Goal: Information Seeking & Learning: Learn about a topic

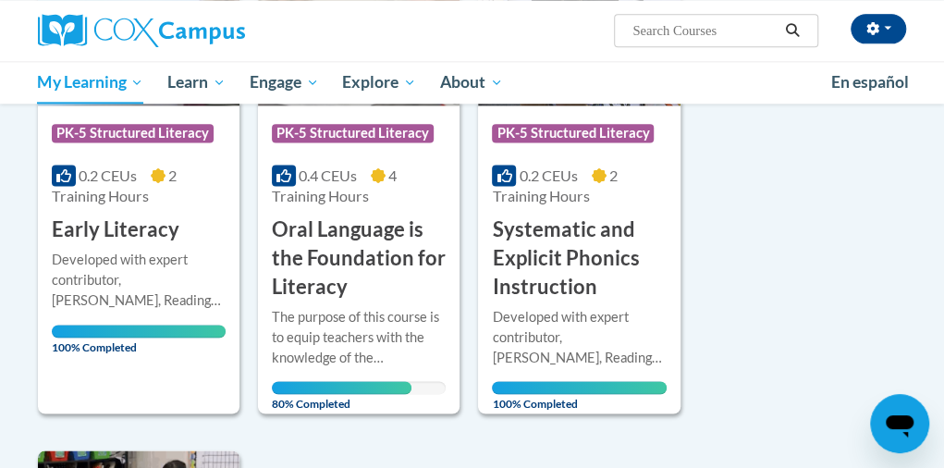
scroll to position [925, 0]
click at [391, 254] on h3 "Oral Language is the Foundation for Literacy" at bounding box center [359, 257] width 174 height 85
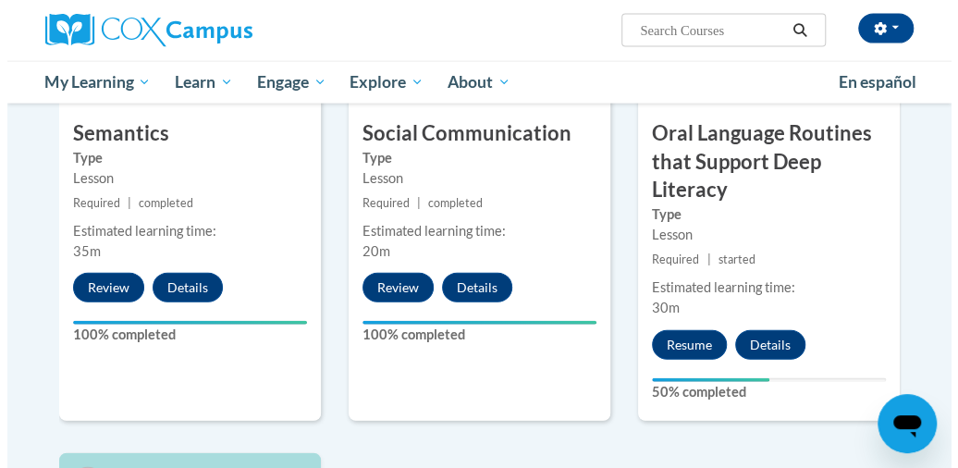
scroll to position [1664, 0]
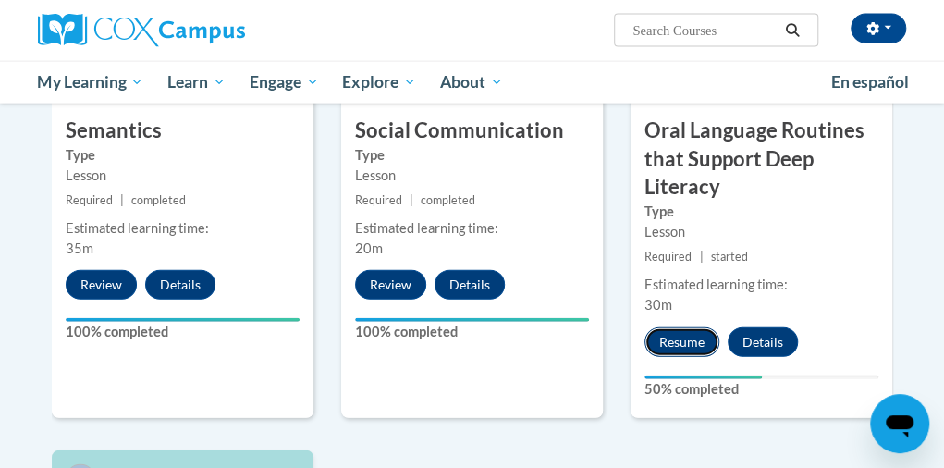
click at [686, 333] on button "Resume" at bounding box center [682, 342] width 75 height 30
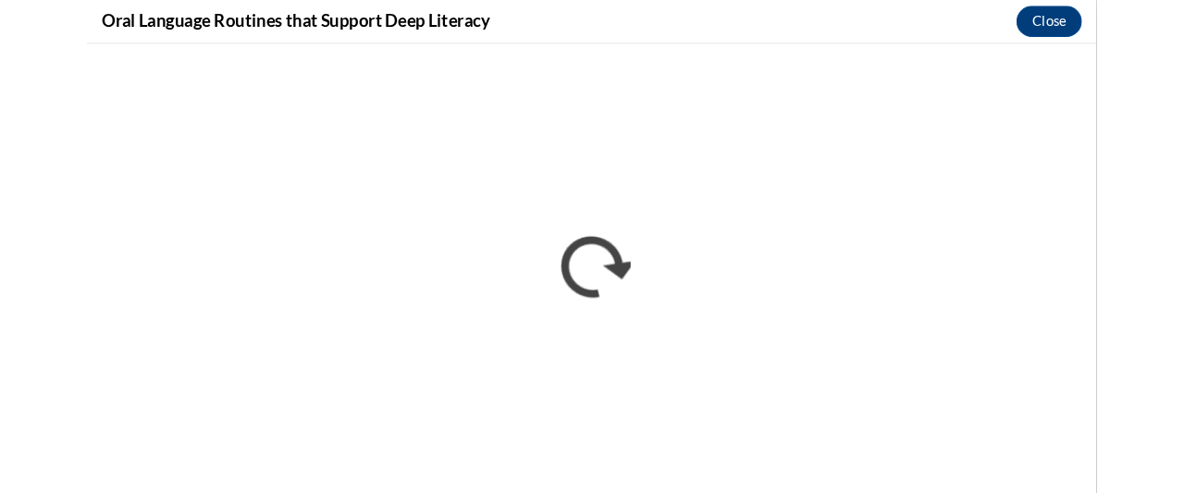
scroll to position [0, 0]
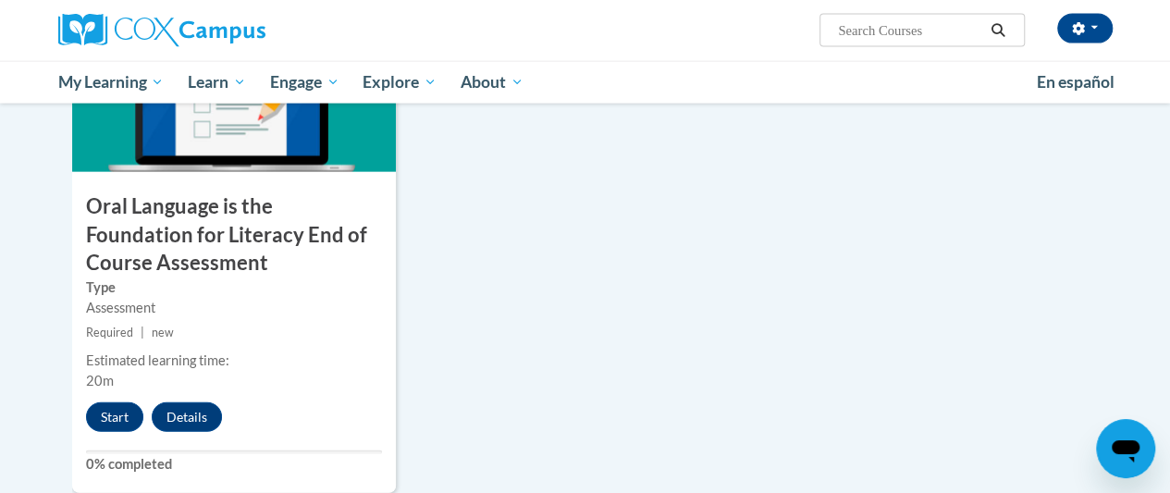
scroll to position [2097, 0]
click at [114, 407] on button "Start" at bounding box center [114, 418] width 57 height 30
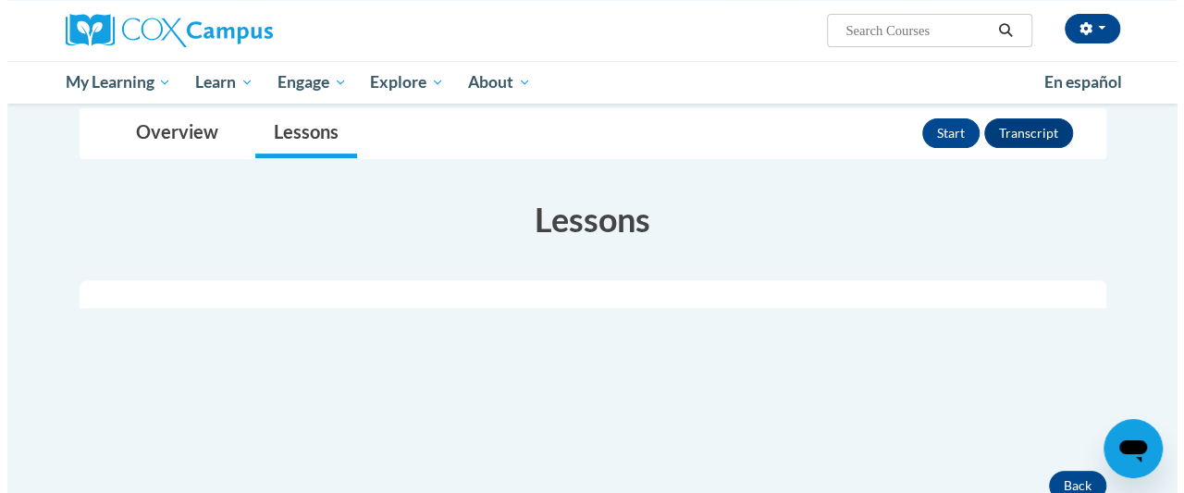
scroll to position [267, 0]
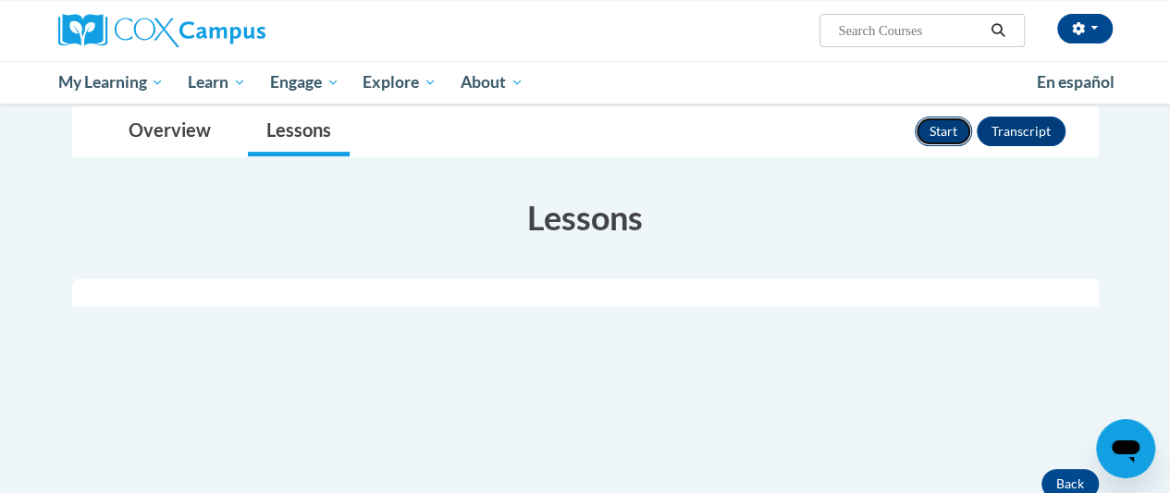
click at [936, 137] on button "Start" at bounding box center [943, 132] width 57 height 30
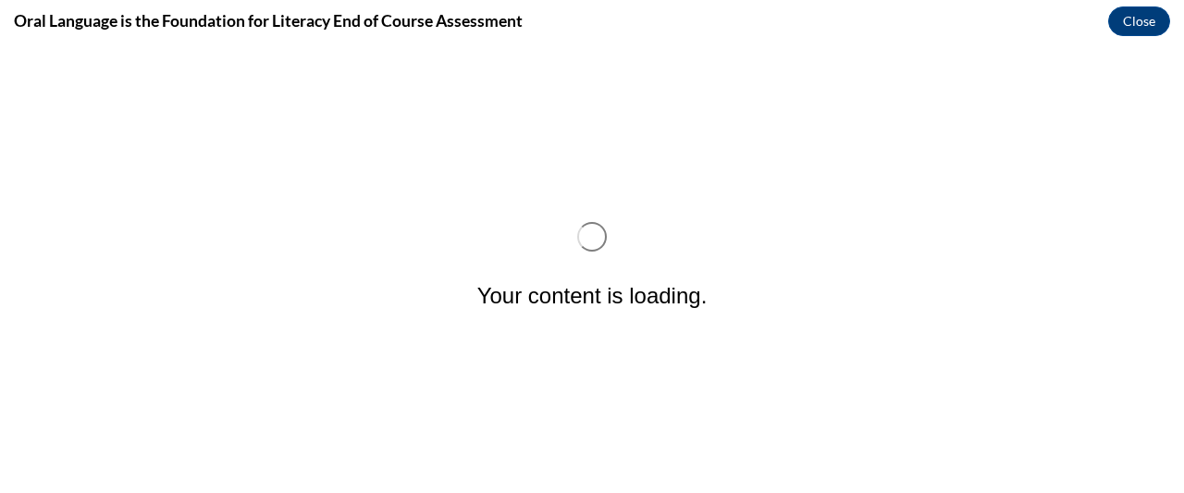
scroll to position [0, 0]
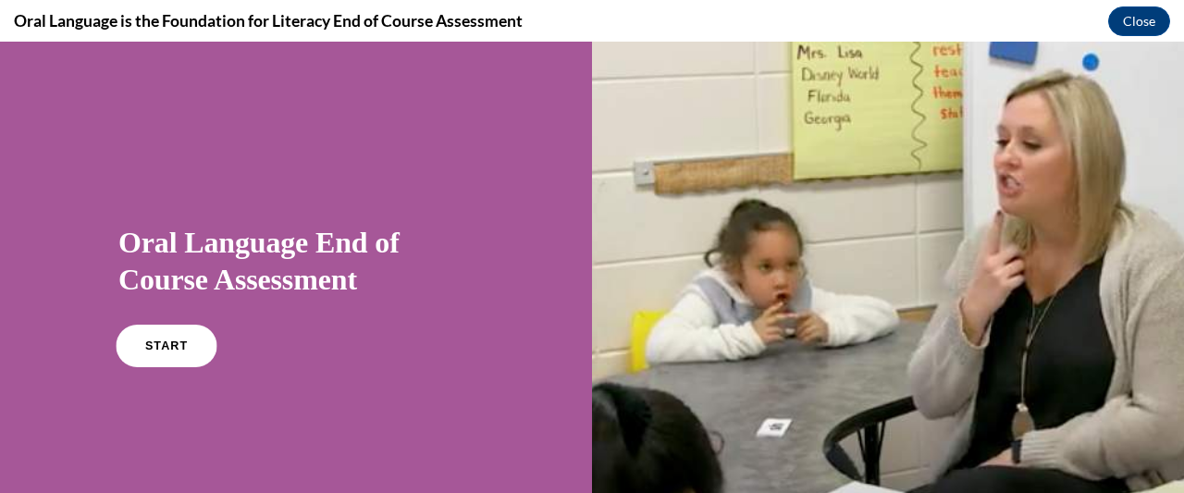
click at [178, 348] on span "START" at bounding box center [166, 346] width 43 height 14
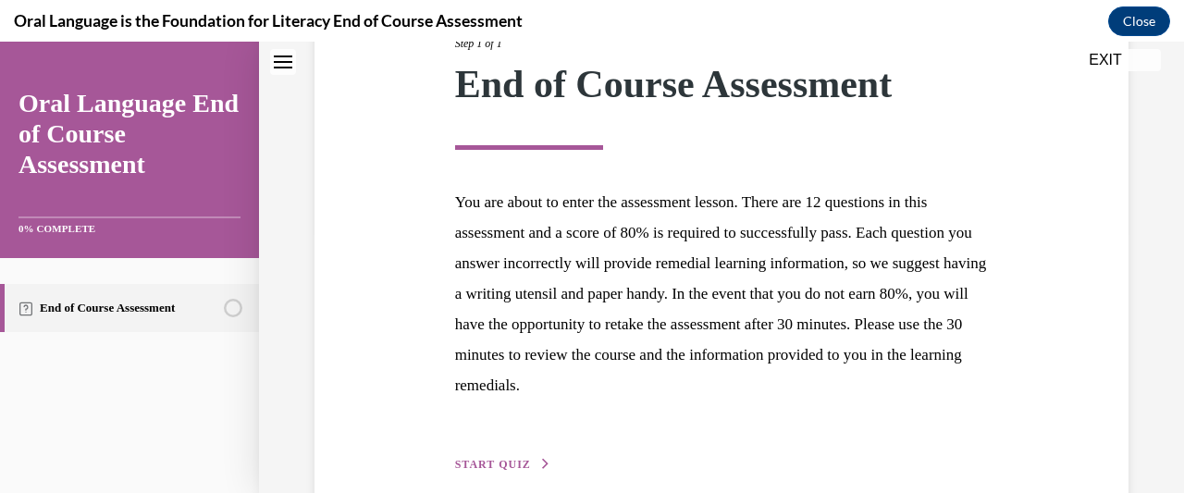
scroll to position [355, 0]
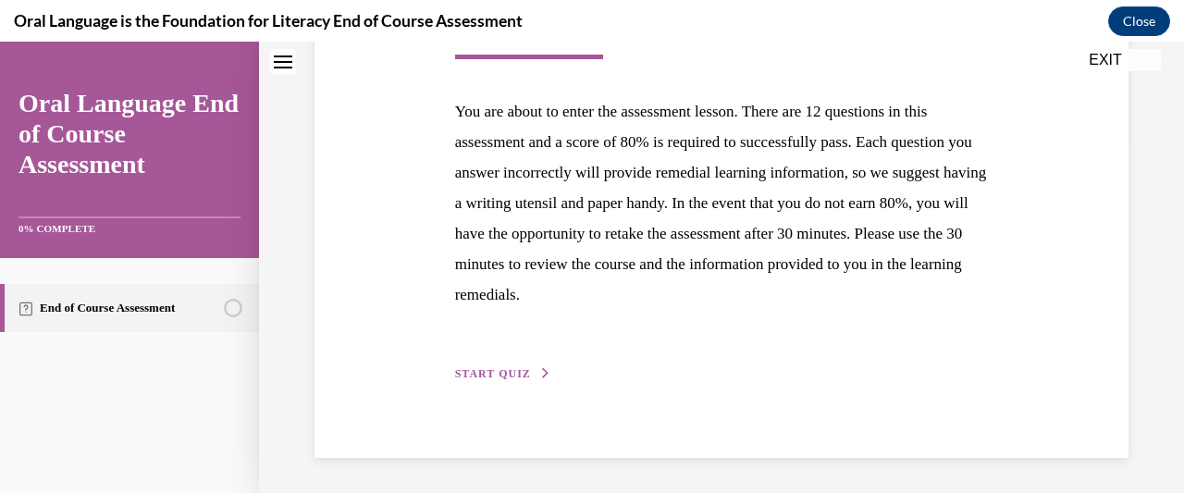
click at [510, 377] on span "START QUIZ" at bounding box center [493, 373] width 76 height 13
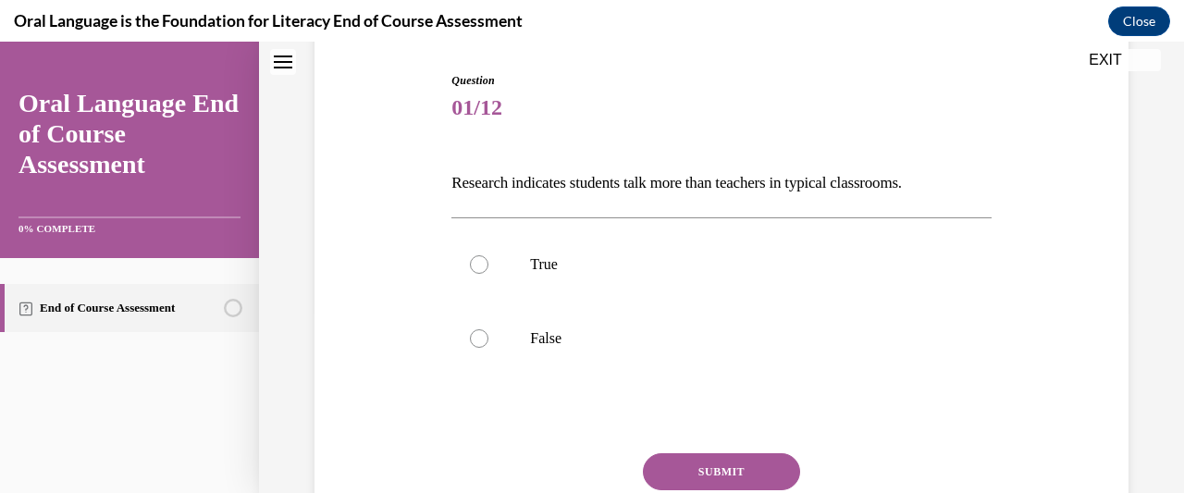
scroll to position [194, 0]
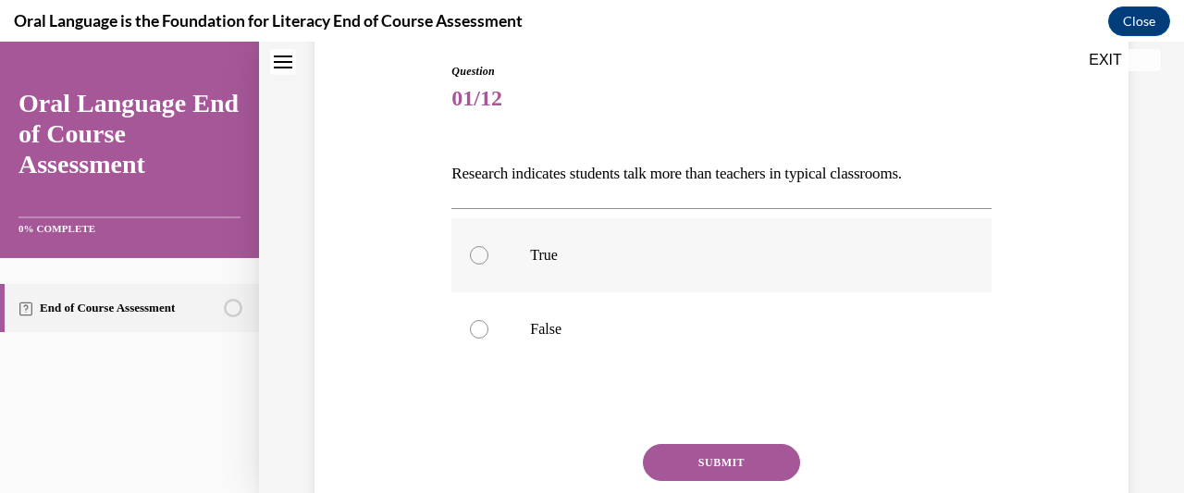
click at [462, 264] on label "True" at bounding box center [720, 255] width 539 height 74
click at [470, 264] on input "True" at bounding box center [479, 255] width 18 height 18
radio input "true"
click at [768, 456] on button "SUBMIT" at bounding box center [721, 462] width 157 height 37
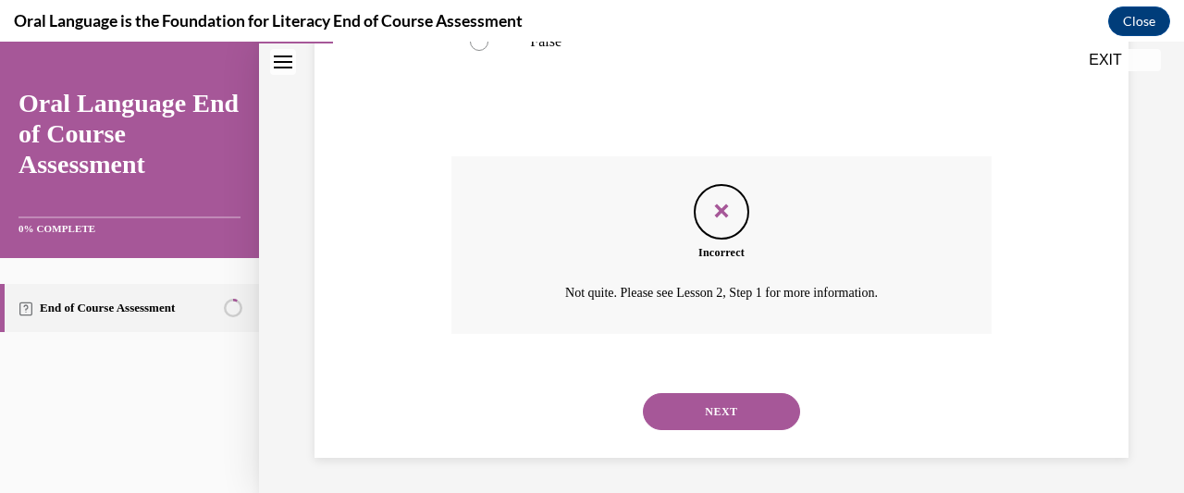
scroll to position [483, 0]
click at [762, 411] on button "NEXT" at bounding box center [721, 410] width 157 height 37
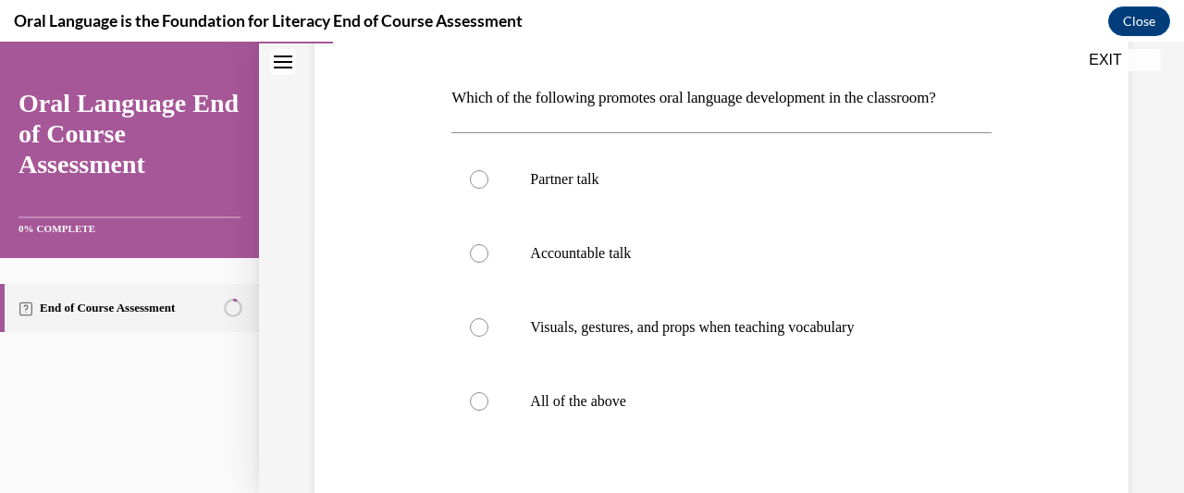
scroll to position [274, 0]
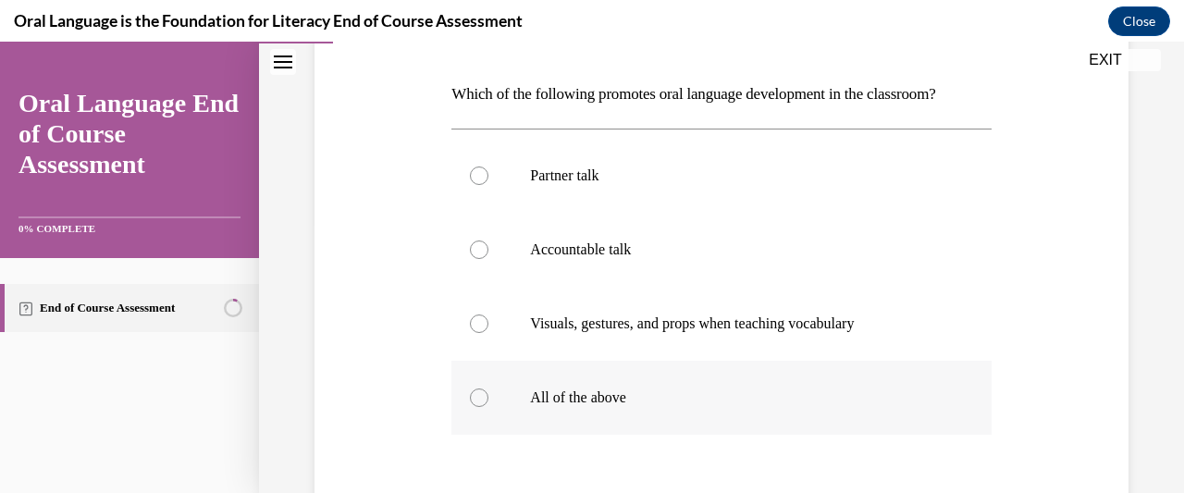
click at [483, 404] on label "All of the above" at bounding box center [720, 398] width 539 height 74
click at [483, 404] on input "All of the above" at bounding box center [479, 397] width 18 height 18
radio input "true"
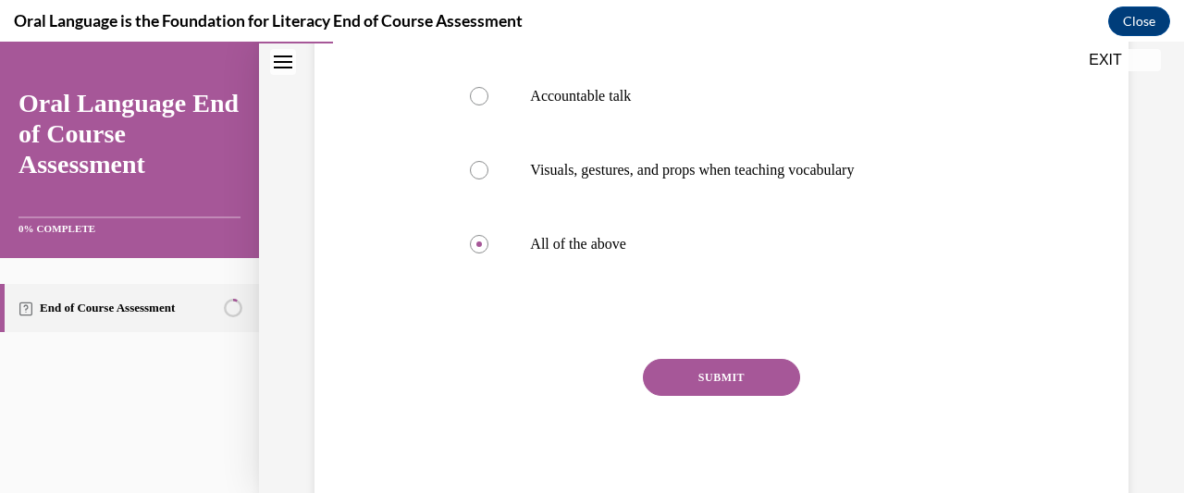
click at [772, 381] on button "SUBMIT" at bounding box center [721, 377] width 157 height 37
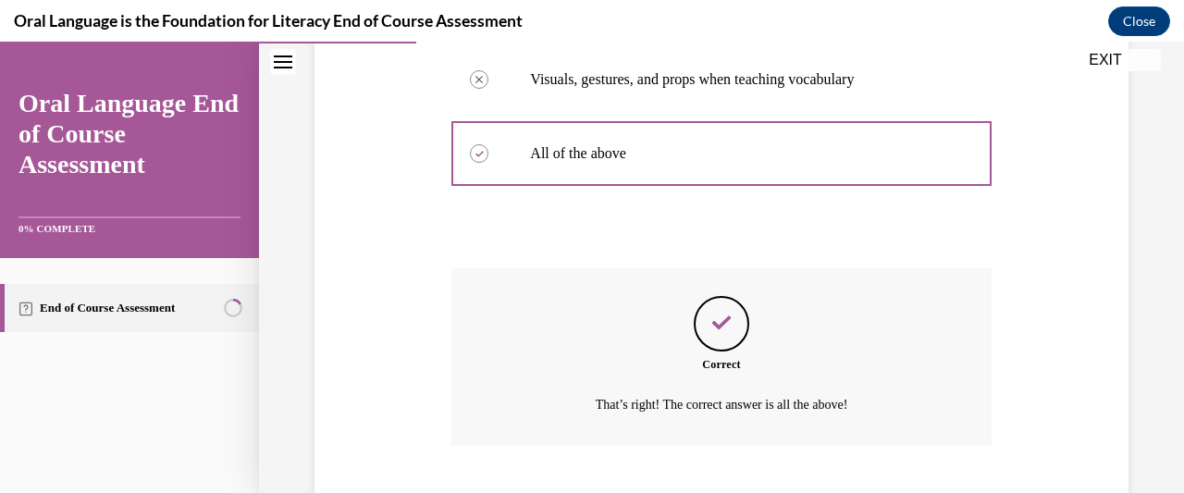
scroll to position [631, 0]
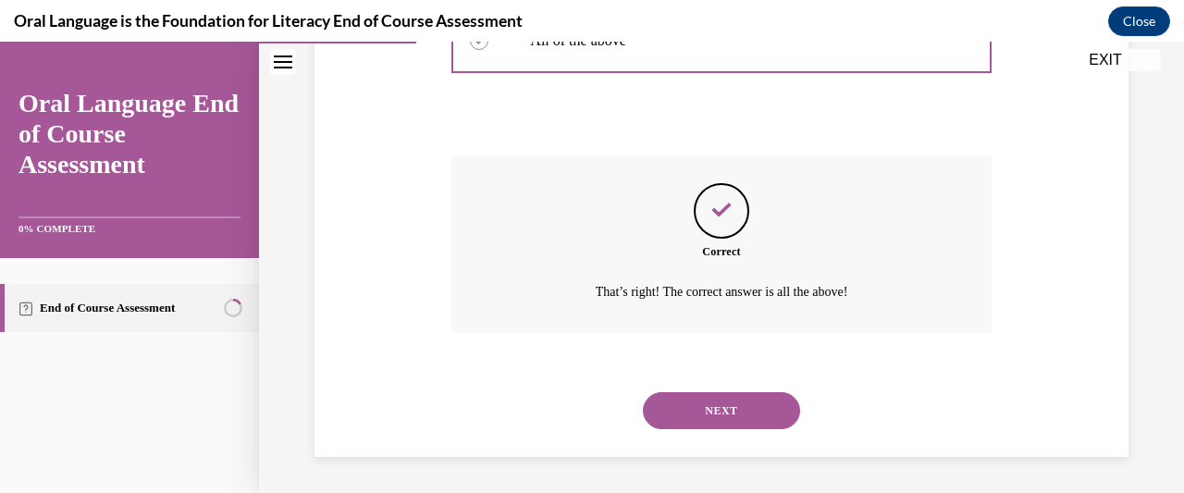
click at [769, 410] on button "NEXT" at bounding box center [721, 410] width 157 height 37
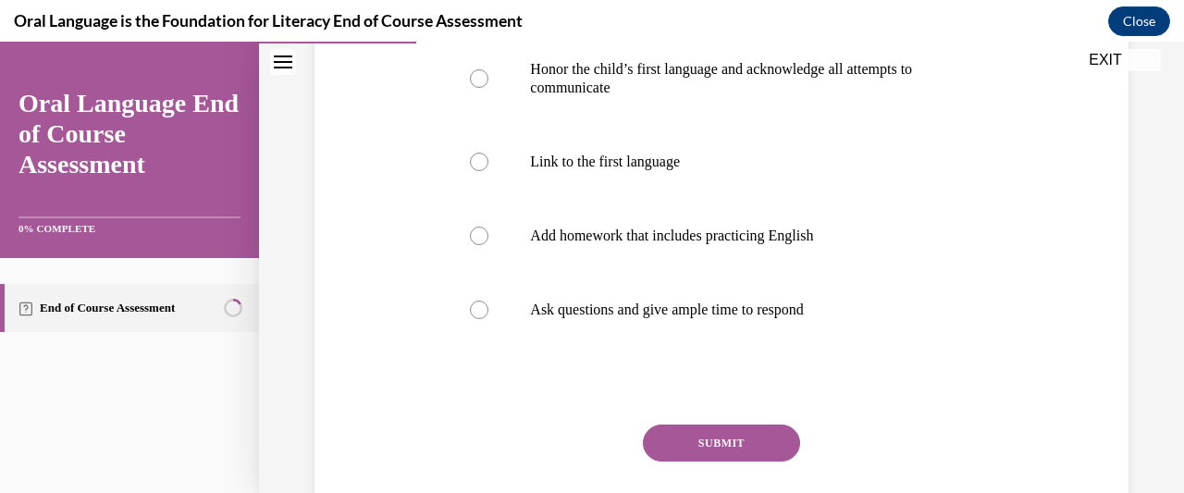
scroll to position [412, 0]
click at [477, 253] on label "Add homework that includes practicing English" at bounding box center [720, 235] width 539 height 74
click at [477, 244] on input "Add homework that includes practicing English" at bounding box center [479, 235] width 18 height 18
radio input "true"
click at [755, 442] on button "SUBMIT" at bounding box center [721, 442] width 157 height 37
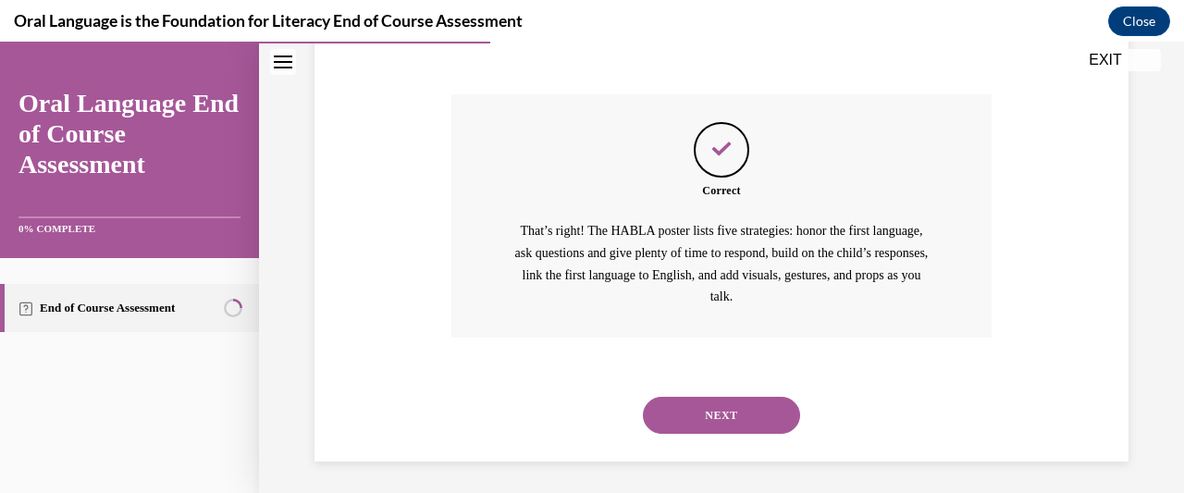
scroll to position [746, 0]
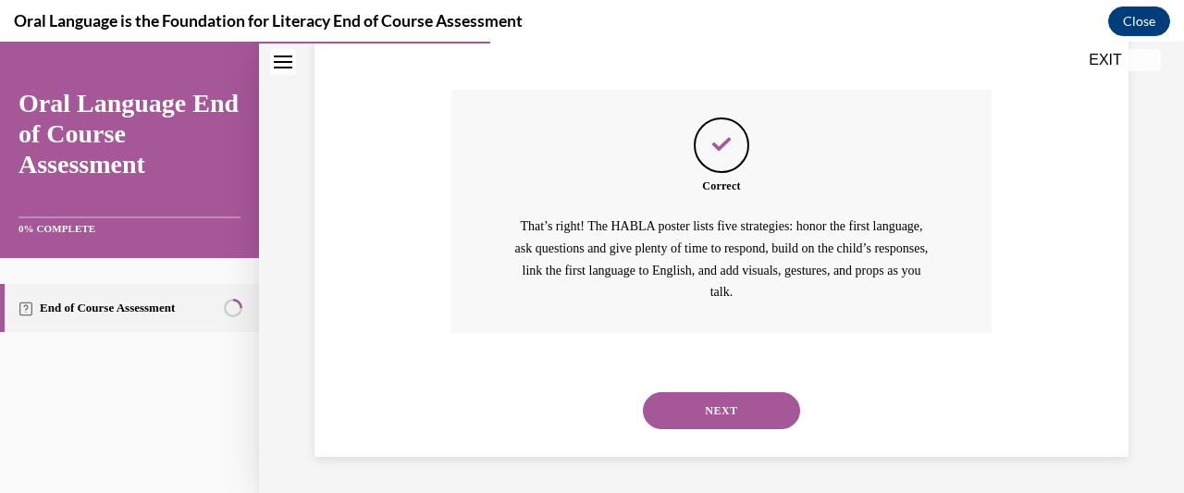
click at [762, 420] on button "NEXT" at bounding box center [721, 410] width 157 height 37
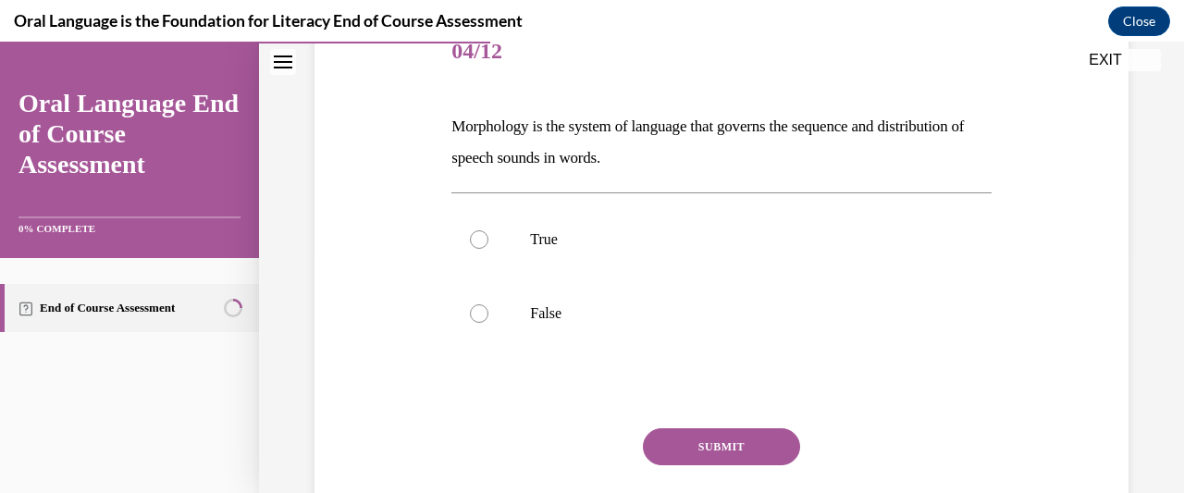
scroll to position [242, 0]
click at [481, 318] on div at bounding box center [479, 312] width 18 height 18
click at [481, 318] on input "False" at bounding box center [479, 312] width 18 height 18
radio input "true"
click at [742, 444] on button "SUBMIT" at bounding box center [721, 445] width 157 height 37
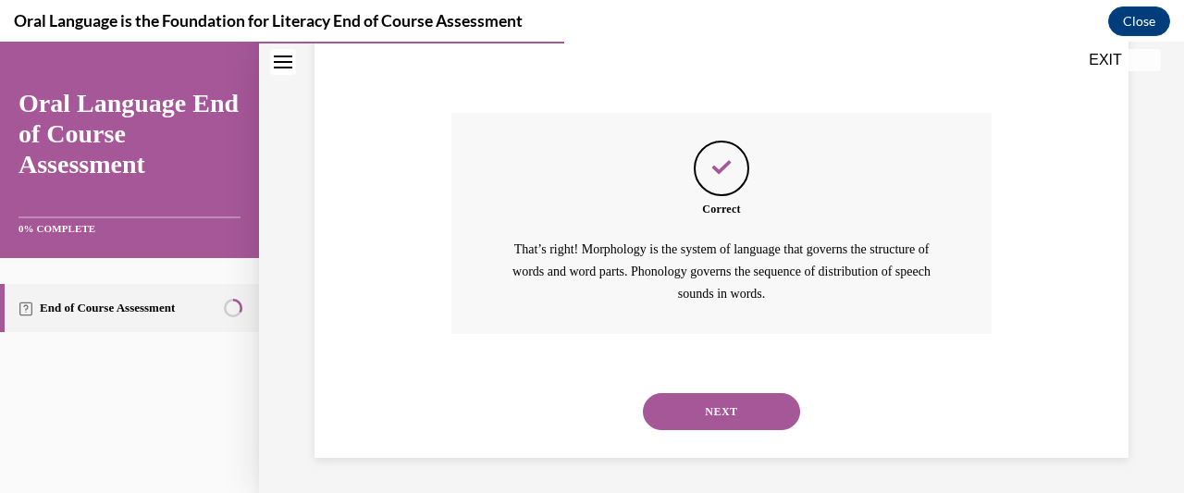
scroll to position [558, 0]
click at [759, 416] on button "NEXT" at bounding box center [721, 410] width 157 height 37
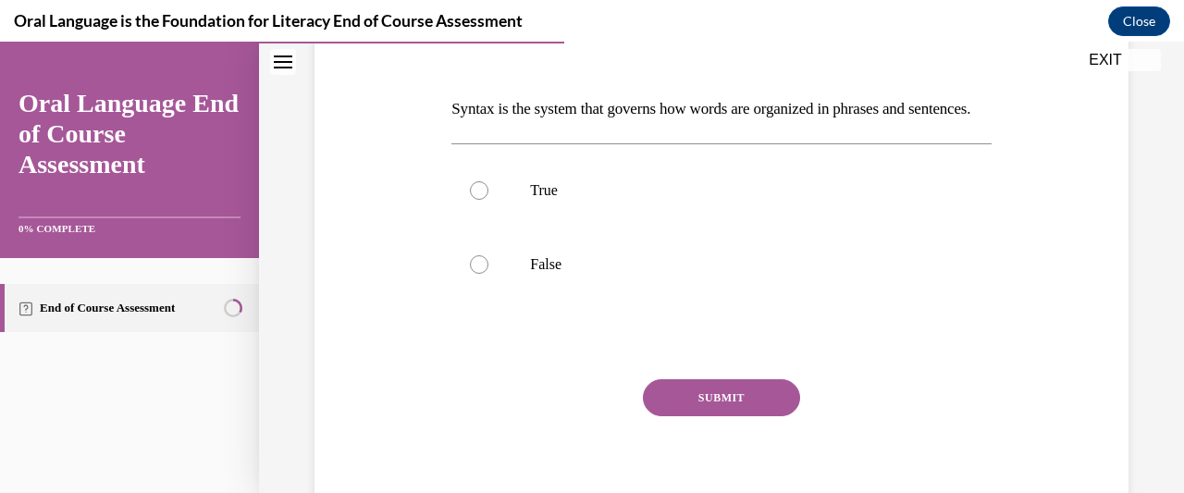
scroll to position [264, 0]
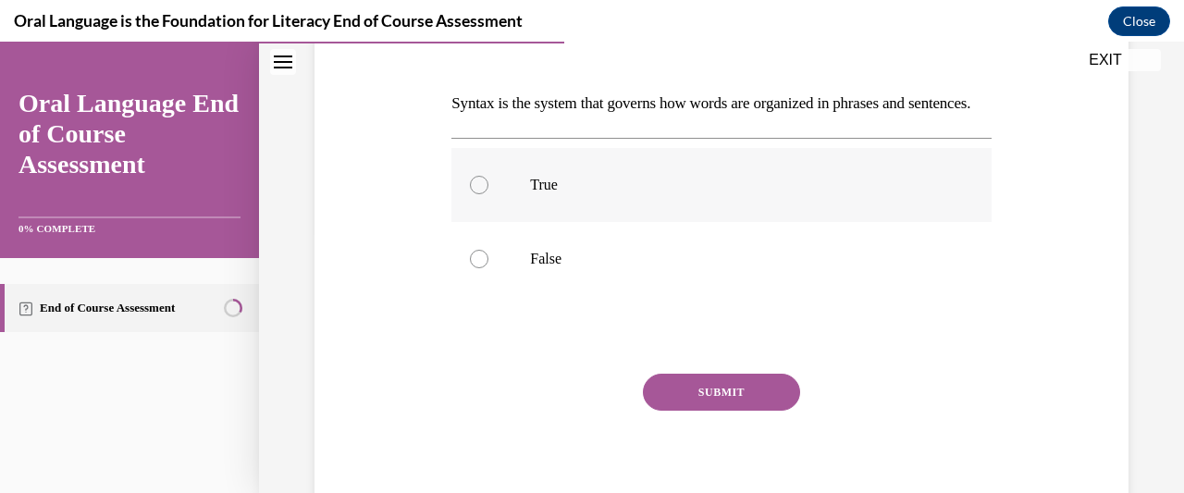
click at [481, 222] on label "True" at bounding box center [720, 185] width 539 height 74
click at [481, 194] on input "True" at bounding box center [479, 185] width 18 height 18
radio input "true"
click at [746, 411] on button "SUBMIT" at bounding box center [721, 392] width 157 height 37
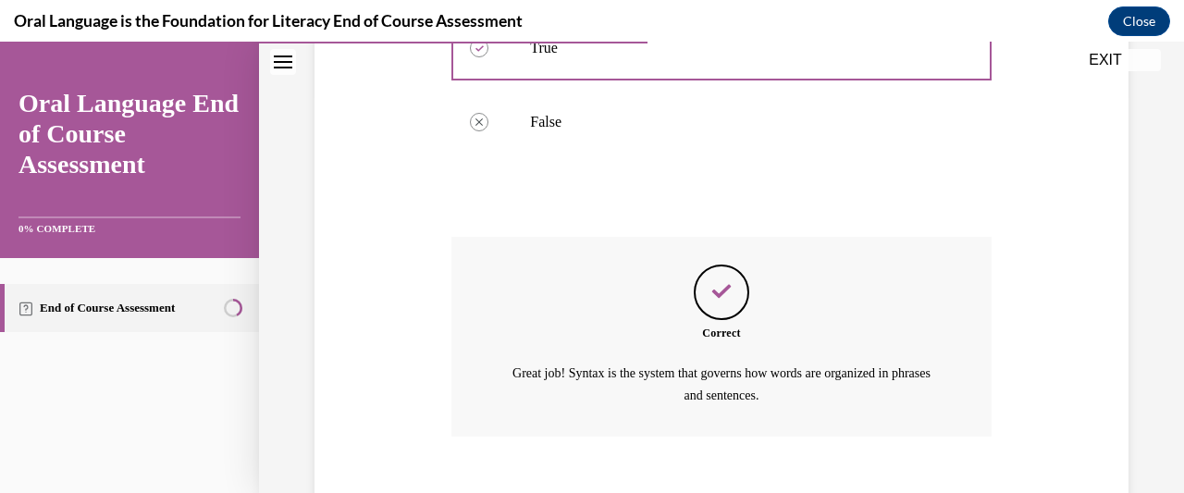
scroll to position [535, 0]
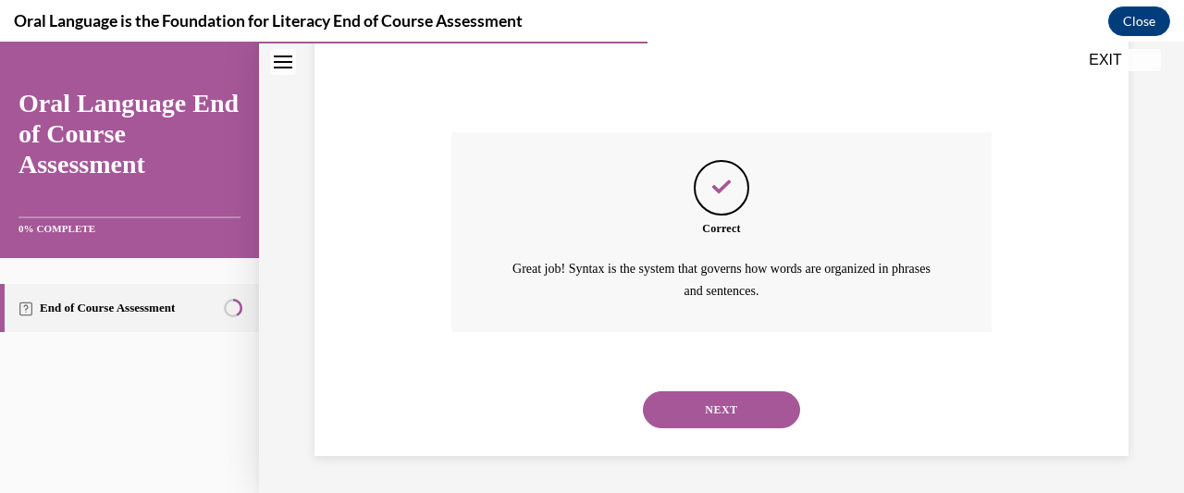
click at [749, 398] on button "NEXT" at bounding box center [721, 409] width 157 height 37
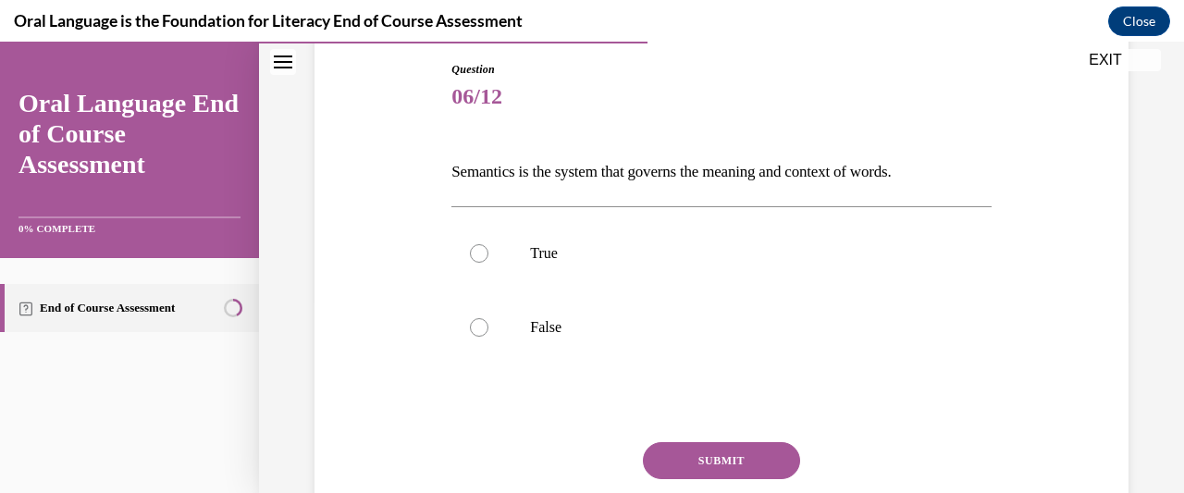
scroll to position [192, 0]
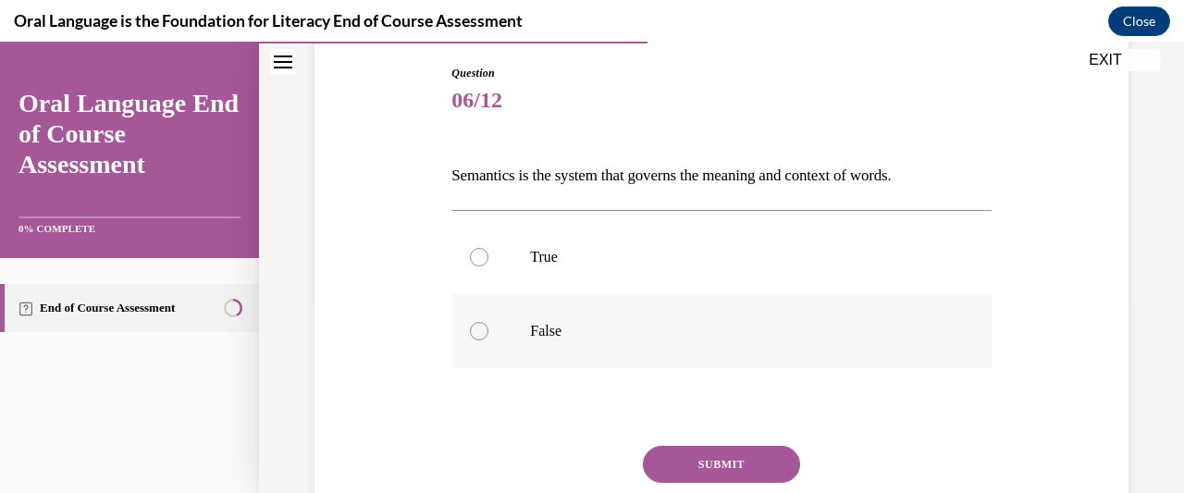
click at [494, 317] on label "False" at bounding box center [720, 331] width 539 height 74
click at [488, 322] on input "False" at bounding box center [479, 331] width 18 height 18
radio input "true"
click at [746, 465] on button "SUBMIT" at bounding box center [721, 464] width 157 height 37
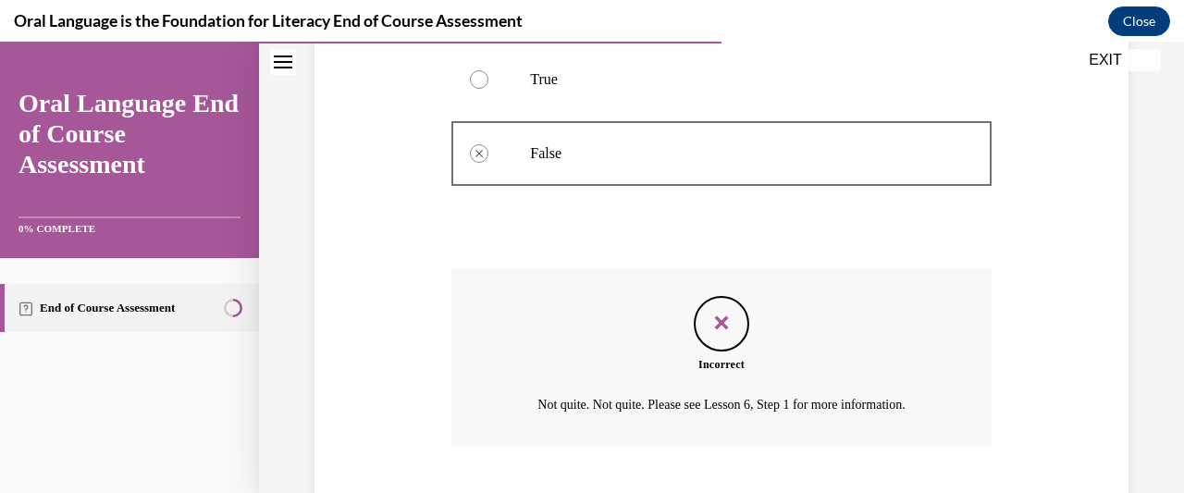
scroll to position [483, 0]
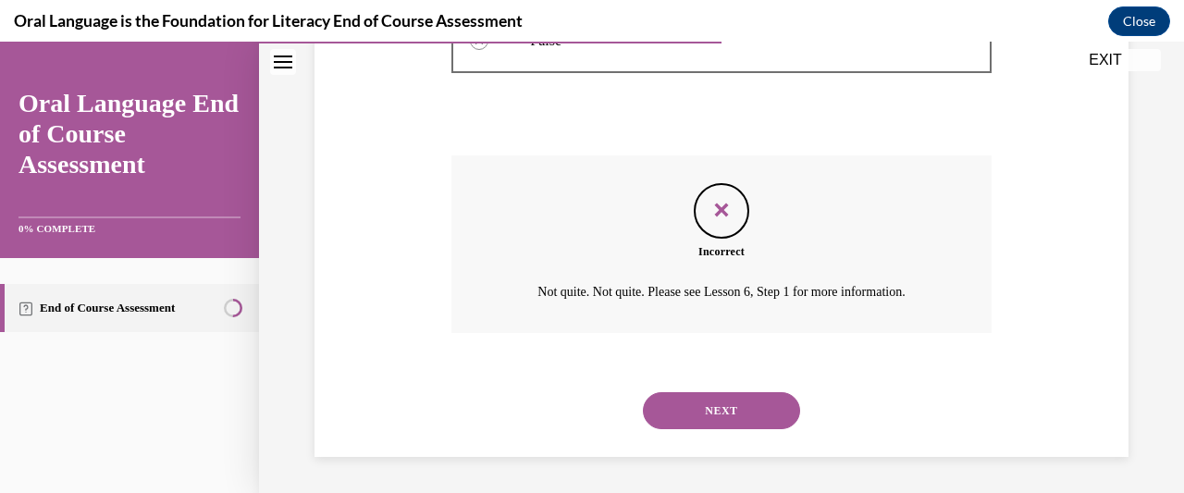
click at [746, 396] on button "NEXT" at bounding box center [721, 410] width 157 height 37
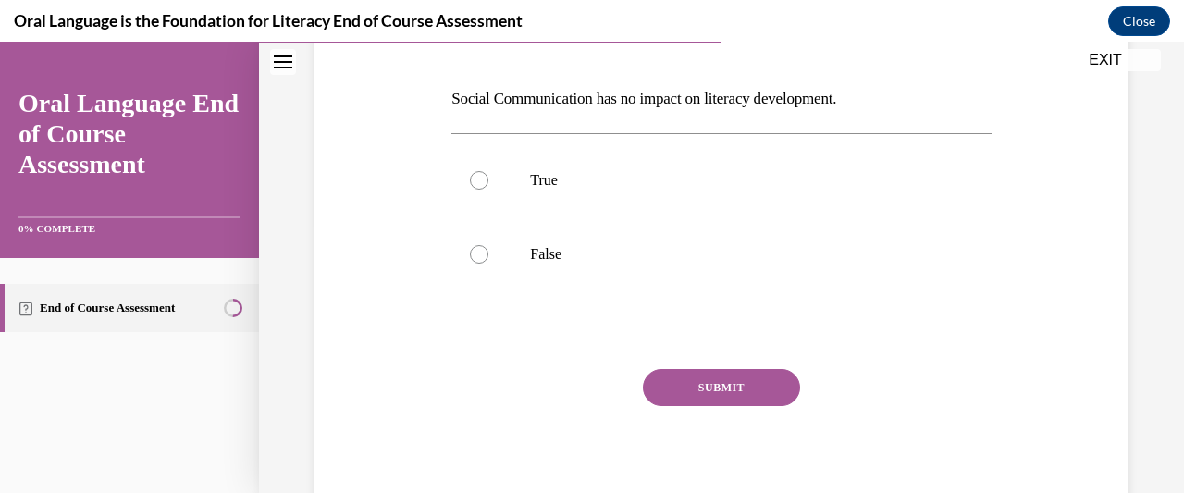
scroll to position [272, 0]
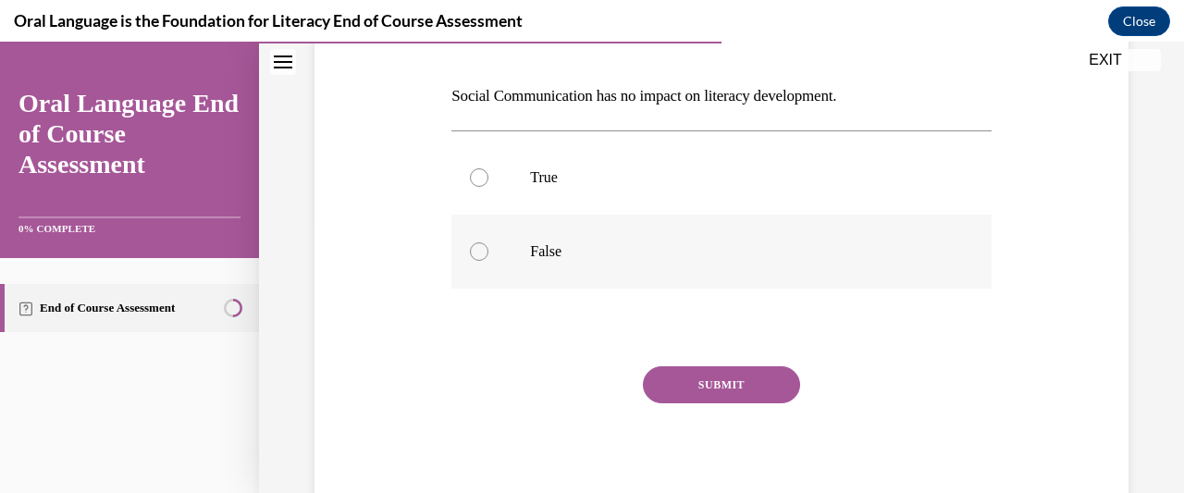
click at [473, 252] on div at bounding box center [479, 251] width 18 height 18
click at [473, 252] on input "False" at bounding box center [479, 251] width 18 height 18
radio input "true"
click at [755, 385] on button "SUBMIT" at bounding box center [721, 384] width 157 height 37
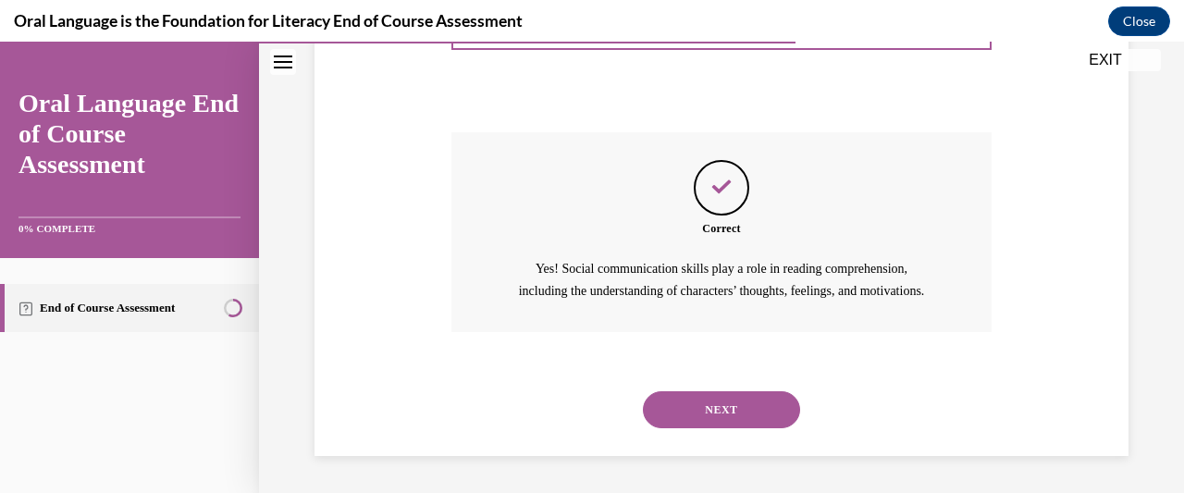
scroll to position [526, 0]
click at [768, 402] on button "NEXT" at bounding box center [721, 409] width 157 height 37
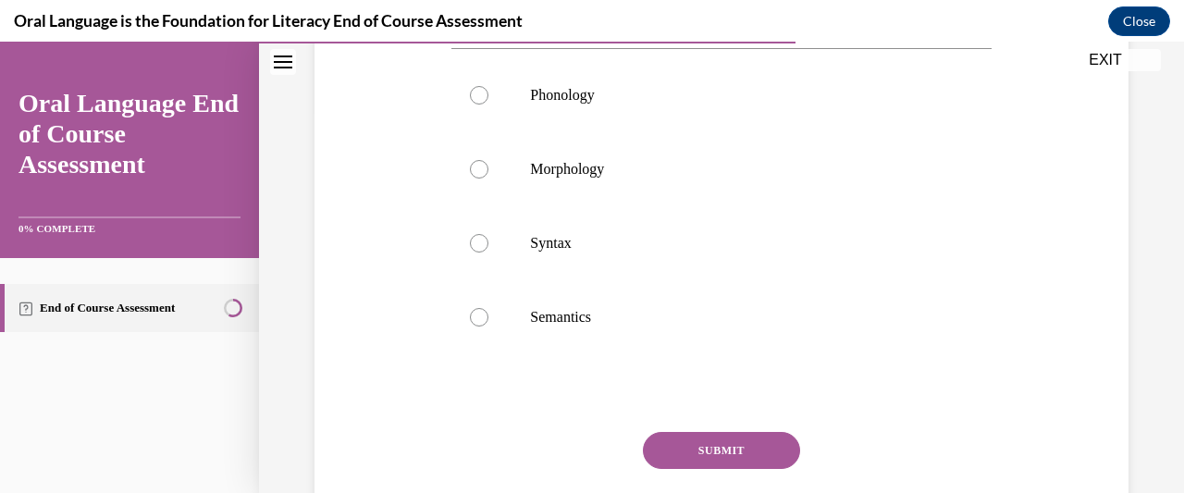
scroll to position [387, 0]
click at [480, 104] on div at bounding box center [479, 94] width 18 height 18
click at [480, 104] on input "Phonology" at bounding box center [479, 94] width 18 height 18
radio input "true"
click at [716, 466] on button "SUBMIT" at bounding box center [721, 449] width 157 height 37
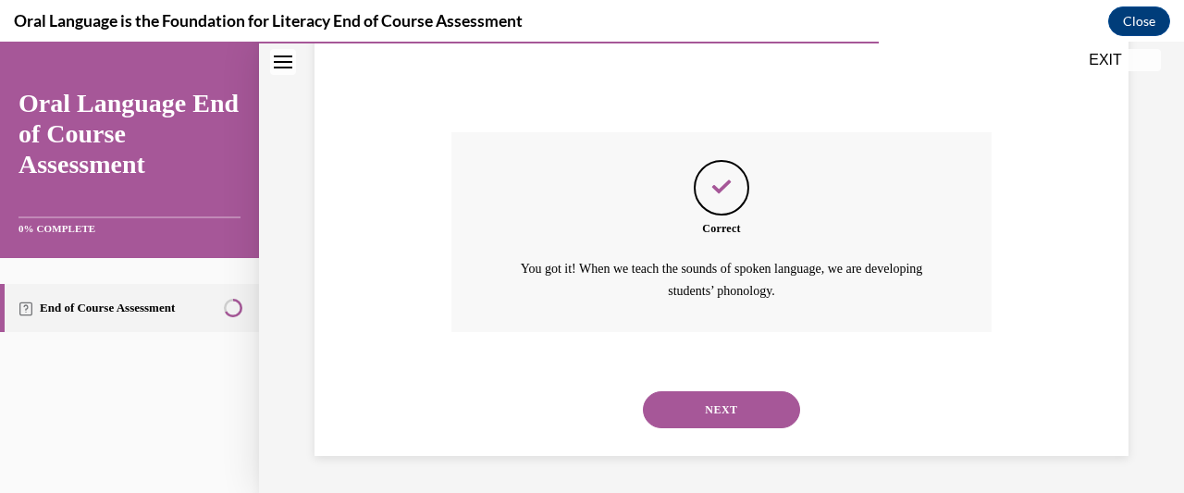
scroll to position [715, 0]
click at [755, 403] on button "NEXT" at bounding box center [721, 409] width 157 height 37
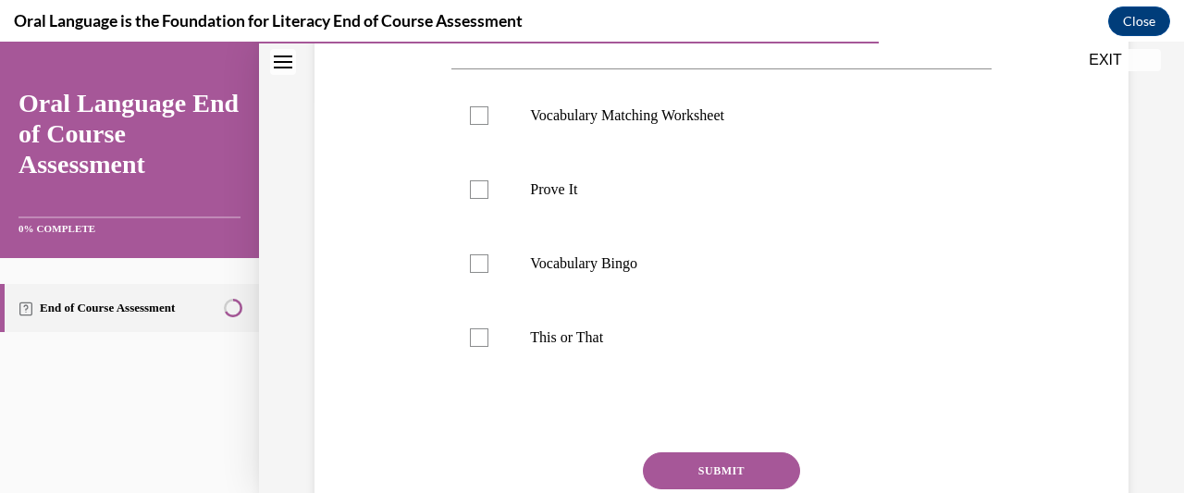
scroll to position [407, 0]
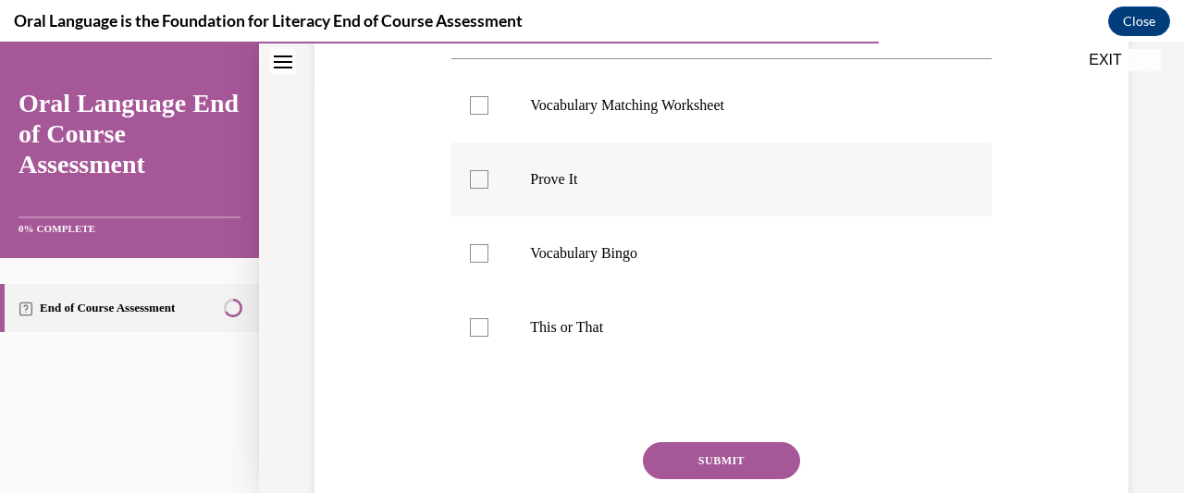
click at [482, 187] on label "Prove It" at bounding box center [720, 179] width 539 height 74
click at [482, 187] on input "Prove It" at bounding box center [479, 179] width 18 height 18
checkbox input "true"
click at [736, 464] on button "SUBMIT" at bounding box center [721, 460] width 157 height 37
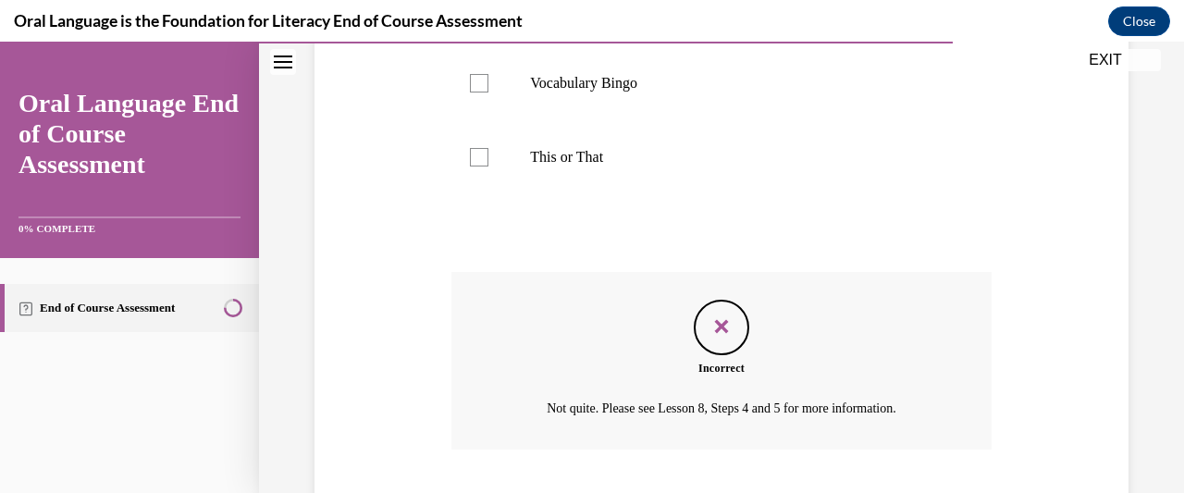
scroll to position [694, 0]
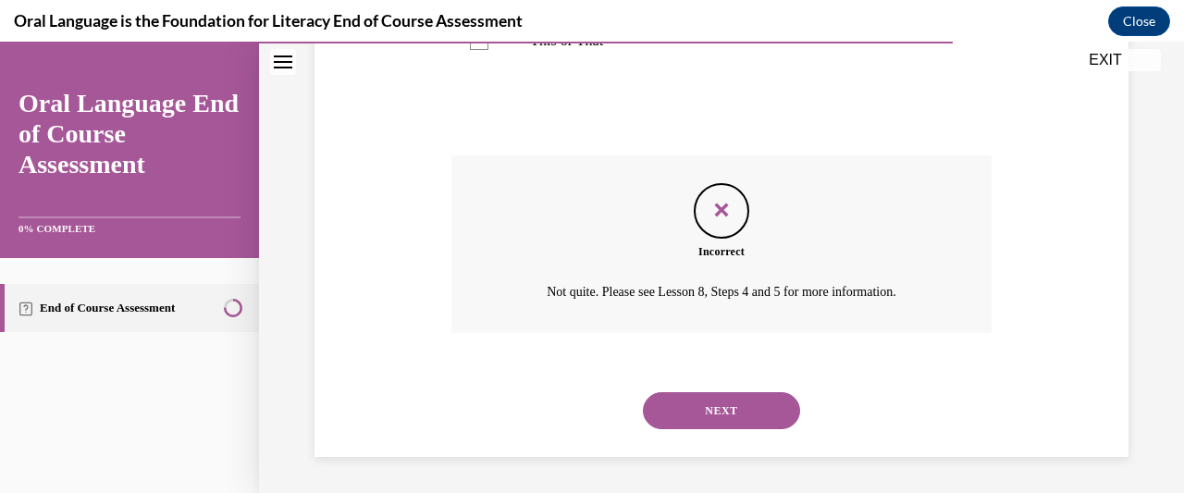
click at [751, 397] on button "NEXT" at bounding box center [721, 410] width 157 height 37
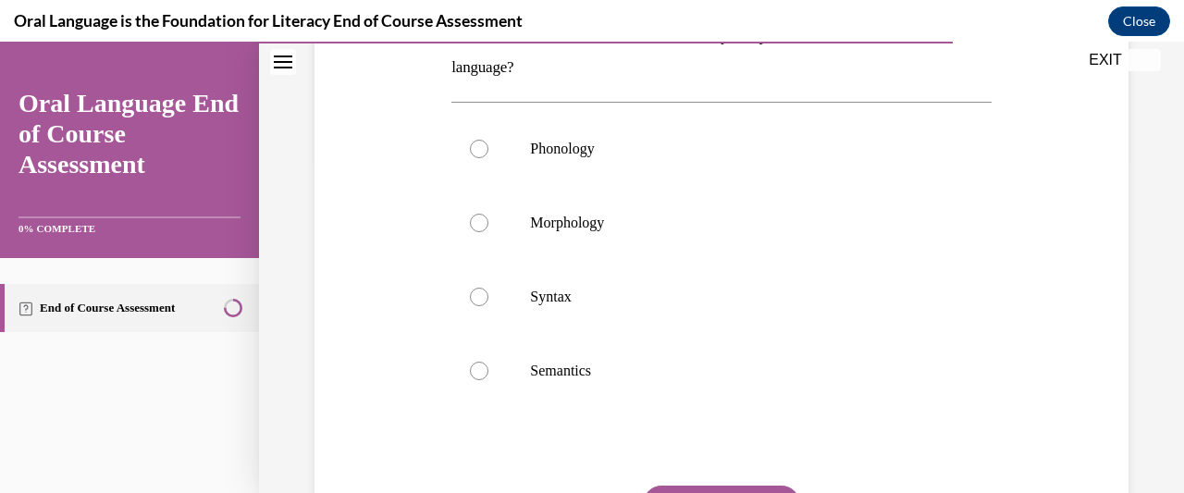
scroll to position [337, 0]
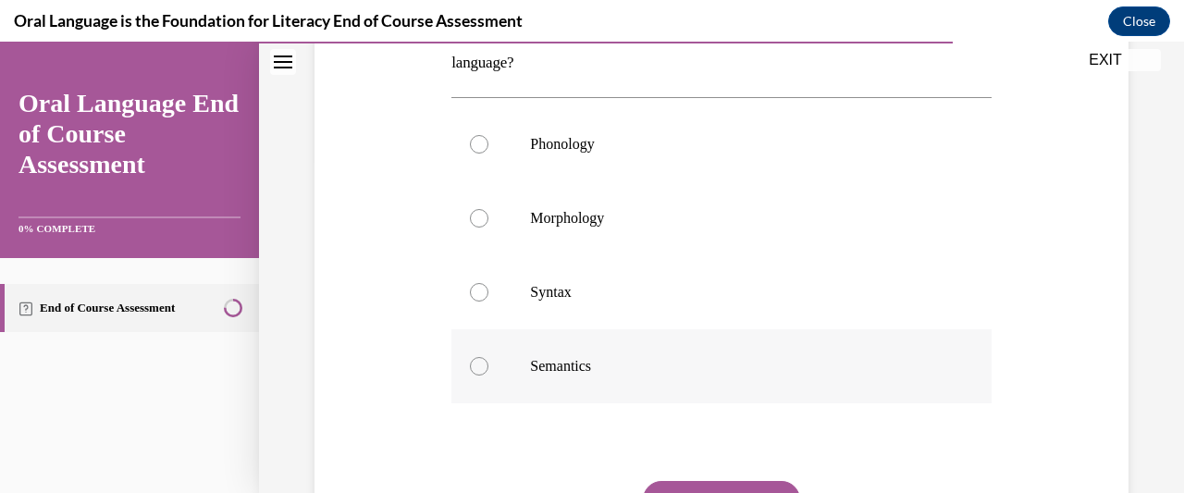
click at [474, 375] on label "Semantics" at bounding box center [720, 366] width 539 height 74
click at [474, 375] on input "Semantics" at bounding box center [479, 366] width 18 height 18
radio input "true"
click at [748, 481] on button "SUBMIT" at bounding box center [721, 499] width 157 height 37
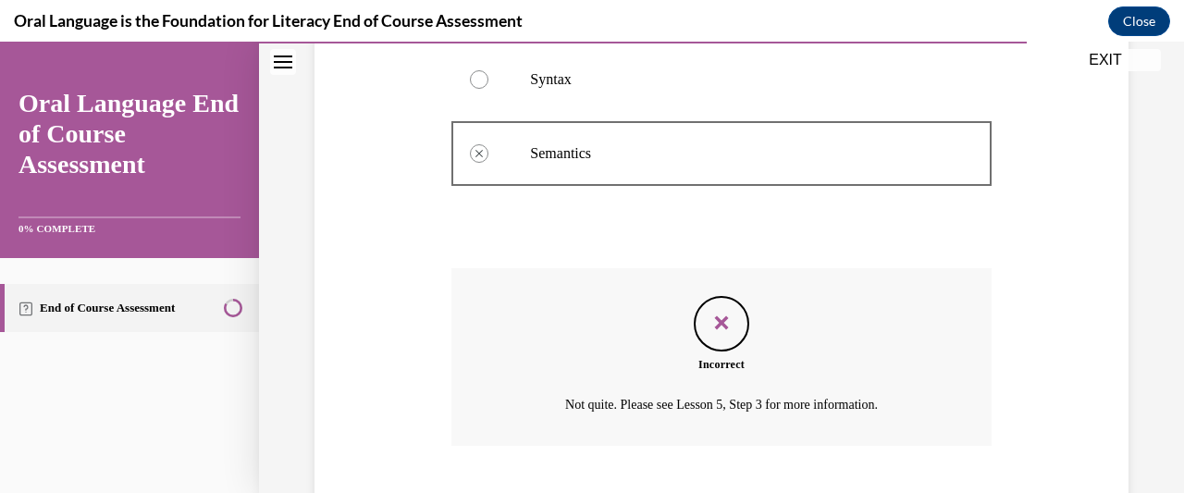
scroll to position [662, 0]
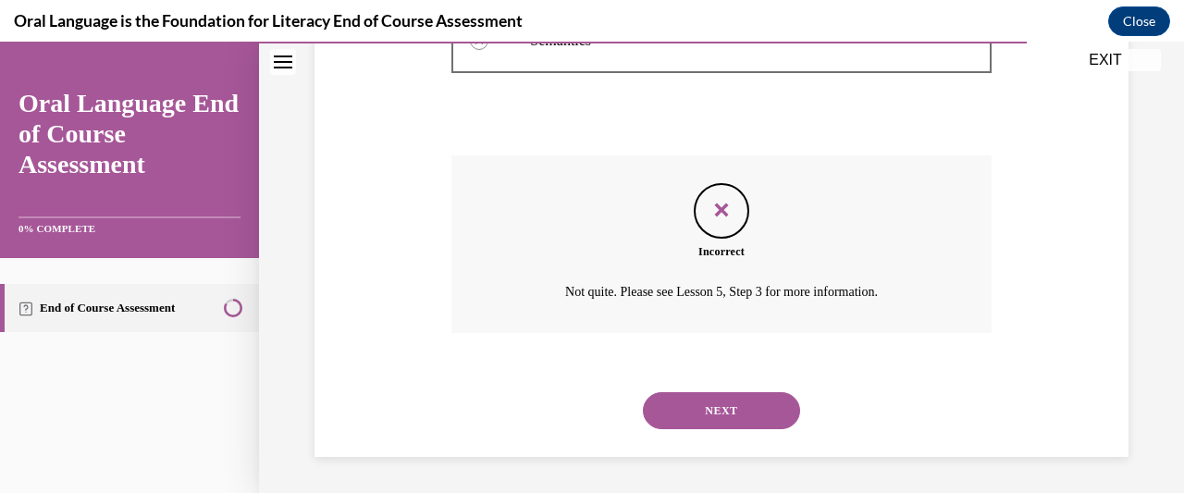
click at [768, 400] on button "NEXT" at bounding box center [721, 410] width 157 height 37
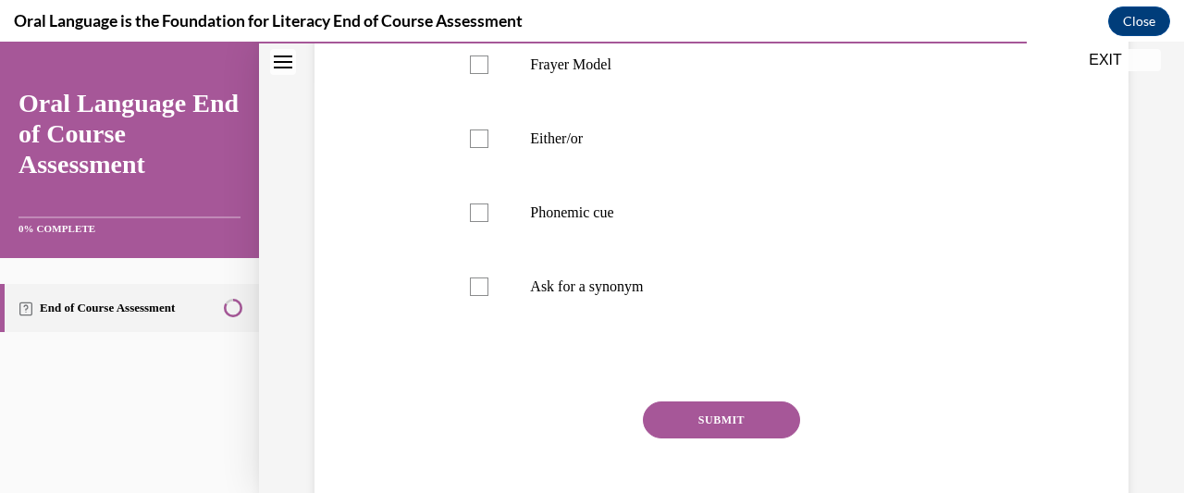
scroll to position [416, 0]
click at [482, 215] on div at bounding box center [479, 212] width 18 height 18
click at [482, 215] on input "Phonemic cue" at bounding box center [479, 212] width 18 height 18
checkbox input "true"
click at [749, 407] on button "SUBMIT" at bounding box center [721, 419] width 157 height 37
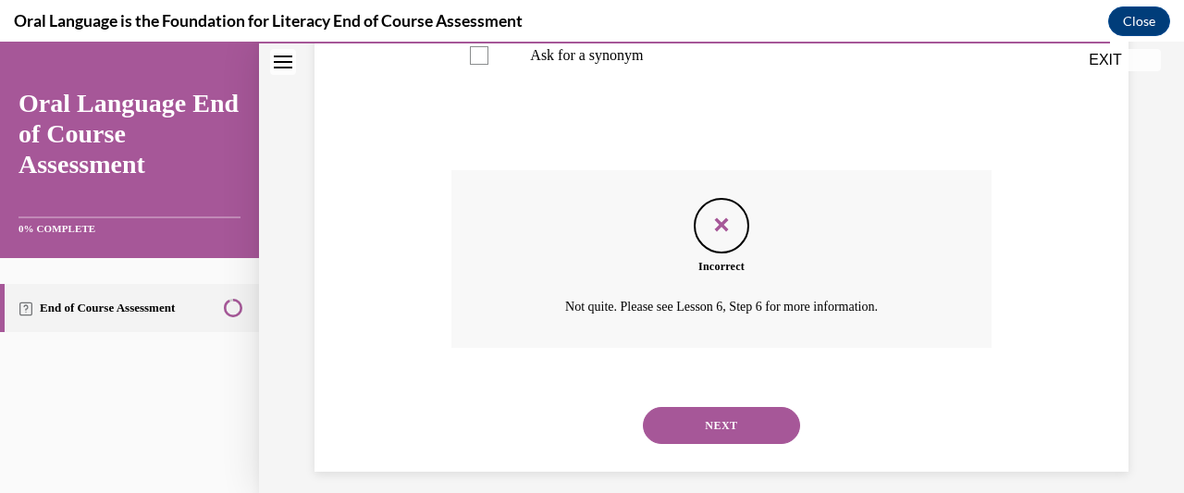
scroll to position [662, 0]
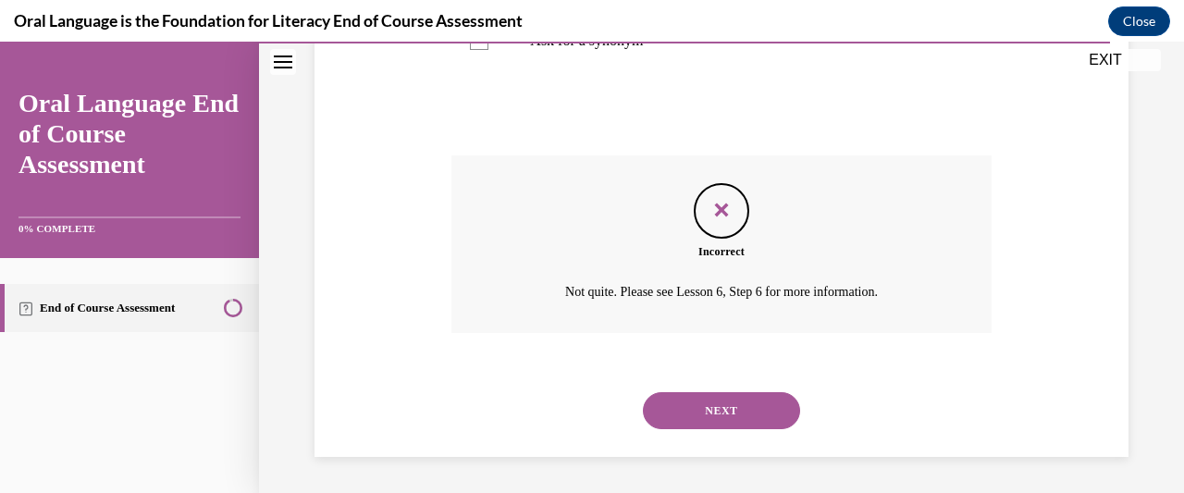
click at [751, 396] on button "NEXT" at bounding box center [721, 410] width 157 height 37
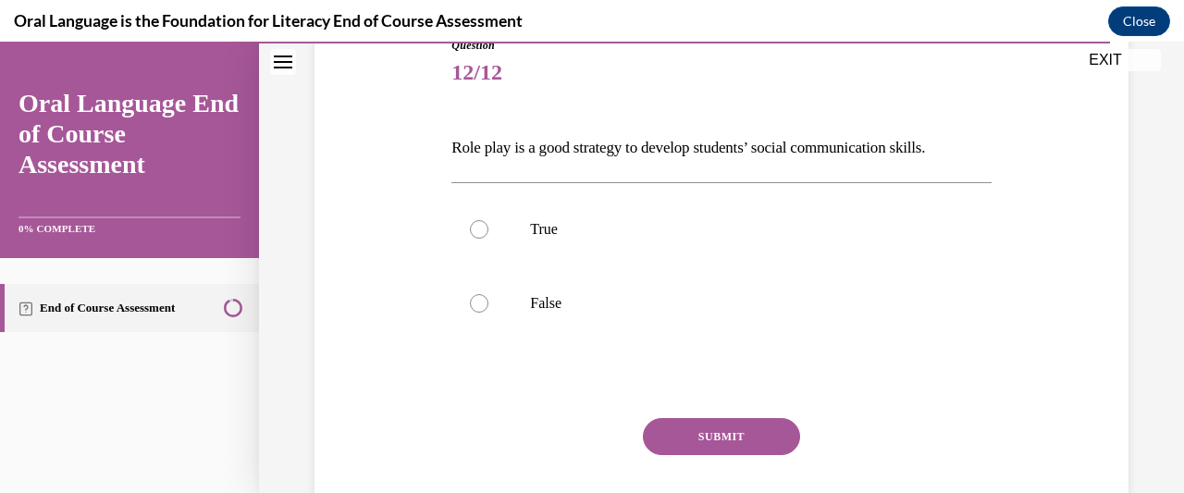
scroll to position [221, 0]
click at [490, 219] on label "True" at bounding box center [720, 228] width 539 height 74
click at [488, 219] on input "True" at bounding box center [479, 228] width 18 height 18
radio input "true"
click at [745, 444] on button "SUBMIT" at bounding box center [721, 435] width 157 height 37
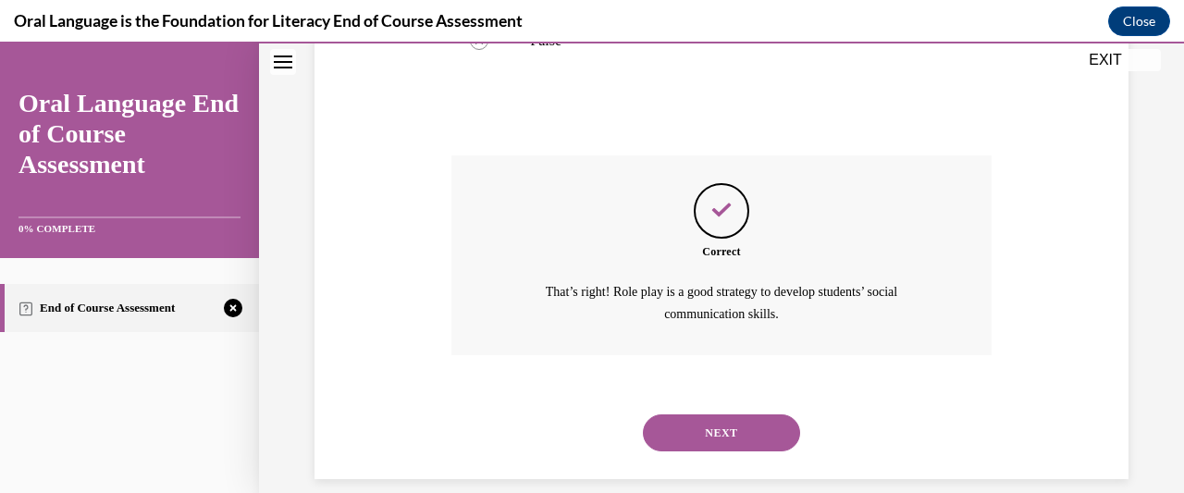
scroll to position [504, 0]
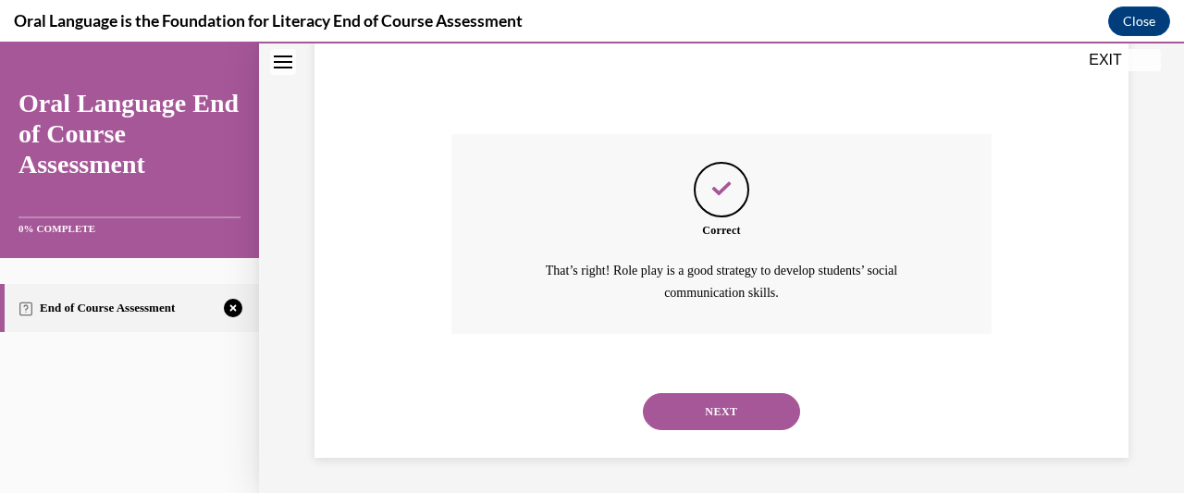
click at [758, 396] on button "NEXT" at bounding box center [721, 411] width 157 height 37
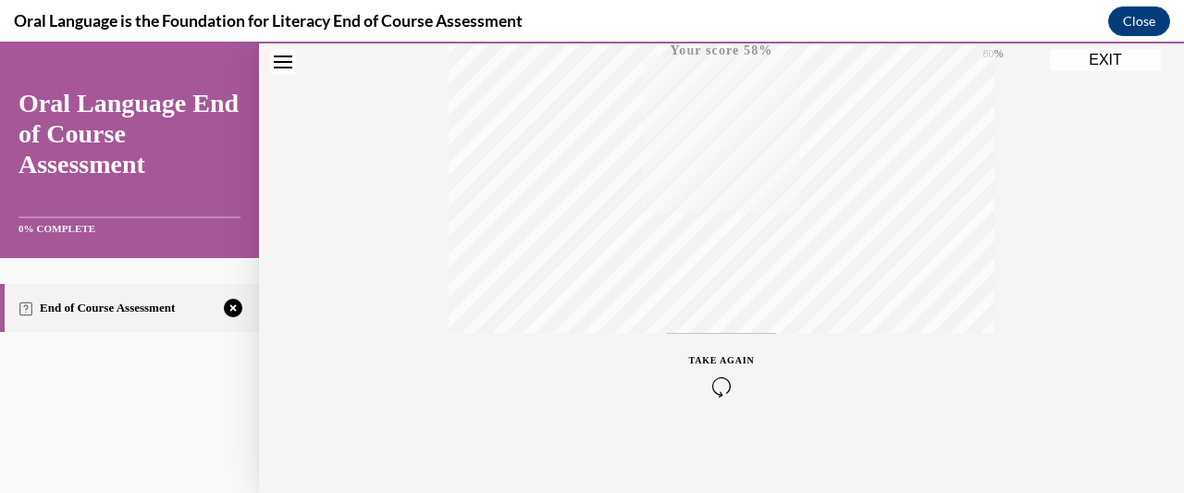
scroll to position [496, 0]
click at [720, 371] on icon "button" at bounding box center [722, 381] width 66 height 20
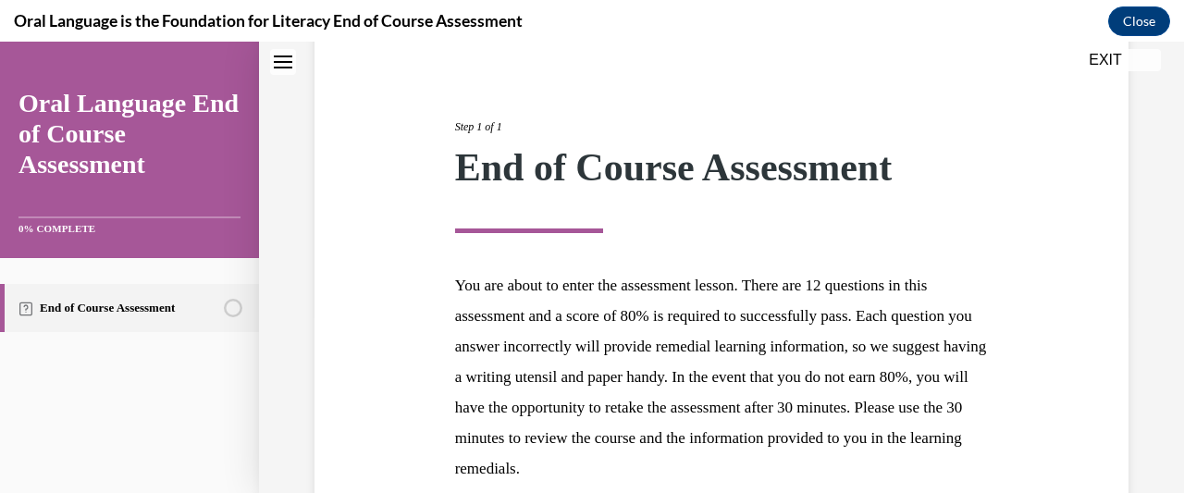
scroll to position [355, 0]
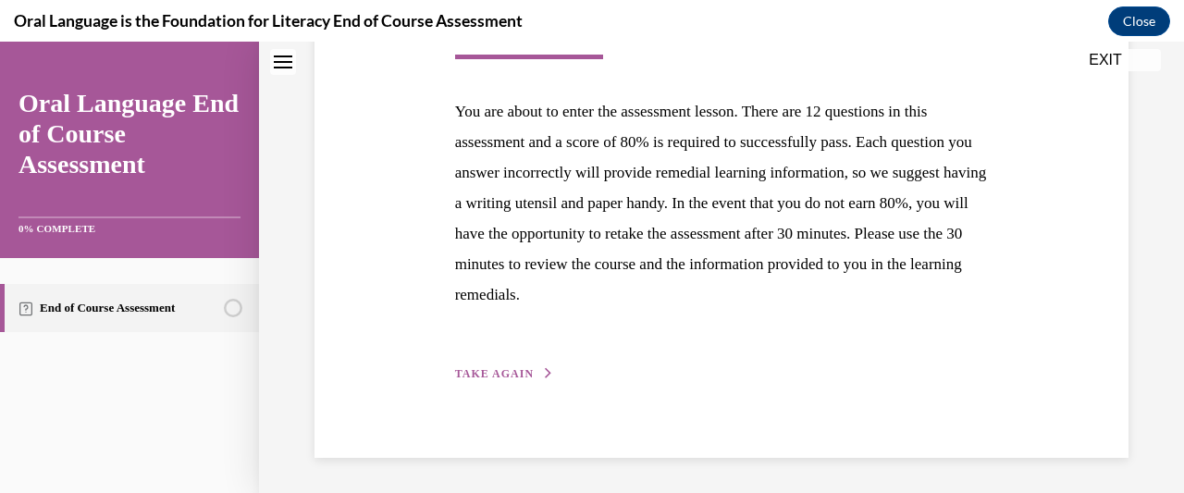
click at [488, 376] on span "TAKE AGAIN" at bounding box center [494, 373] width 79 height 13
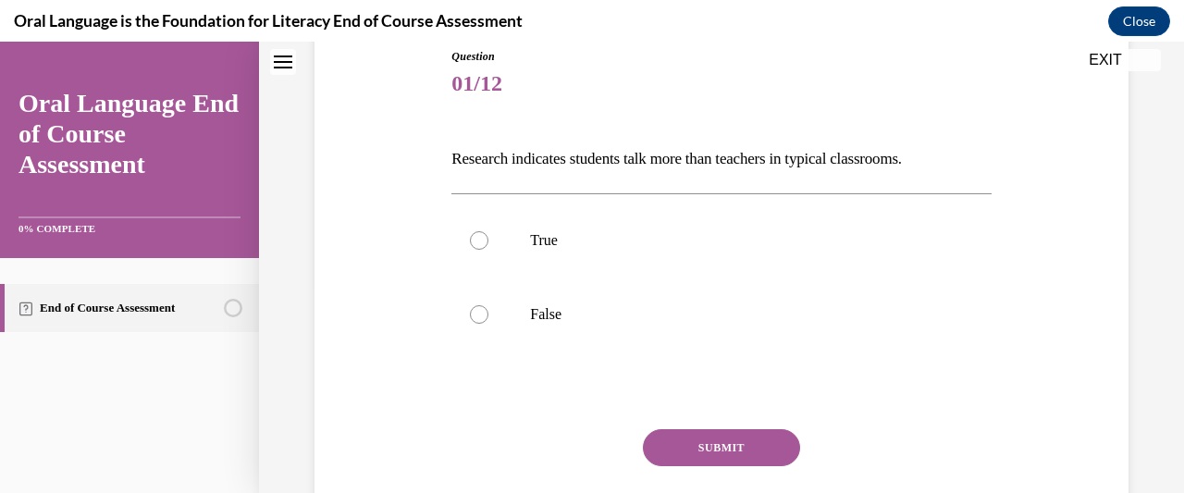
scroll to position [211, 0]
click at [485, 226] on label "True" at bounding box center [720, 239] width 539 height 74
click at [485, 229] on input "True" at bounding box center [479, 238] width 18 height 18
radio input "true"
click at [486, 311] on div at bounding box center [479, 312] width 18 height 18
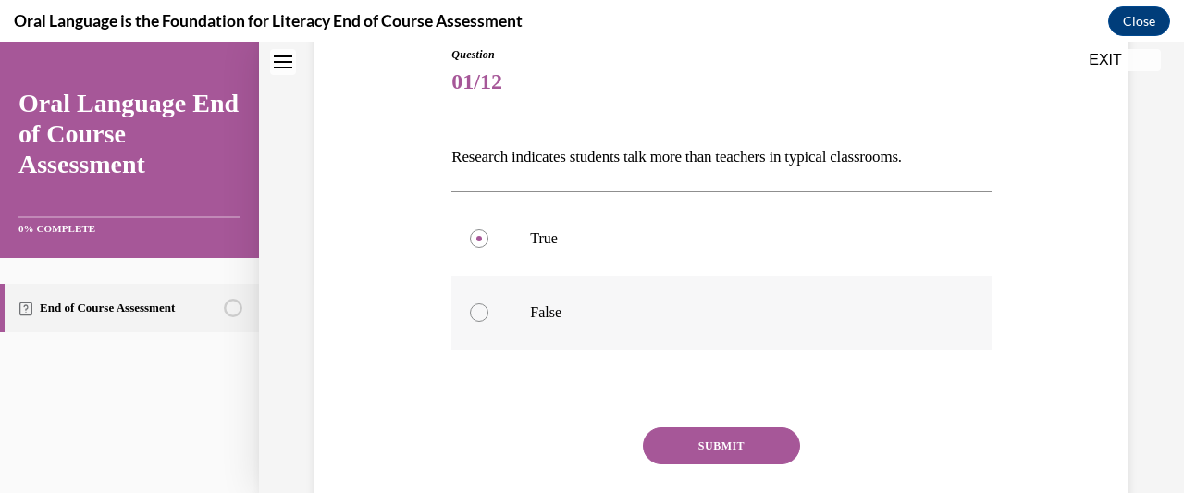
click at [486, 311] on input "False" at bounding box center [479, 312] width 18 height 18
radio input "true"
click at [744, 436] on button "SUBMIT" at bounding box center [721, 445] width 157 height 37
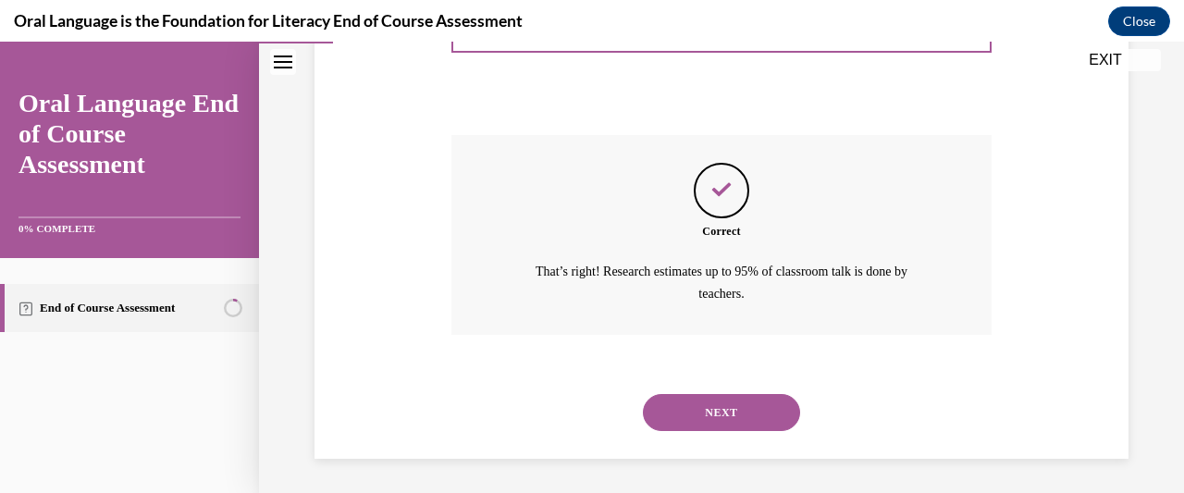
scroll to position [504, 0]
click at [758, 407] on button "NEXT" at bounding box center [721, 411] width 157 height 37
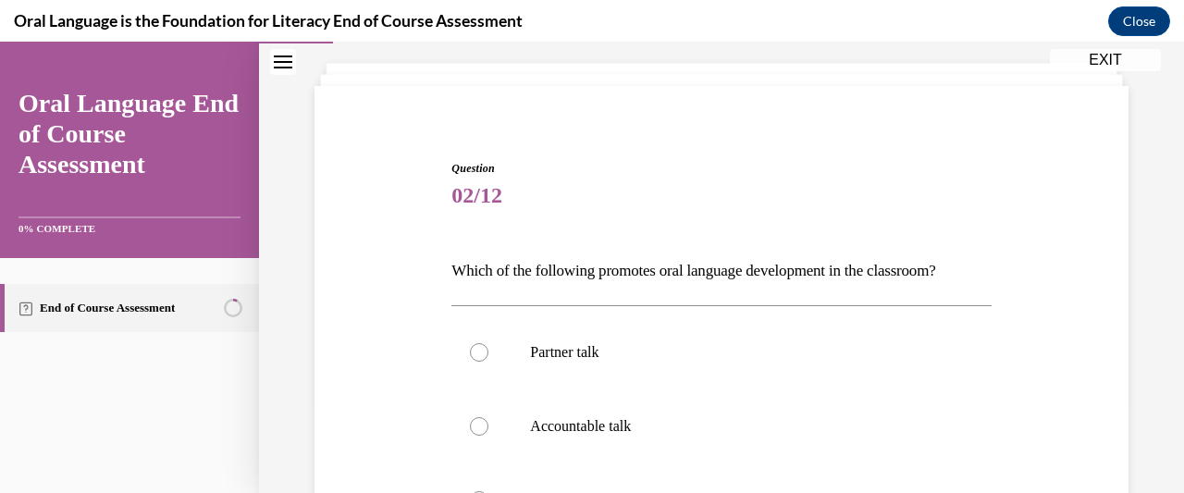
scroll to position [226, 0]
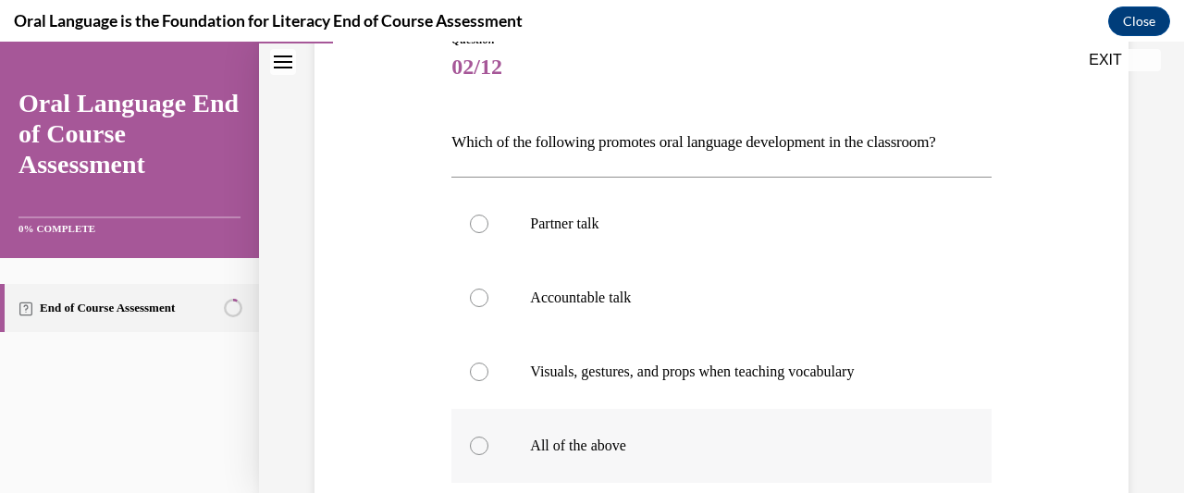
click at [480, 444] on div at bounding box center [479, 445] width 18 height 18
click at [480, 444] on input "All of the above" at bounding box center [479, 445] width 18 height 18
radio input "true"
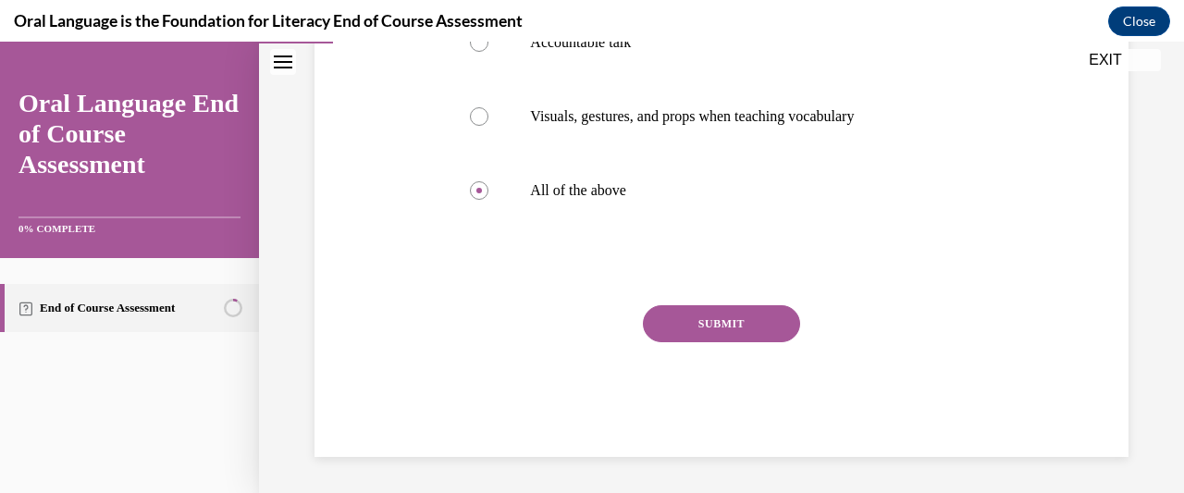
click at [743, 325] on button "SUBMIT" at bounding box center [721, 323] width 157 height 37
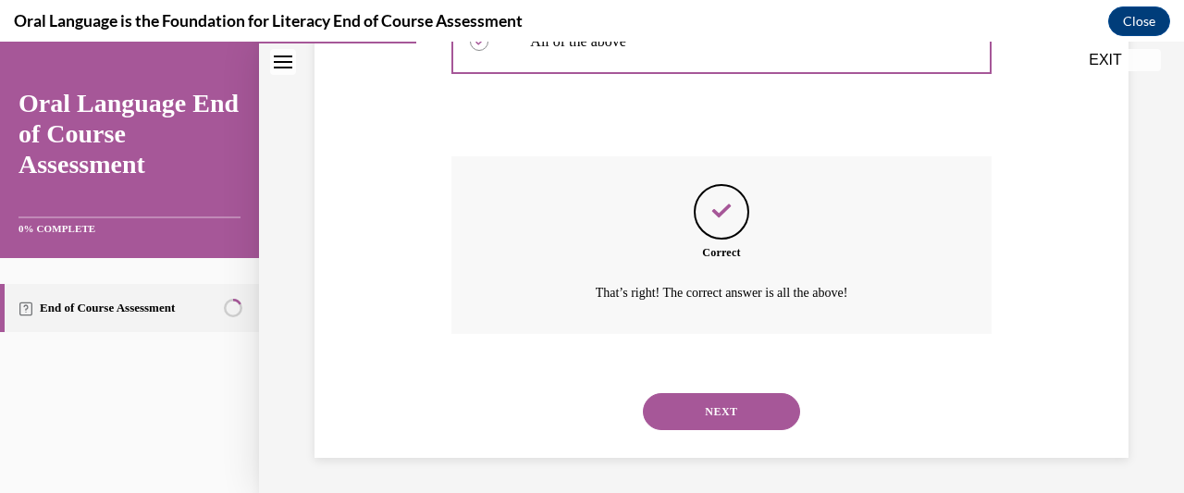
scroll to position [631, 0]
click at [756, 400] on button "NEXT" at bounding box center [721, 410] width 157 height 37
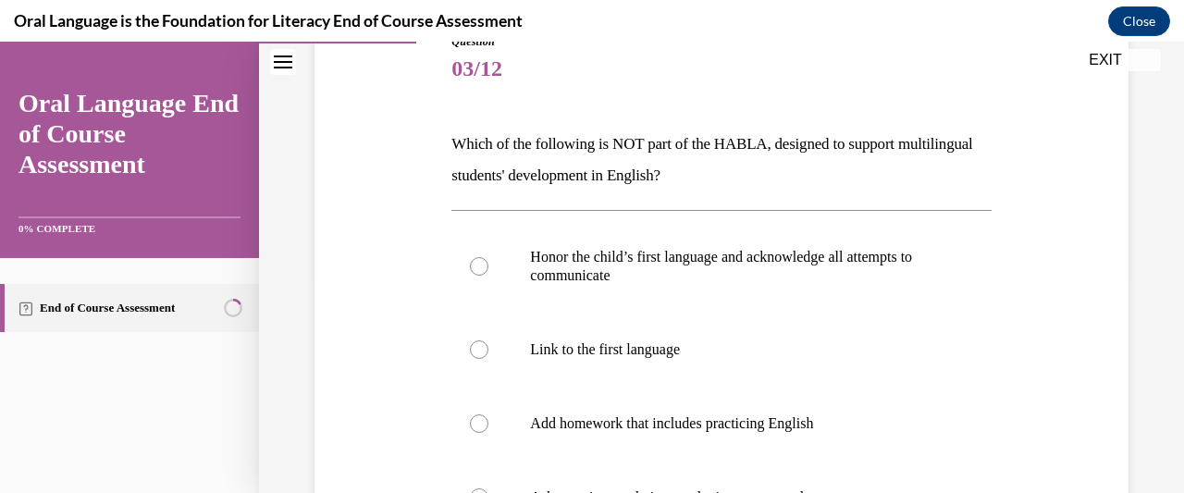
scroll to position [226, 0]
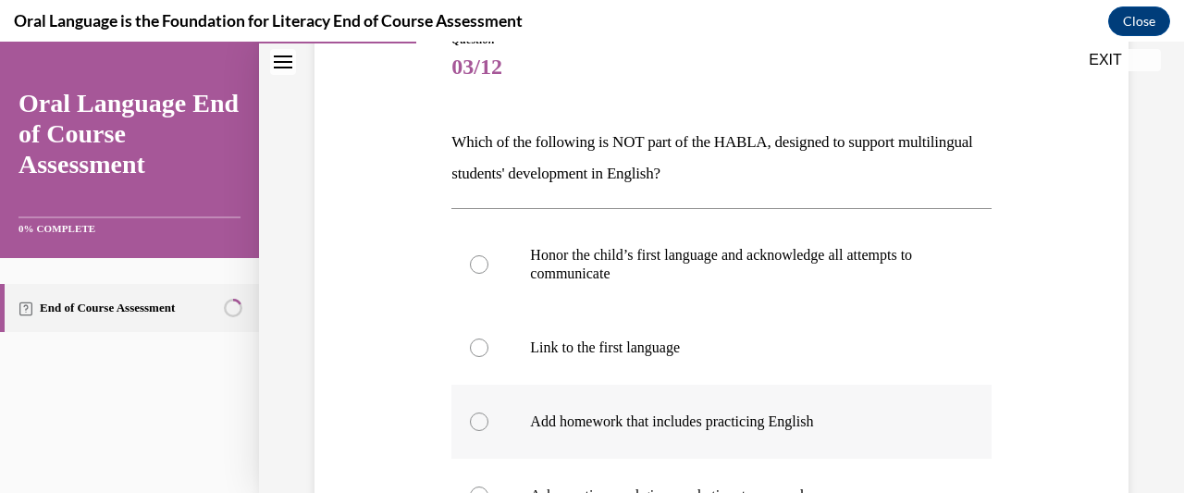
click at [486, 424] on label "Add homework that includes practicing English" at bounding box center [720, 422] width 539 height 74
click at [486, 424] on input "Add homework that includes practicing English" at bounding box center [479, 421] width 18 height 18
radio input "true"
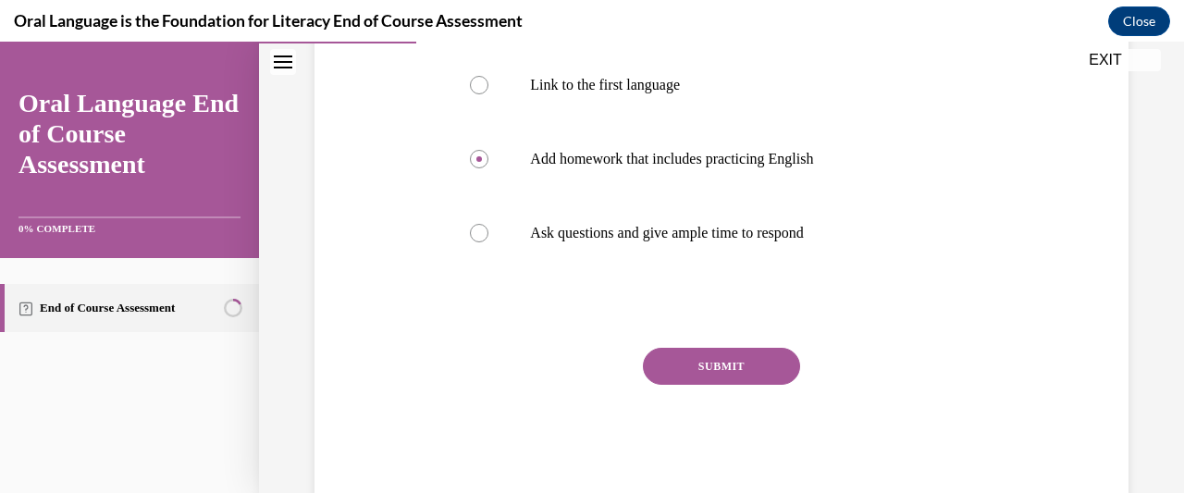
click at [749, 370] on button "SUBMIT" at bounding box center [721, 366] width 157 height 37
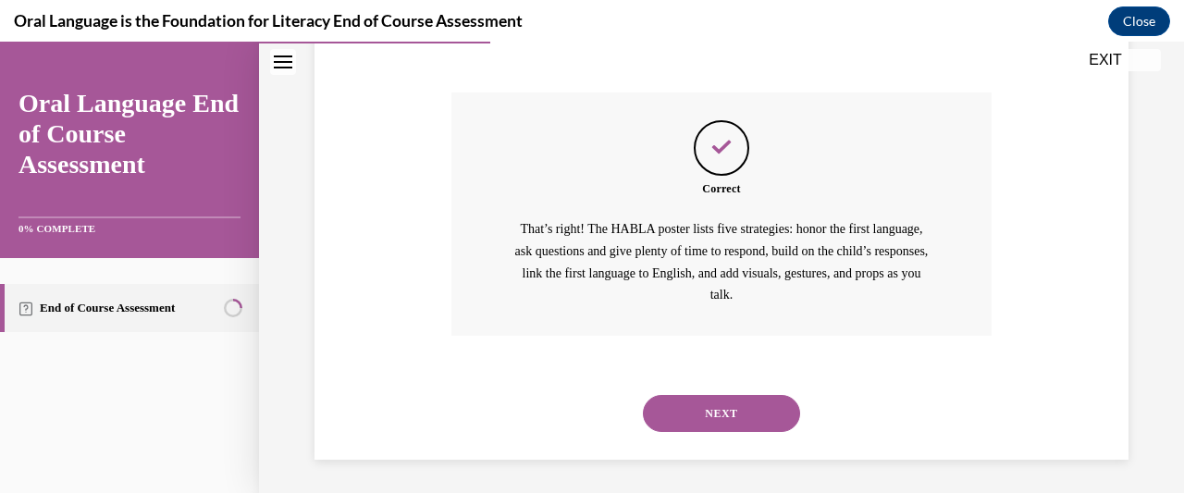
scroll to position [746, 0]
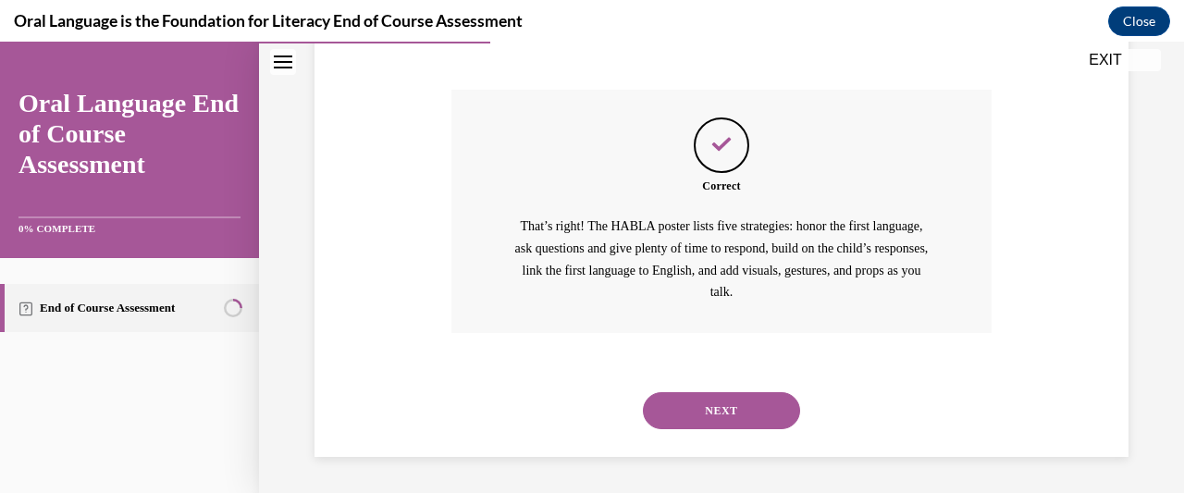
click at [755, 405] on button "NEXT" at bounding box center [721, 410] width 157 height 37
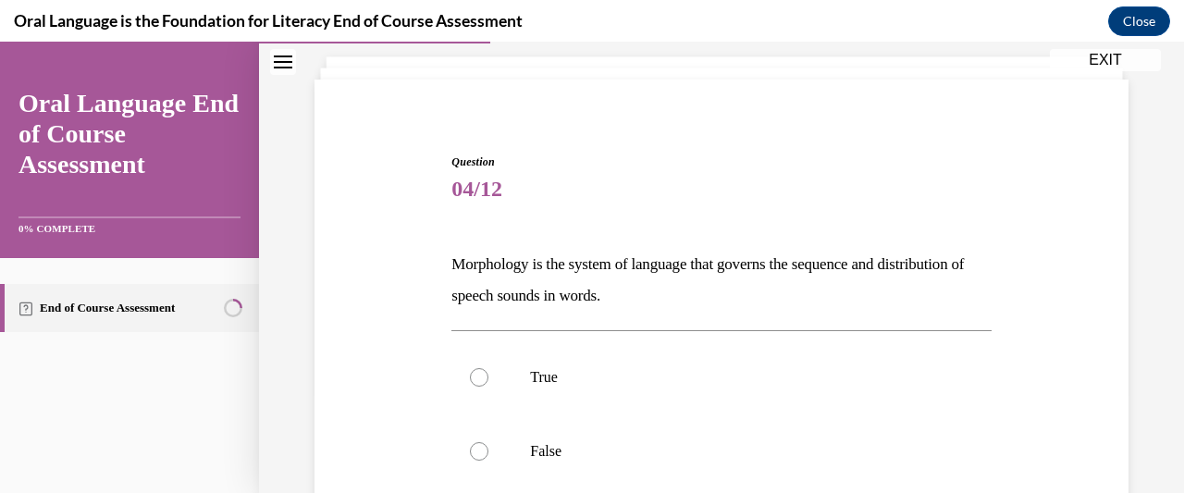
scroll to position [207, 0]
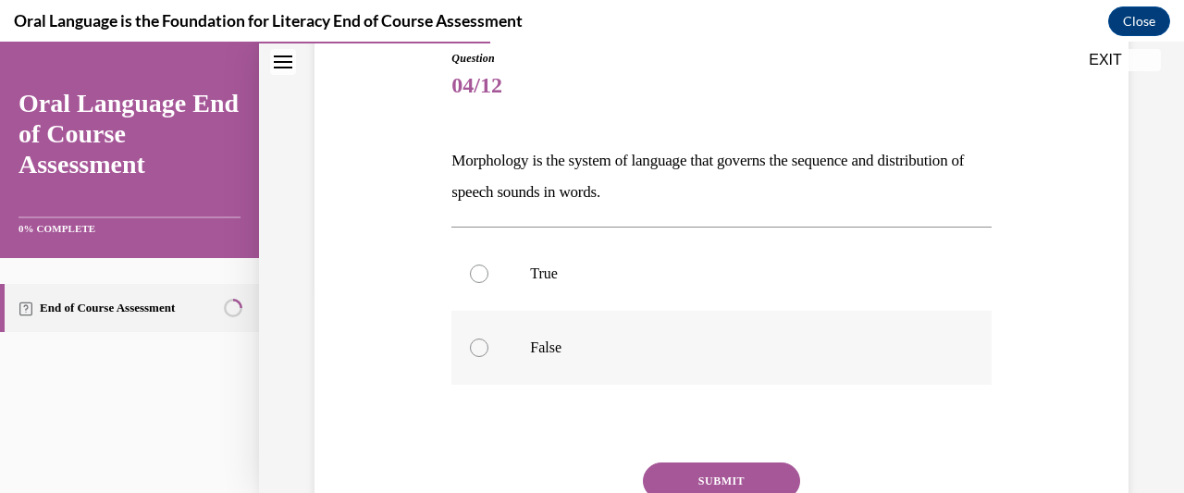
click at [496, 351] on label "False" at bounding box center [720, 348] width 539 height 74
click at [488, 351] on input "False" at bounding box center [479, 347] width 18 height 18
radio input "true"
click at [737, 473] on button "SUBMIT" at bounding box center [721, 480] width 157 height 37
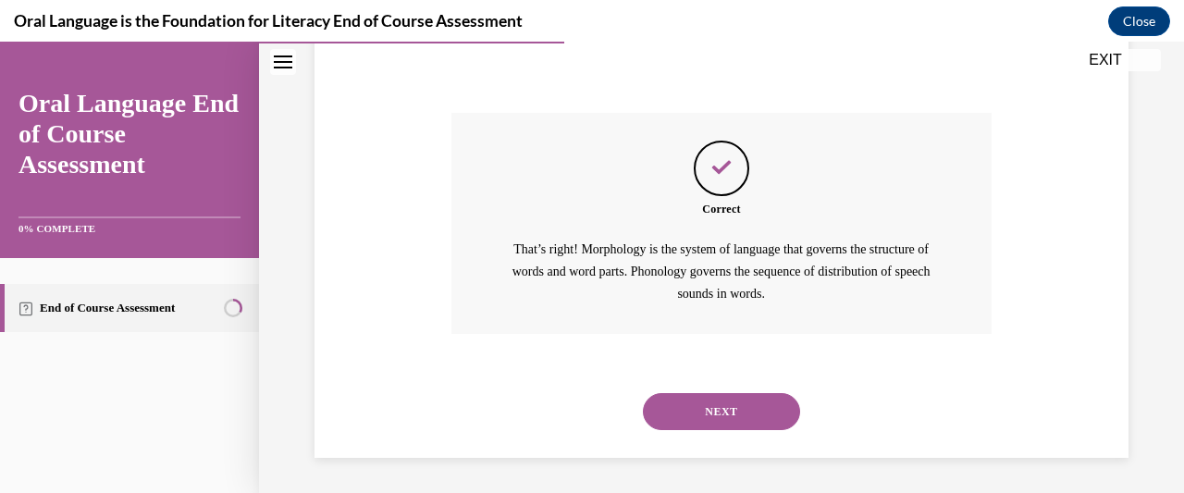
scroll to position [558, 0]
click at [739, 416] on button "NEXT" at bounding box center [721, 410] width 157 height 37
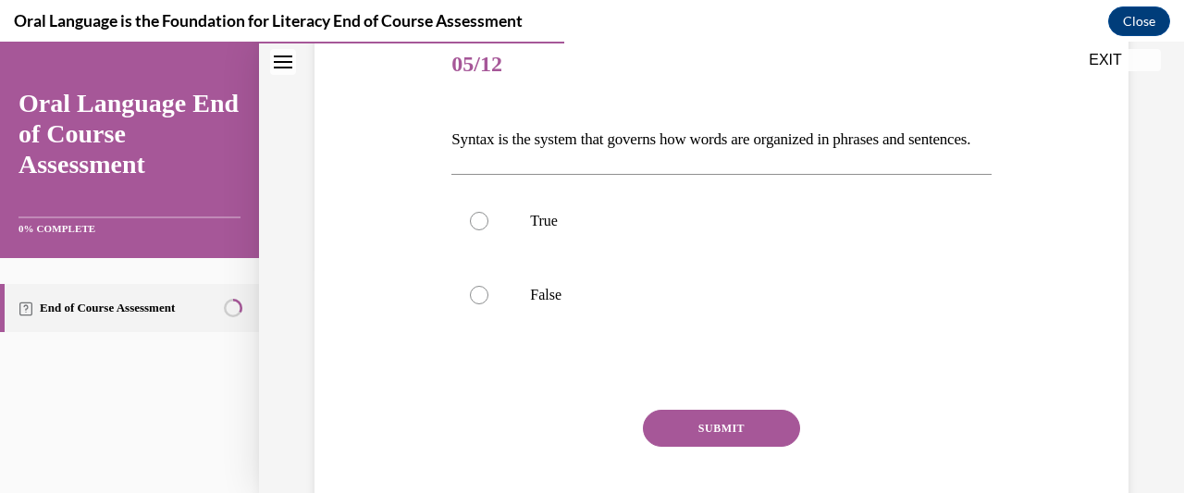
scroll to position [231, 0]
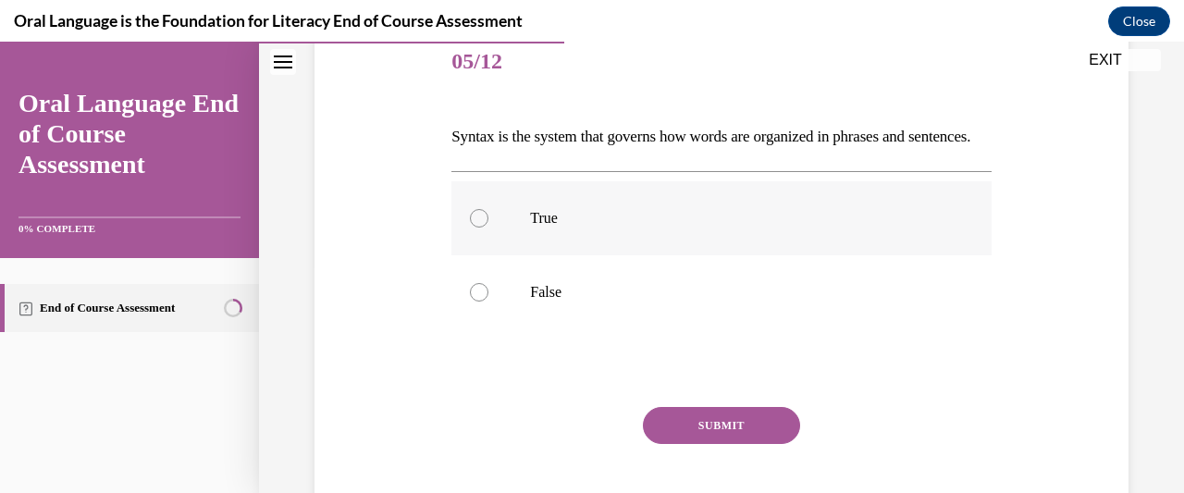
click at [489, 248] on label "True" at bounding box center [720, 218] width 539 height 74
click at [488, 227] on input "True" at bounding box center [479, 218] width 18 height 18
radio input "true"
click at [753, 444] on button "SUBMIT" at bounding box center [721, 425] width 157 height 37
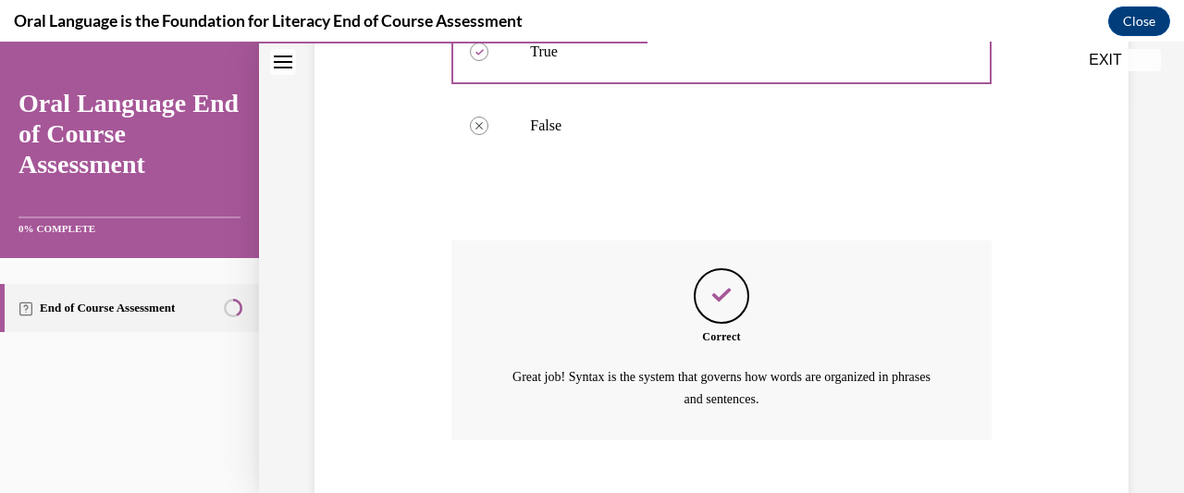
scroll to position [535, 0]
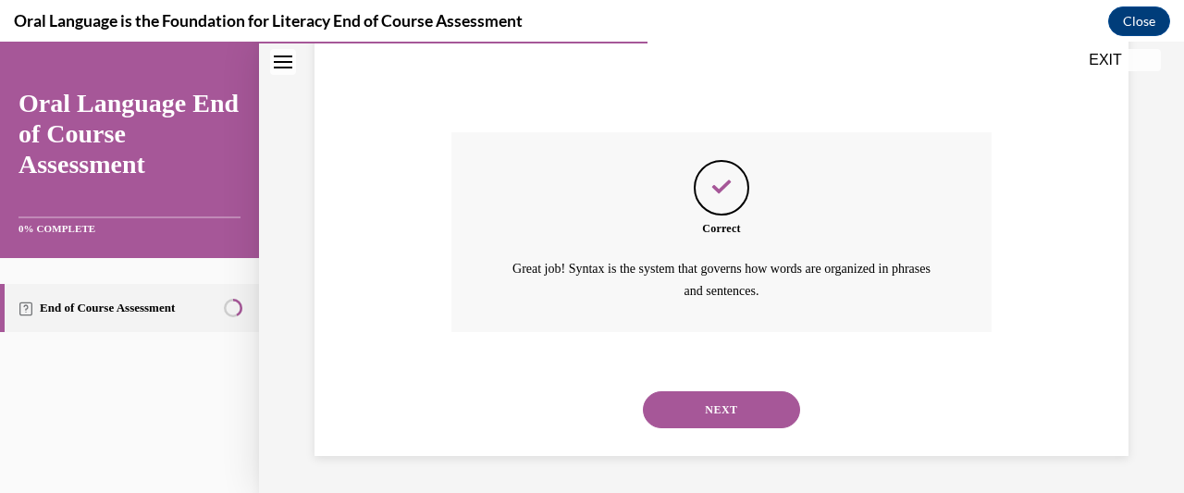
click at [734, 399] on button "NEXT" at bounding box center [721, 409] width 157 height 37
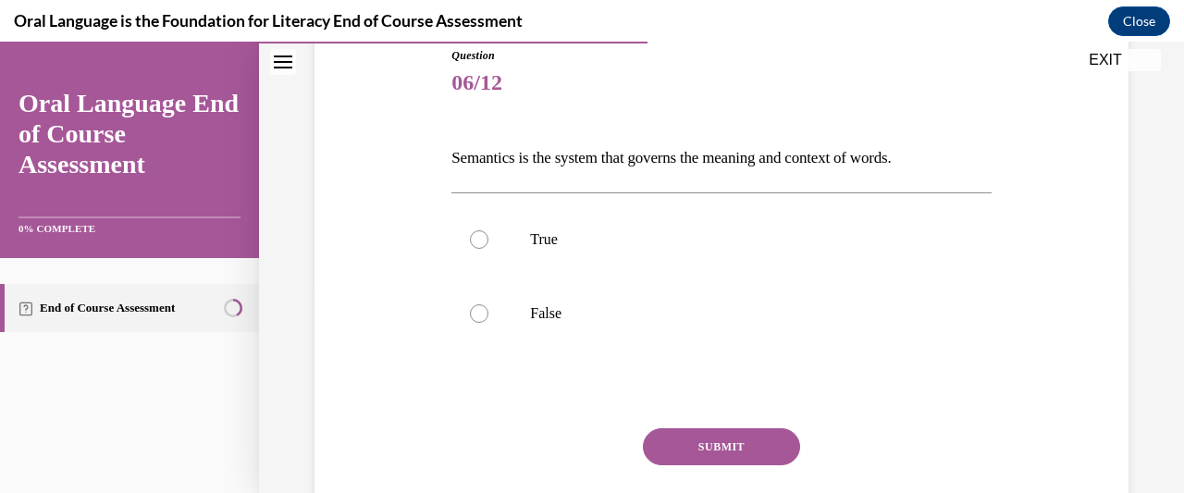
scroll to position [212, 0]
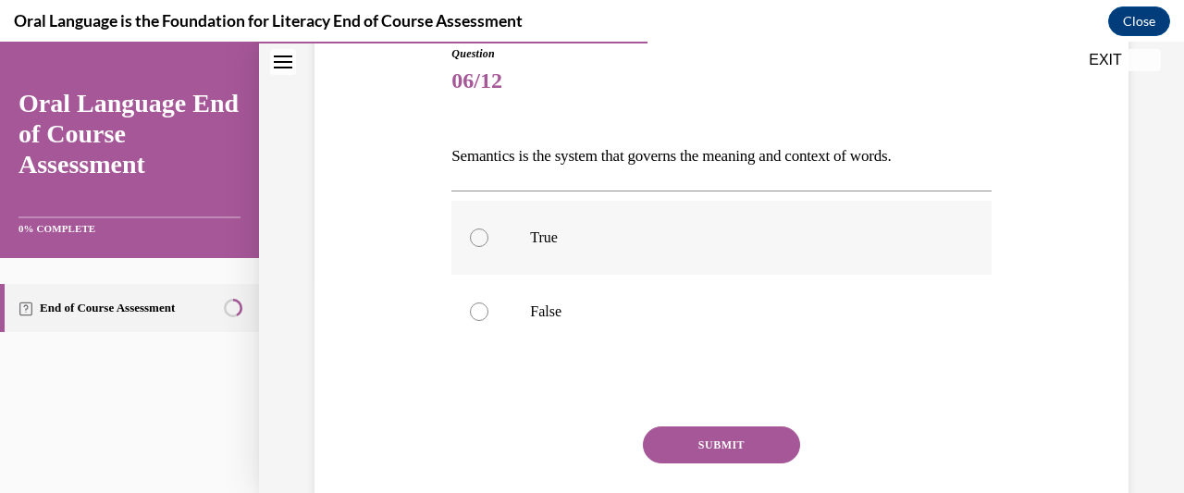
click at [482, 246] on label "True" at bounding box center [720, 238] width 539 height 74
click at [482, 246] on input "True" at bounding box center [479, 237] width 18 height 18
radio input "true"
click at [725, 457] on button "SUBMIT" at bounding box center [721, 444] width 157 height 37
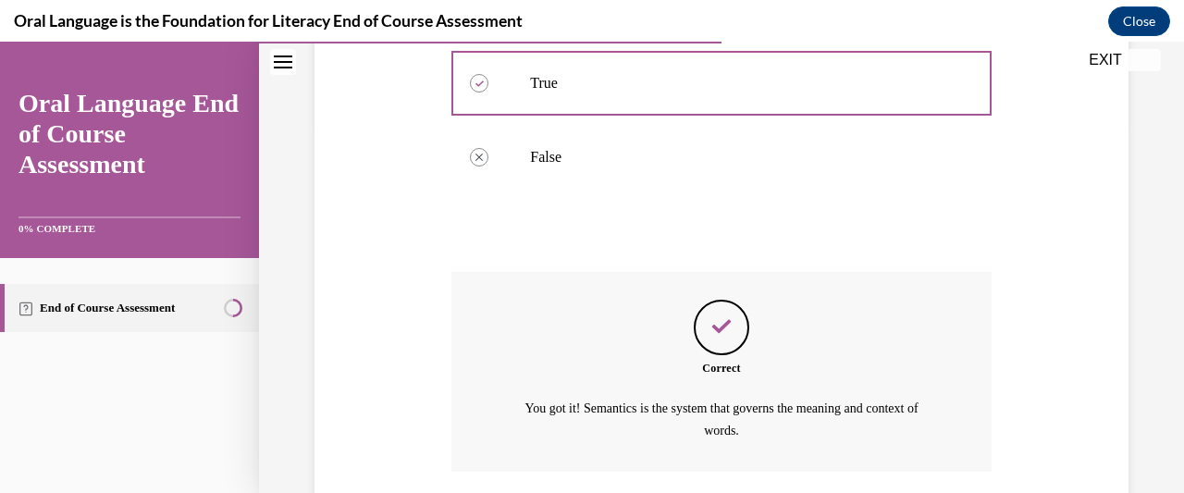
scroll to position [504, 0]
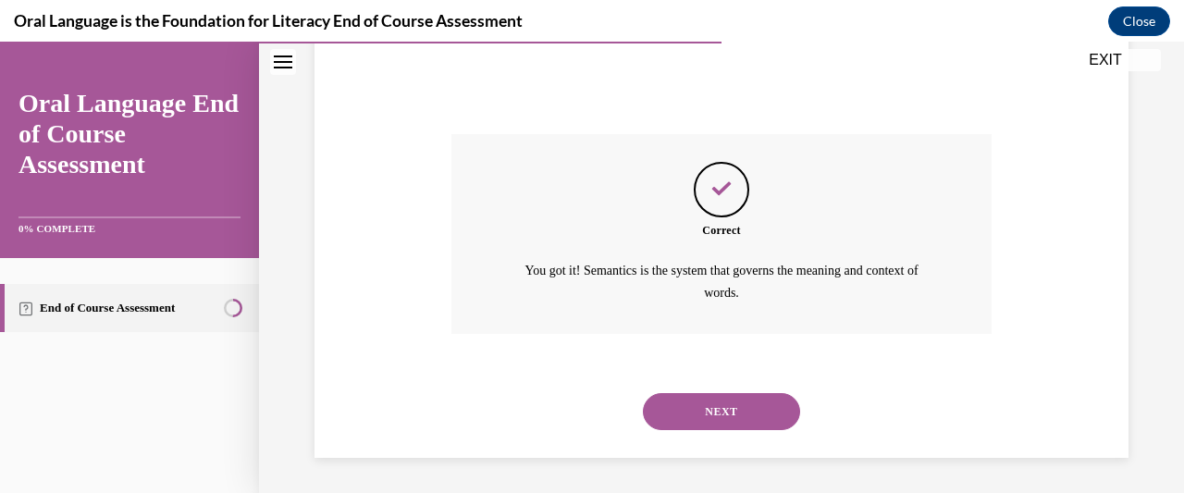
click at [739, 409] on button "NEXT" at bounding box center [721, 411] width 157 height 37
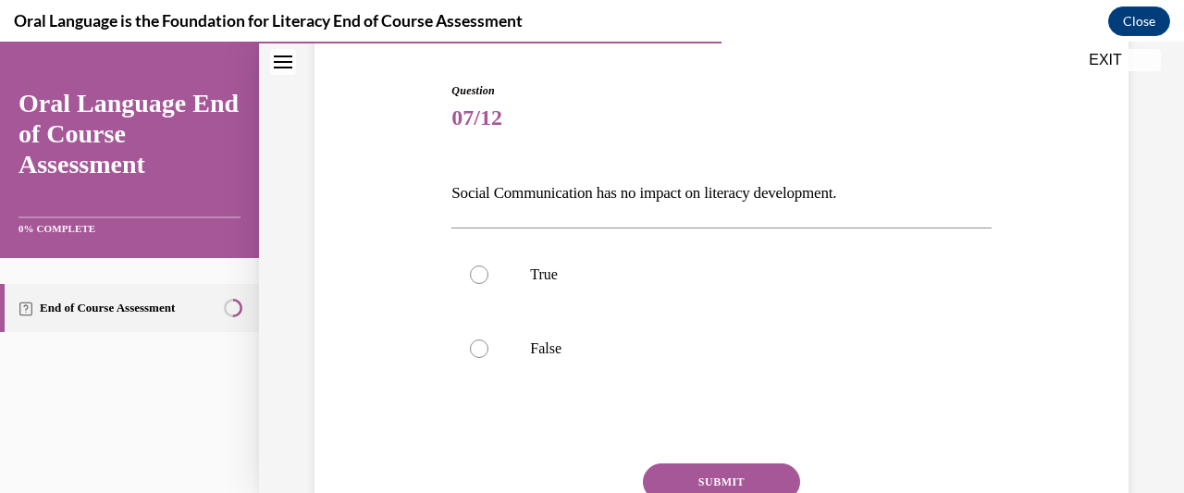
scroll to position [194, 0]
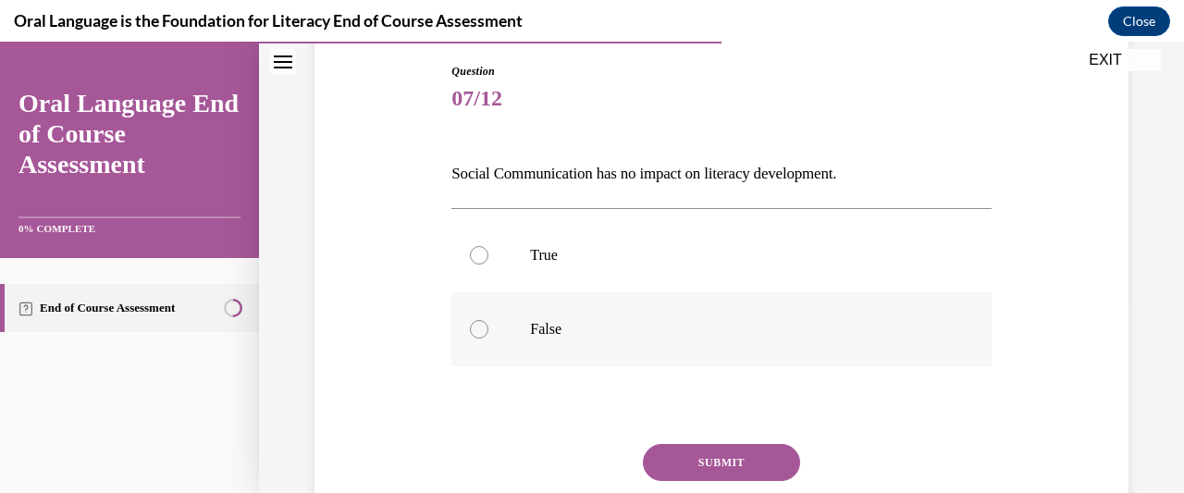
click at [475, 335] on div at bounding box center [479, 329] width 18 height 18
click at [475, 335] on input "False" at bounding box center [479, 329] width 18 height 18
radio input "true"
click at [736, 464] on button "SUBMIT" at bounding box center [721, 462] width 157 height 37
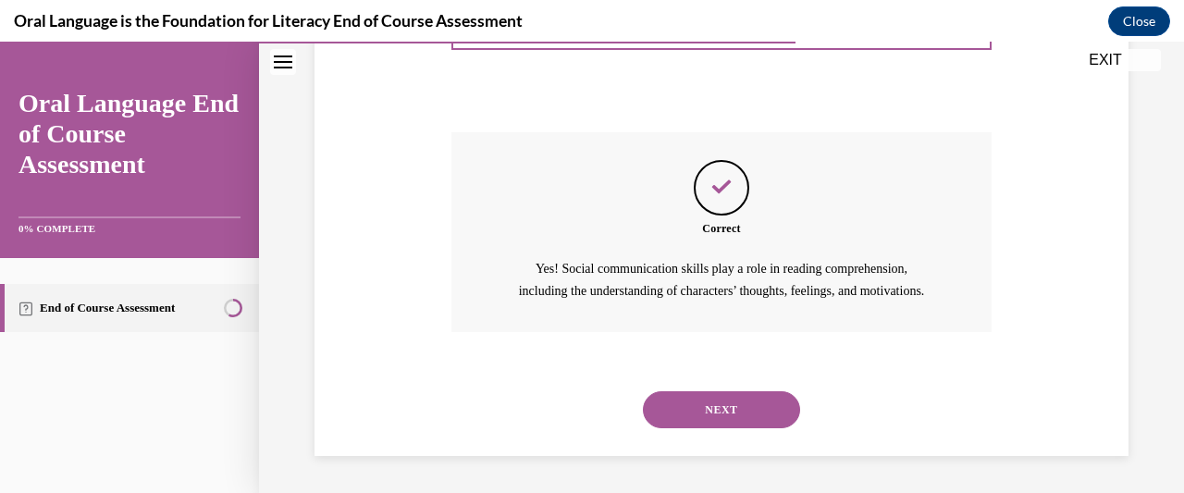
scroll to position [526, 0]
click at [724, 397] on button "NEXT" at bounding box center [721, 409] width 157 height 37
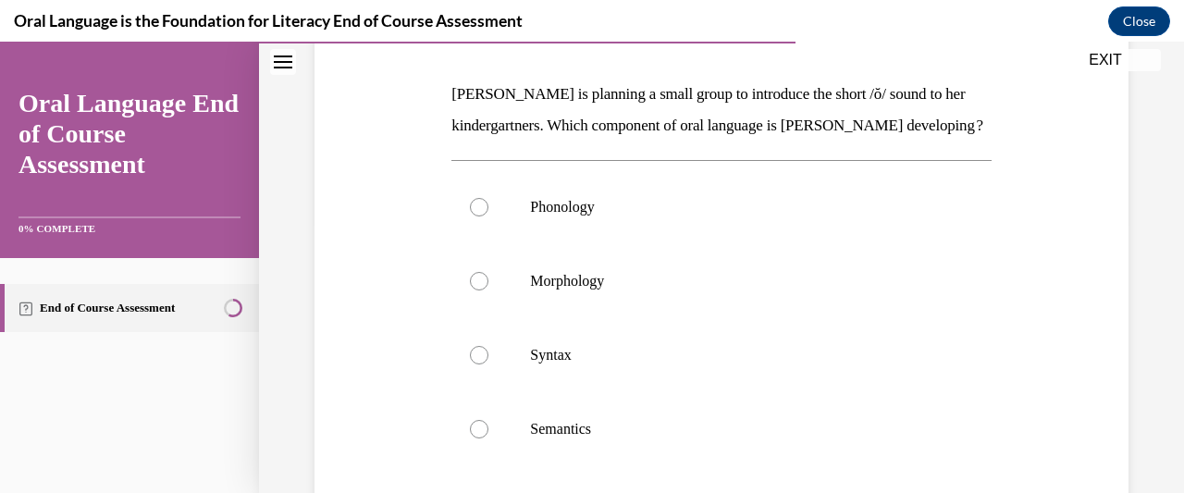
scroll to position [285, 0]
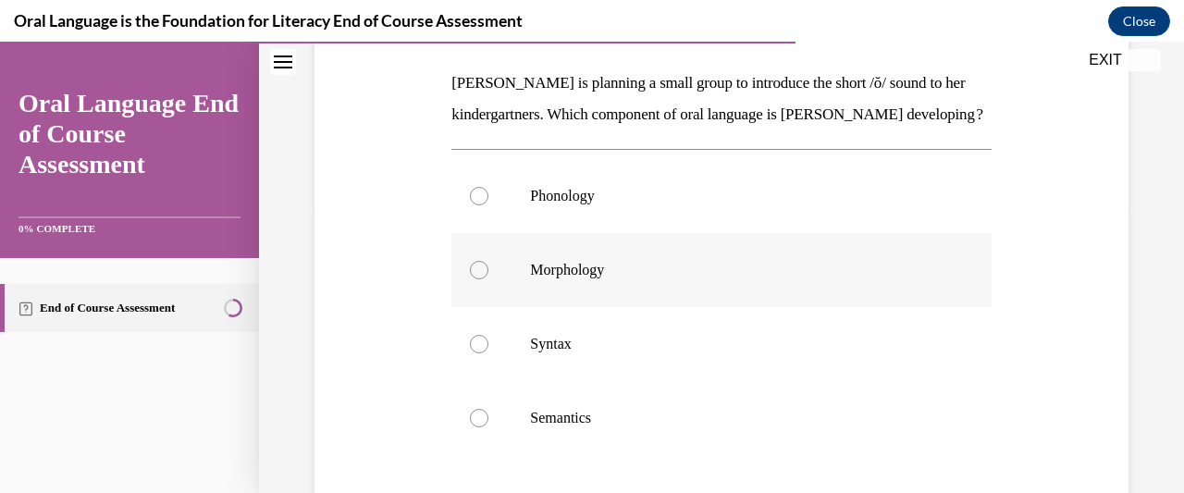
click at [484, 279] on div at bounding box center [479, 270] width 18 height 18
click at [484, 279] on input "Morphology" at bounding box center [479, 270] width 18 height 18
radio input "true"
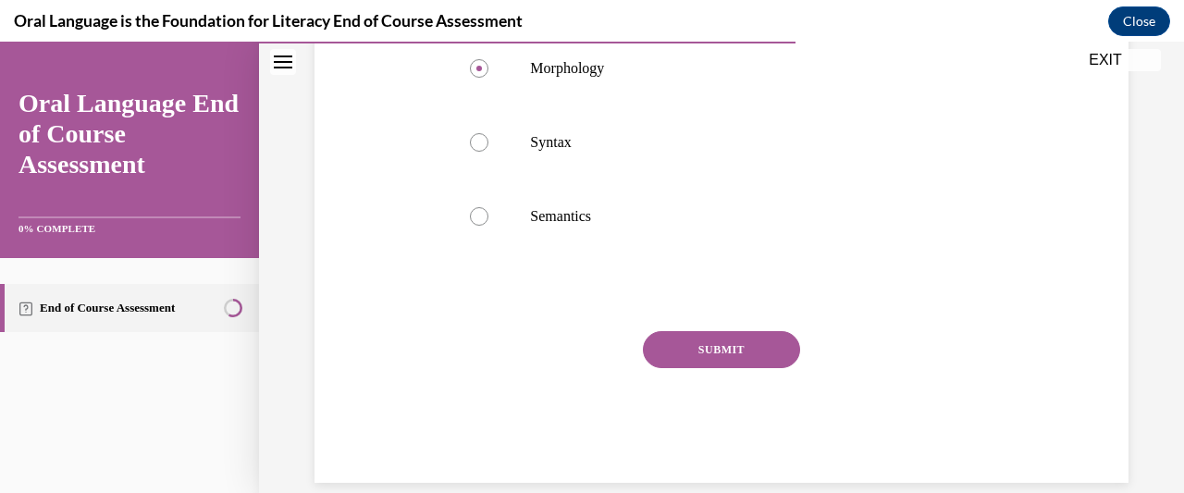
click at [758, 368] on button "SUBMIT" at bounding box center [721, 349] width 157 height 37
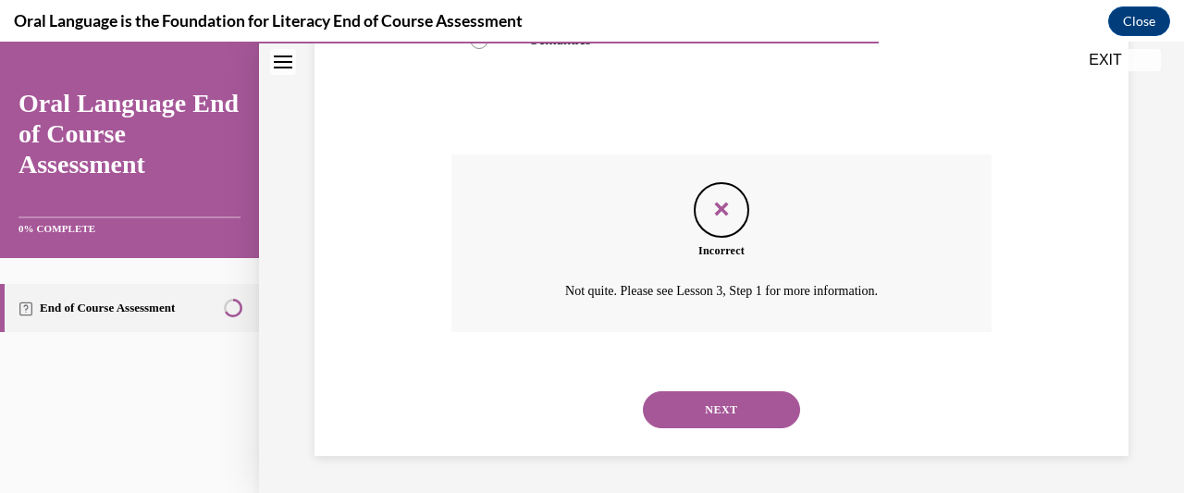
scroll to position [694, 0]
click at [747, 396] on button "NEXT" at bounding box center [721, 409] width 157 height 37
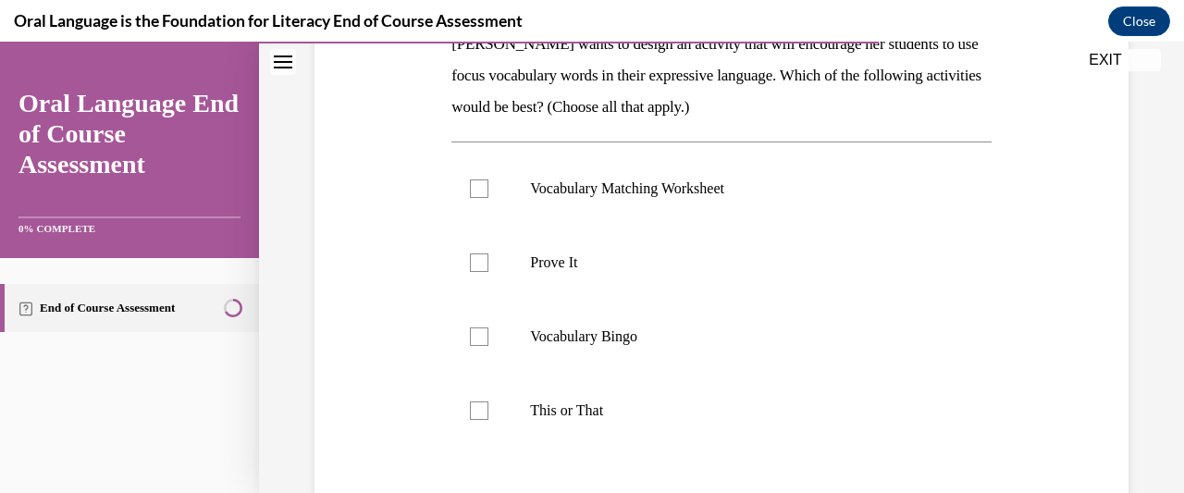
scroll to position [324, 0]
click at [496, 268] on label "Prove It" at bounding box center [720, 263] width 539 height 74
click at [488, 268] on input "Prove It" at bounding box center [479, 262] width 18 height 18
checkbox input "true"
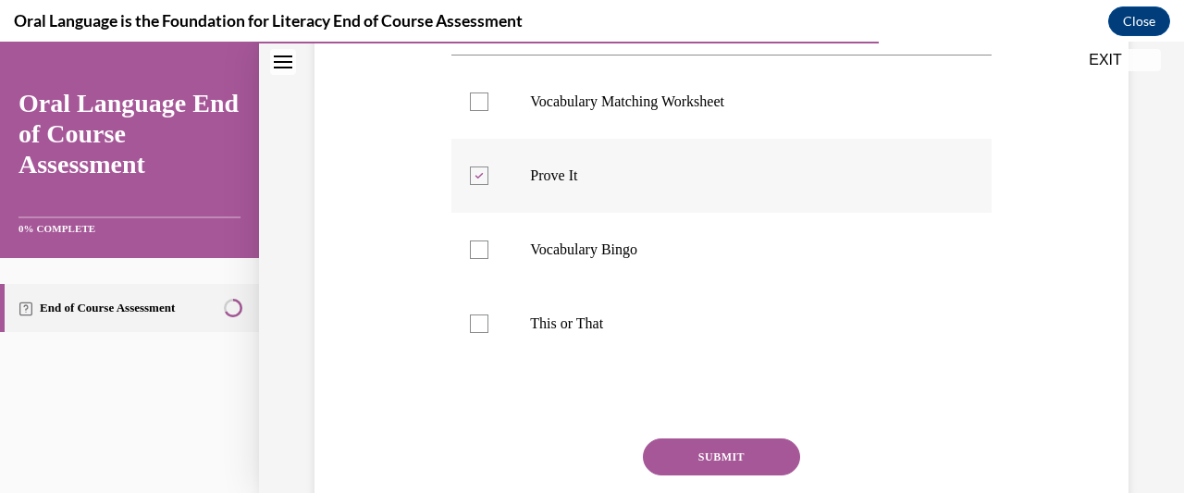
scroll to position [544, 0]
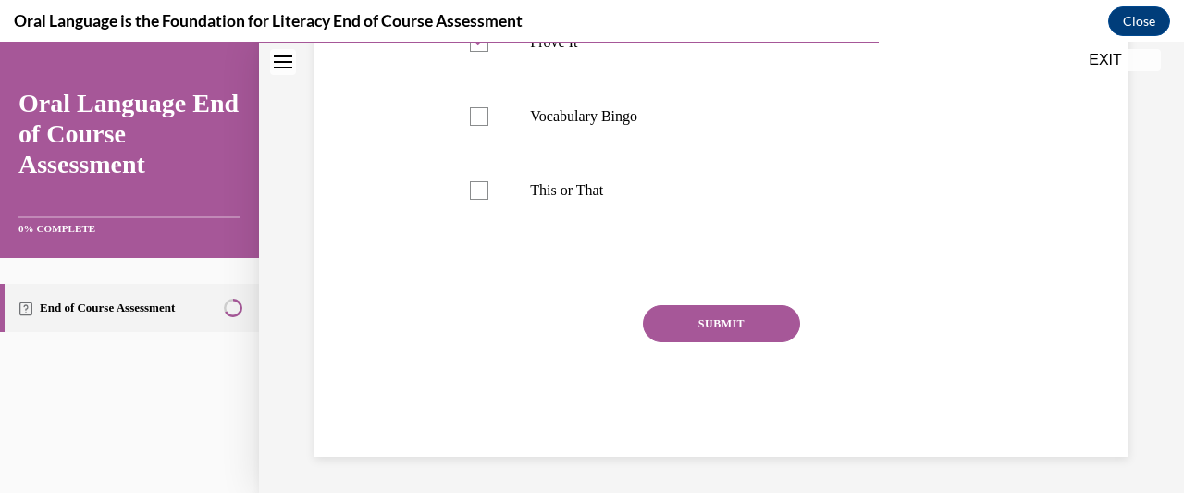
click at [757, 327] on button "SUBMIT" at bounding box center [721, 323] width 157 height 37
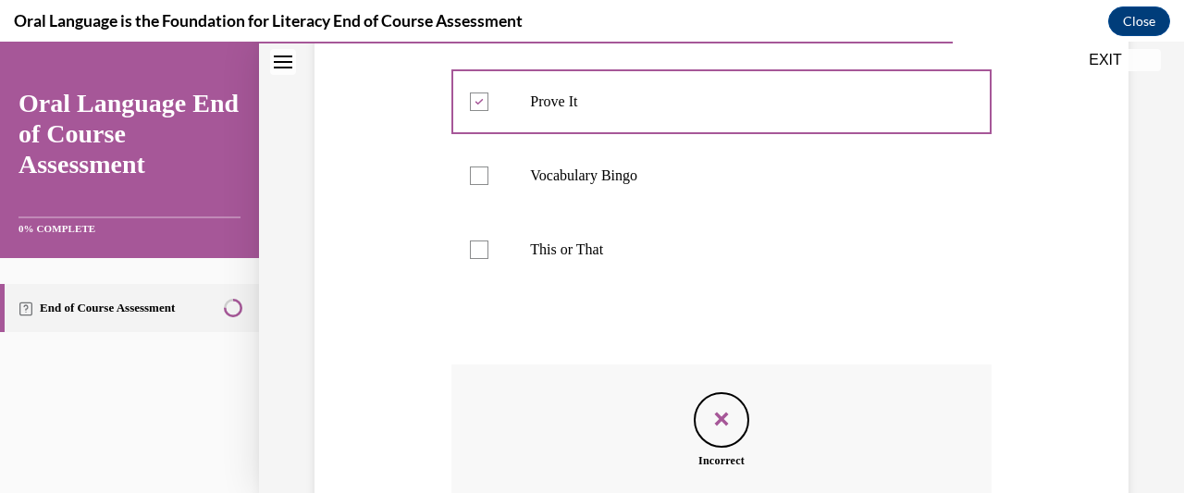
scroll to position [483, 0]
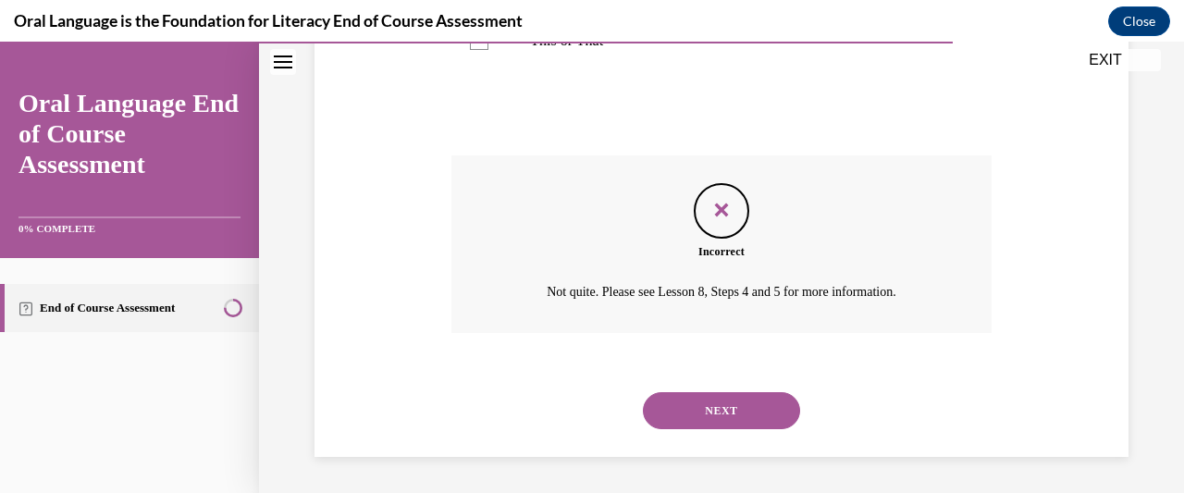
click at [748, 409] on button "NEXT" at bounding box center [721, 410] width 157 height 37
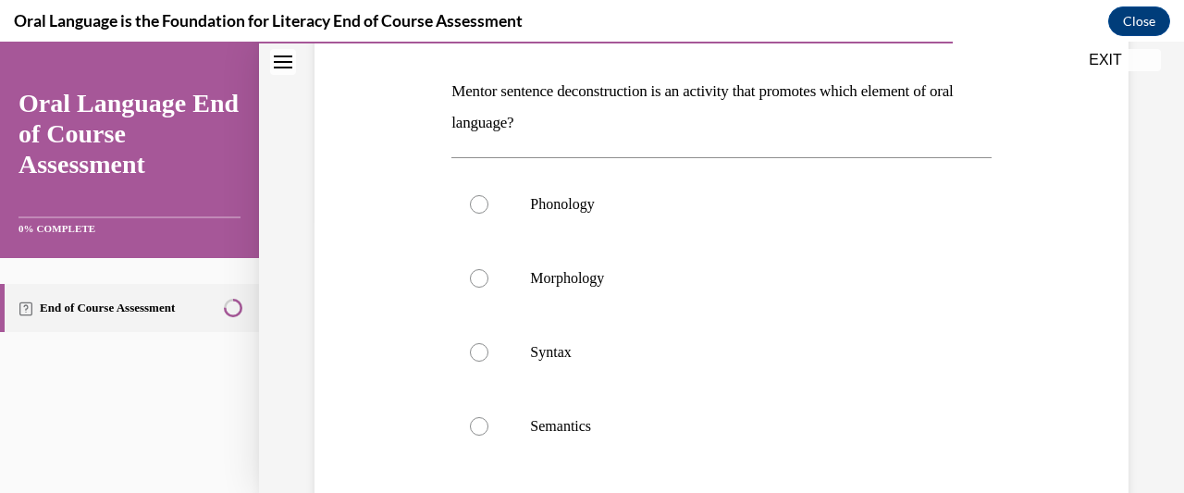
scroll to position [279, 0]
click at [485, 272] on div at bounding box center [479, 275] width 18 height 18
click at [485, 272] on input "Morphology" at bounding box center [479, 275] width 18 height 18
radio input "true"
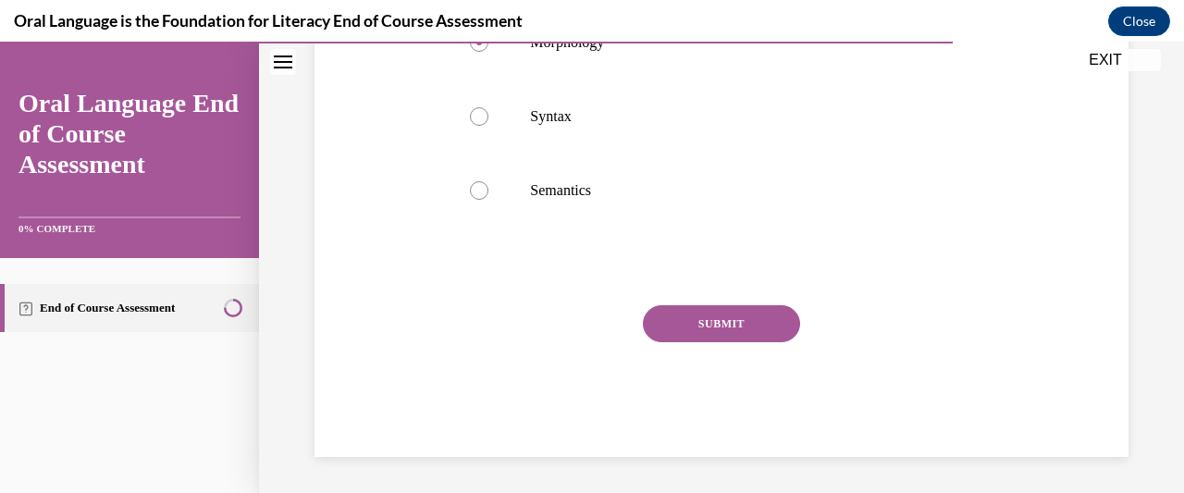
click at [746, 329] on button "SUBMIT" at bounding box center [721, 323] width 157 height 37
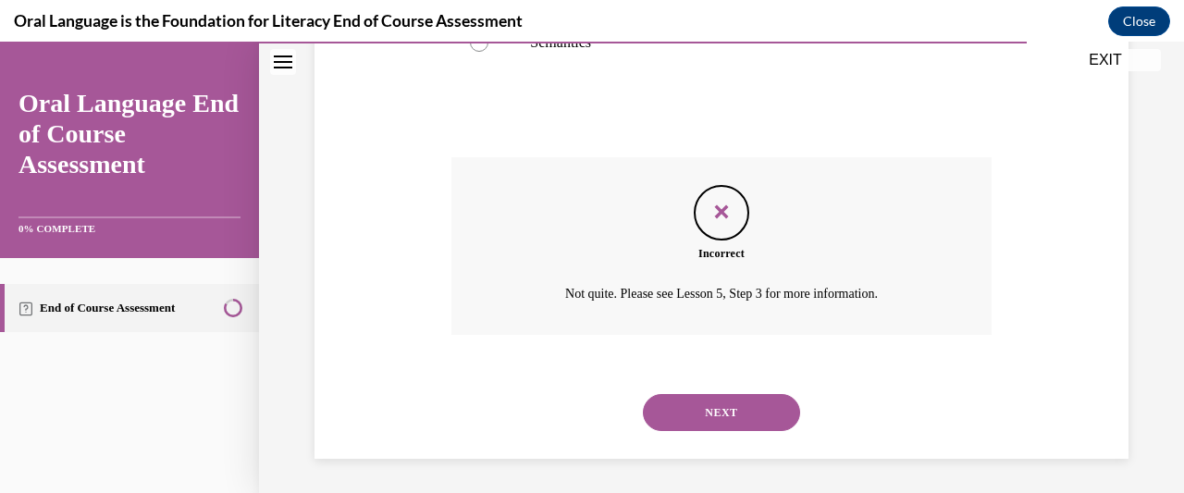
scroll to position [662, 0]
click at [765, 407] on button "NEXT" at bounding box center [721, 410] width 157 height 37
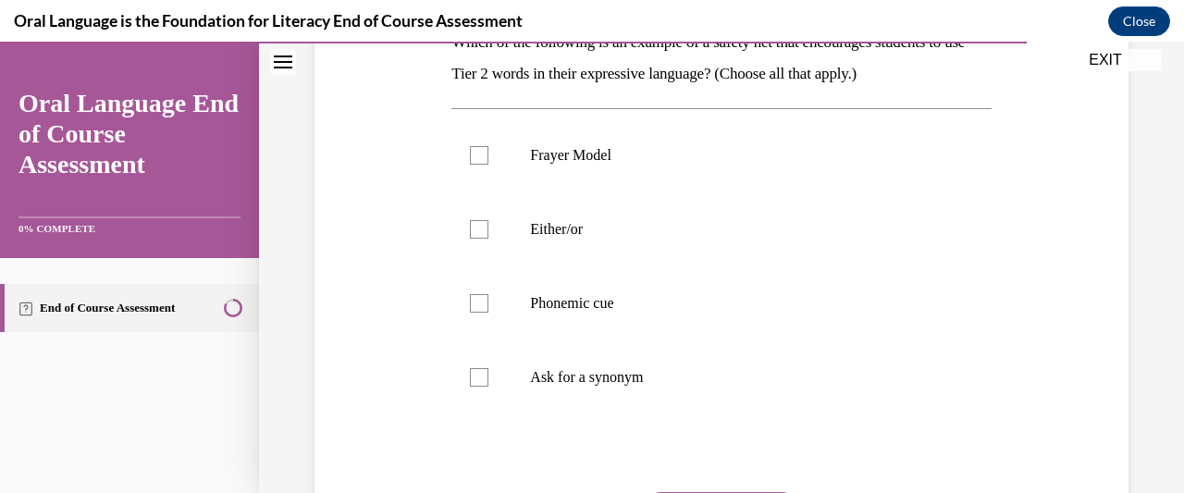
scroll to position [327, 0]
click at [485, 166] on label "Frayer Model" at bounding box center [720, 154] width 539 height 74
click at [485, 163] on input "Frayer Model" at bounding box center [479, 153] width 18 height 18
checkbox input "true"
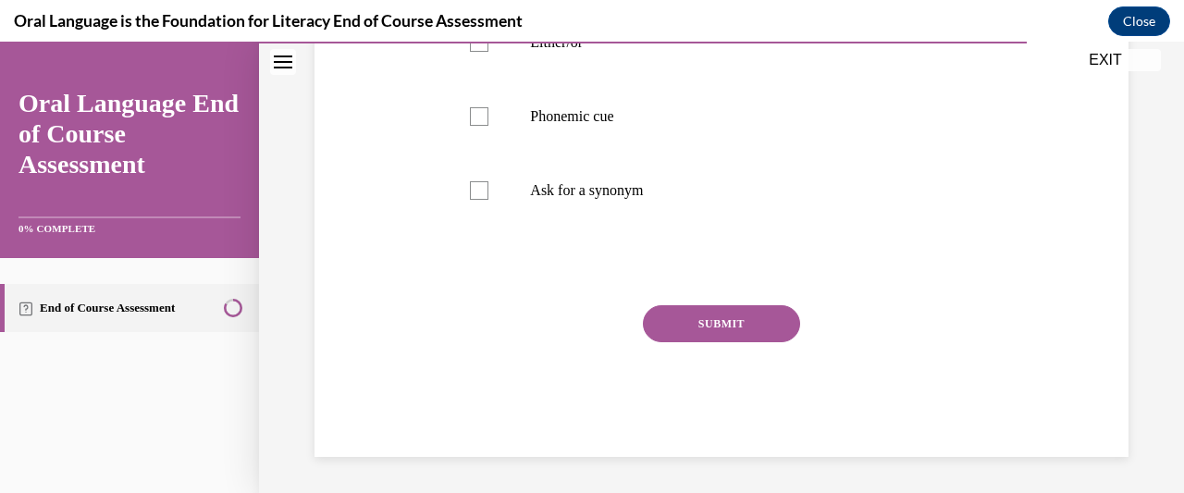
click at [726, 325] on button "SUBMIT" at bounding box center [721, 323] width 157 height 37
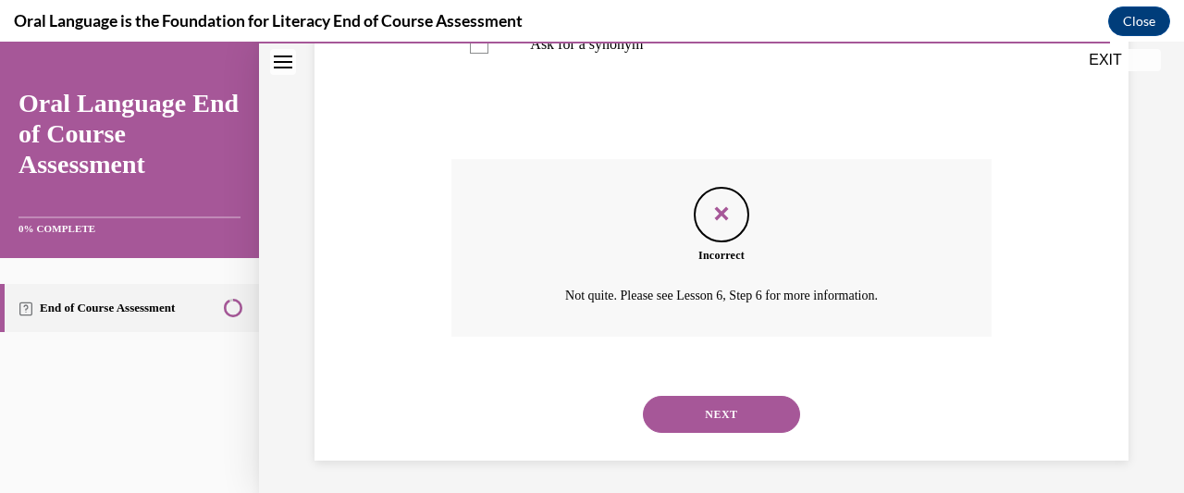
scroll to position [662, 0]
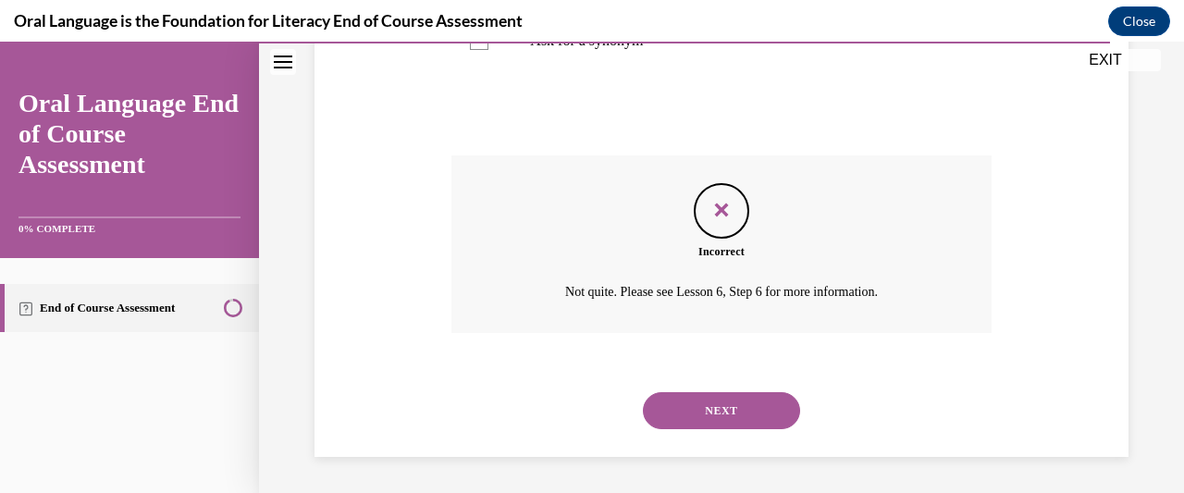
click at [760, 420] on button "NEXT" at bounding box center [721, 410] width 157 height 37
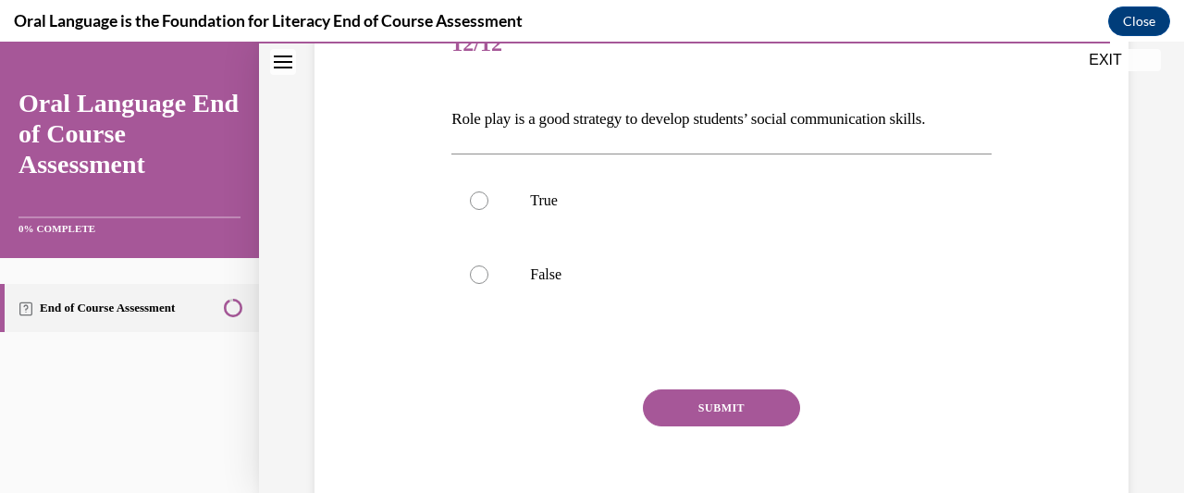
scroll to position [251, 0]
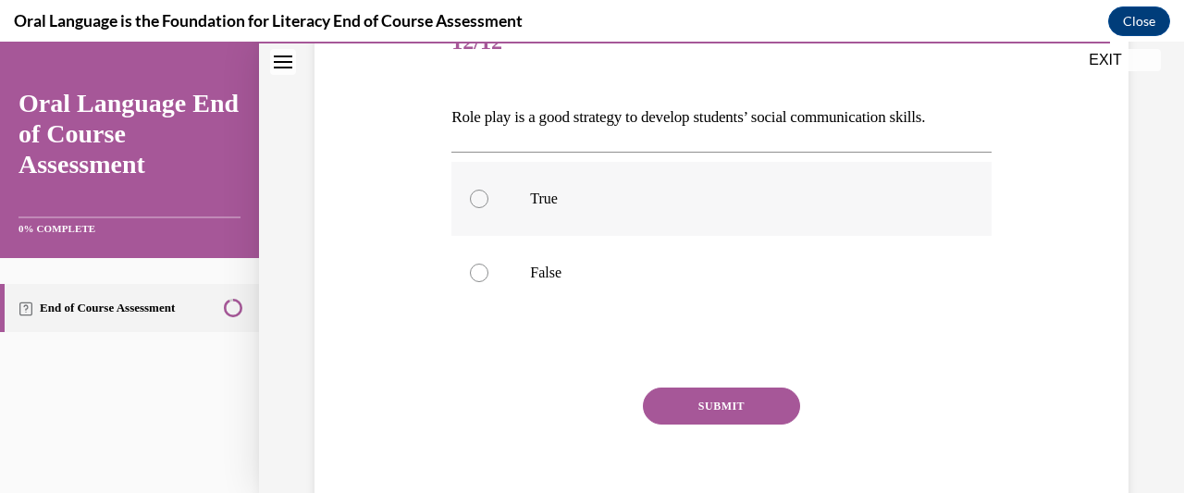
click at [468, 208] on label "True" at bounding box center [720, 199] width 539 height 74
click at [470, 208] on input "True" at bounding box center [479, 199] width 18 height 18
radio input "true"
click at [764, 407] on button "SUBMIT" at bounding box center [721, 405] width 157 height 37
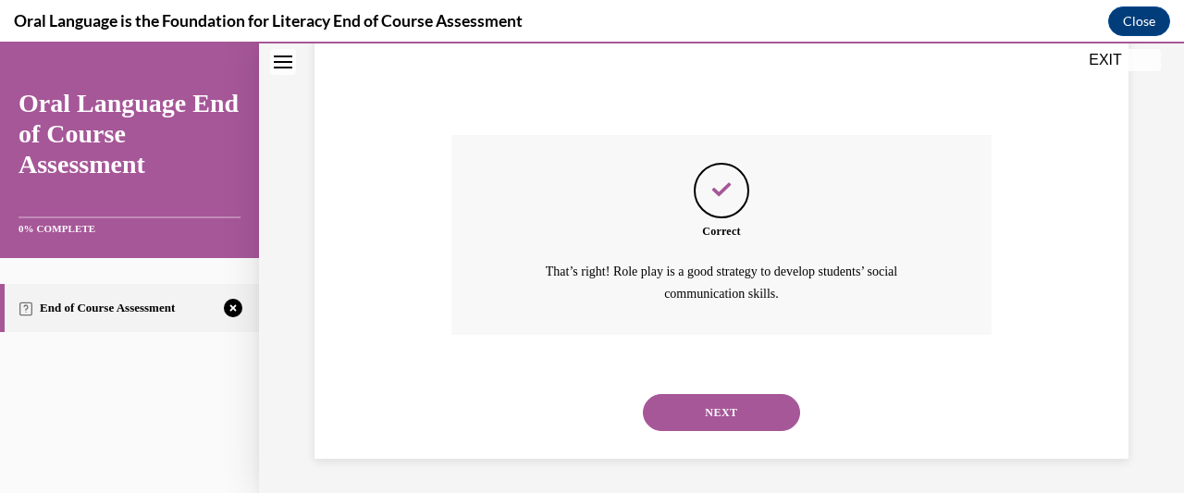
scroll to position [504, 0]
click at [743, 414] on button "NEXT" at bounding box center [721, 411] width 157 height 37
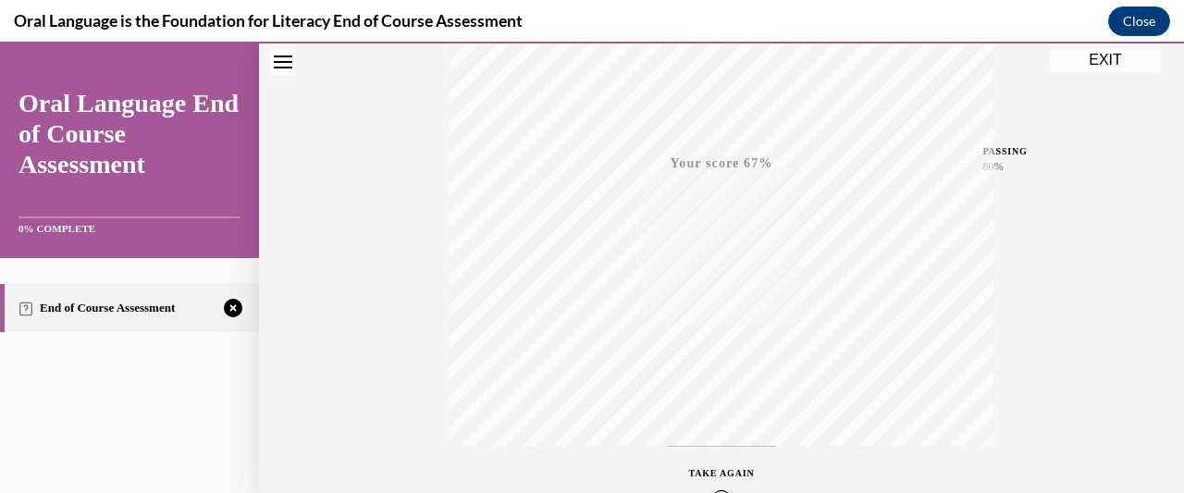
scroll to position [496, 0]
click at [718, 351] on span "TAKE AGAIN" at bounding box center [722, 355] width 66 height 10
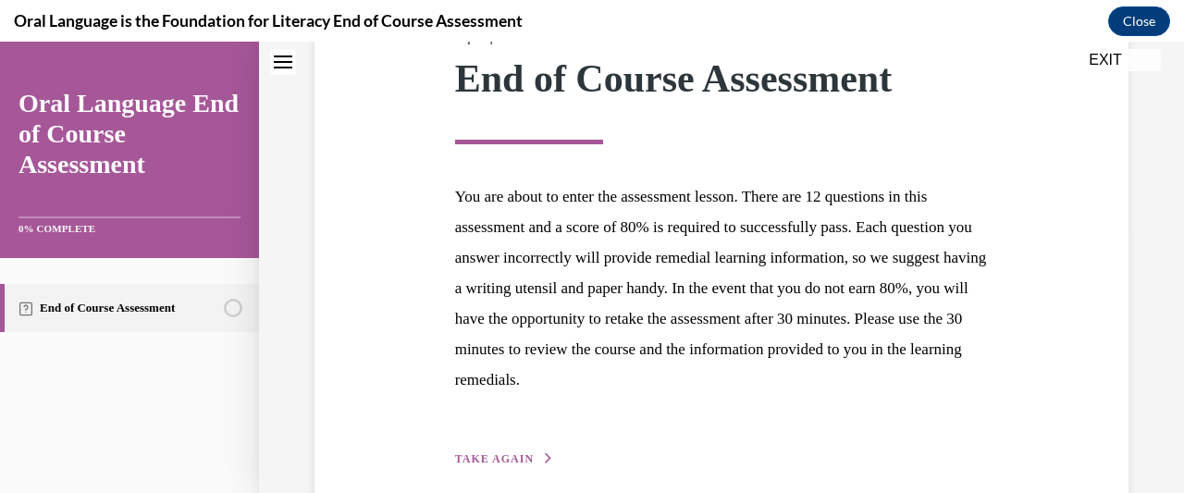
scroll to position [355, 0]
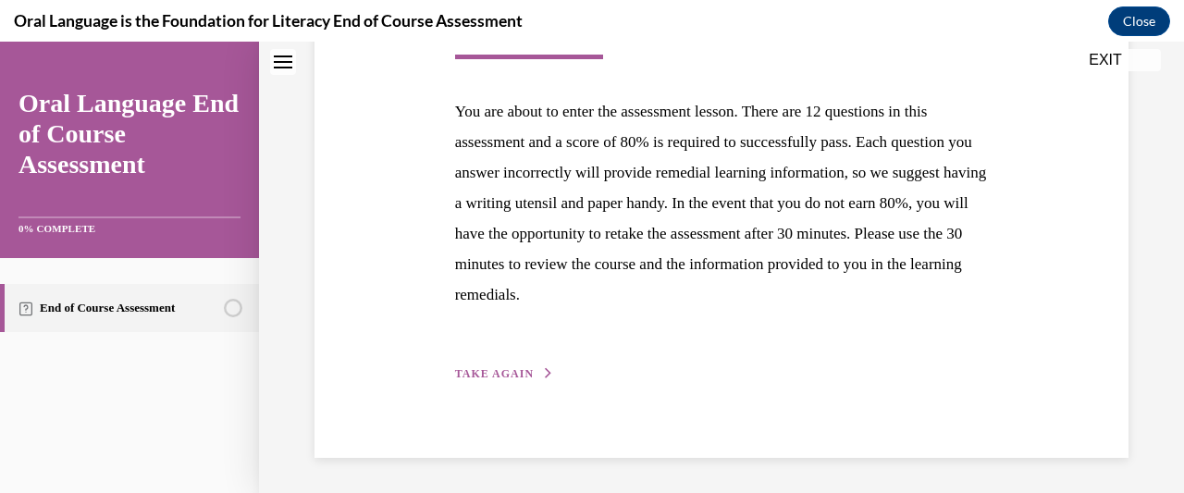
click at [488, 368] on span "TAKE AGAIN" at bounding box center [494, 373] width 79 height 13
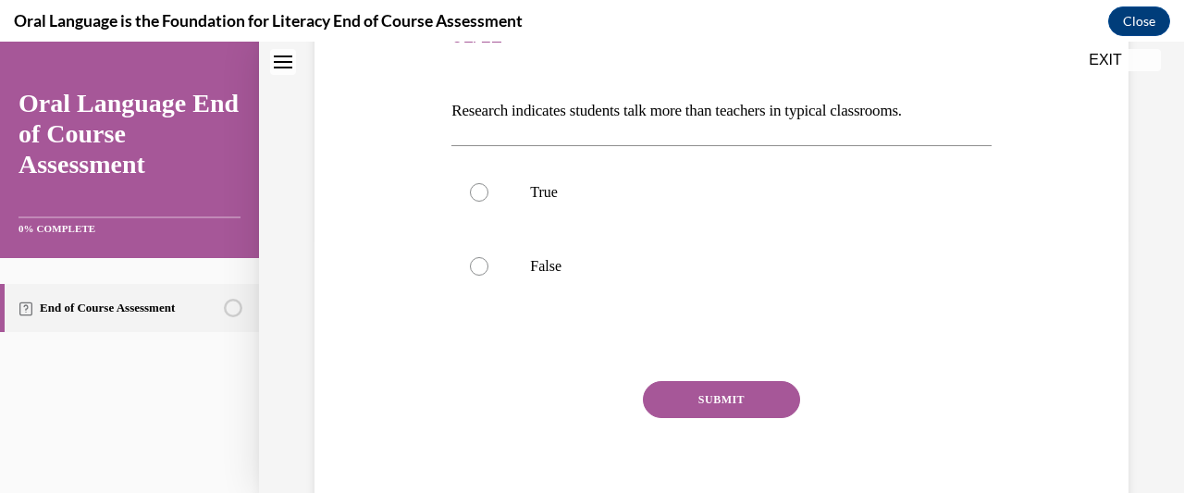
scroll to position [257, 0]
click at [484, 257] on label "False" at bounding box center [720, 266] width 539 height 74
click at [484, 257] on input "False" at bounding box center [479, 266] width 18 height 18
radio input "true"
click at [754, 390] on button "SUBMIT" at bounding box center [721, 399] width 157 height 37
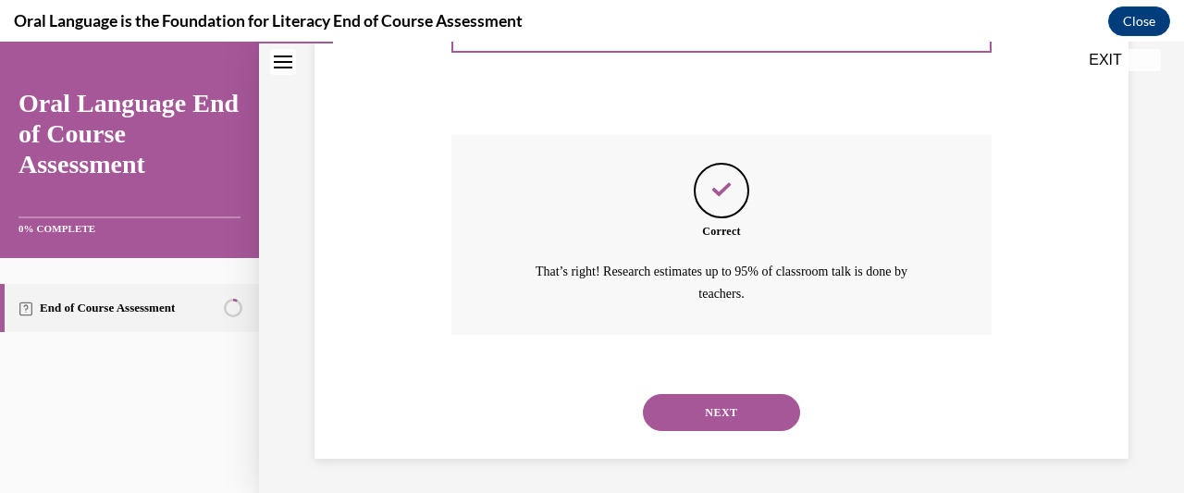
scroll to position [504, 0]
click at [745, 416] on button "NEXT" at bounding box center [721, 411] width 157 height 37
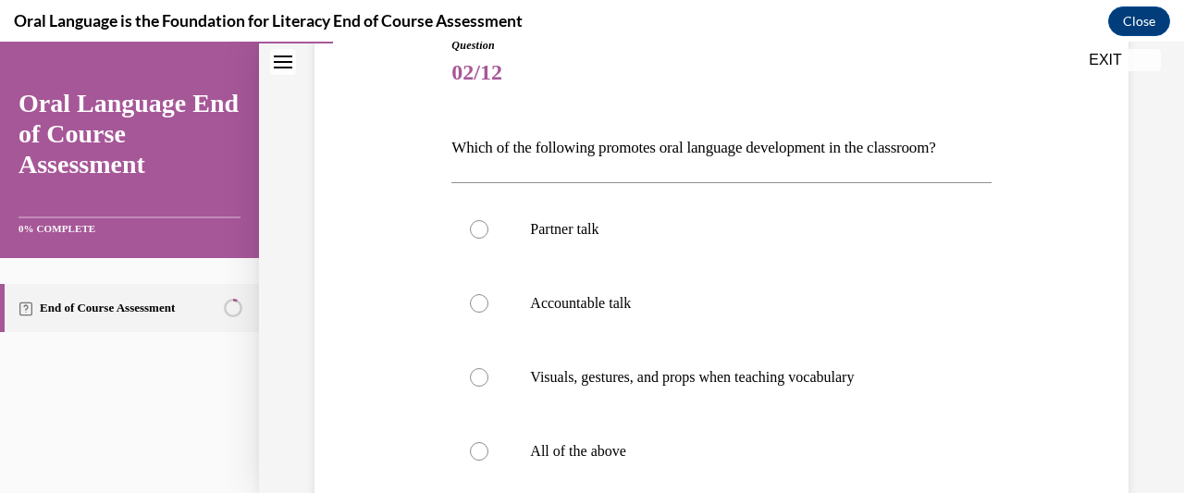
scroll to position [225, 0]
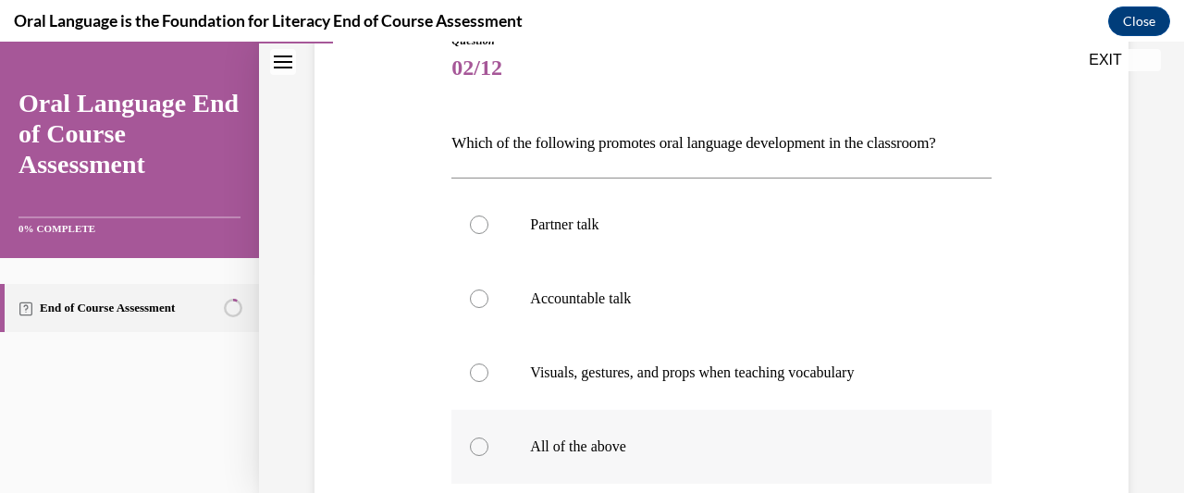
click at [480, 438] on div at bounding box center [479, 446] width 18 height 18
click at [480, 438] on input "All of the above" at bounding box center [479, 446] width 18 height 18
radio input "true"
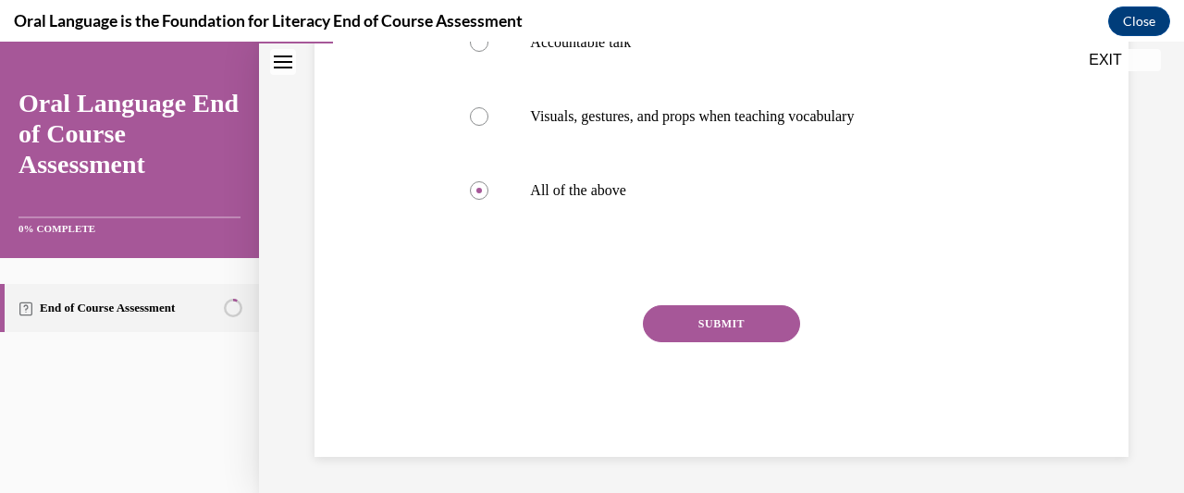
click at [744, 314] on button "SUBMIT" at bounding box center [721, 323] width 157 height 37
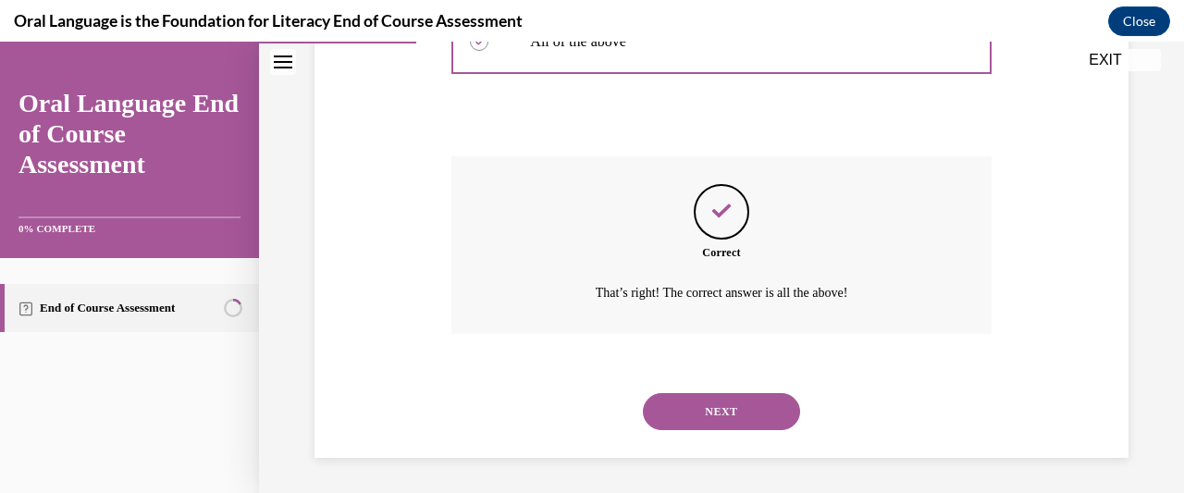
scroll to position [631, 0]
click at [734, 402] on button "NEXT" at bounding box center [721, 410] width 157 height 37
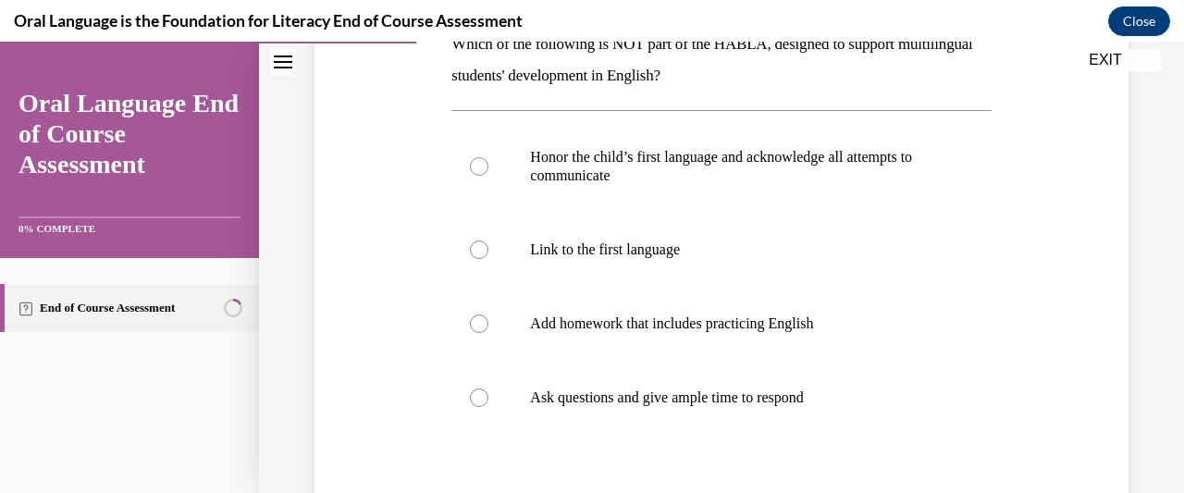
scroll to position [346, 0]
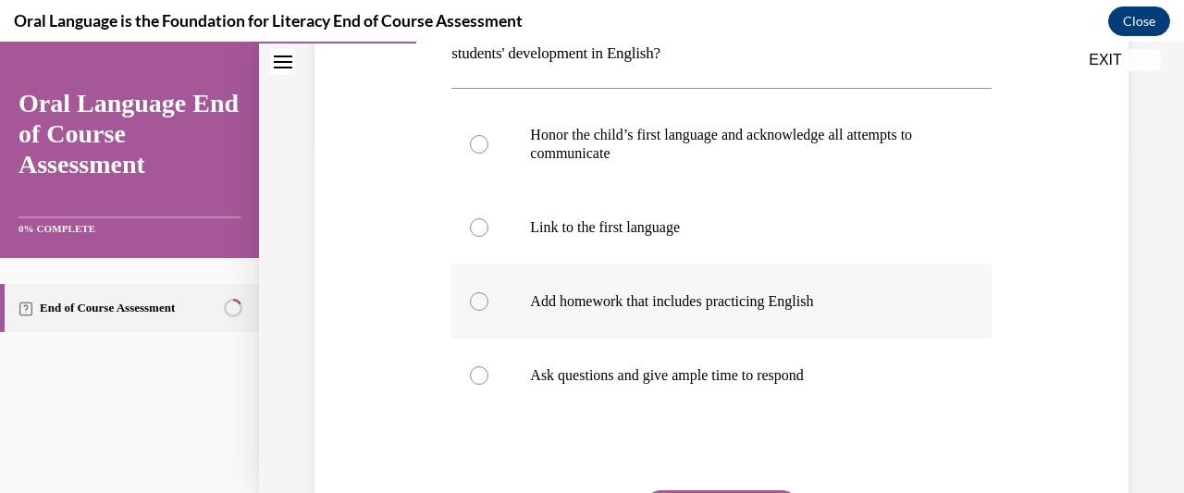
click at [475, 301] on div at bounding box center [479, 301] width 18 height 18
click at [475, 301] on input "Add homework that includes practicing English" at bounding box center [479, 301] width 18 height 18
radio input "true"
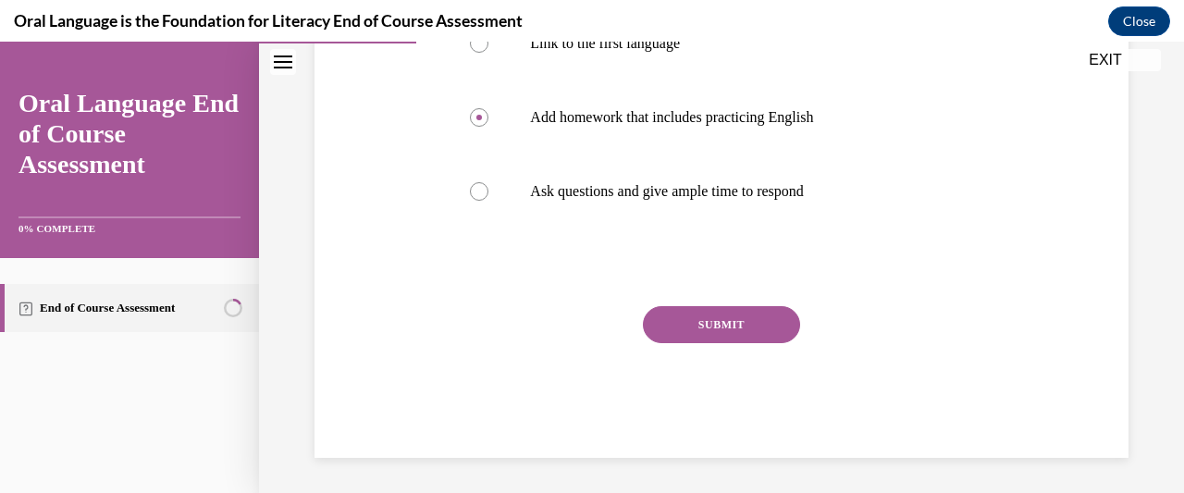
click at [746, 322] on button "SUBMIT" at bounding box center [721, 324] width 157 height 37
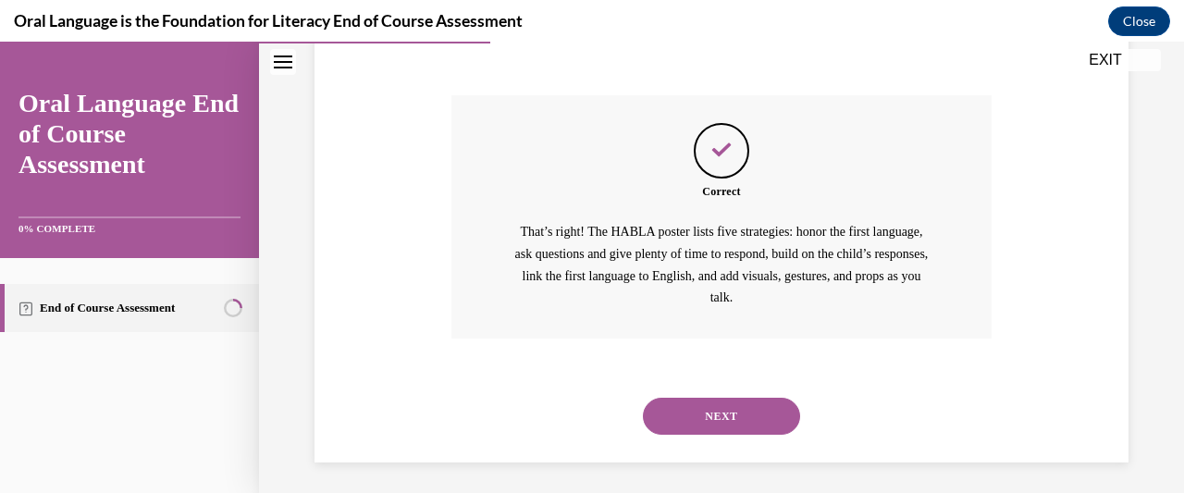
scroll to position [746, 0]
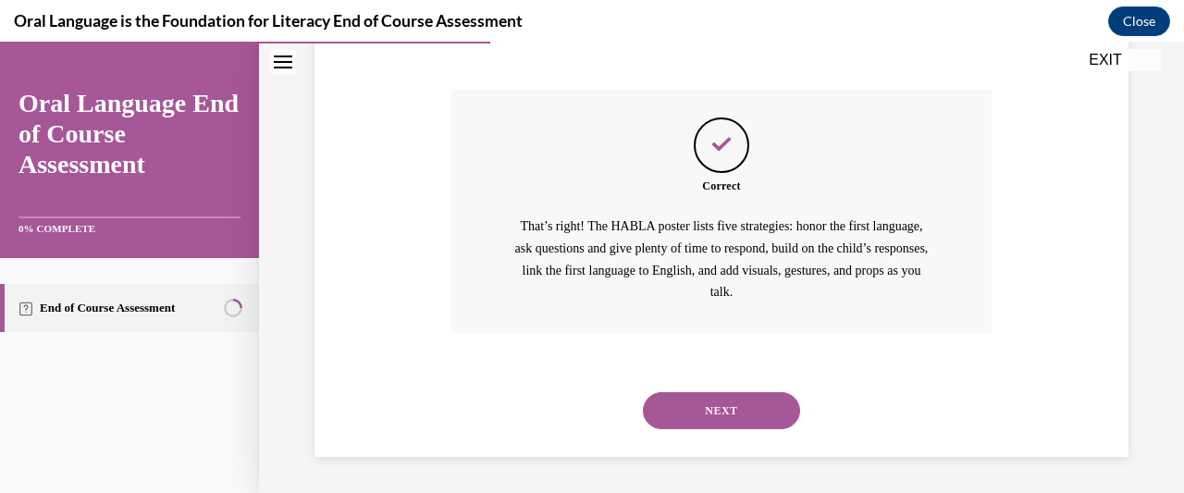
click at [745, 393] on button "NEXT" at bounding box center [721, 410] width 157 height 37
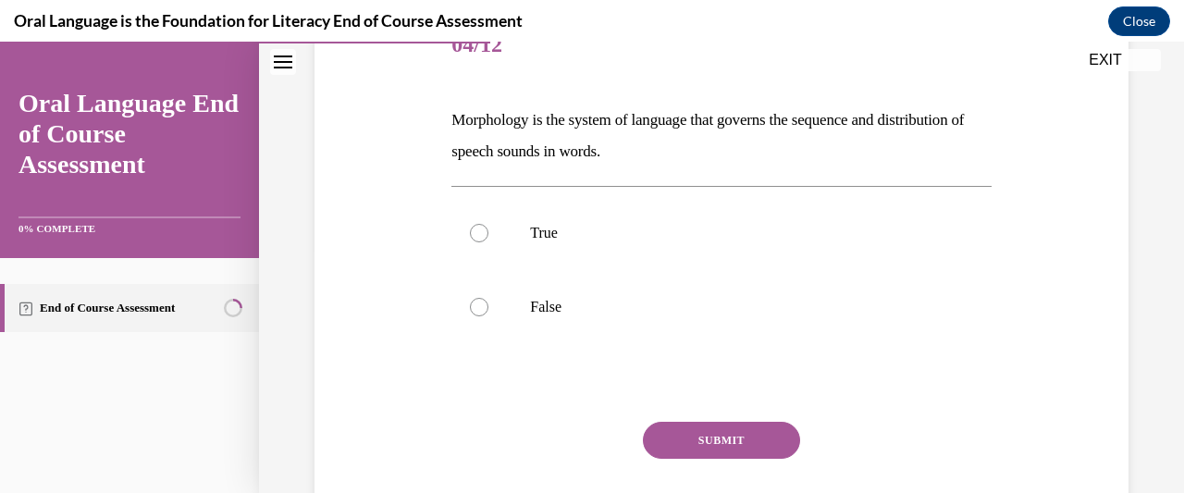
scroll to position [257, 0]
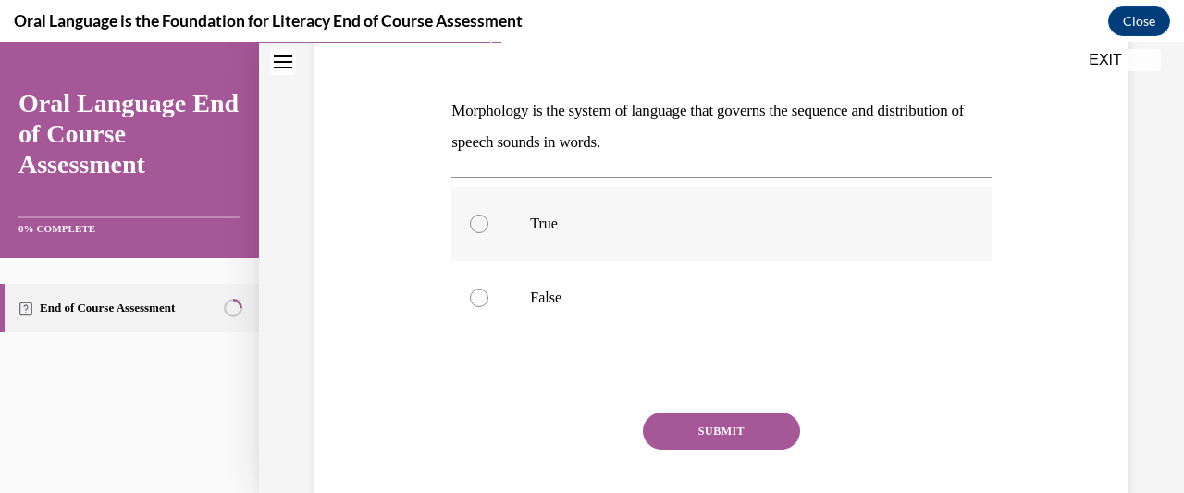
click at [481, 203] on label "True" at bounding box center [720, 224] width 539 height 74
click at [481, 215] on input "True" at bounding box center [479, 224] width 18 height 18
radio input "true"
click at [731, 433] on button "SUBMIT" at bounding box center [721, 430] width 157 height 37
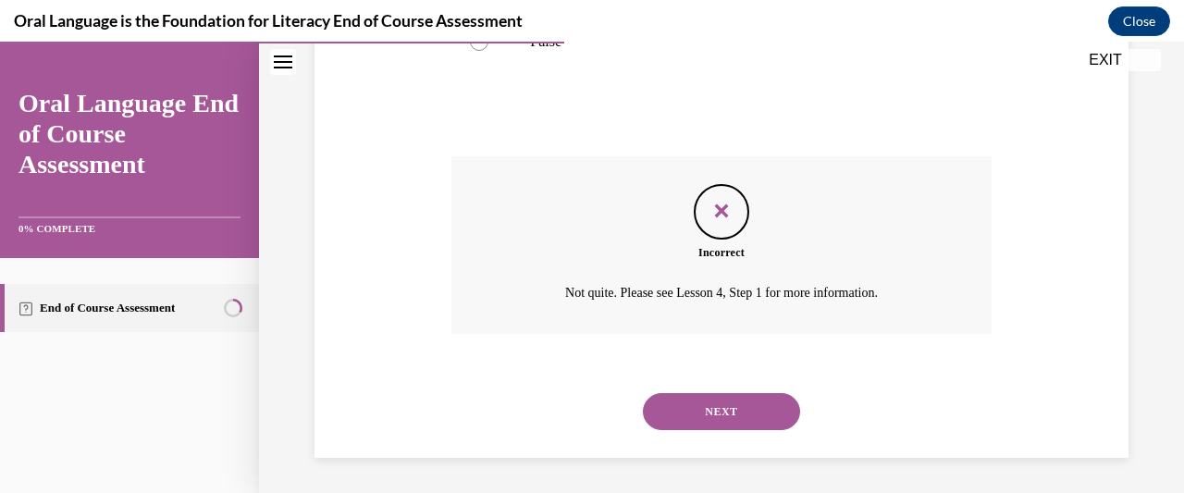
scroll to position [514, 0]
click at [753, 414] on button "NEXT" at bounding box center [721, 410] width 157 height 37
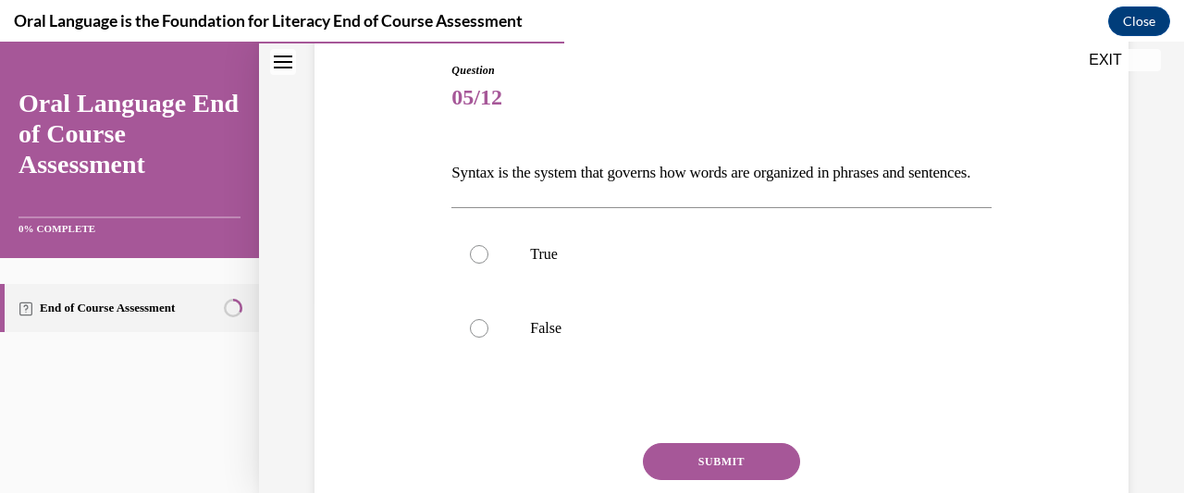
scroll to position [205, 0]
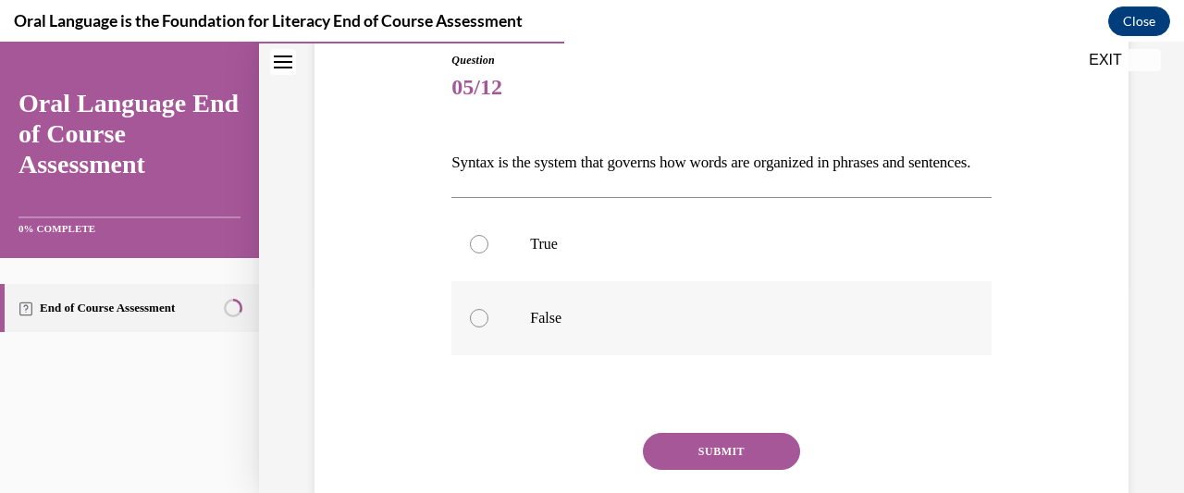
click at [490, 355] on label "False" at bounding box center [720, 318] width 539 height 74
click at [488, 327] on input "False" at bounding box center [479, 318] width 18 height 18
radio input "true"
click at [742, 466] on button "SUBMIT" at bounding box center [721, 451] width 157 height 37
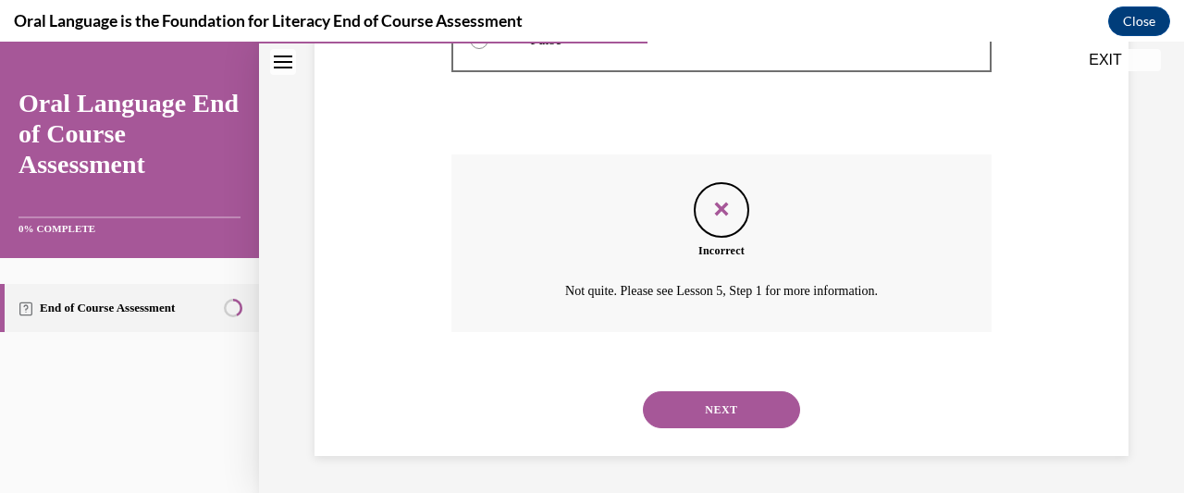
scroll to position [514, 0]
click at [1099, 57] on button "EXIT" at bounding box center [1105, 60] width 111 height 22
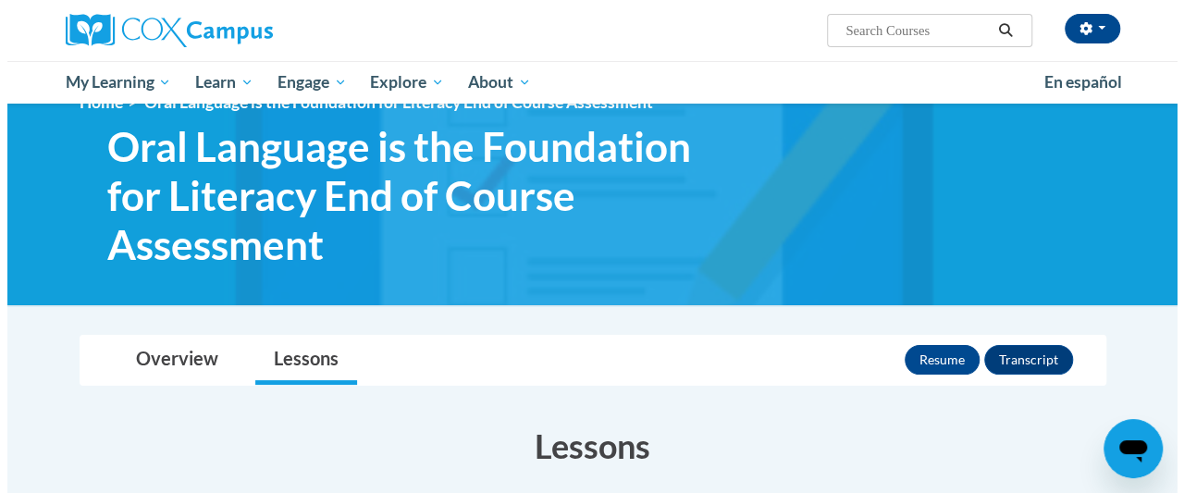
scroll to position [39, 0]
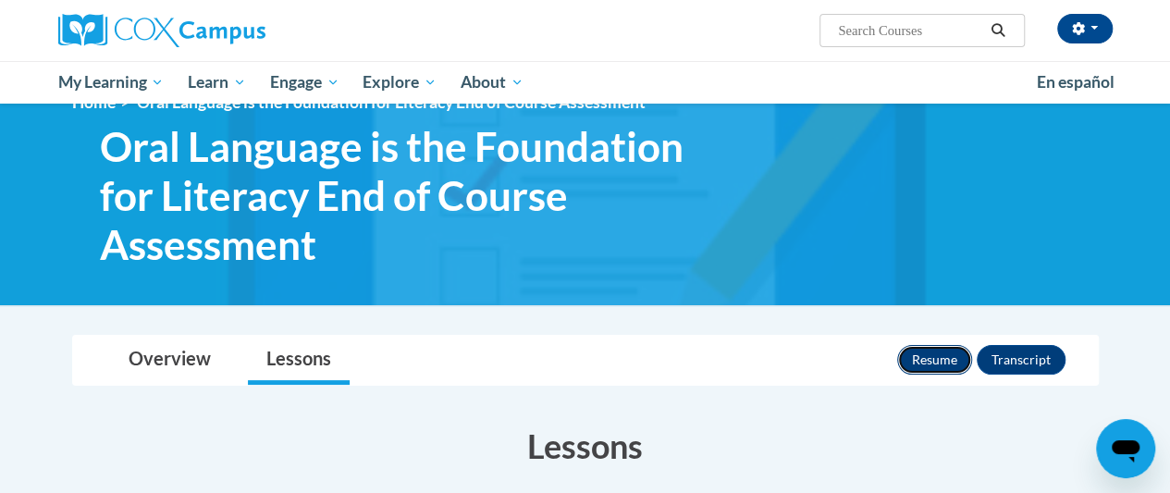
click at [932, 361] on button "Resume" at bounding box center [934, 360] width 75 height 30
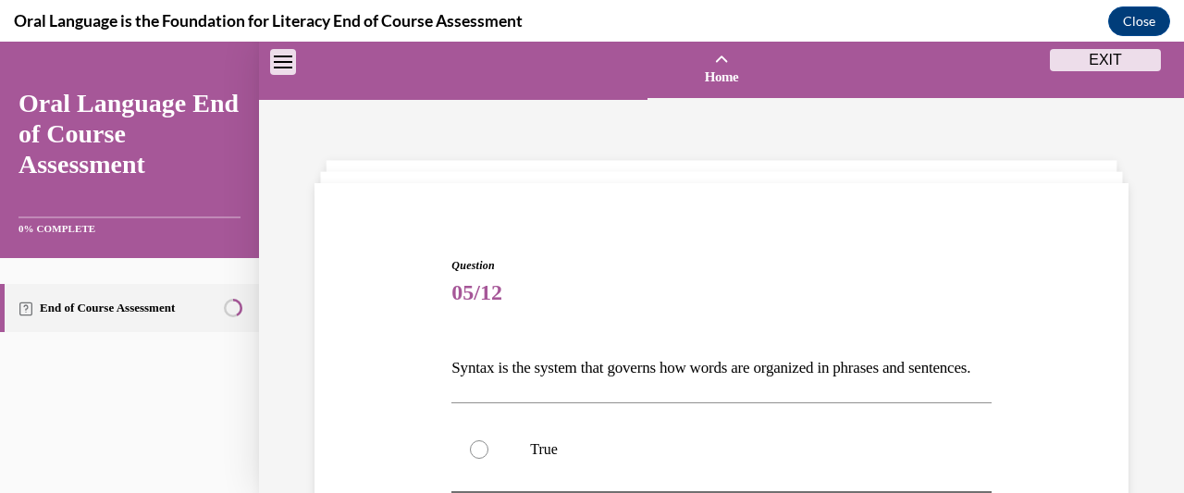
scroll to position [514, 0]
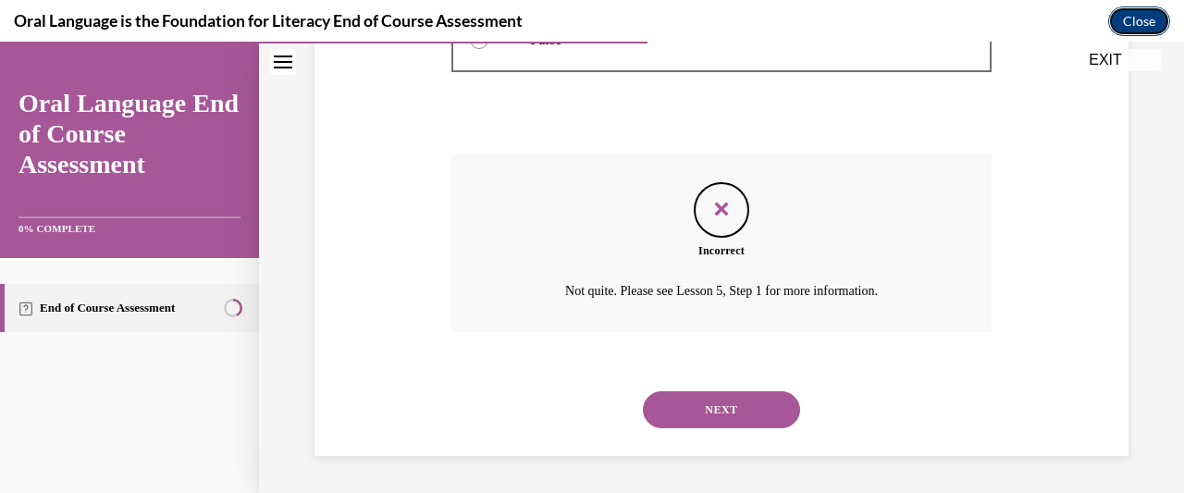
click at [1149, 18] on button "Close" at bounding box center [1139, 21] width 62 height 30
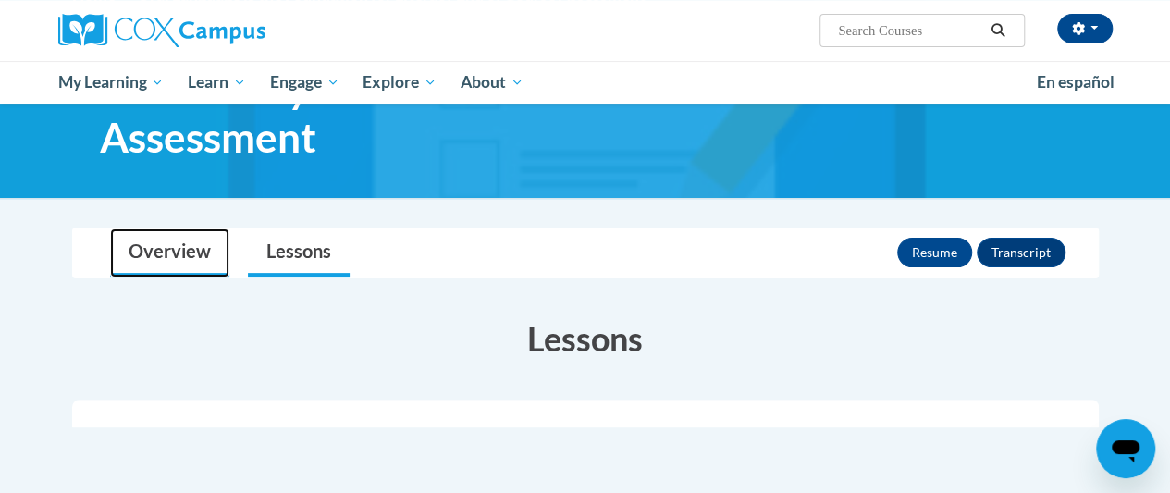
click at [185, 250] on link "Overview" at bounding box center [169, 252] width 119 height 49
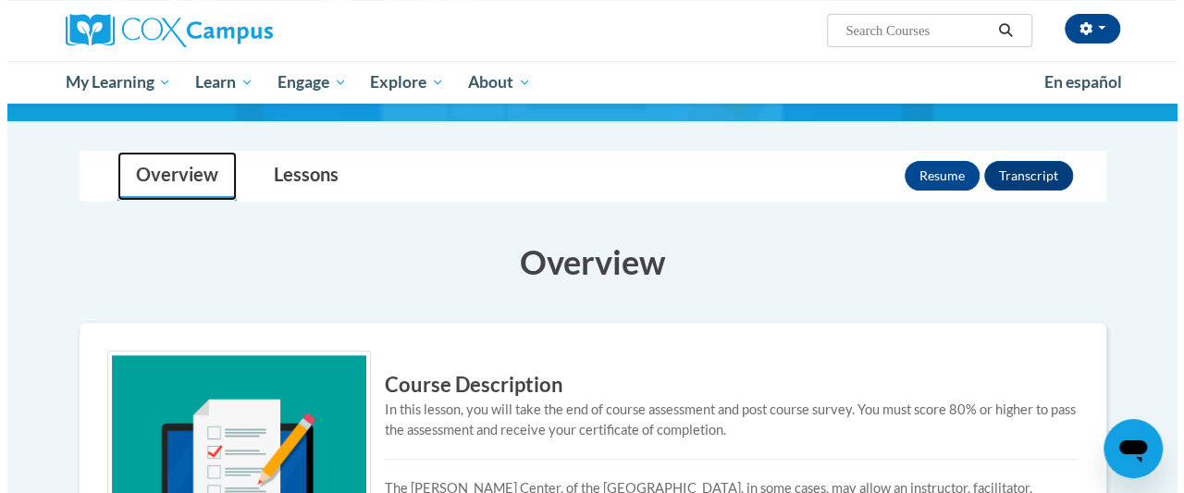
scroll to position [222, 0]
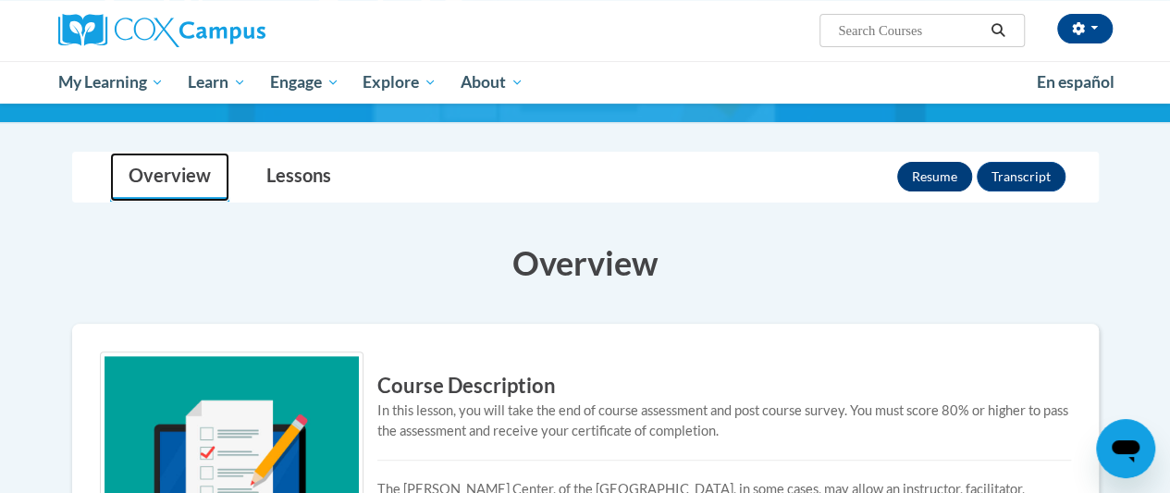
click at [928, 163] on button "Resume" at bounding box center [934, 177] width 75 height 30
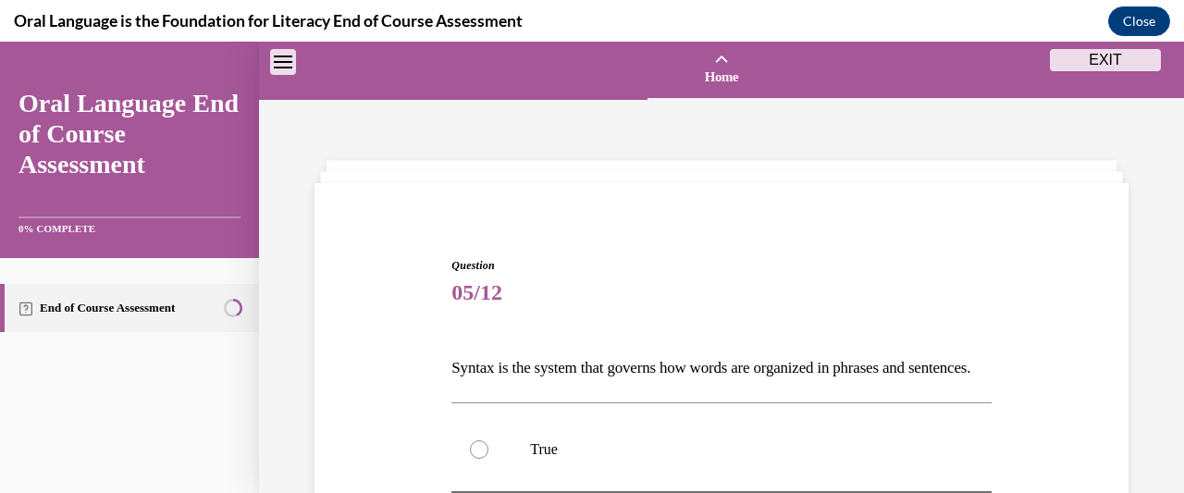
scroll to position [514, 0]
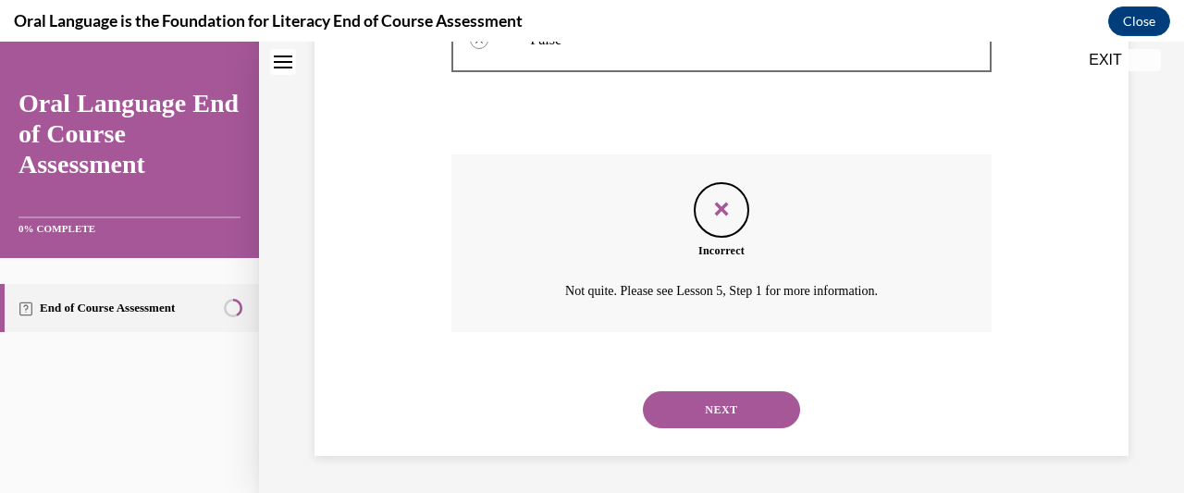
click at [755, 407] on button "NEXT" at bounding box center [721, 409] width 157 height 37
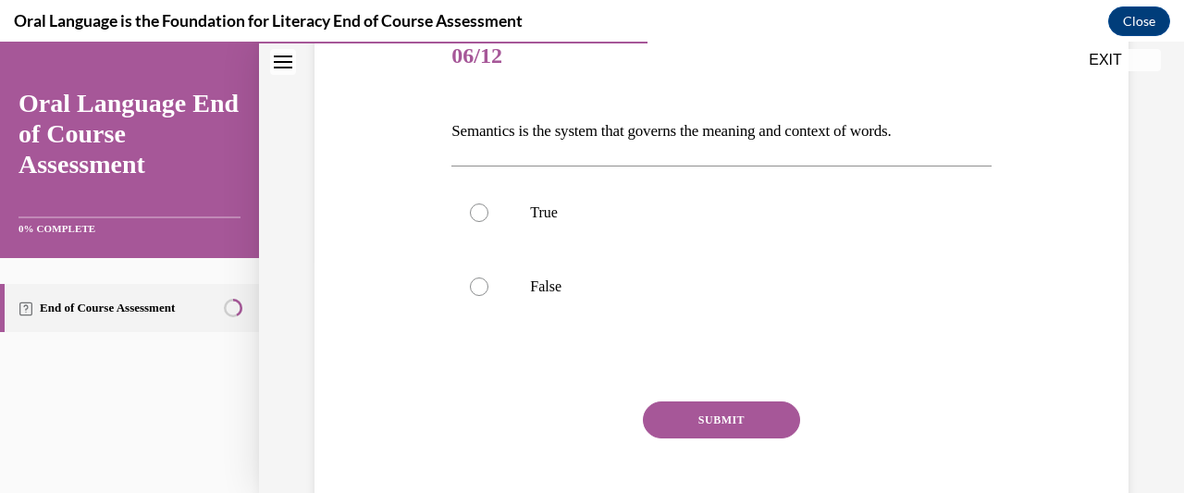
scroll to position [237, 0]
click at [496, 287] on label "False" at bounding box center [720, 287] width 539 height 74
click at [488, 287] on input "False" at bounding box center [479, 286] width 18 height 18
radio input "true"
click at [751, 407] on button "SUBMIT" at bounding box center [721, 419] width 157 height 37
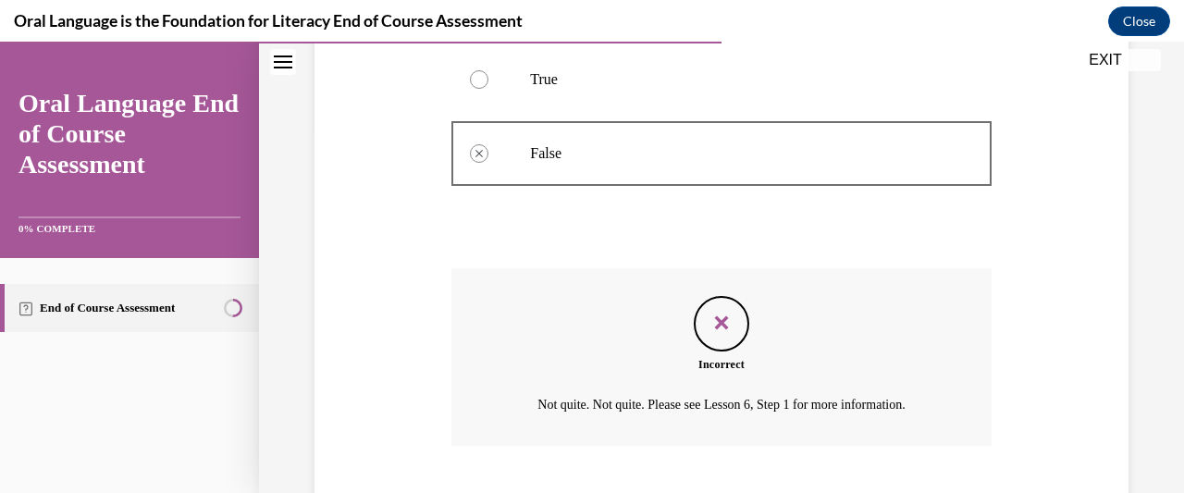
scroll to position [483, 0]
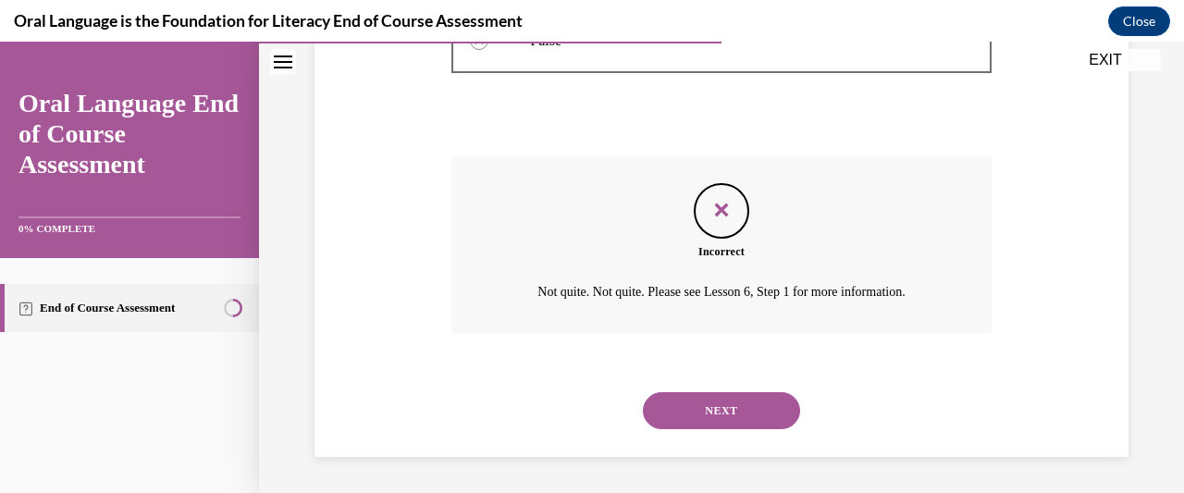
click at [762, 400] on button "NEXT" at bounding box center [721, 410] width 157 height 37
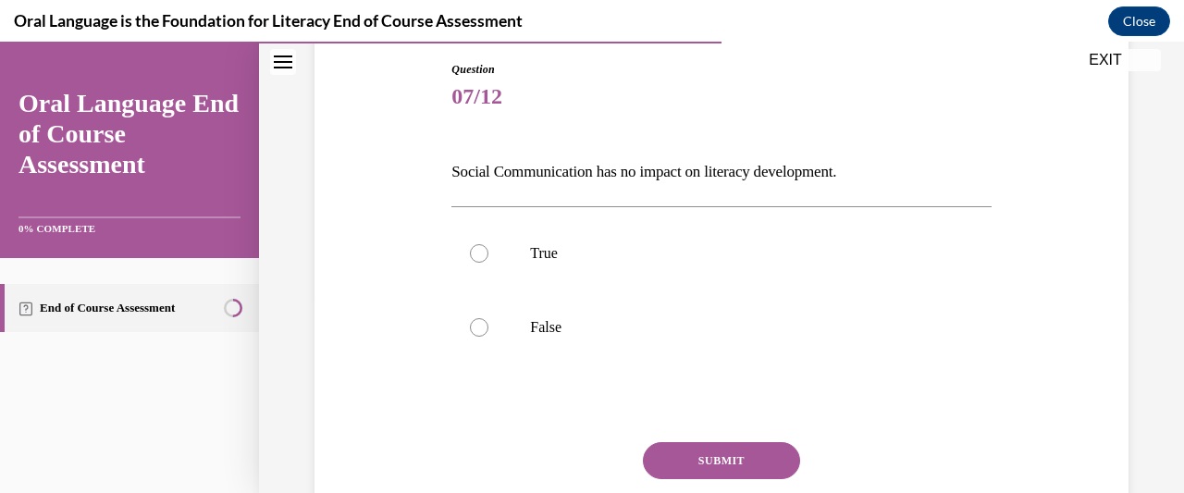
scroll to position [201, 0]
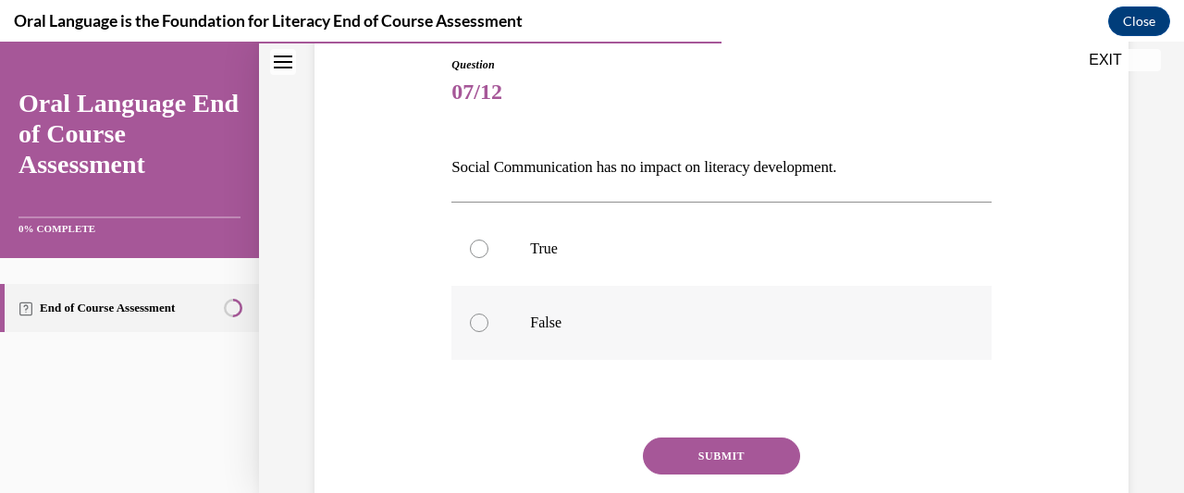
click at [491, 327] on label "False" at bounding box center [720, 323] width 539 height 74
click at [488, 327] on input "False" at bounding box center [479, 322] width 18 height 18
radio input "true"
click at [760, 456] on button "SUBMIT" at bounding box center [721, 455] width 157 height 37
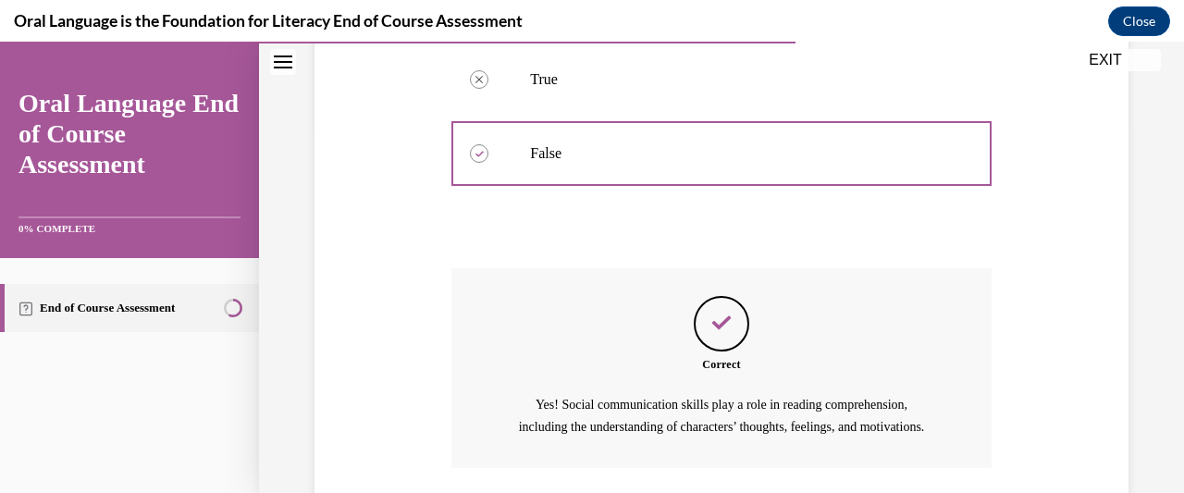
scroll to position [526, 0]
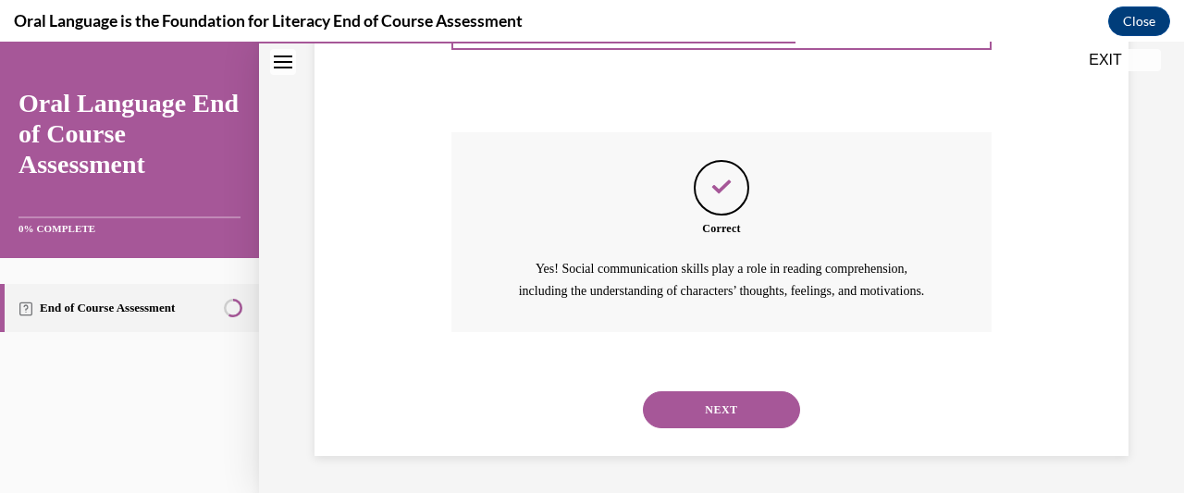
click at [756, 417] on button "NEXT" at bounding box center [721, 409] width 157 height 37
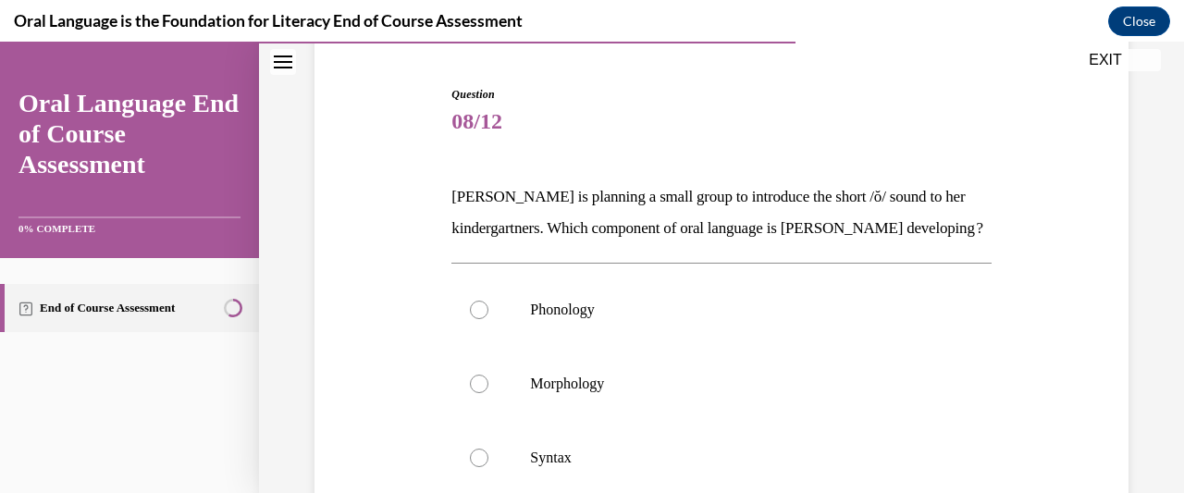
scroll to position [173, 0]
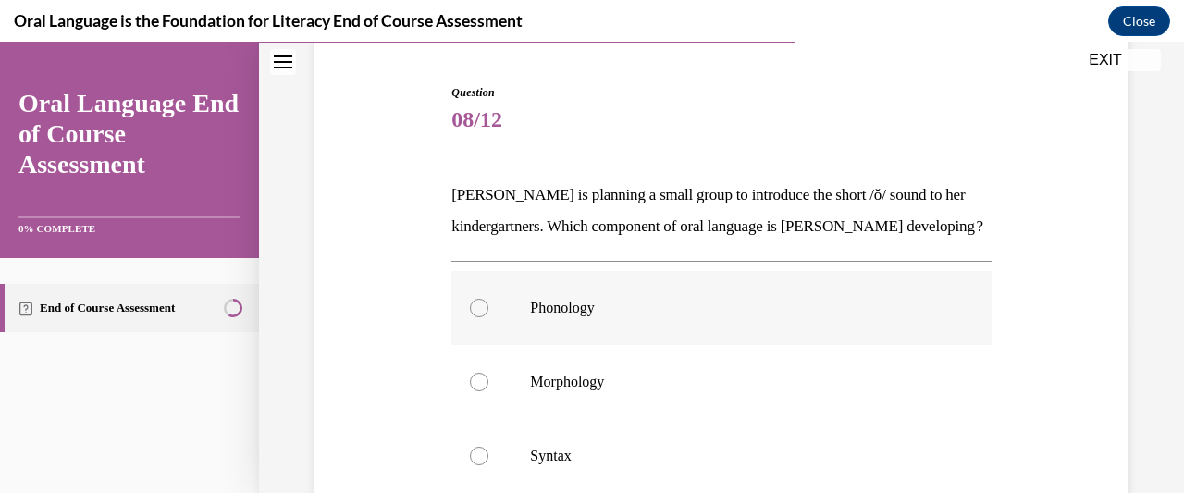
click at [474, 317] on div at bounding box center [479, 308] width 18 height 18
click at [474, 317] on input "Phonology" at bounding box center [479, 308] width 18 height 18
radio input "true"
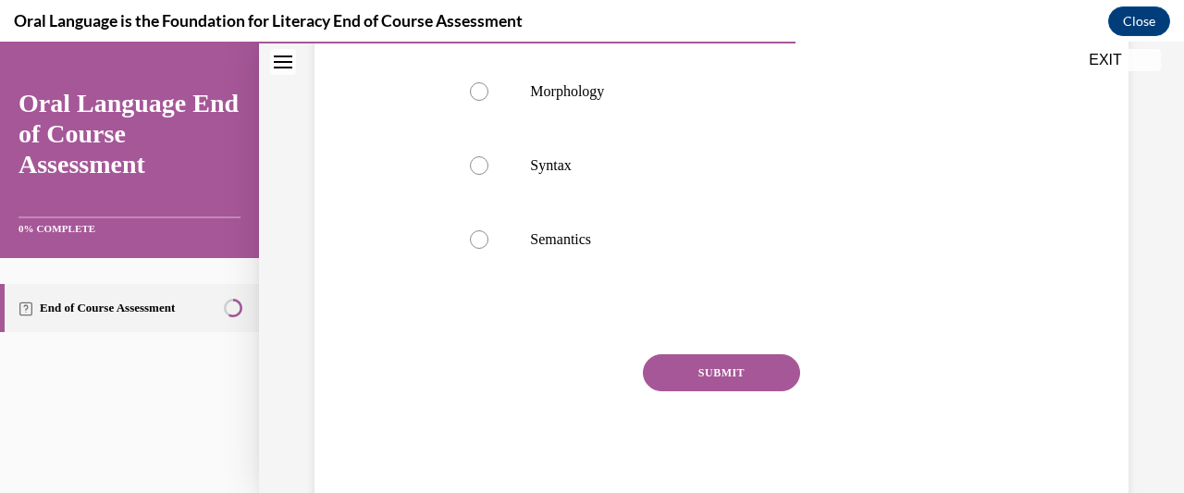
click at [751, 391] on button "SUBMIT" at bounding box center [721, 372] width 157 height 37
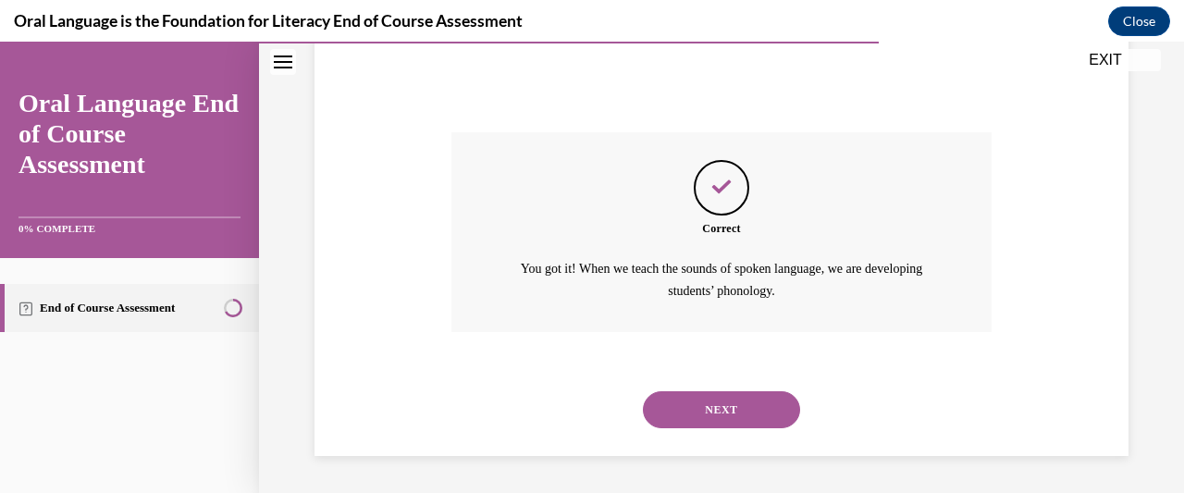
scroll to position [715, 0]
click at [743, 409] on button "NEXT" at bounding box center [721, 409] width 157 height 37
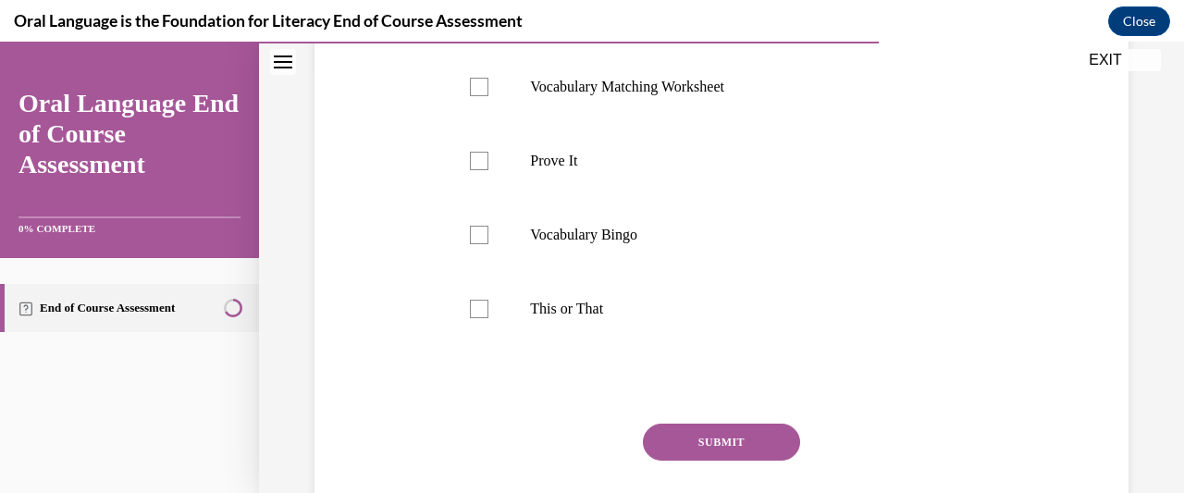
scroll to position [444, 0]
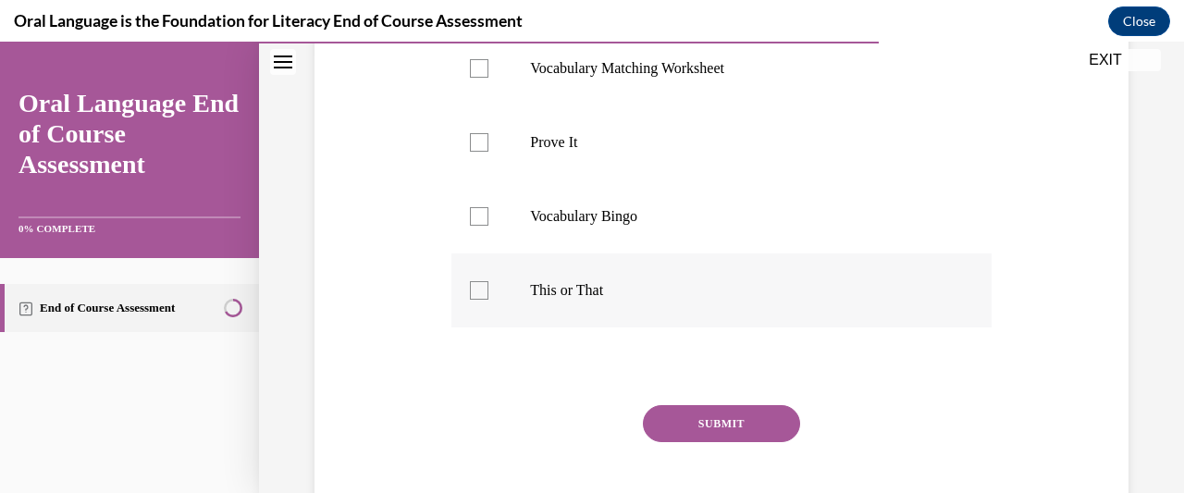
click at [476, 289] on div at bounding box center [479, 290] width 18 height 18
click at [476, 289] on input "This or That" at bounding box center [479, 290] width 18 height 18
checkbox input "true"
click at [756, 414] on button "SUBMIT" at bounding box center [721, 423] width 157 height 37
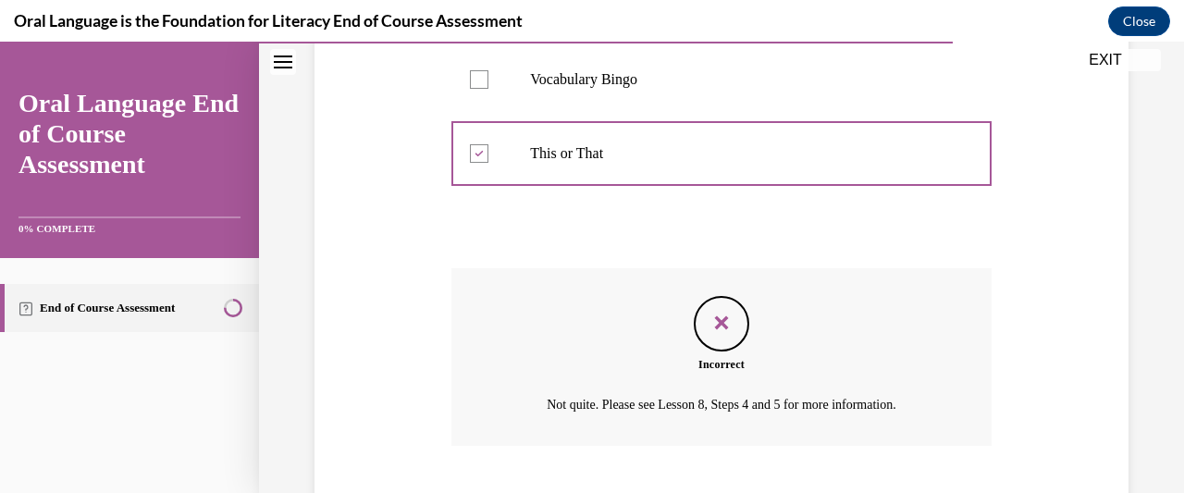
scroll to position [694, 0]
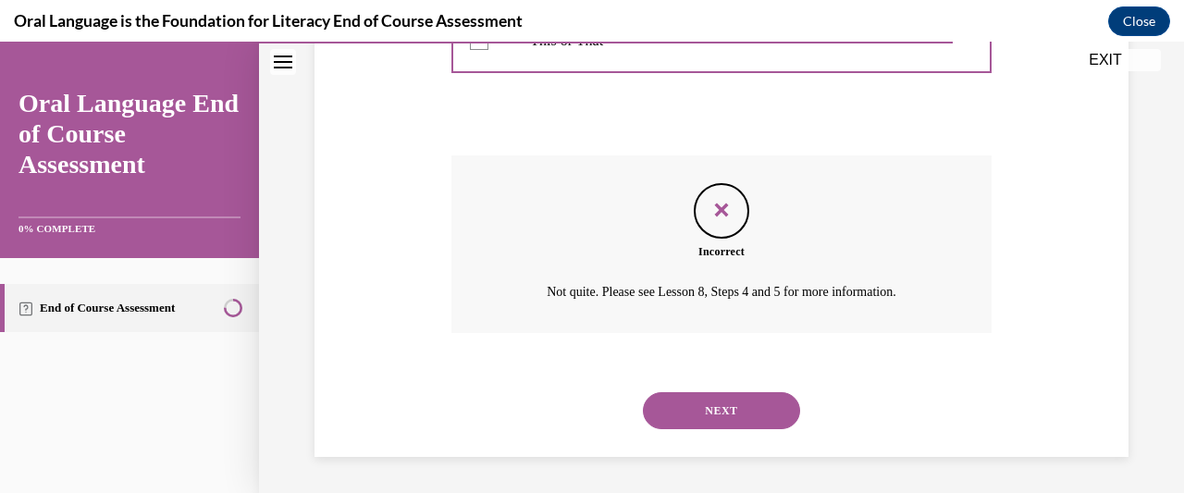
click at [704, 420] on button "NEXT" at bounding box center [721, 410] width 157 height 37
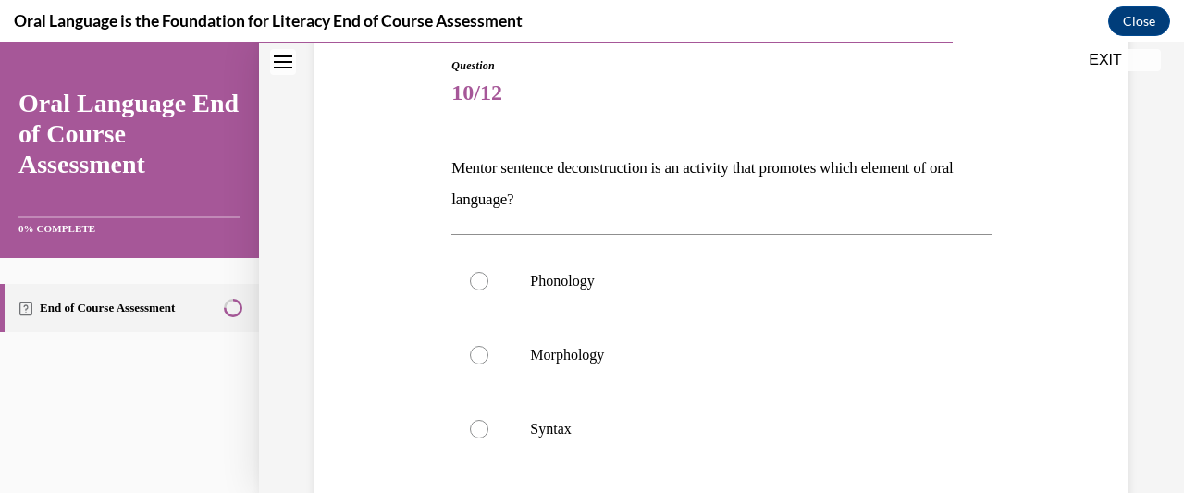
scroll to position [316, 0]
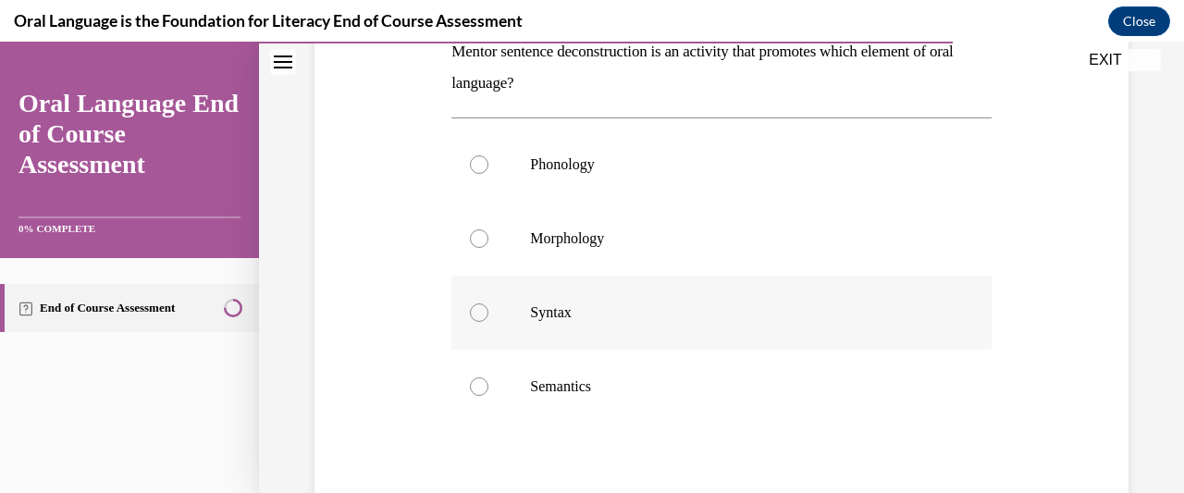
click at [498, 313] on label "Syntax" at bounding box center [720, 313] width 539 height 74
click at [488, 313] on input "Syntax" at bounding box center [479, 312] width 18 height 18
radio input "true"
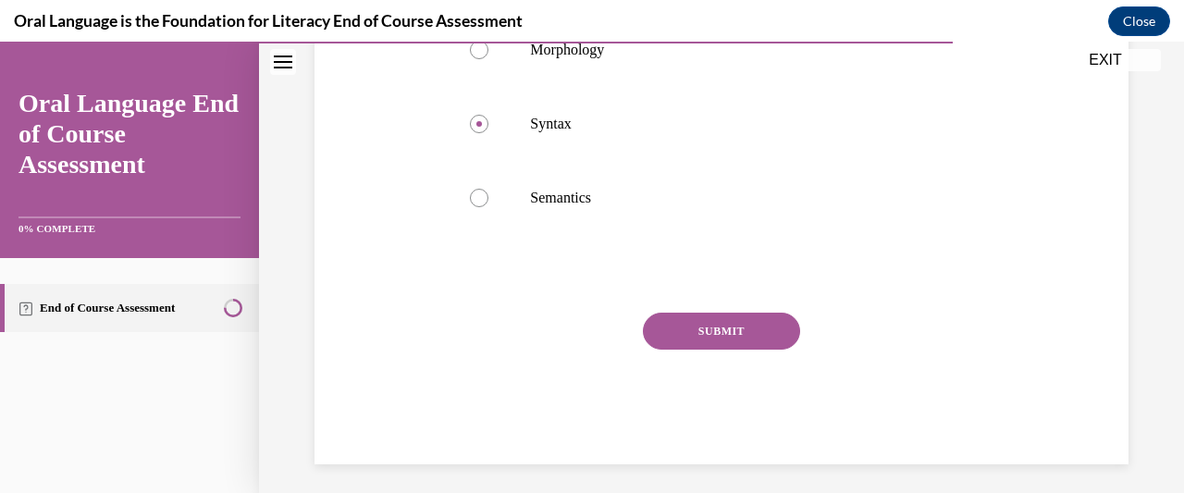
click at [755, 326] on button "SUBMIT" at bounding box center [721, 331] width 157 height 37
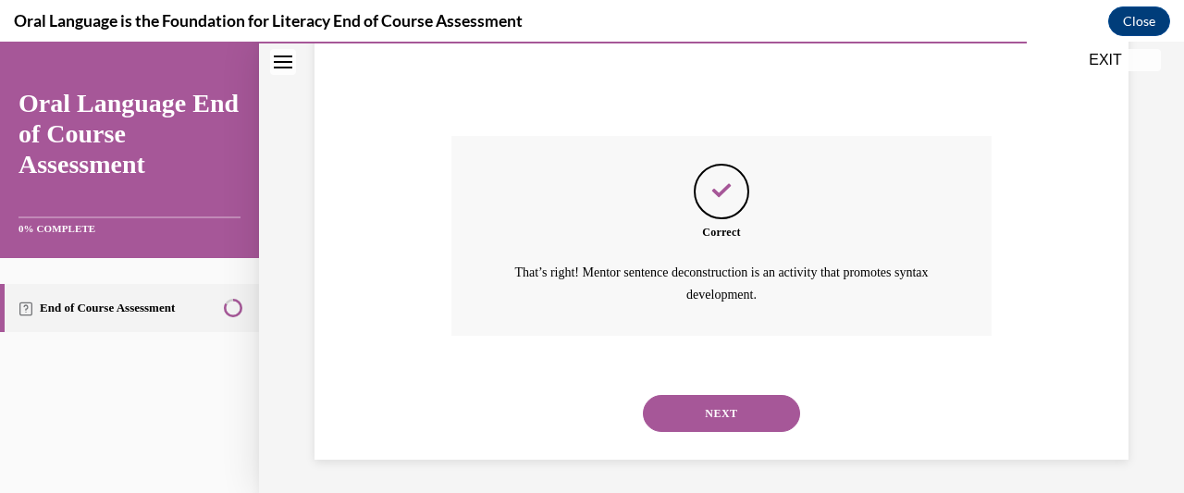
scroll to position [683, 0]
click at [734, 422] on button "NEXT" at bounding box center [721, 411] width 157 height 37
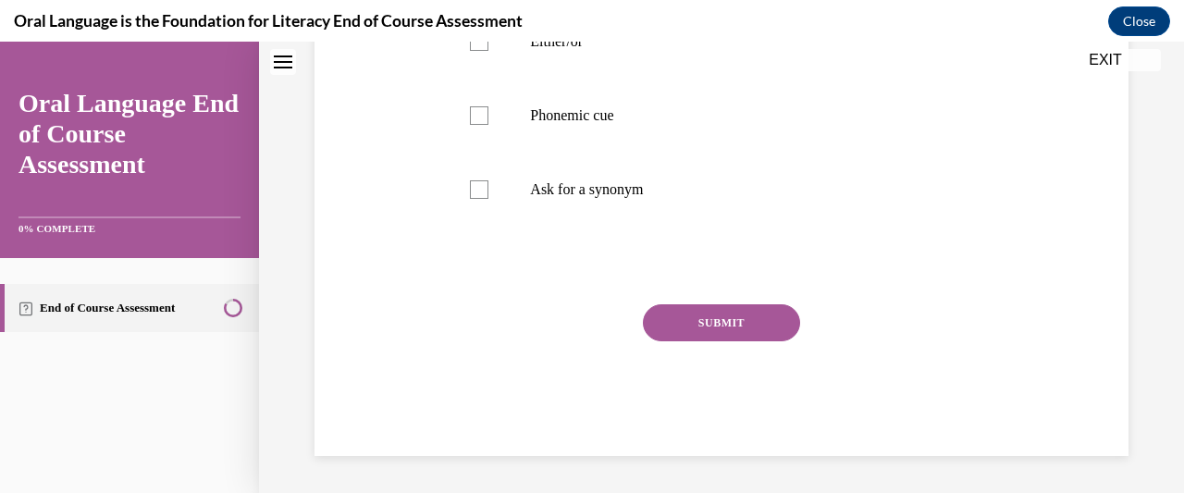
click at [736, 403] on div "Question 11/12 Which of the following is an example of a safety net that encour…" at bounding box center [720, 100] width 539 height 712
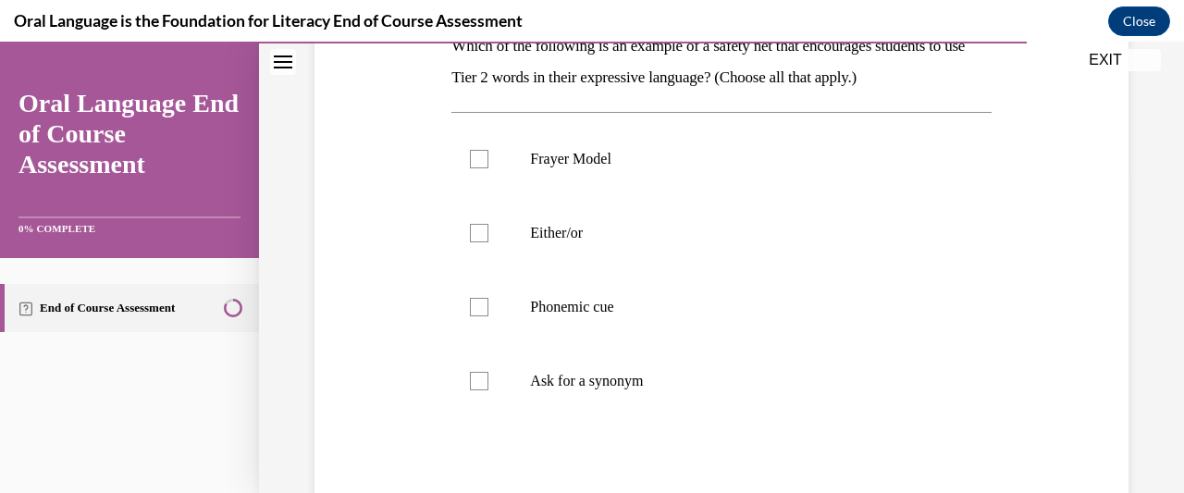
scroll to position [320, 0]
click at [479, 384] on div at bounding box center [479, 383] width 18 height 18
click at [479, 384] on input "Ask for a synonym" at bounding box center [479, 383] width 18 height 18
checkbox input "true"
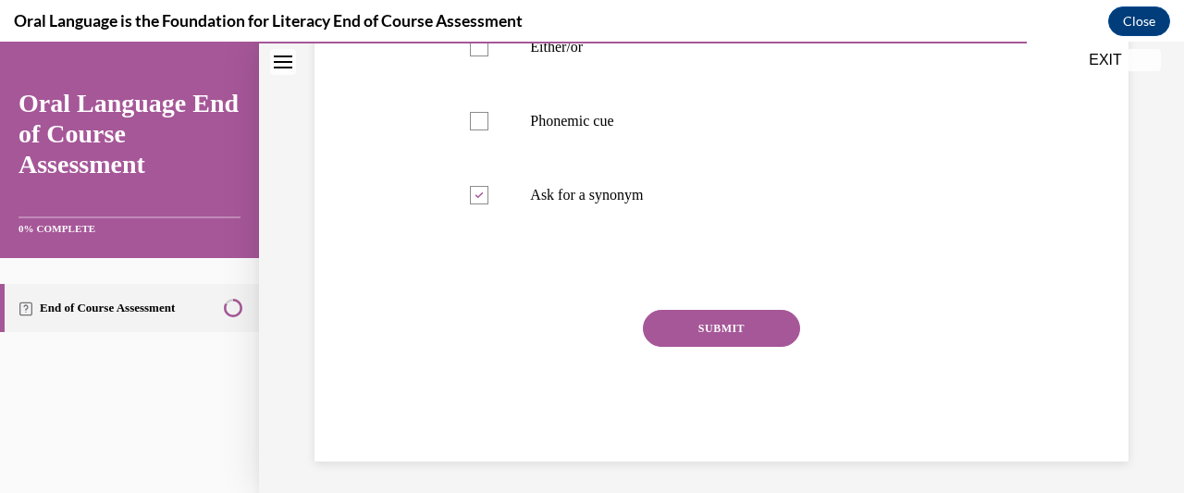
click at [761, 322] on button "SUBMIT" at bounding box center [721, 328] width 157 height 37
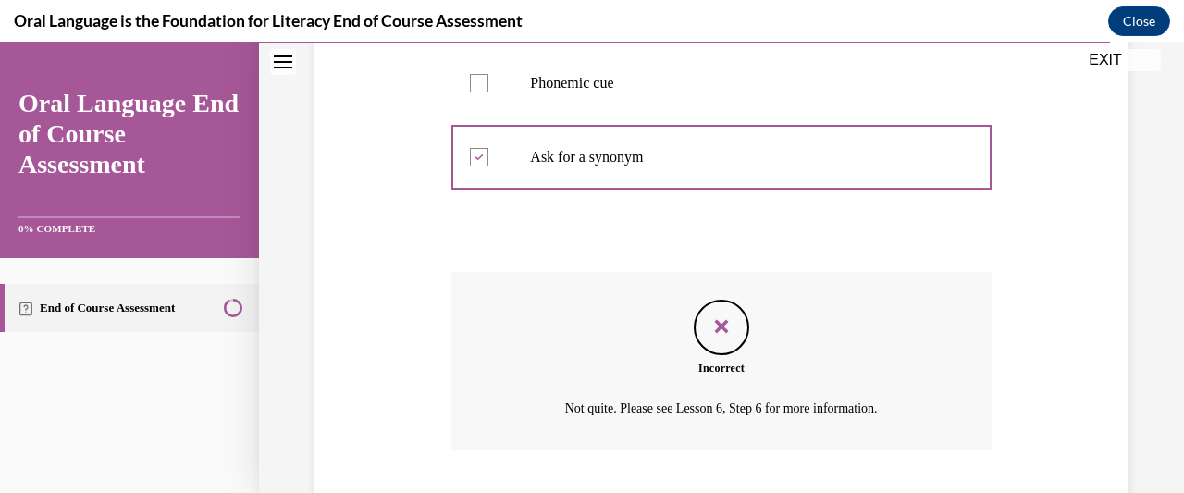
scroll to position [459, 0]
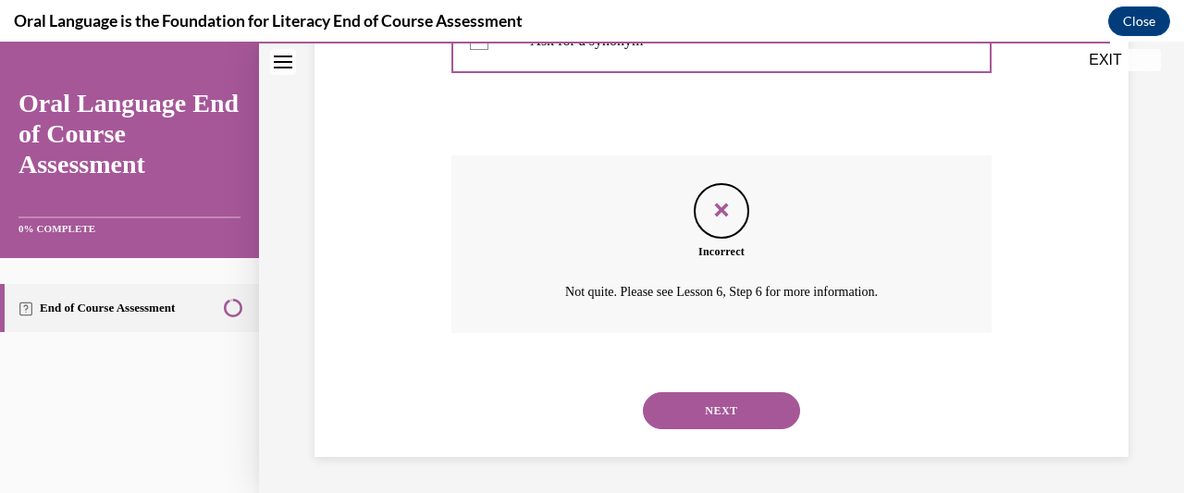
click at [747, 424] on button "NEXT" at bounding box center [721, 410] width 157 height 37
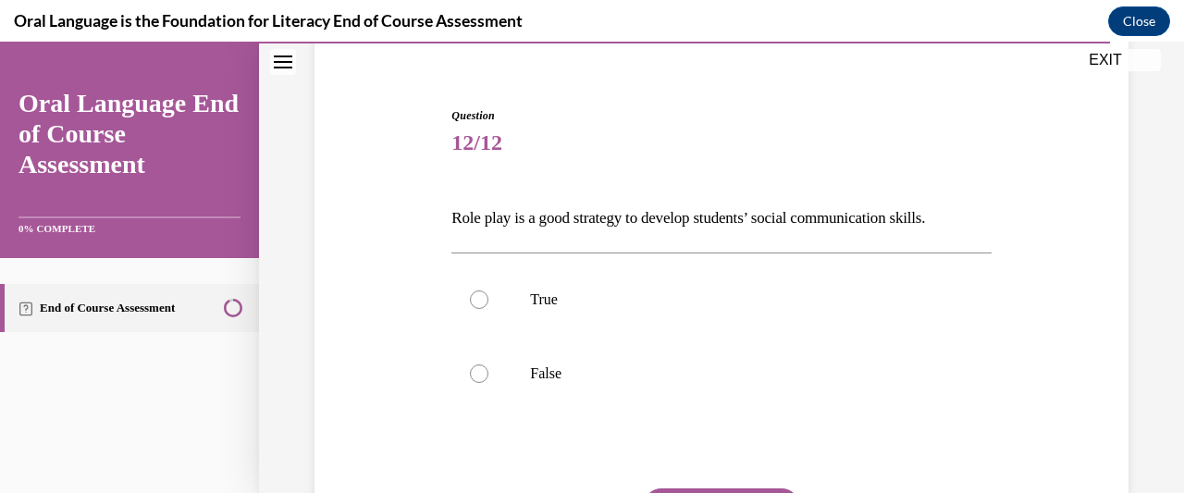
scroll to position [222, 0]
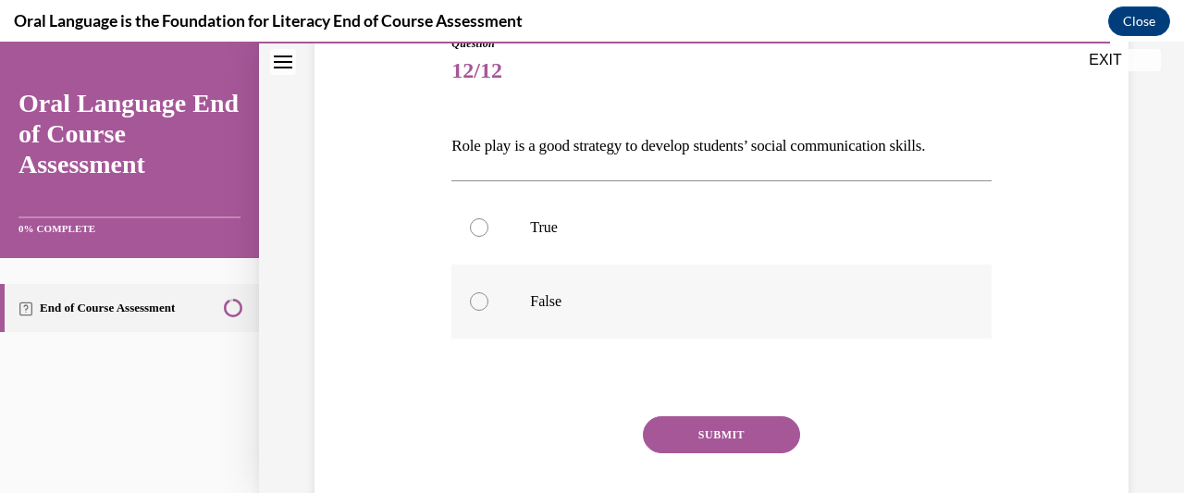
click at [473, 305] on div at bounding box center [479, 301] width 18 height 18
click at [473, 305] on input "False" at bounding box center [479, 301] width 18 height 18
radio input "true"
click at [779, 433] on button "SUBMIT" at bounding box center [721, 434] width 157 height 37
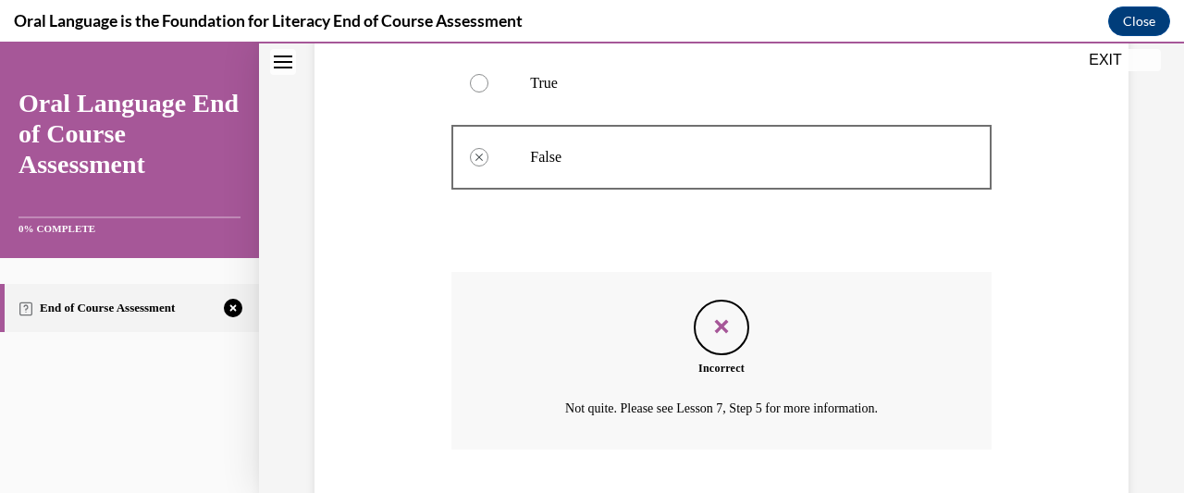
scroll to position [483, 0]
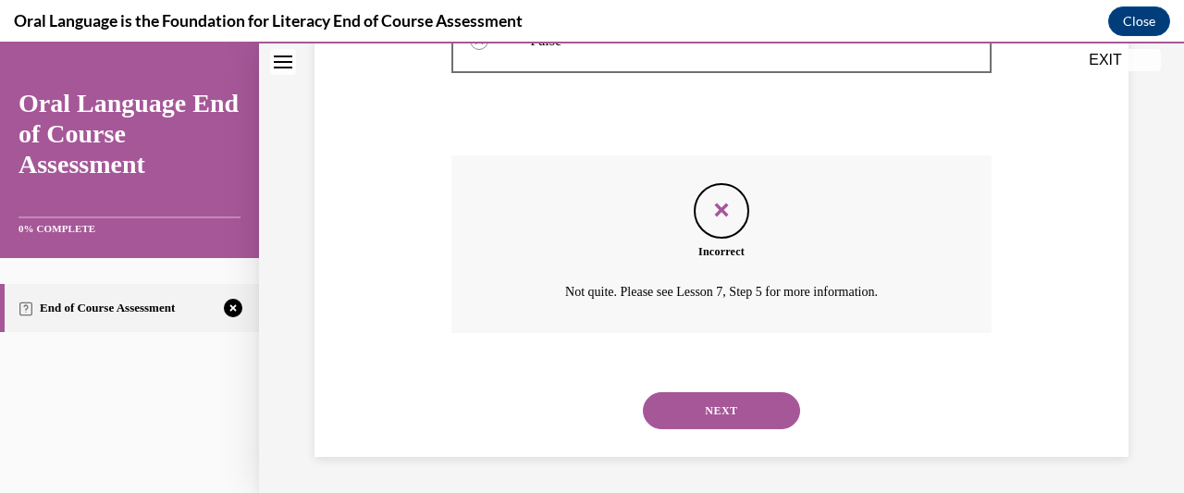
click at [741, 401] on button "NEXT" at bounding box center [721, 410] width 157 height 37
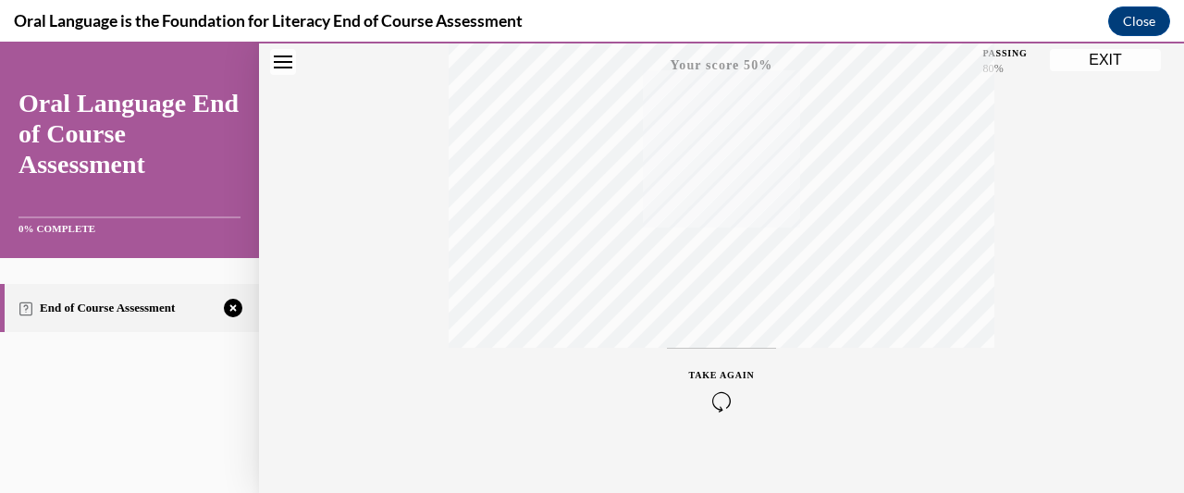
scroll to position [496, 0]
click at [703, 387] on icon "button" at bounding box center [722, 381] width 66 height 20
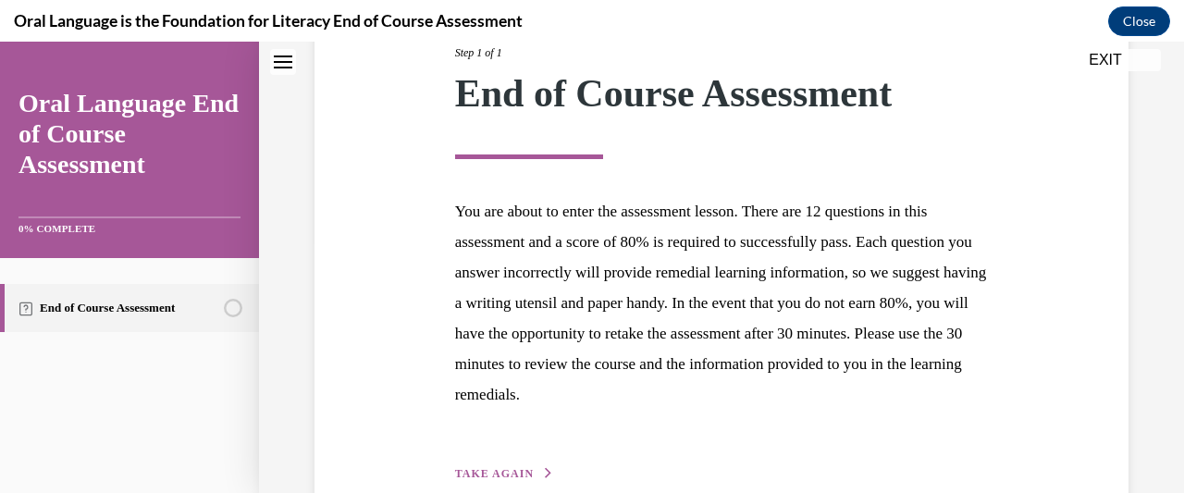
scroll to position [355, 0]
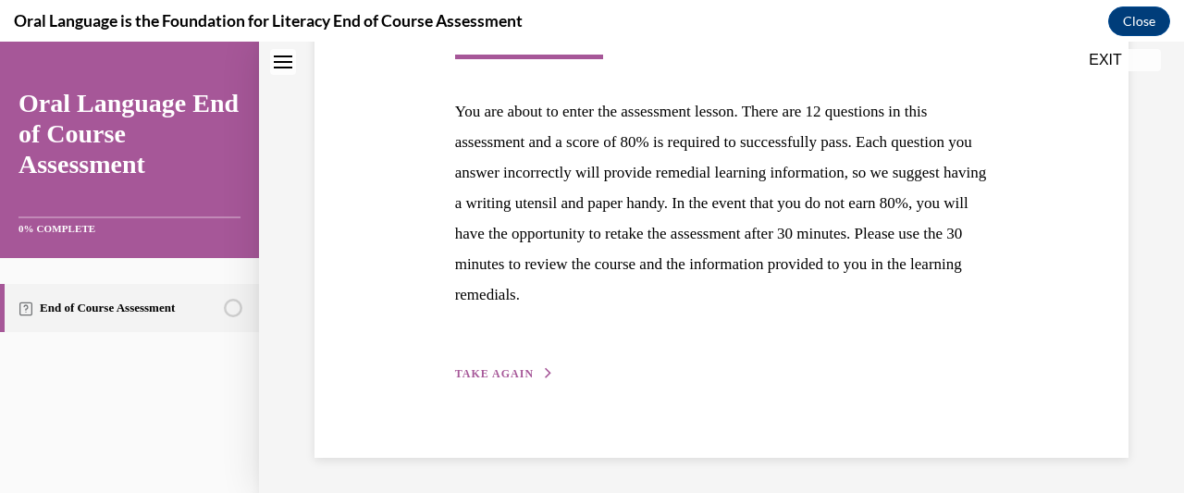
click at [510, 368] on span "TAKE AGAIN" at bounding box center [494, 373] width 79 height 13
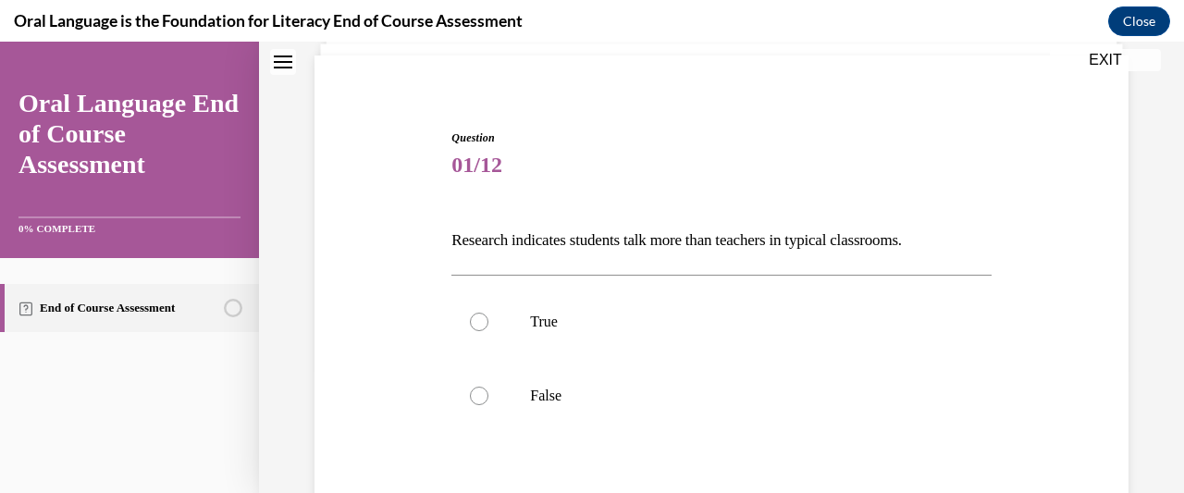
scroll to position [220, 0]
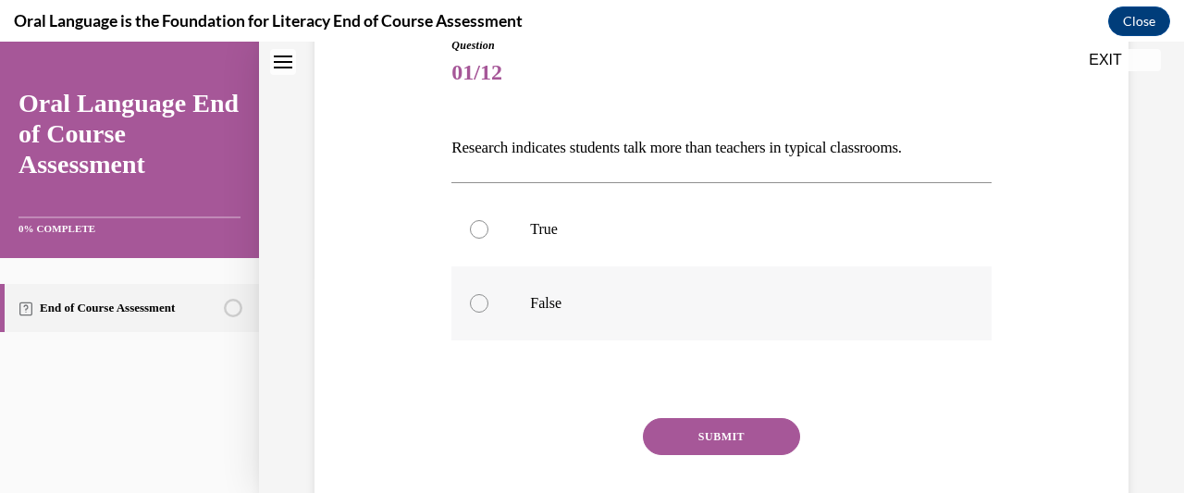
click at [482, 308] on div at bounding box center [479, 303] width 18 height 18
click at [482, 308] on input "False" at bounding box center [479, 303] width 18 height 18
radio input "true"
click at [763, 424] on button "SUBMIT" at bounding box center [721, 436] width 157 height 37
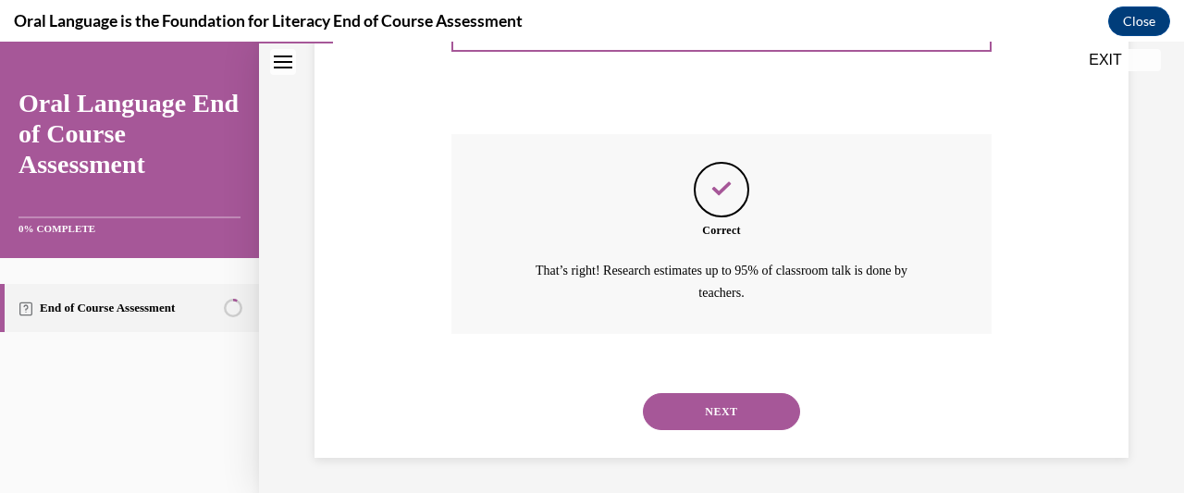
click at [768, 413] on button "NEXT" at bounding box center [721, 411] width 157 height 37
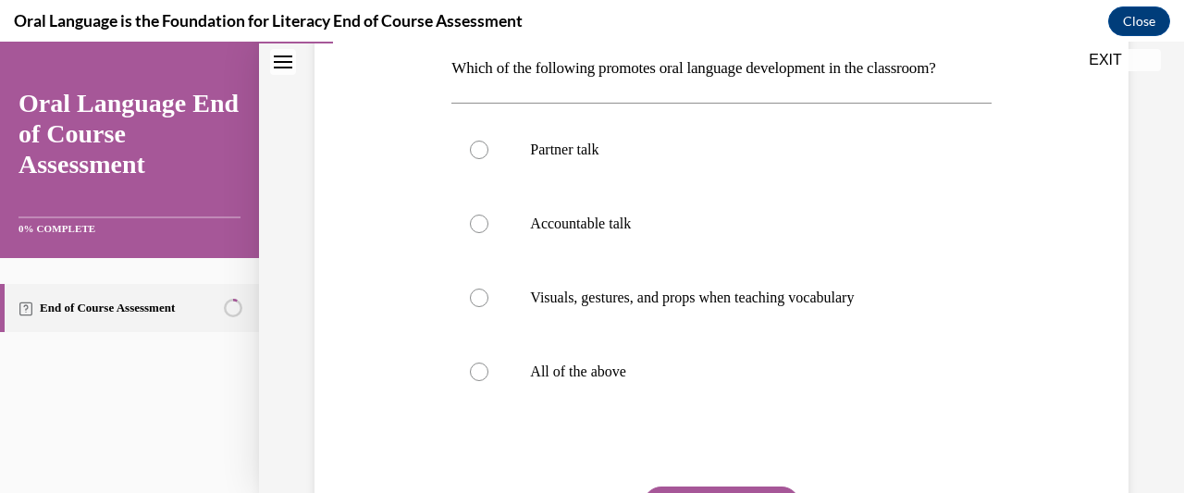
scroll to position [375, 0]
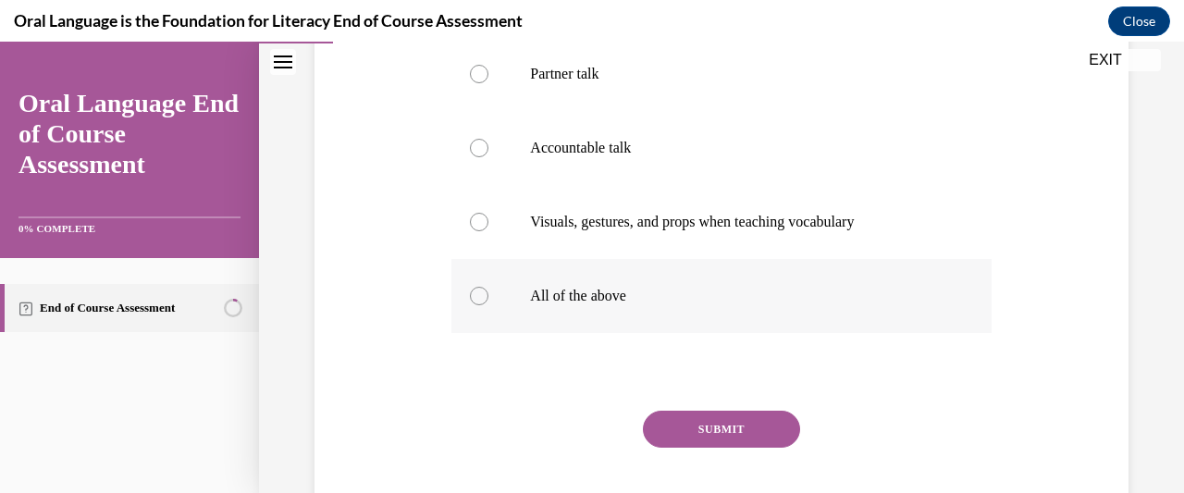
click at [480, 298] on div at bounding box center [479, 296] width 18 height 18
click at [480, 298] on input "All of the above" at bounding box center [479, 296] width 18 height 18
radio input "true"
click at [762, 428] on button "SUBMIT" at bounding box center [721, 429] width 157 height 37
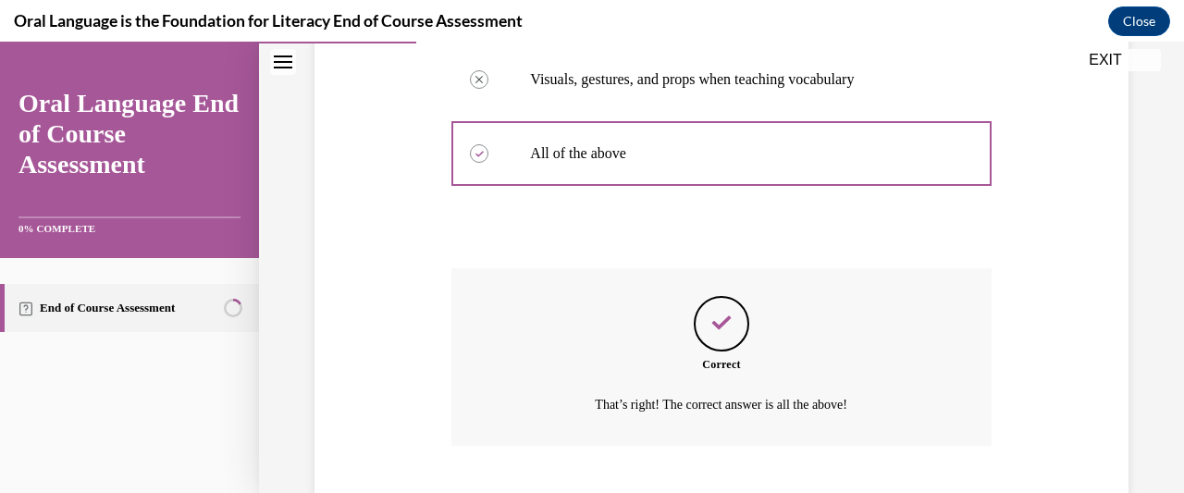
scroll to position [631, 0]
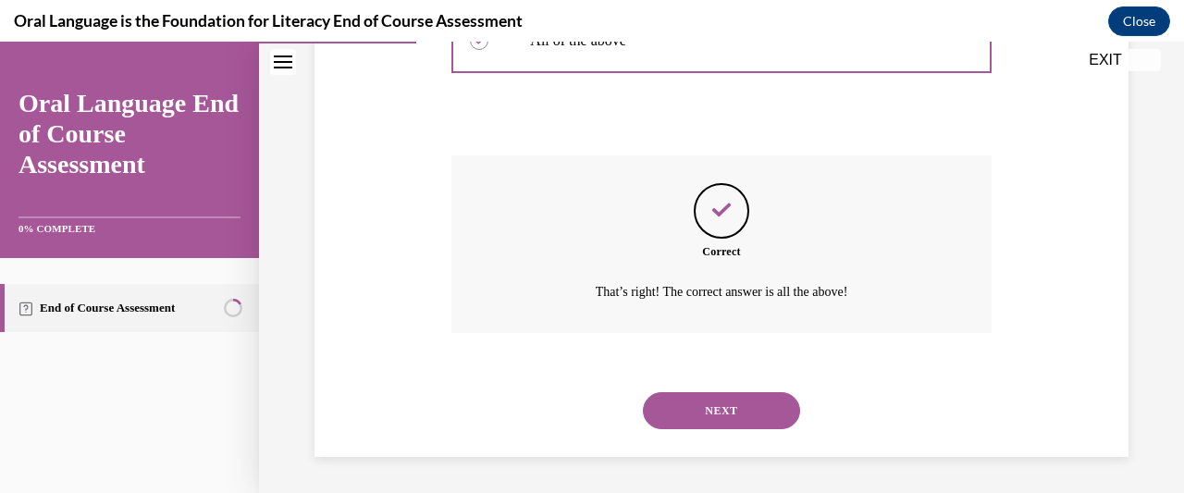
click at [766, 417] on button "NEXT" at bounding box center [721, 410] width 157 height 37
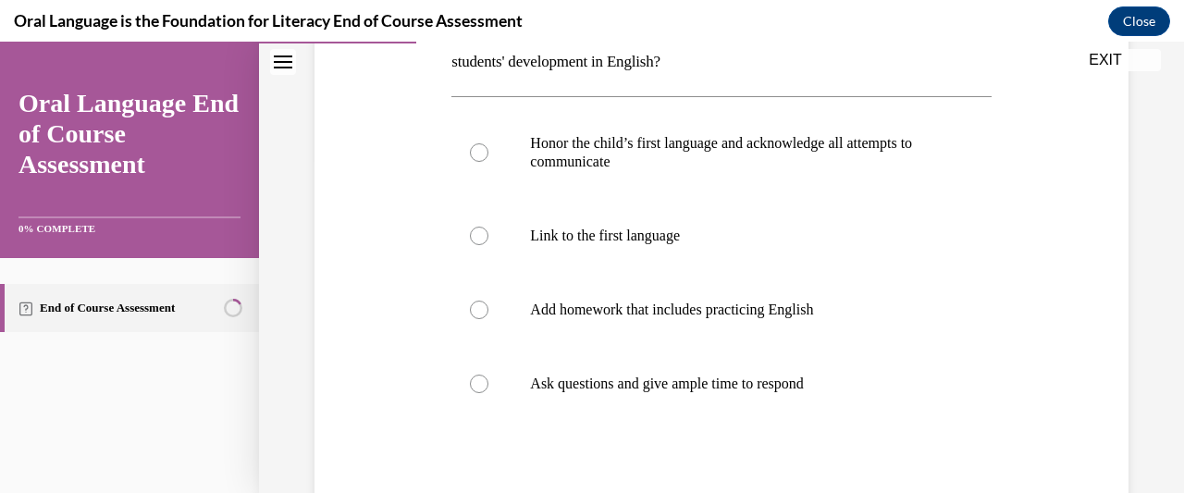
scroll to position [340, 0]
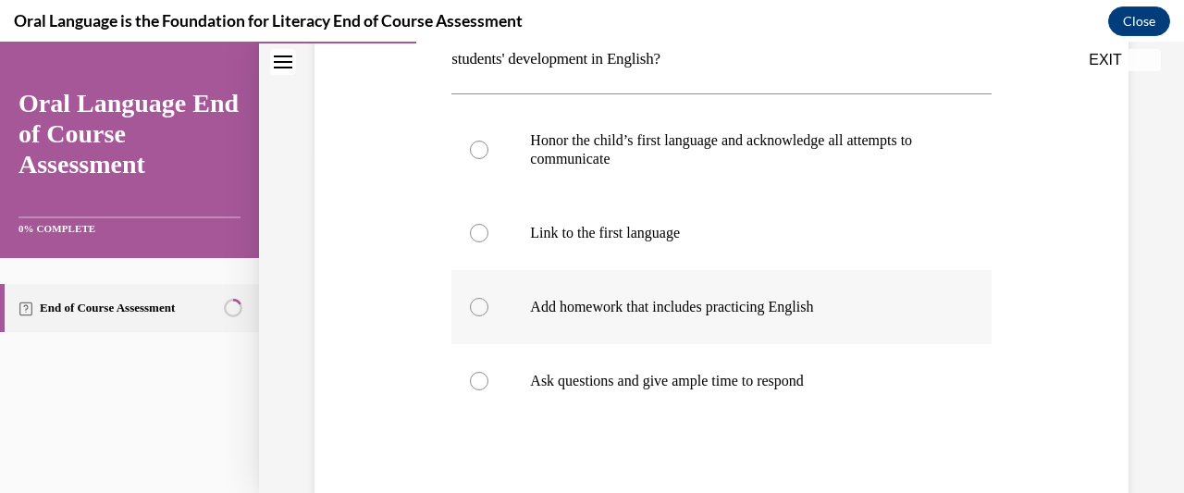
click at [478, 309] on div at bounding box center [479, 307] width 18 height 18
click at [478, 309] on input "Add homework that includes practicing English" at bounding box center [479, 307] width 18 height 18
radio input "true"
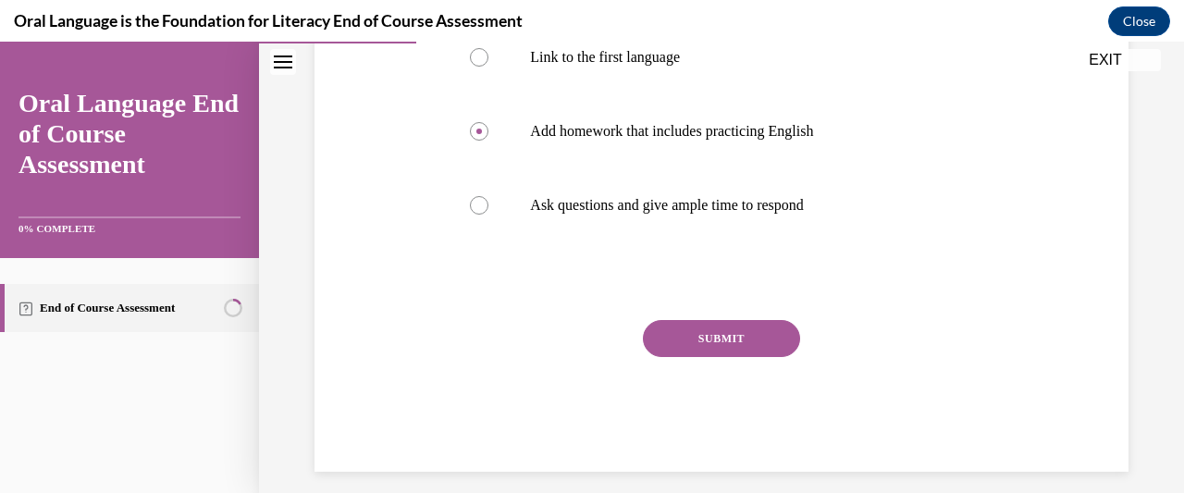
click at [751, 342] on button "SUBMIT" at bounding box center [721, 338] width 157 height 37
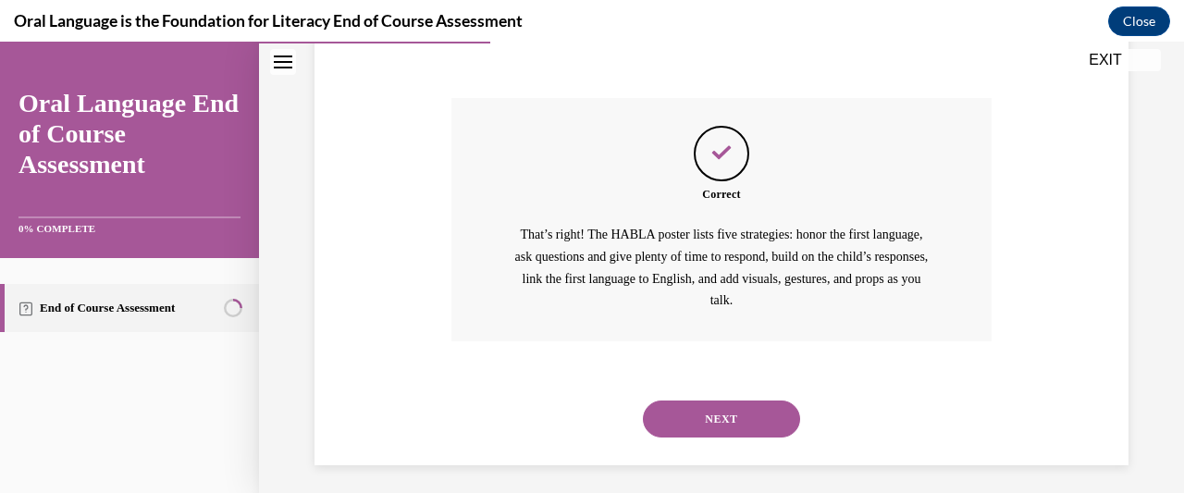
scroll to position [746, 0]
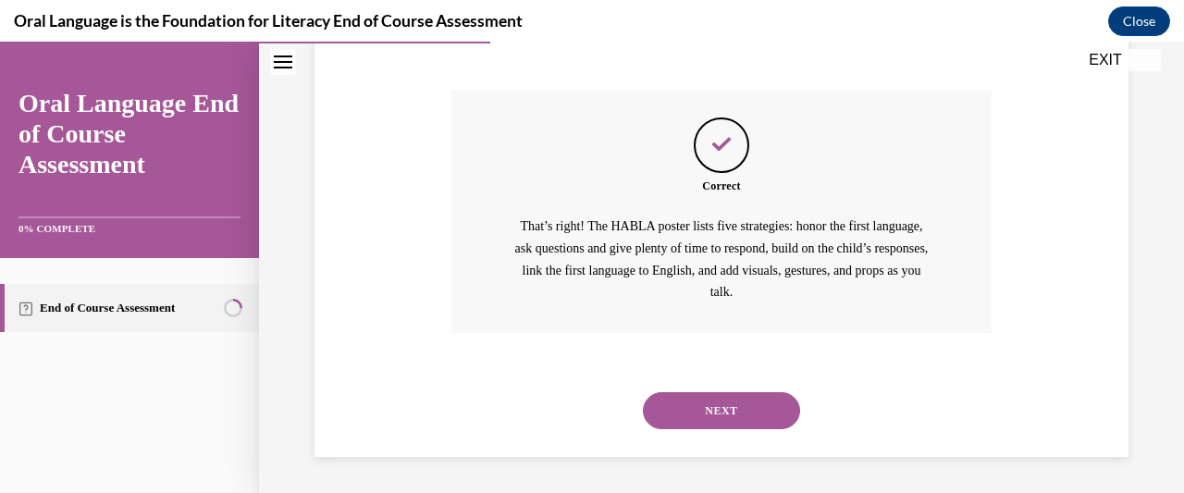
click at [759, 409] on button "NEXT" at bounding box center [721, 410] width 157 height 37
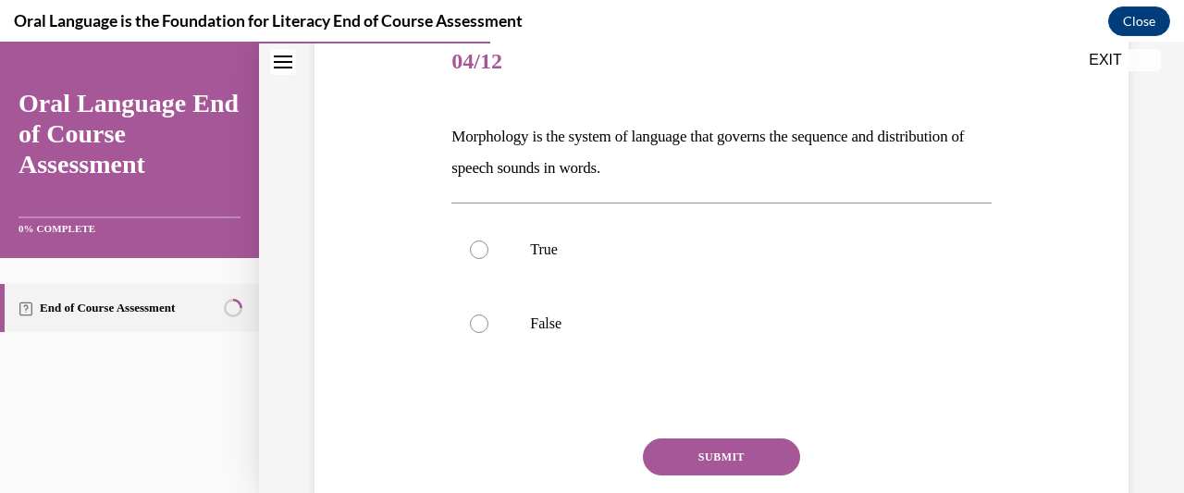
scroll to position [231, 0]
click at [490, 324] on label "False" at bounding box center [720, 324] width 539 height 74
click at [488, 324] on input "False" at bounding box center [479, 323] width 18 height 18
radio input "true"
click at [762, 453] on button "SUBMIT" at bounding box center [721, 456] width 157 height 37
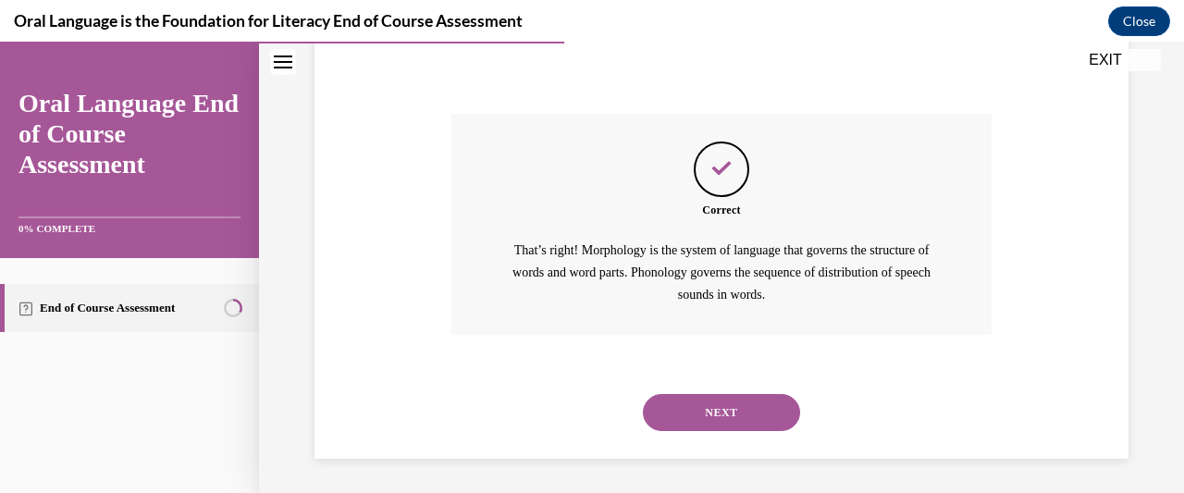
scroll to position [558, 0]
click at [756, 412] on button "NEXT" at bounding box center [721, 410] width 157 height 37
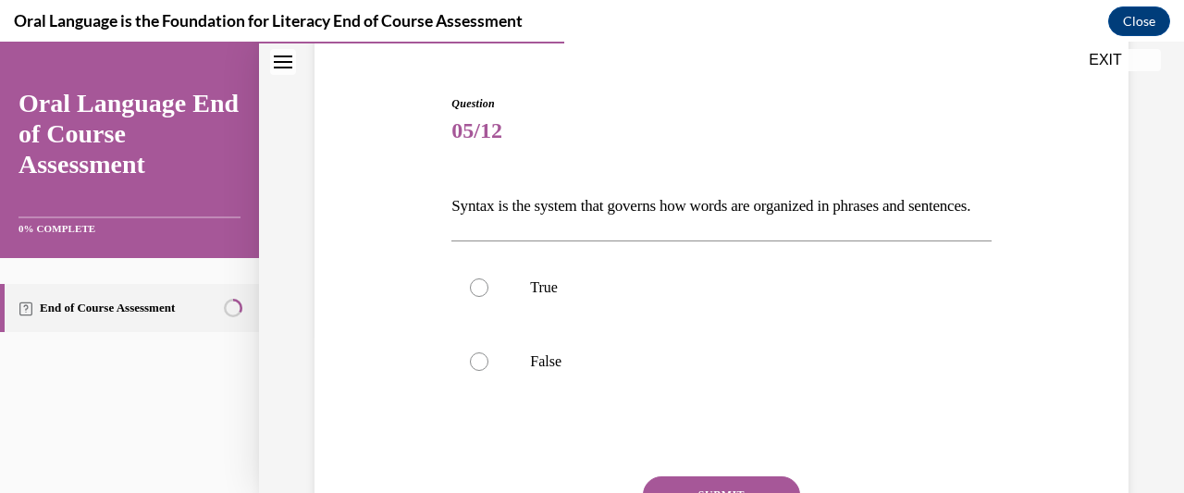
scroll to position [166, 0]
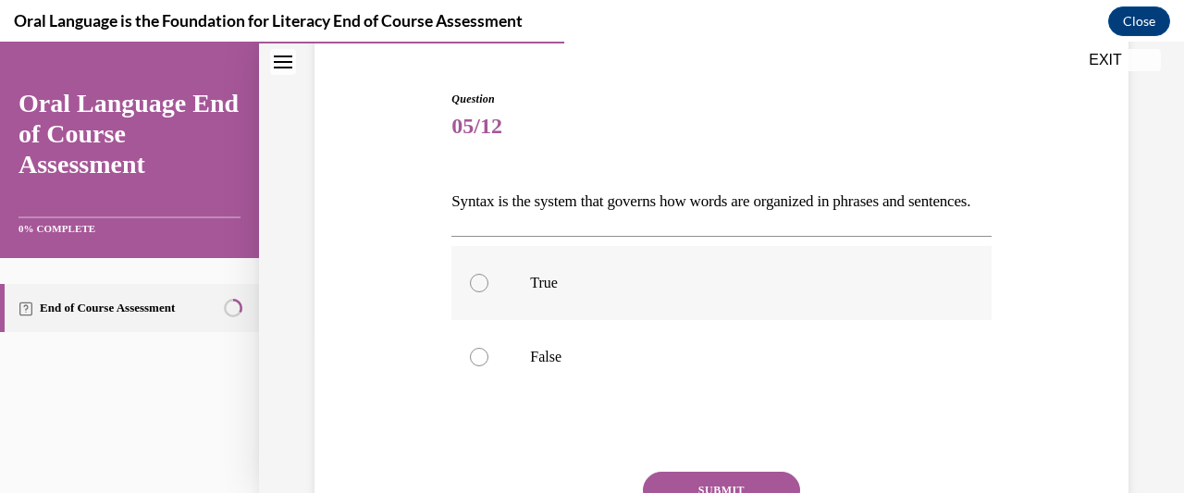
click at [487, 318] on label "True" at bounding box center [720, 283] width 539 height 74
click at [487, 292] on input "True" at bounding box center [479, 283] width 18 height 18
radio input "true"
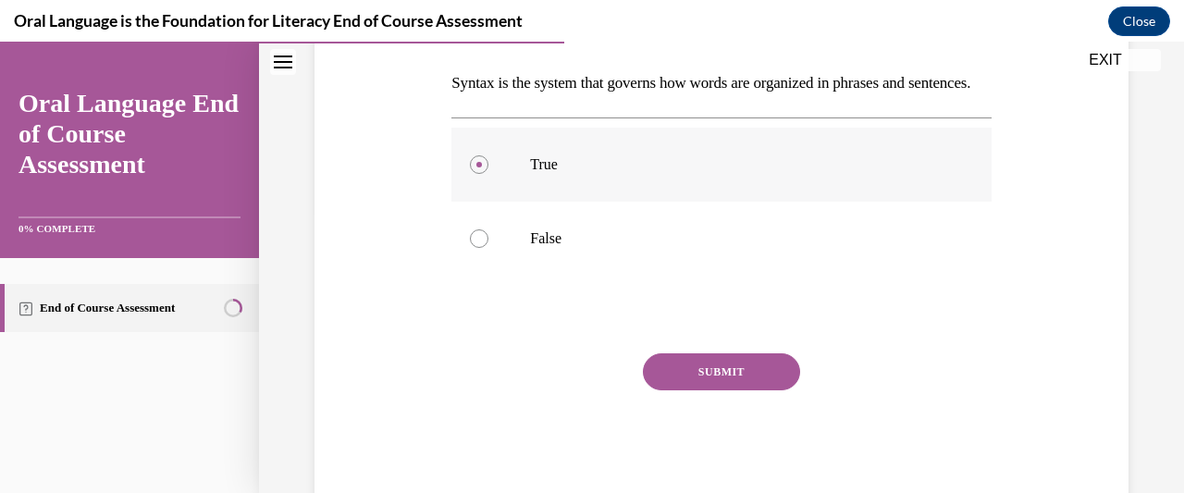
scroll to position [318, 0]
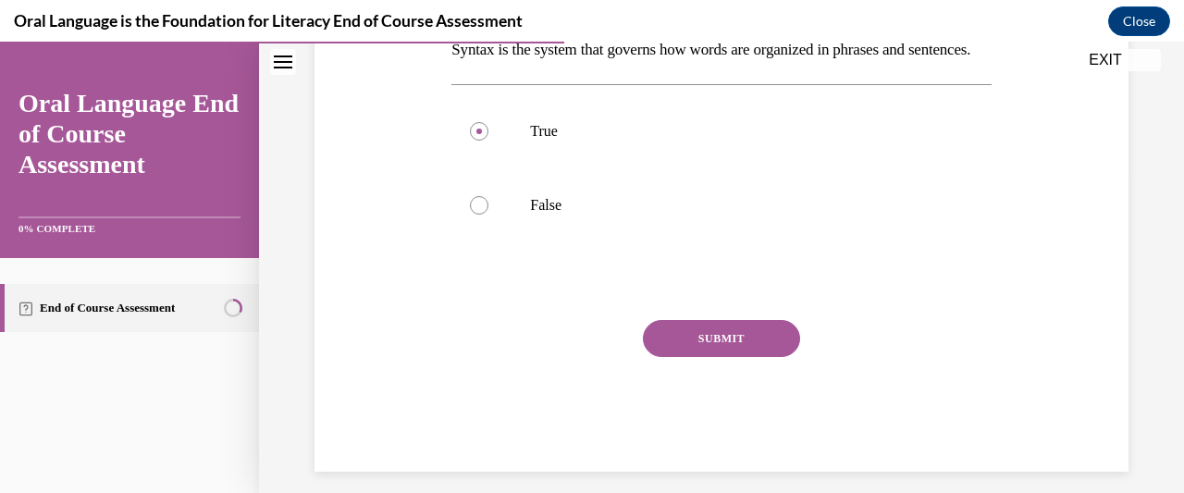
click at [731, 357] on button "SUBMIT" at bounding box center [721, 338] width 157 height 37
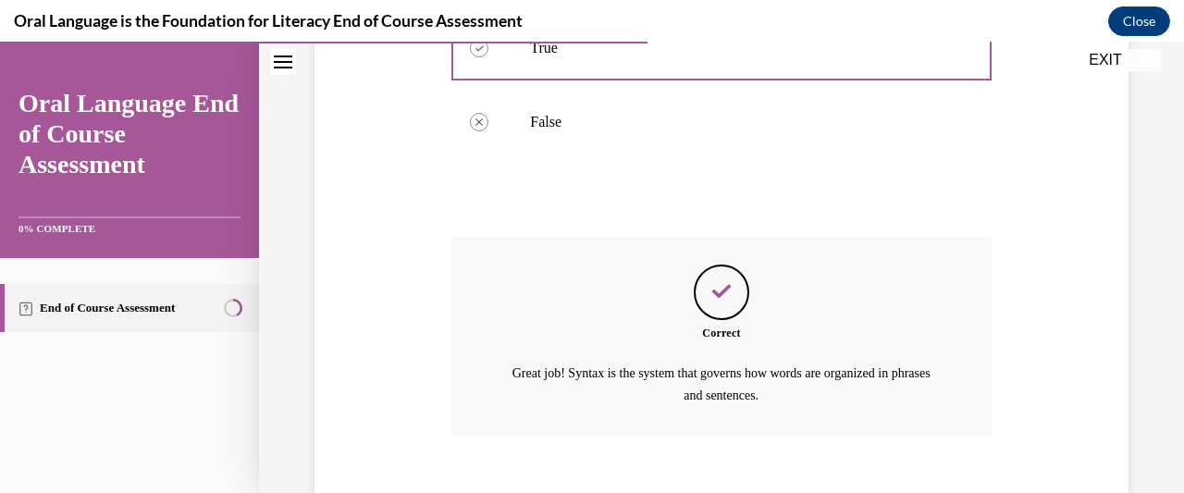
scroll to position [535, 0]
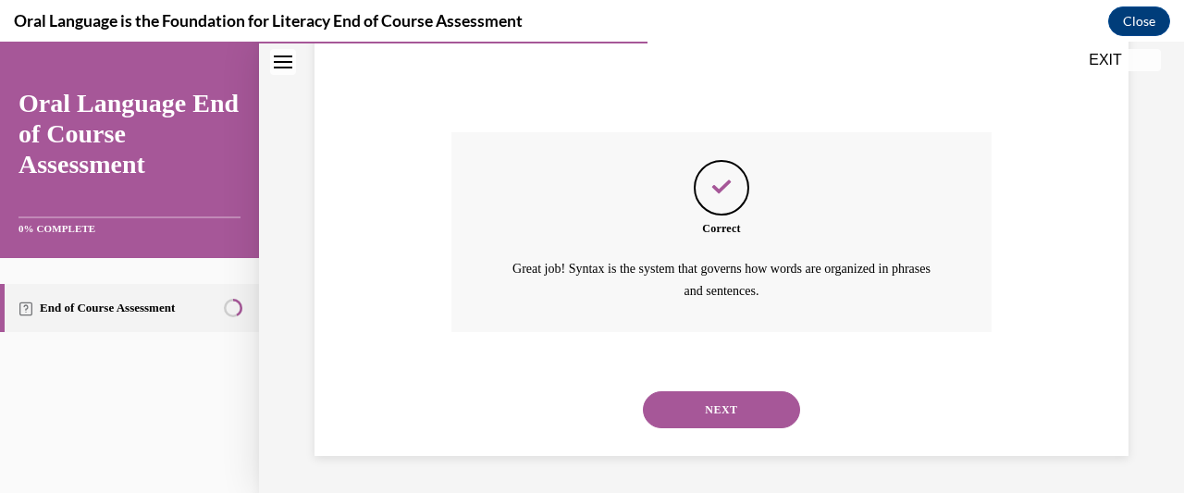
click at [758, 405] on button "NEXT" at bounding box center [721, 409] width 157 height 37
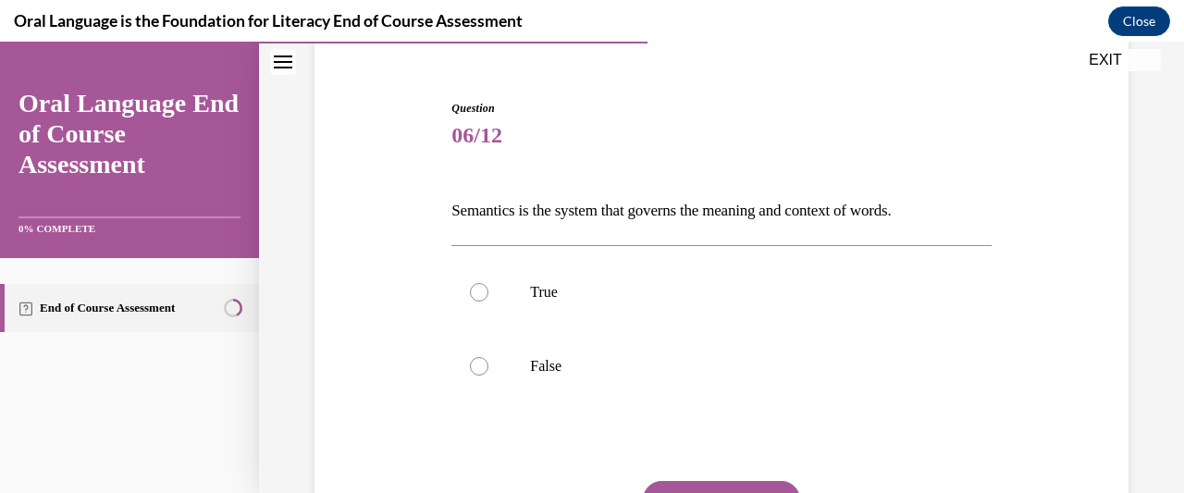
scroll to position [158, 0]
click at [500, 291] on label "True" at bounding box center [720, 291] width 539 height 74
click at [488, 291] on input "True" at bounding box center [479, 291] width 18 height 18
radio input "true"
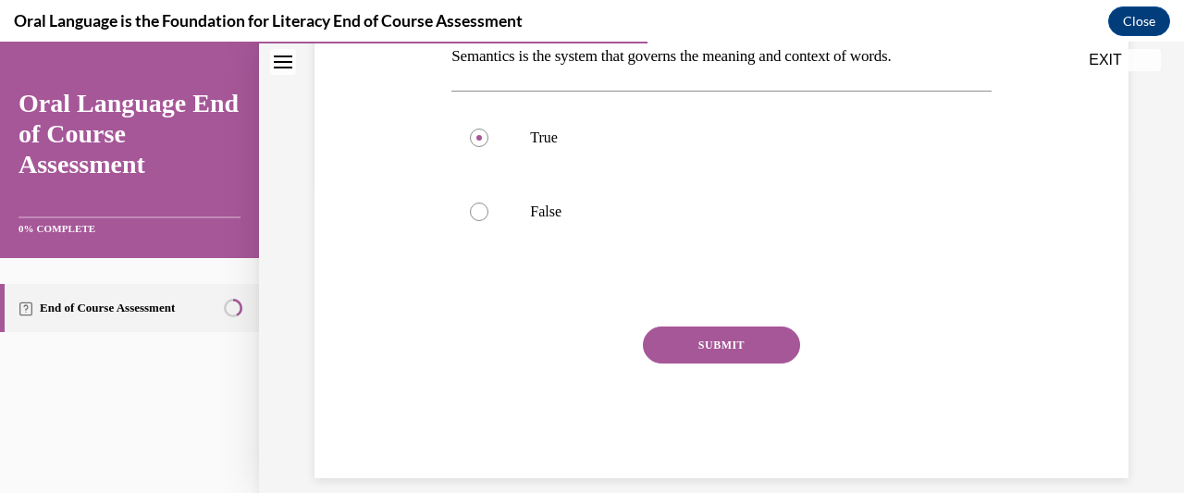
click at [754, 340] on button "SUBMIT" at bounding box center [721, 344] width 157 height 37
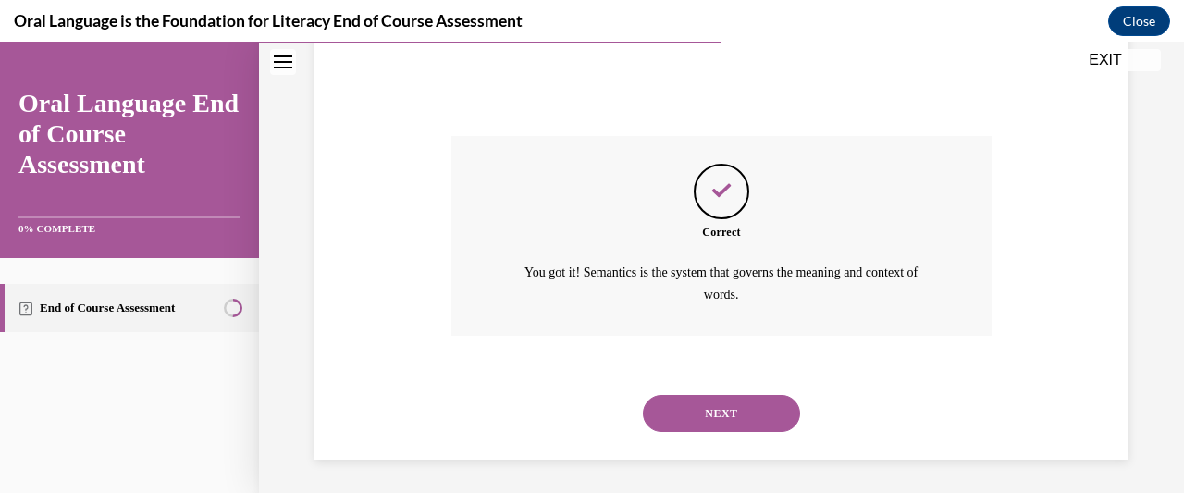
scroll to position [504, 0]
click at [753, 413] on button "NEXT" at bounding box center [721, 411] width 157 height 37
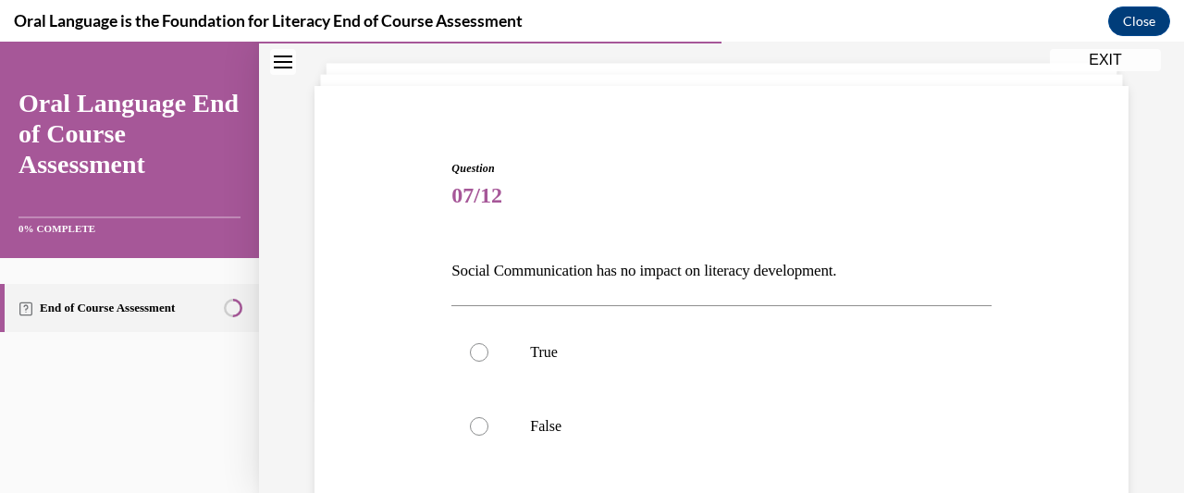
scroll to position [150, 0]
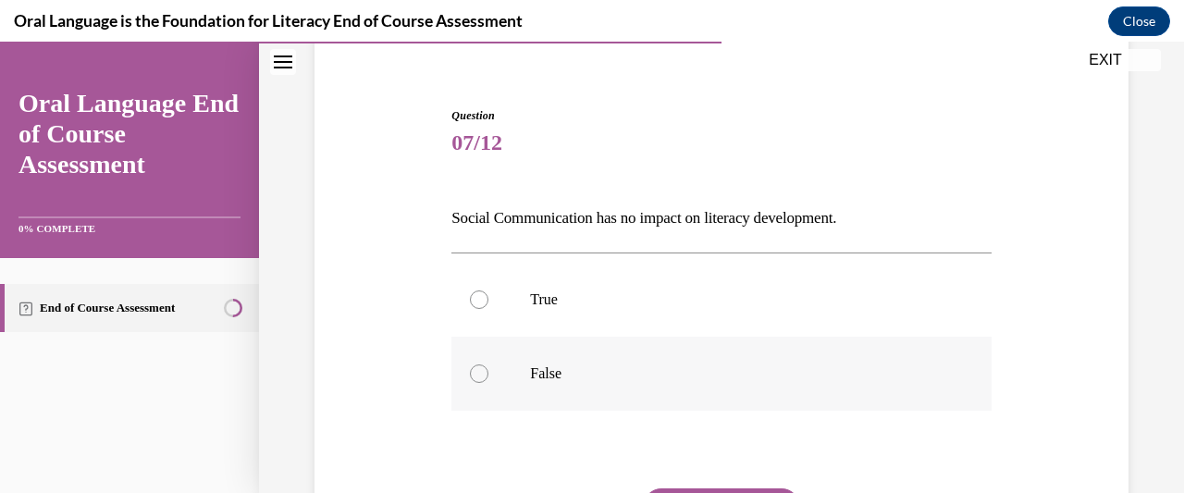
click at [491, 365] on label "False" at bounding box center [720, 374] width 539 height 74
click at [488, 365] on input "False" at bounding box center [479, 373] width 18 height 18
radio input "true"
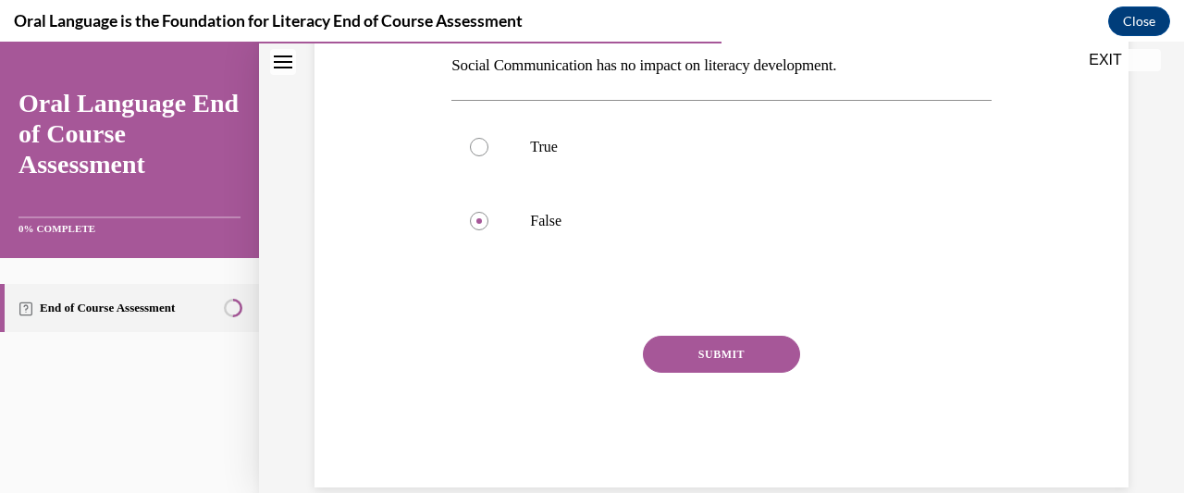
click at [763, 363] on button "SUBMIT" at bounding box center [721, 354] width 157 height 37
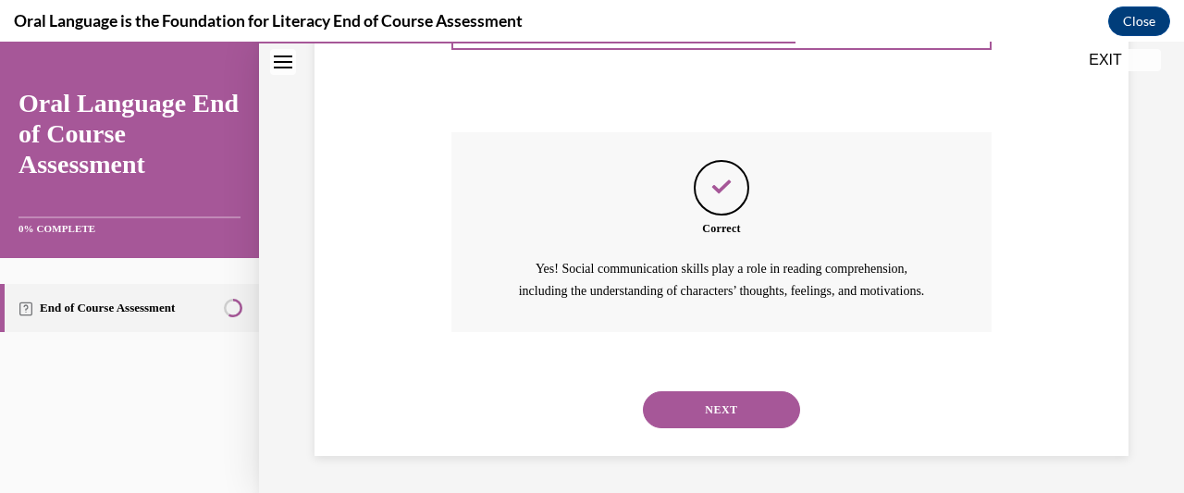
scroll to position [526, 0]
click at [768, 414] on button "NEXT" at bounding box center [721, 409] width 157 height 37
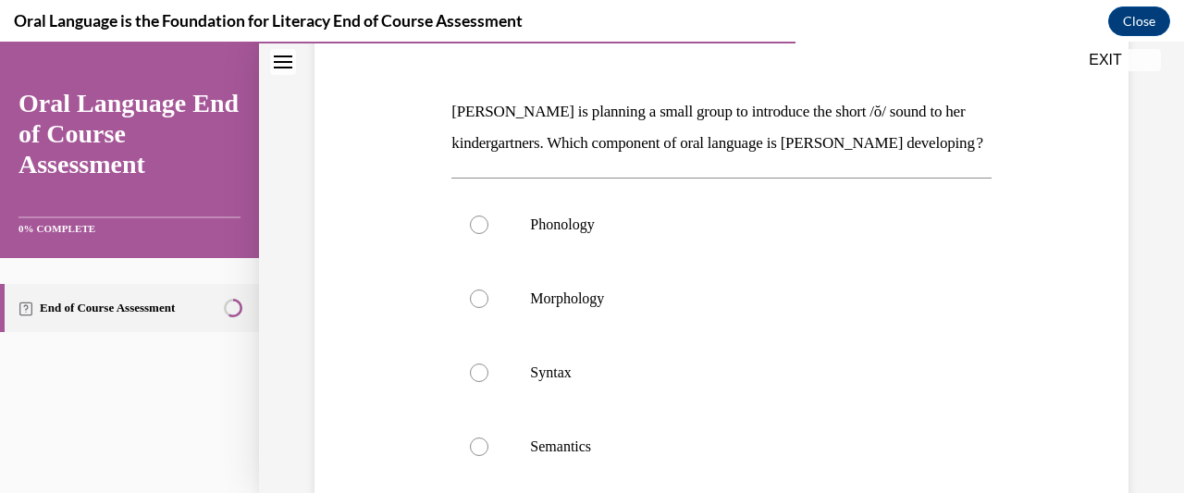
scroll to position [257, 0]
click at [479, 335] on label "Morphology" at bounding box center [720, 298] width 539 height 74
click at [479, 307] on input "Morphology" at bounding box center [479, 298] width 18 height 18
radio input "true"
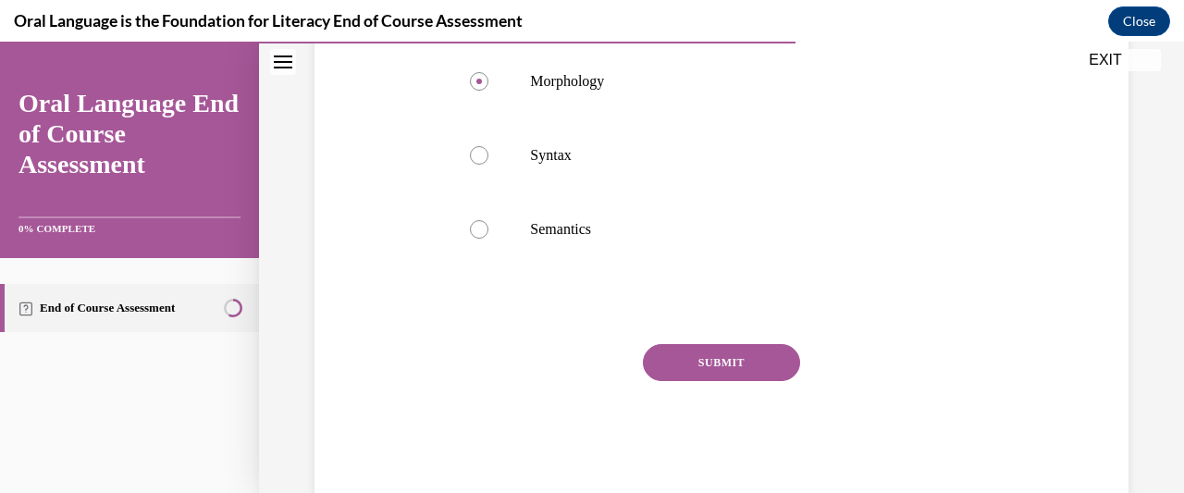
click at [752, 381] on button "SUBMIT" at bounding box center [721, 362] width 157 height 37
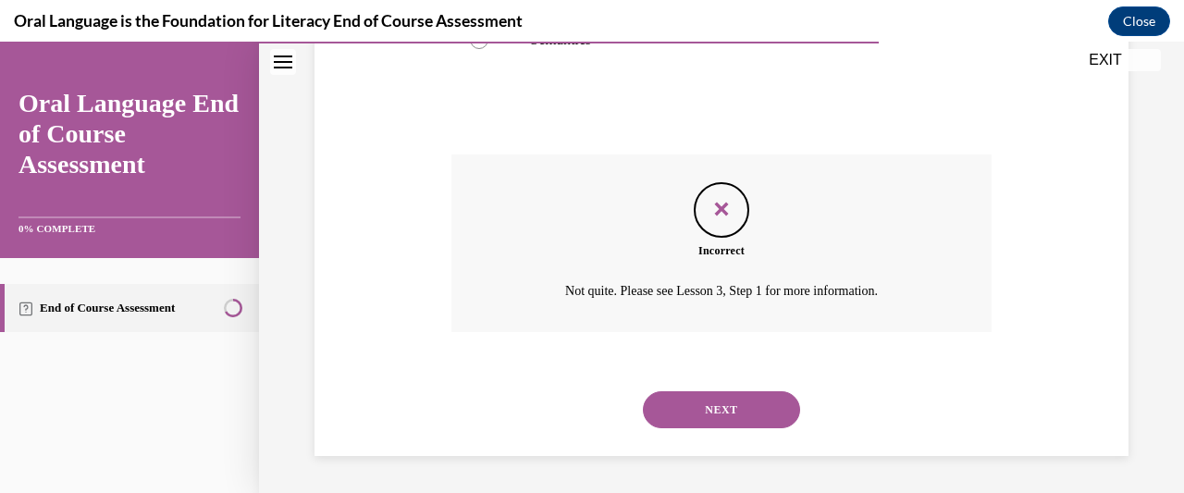
scroll to position [694, 0]
click at [766, 411] on button "NEXT" at bounding box center [721, 409] width 157 height 37
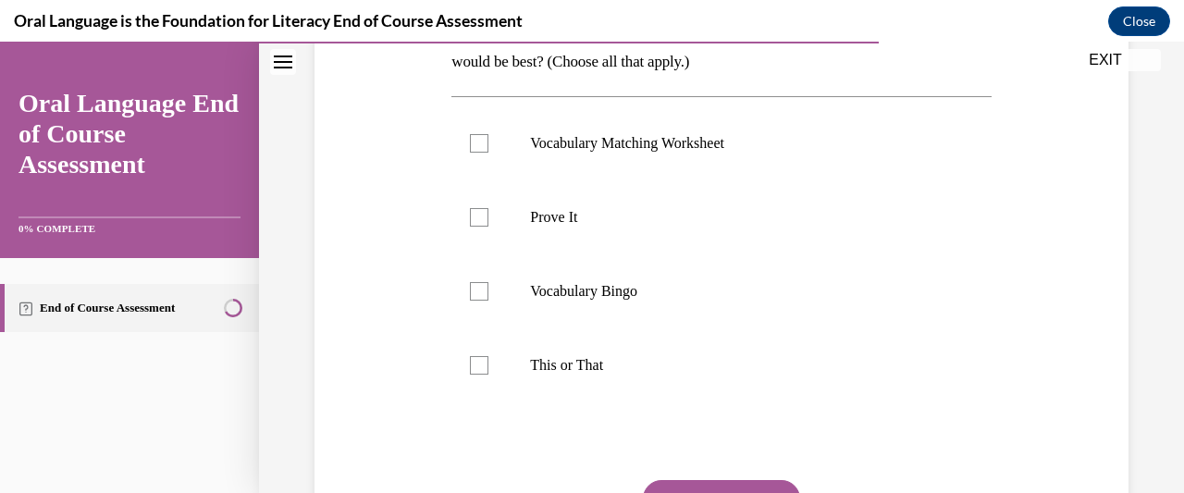
scroll to position [370, 0]
click at [468, 301] on label "Vocabulary Bingo" at bounding box center [720, 290] width 539 height 74
click at [470, 300] on input "Vocabulary Bingo" at bounding box center [479, 290] width 18 height 18
checkbox input "true"
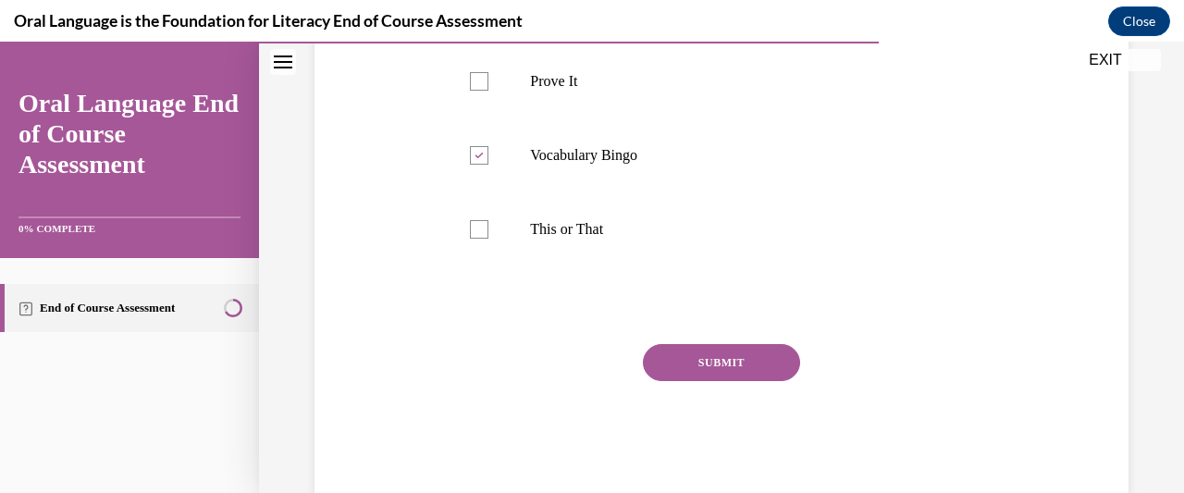
click at [751, 351] on button "SUBMIT" at bounding box center [721, 362] width 157 height 37
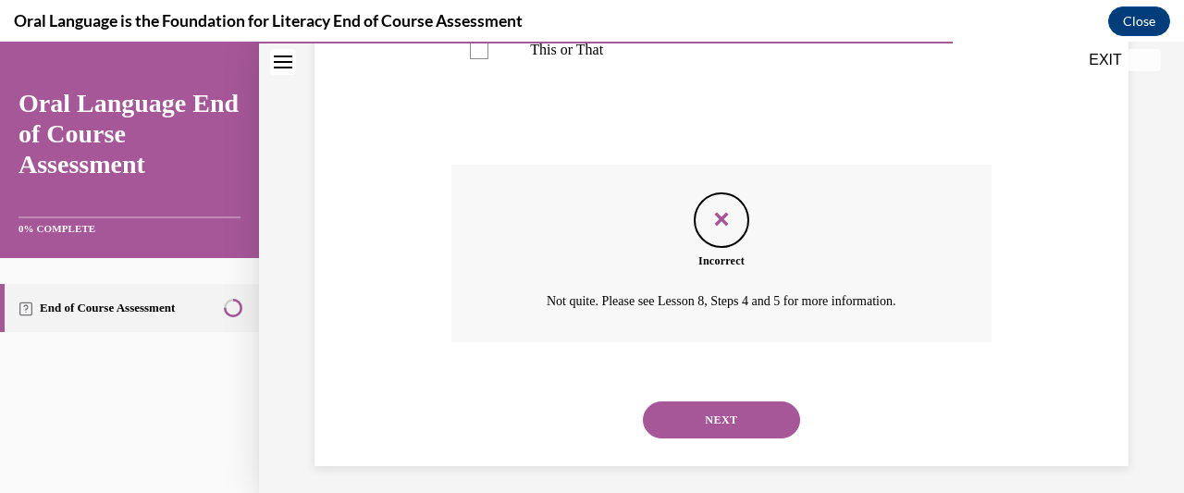
scroll to position [694, 0]
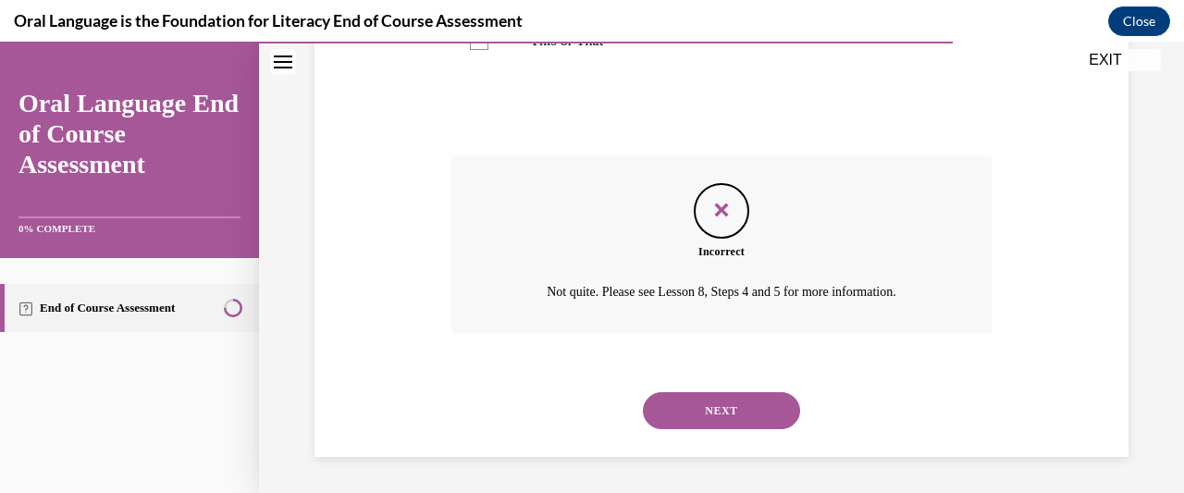
click at [784, 403] on button "NEXT" at bounding box center [721, 410] width 157 height 37
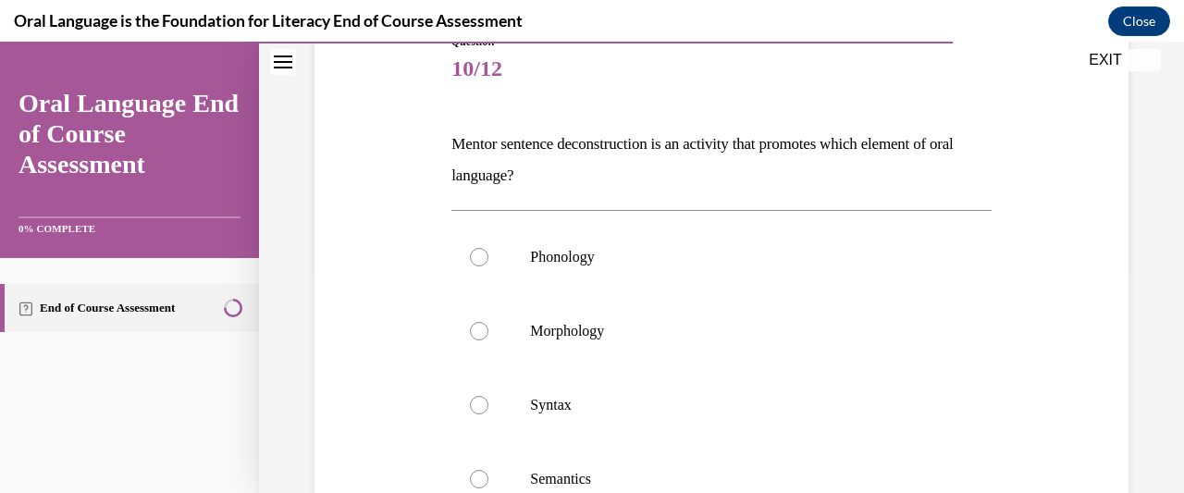
scroll to position [252, 0]
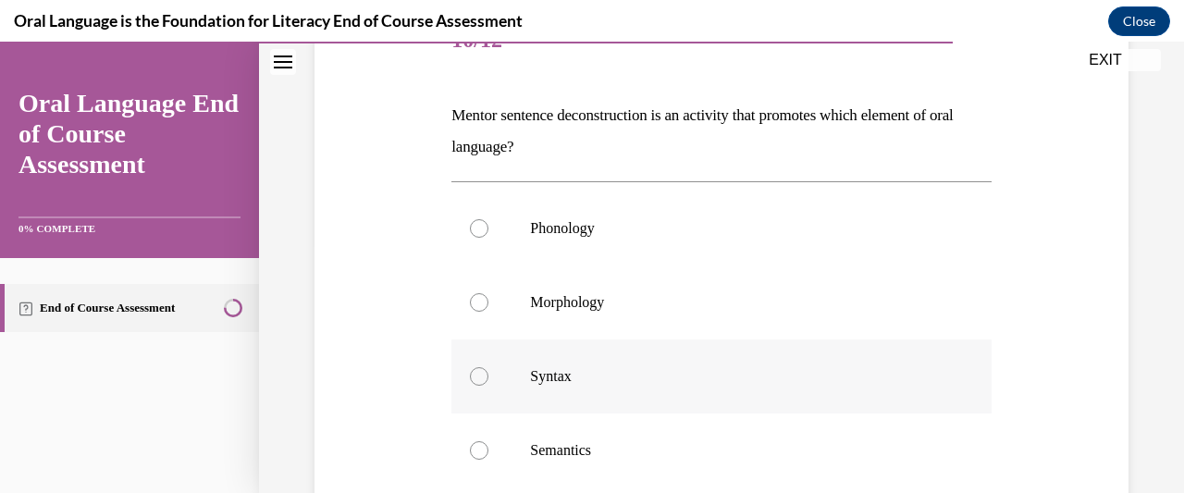
click at [486, 379] on label "Syntax" at bounding box center [720, 376] width 539 height 74
click at [486, 379] on input "Syntax" at bounding box center [479, 376] width 18 height 18
radio input "true"
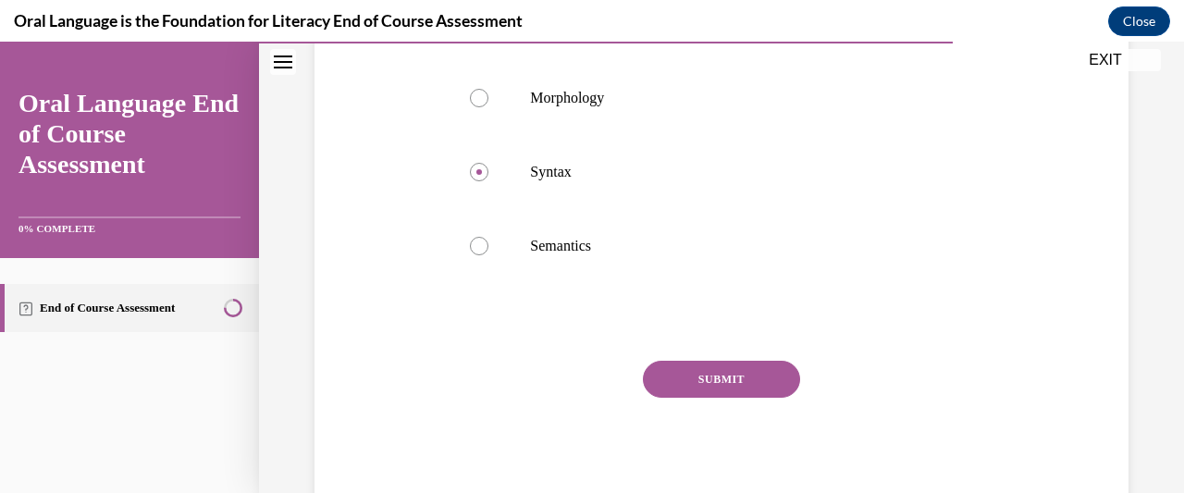
click at [756, 383] on button "SUBMIT" at bounding box center [721, 379] width 157 height 37
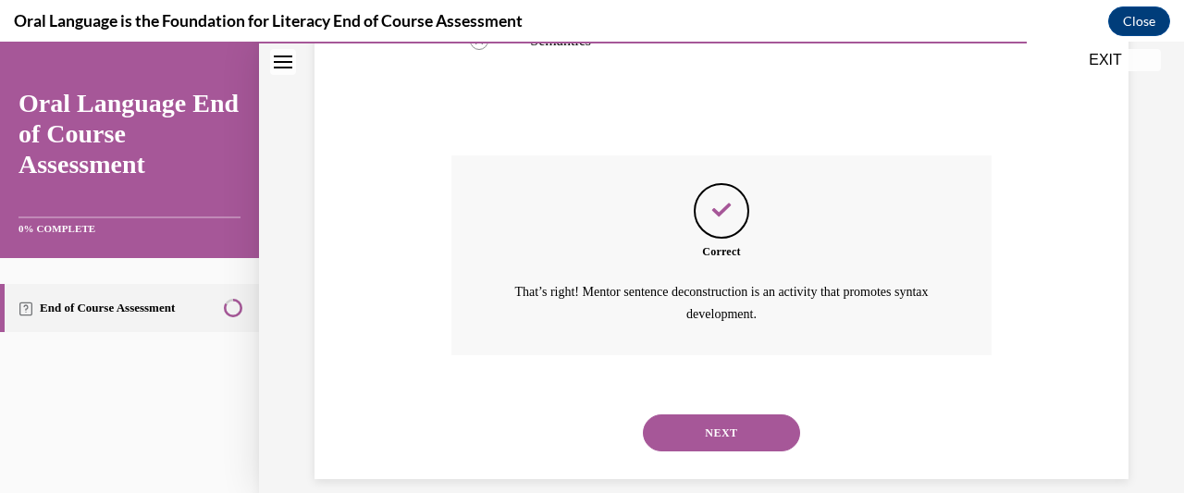
scroll to position [683, 0]
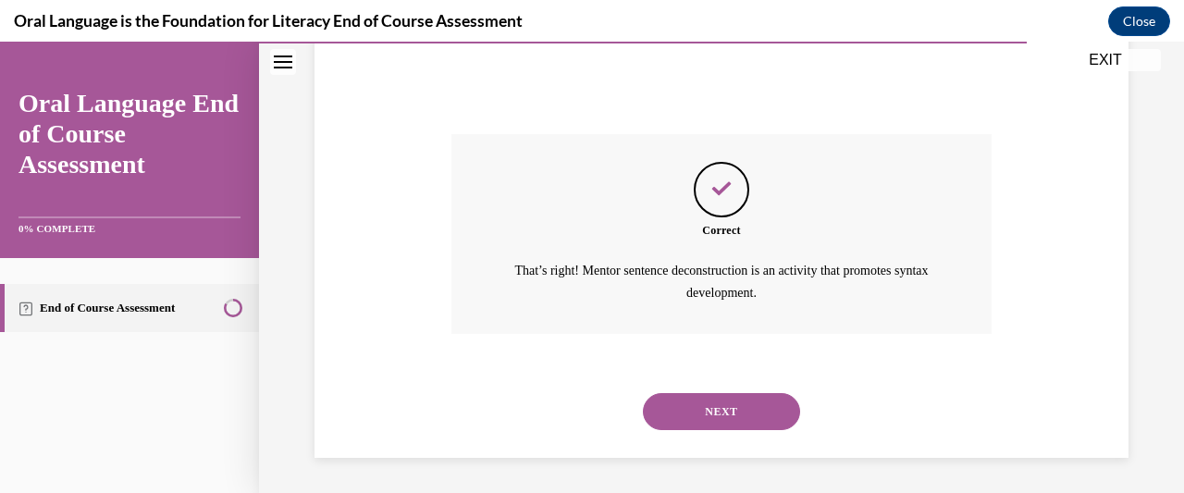
click at [766, 424] on button "NEXT" at bounding box center [721, 411] width 157 height 37
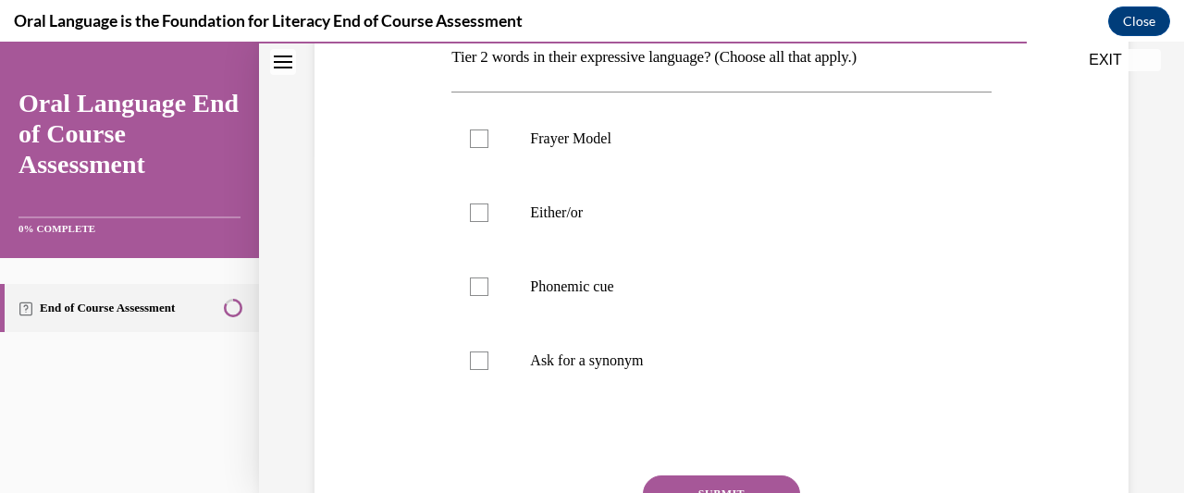
scroll to position [346, 0]
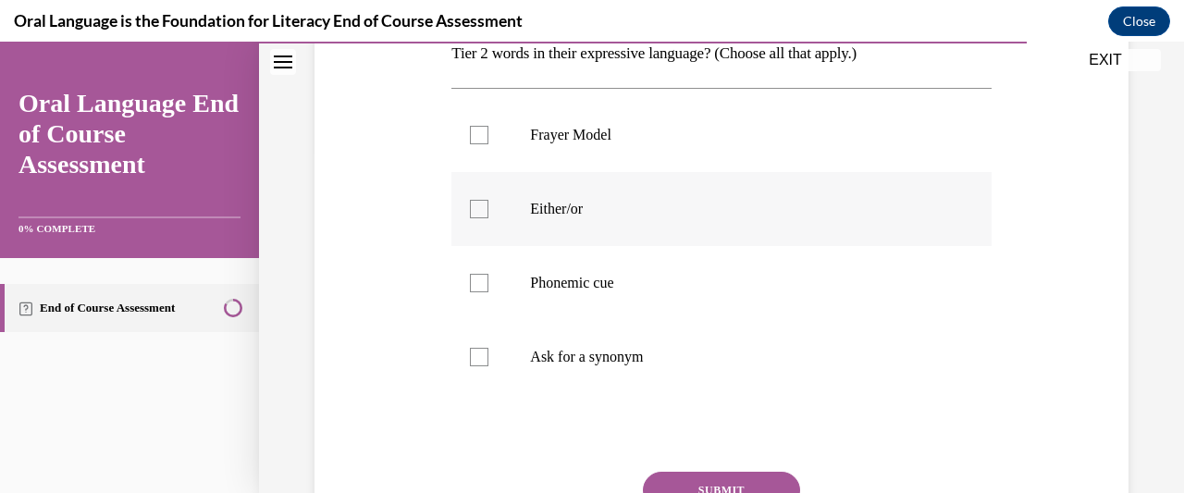
click at [488, 206] on label "Either/or" at bounding box center [720, 209] width 539 height 74
click at [488, 206] on input "Either/or" at bounding box center [479, 209] width 18 height 18
checkbox input "true"
click at [757, 482] on button "SUBMIT" at bounding box center [721, 490] width 157 height 37
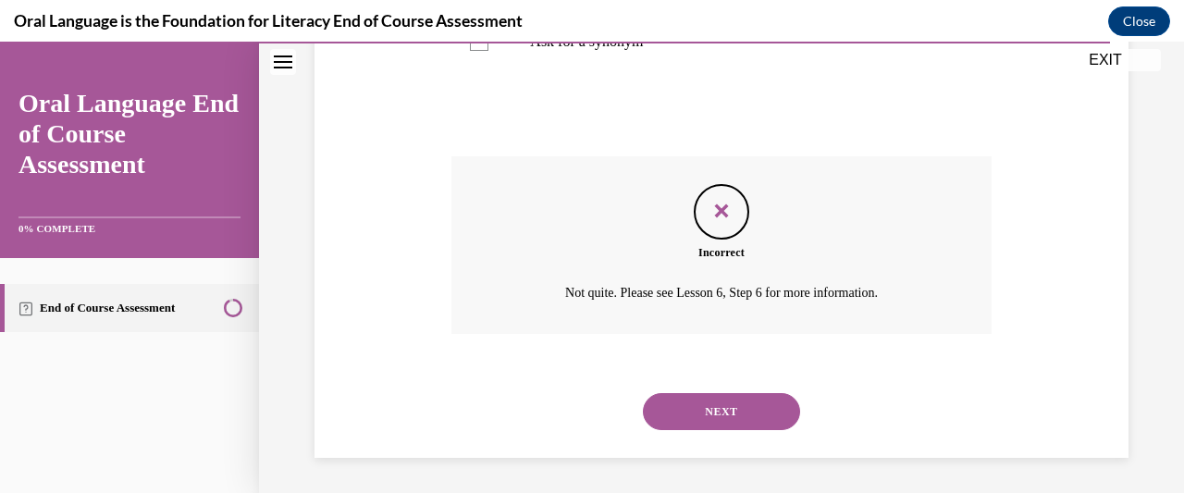
scroll to position [662, 0]
click at [770, 399] on button "NEXT" at bounding box center [721, 410] width 157 height 37
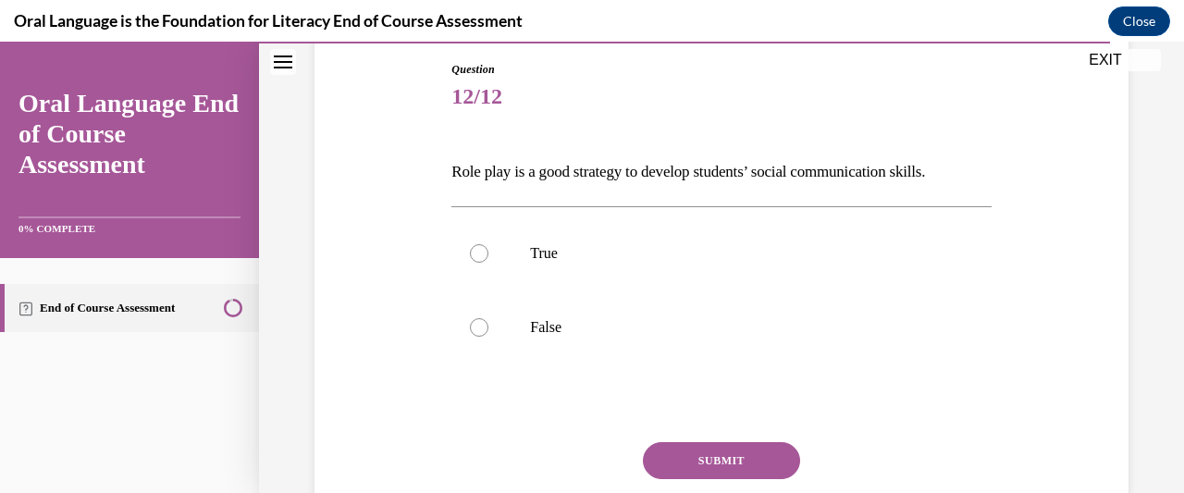
scroll to position [200, 0]
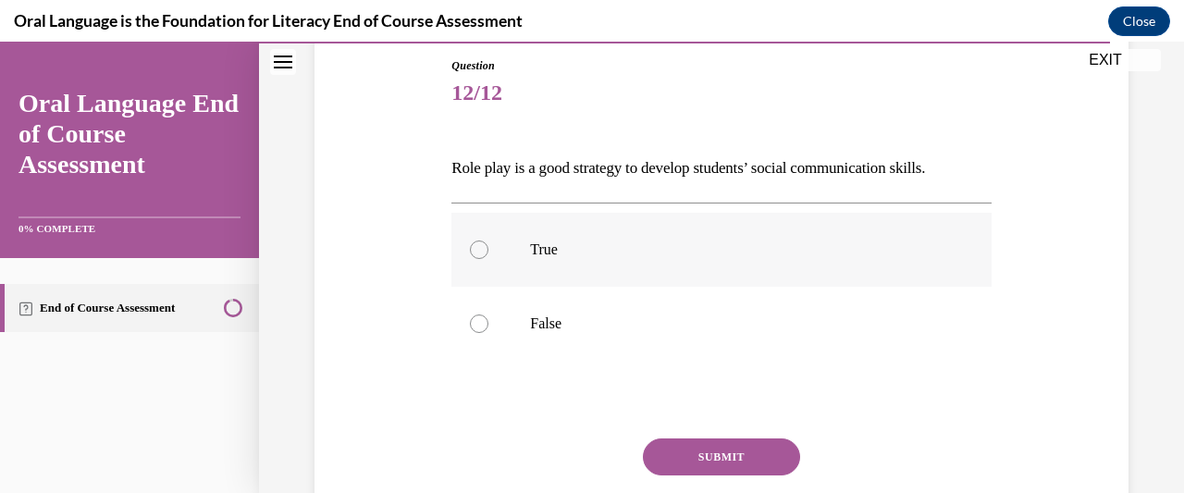
click at [473, 261] on label "True" at bounding box center [720, 250] width 539 height 74
click at [473, 259] on input "True" at bounding box center [479, 249] width 18 height 18
radio input "true"
click at [762, 460] on button "SUBMIT" at bounding box center [721, 456] width 157 height 37
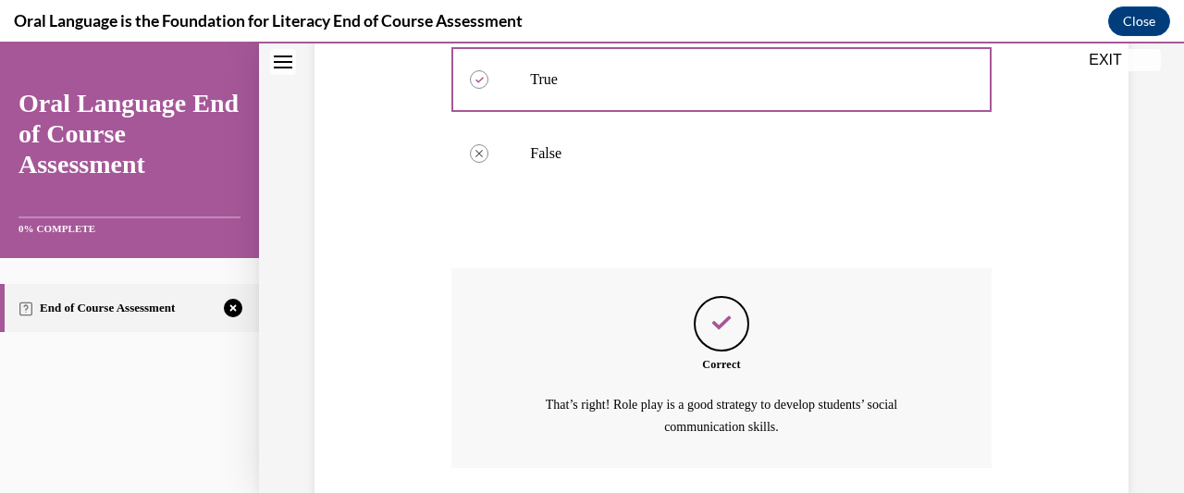
scroll to position [504, 0]
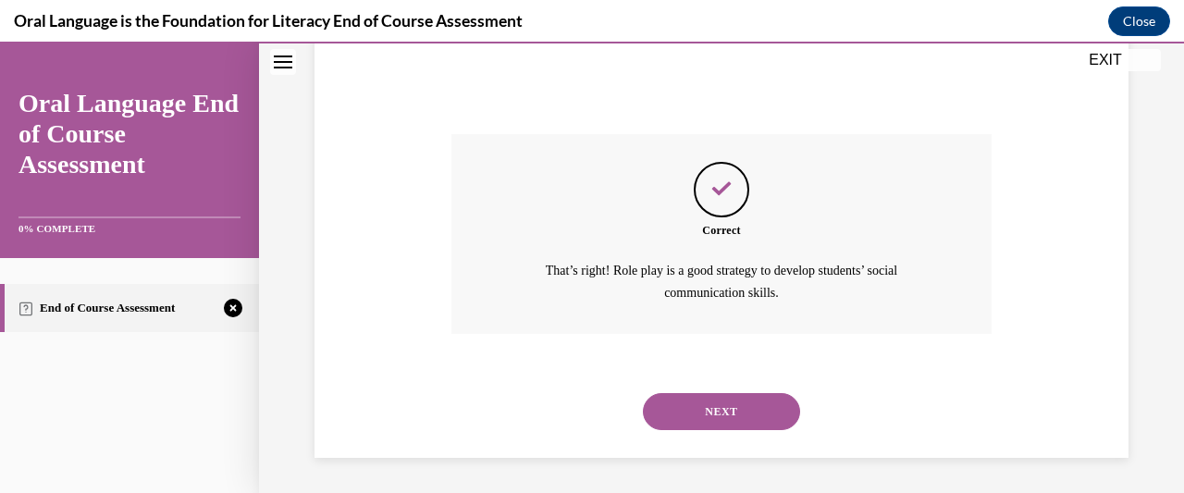
click at [761, 407] on button "NEXT" at bounding box center [721, 411] width 157 height 37
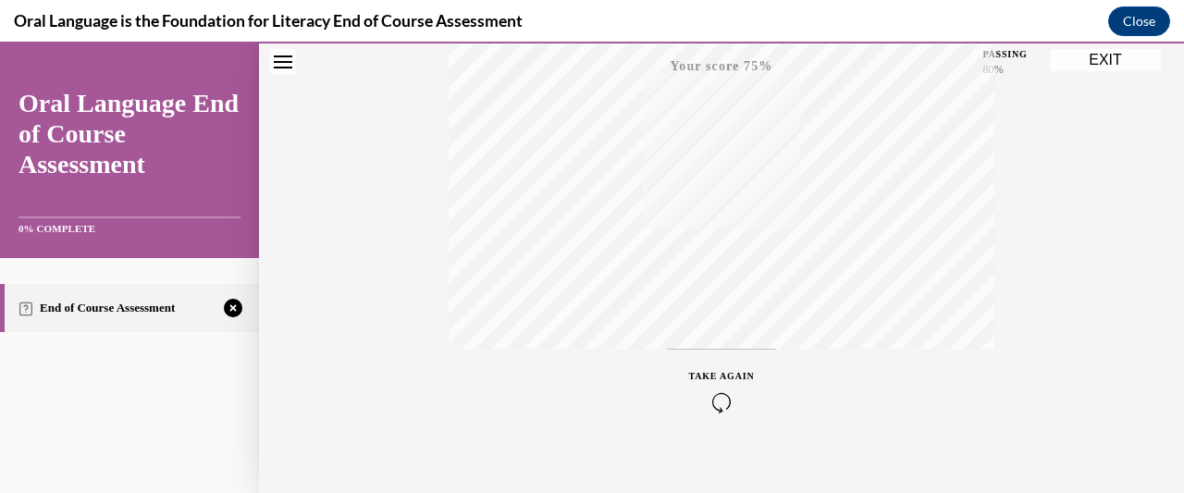
scroll to position [496, 0]
click at [712, 385] on icon "button" at bounding box center [722, 381] width 66 height 20
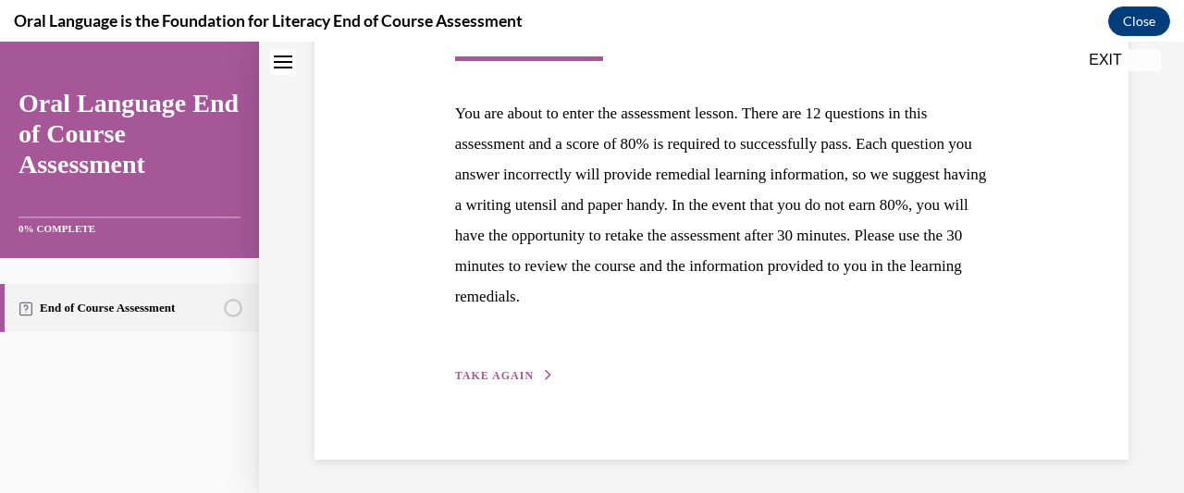
scroll to position [355, 0]
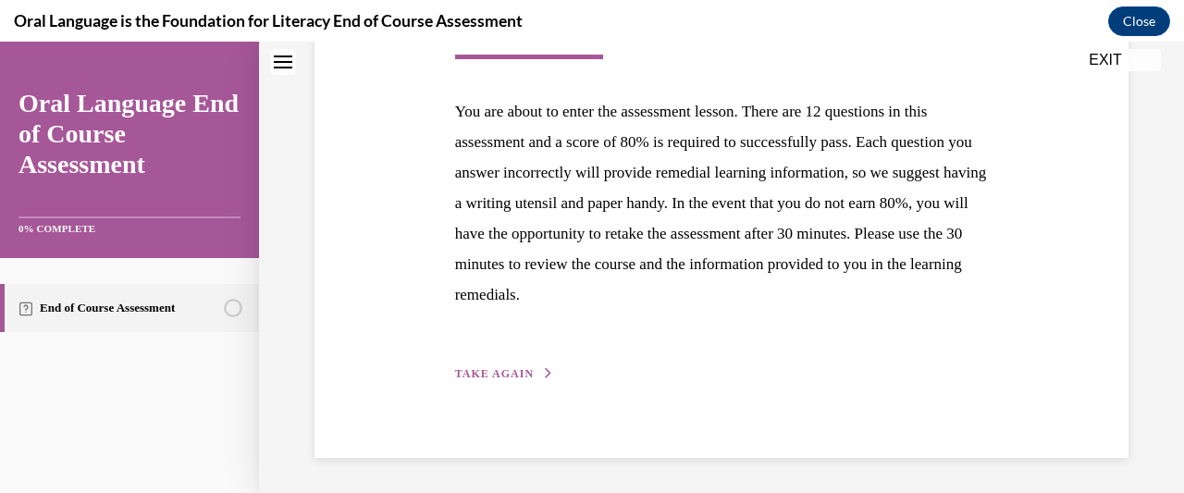
click at [512, 353] on div "Step 1 of 1 End of Course Assessment You are about to enter the assessment less…" at bounding box center [721, 143] width 561 height 482
click at [527, 377] on button "TAKE AGAIN" at bounding box center [504, 373] width 99 height 17
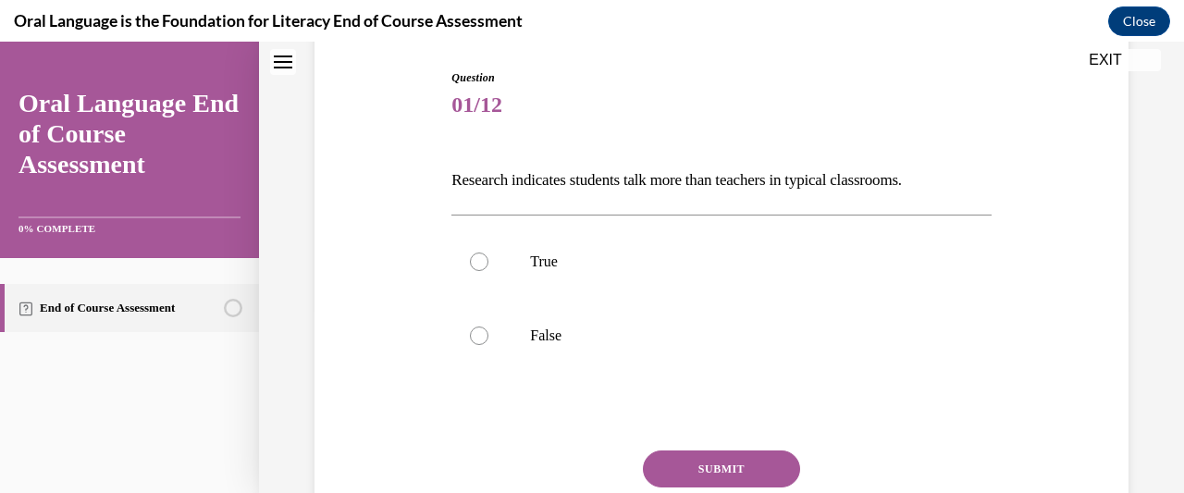
scroll to position [189, 0]
click at [479, 334] on div at bounding box center [479, 335] width 18 height 18
click at [479, 334] on input "False" at bounding box center [479, 335] width 18 height 18
radio input "true"
click at [753, 456] on button "SUBMIT" at bounding box center [721, 467] width 157 height 37
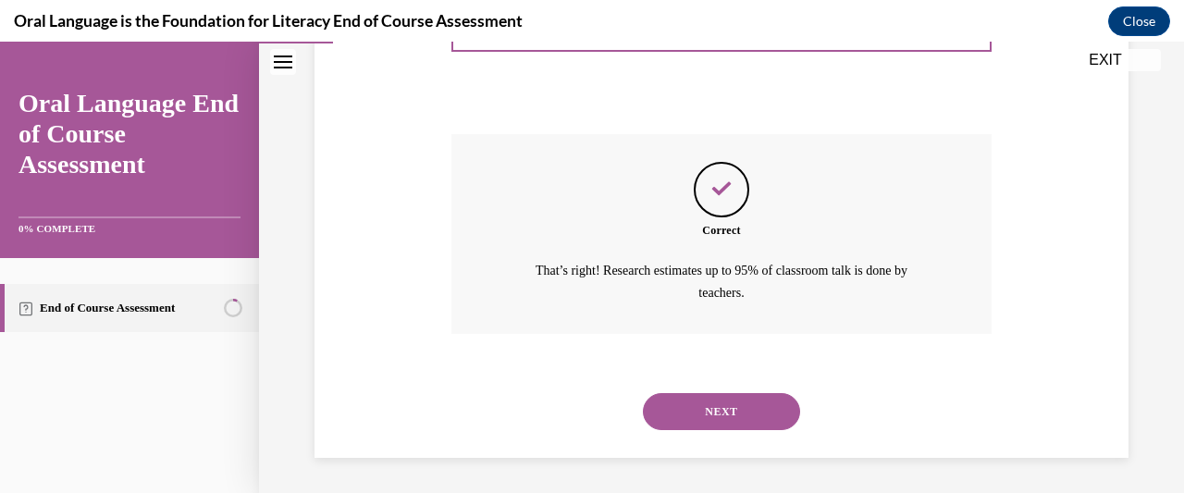
click at [751, 419] on button "NEXT" at bounding box center [721, 411] width 157 height 37
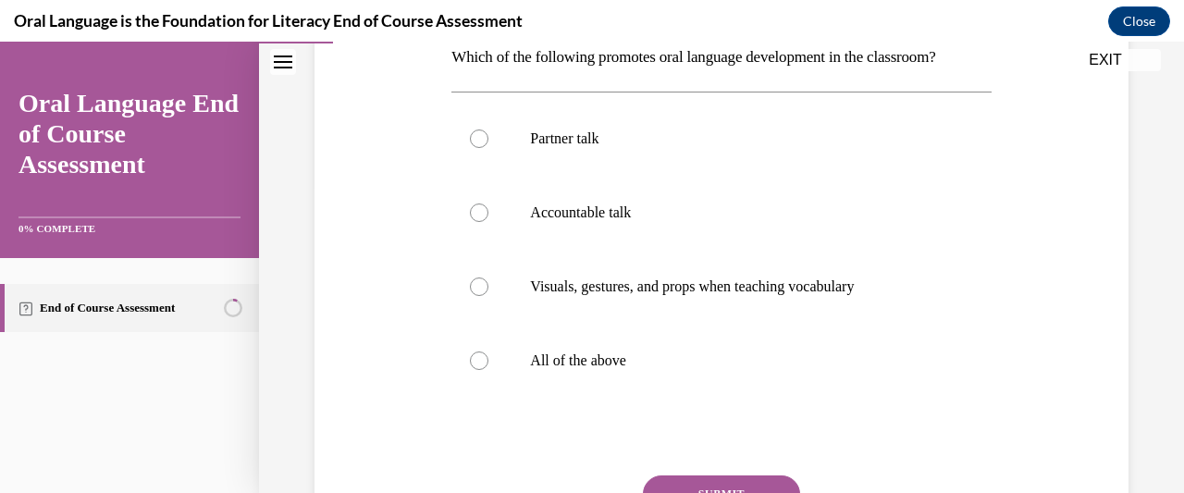
scroll to position [311, 0]
click at [462, 365] on label "All of the above" at bounding box center [720, 361] width 539 height 74
click at [470, 365] on input "All of the above" at bounding box center [479, 360] width 18 height 18
radio input "true"
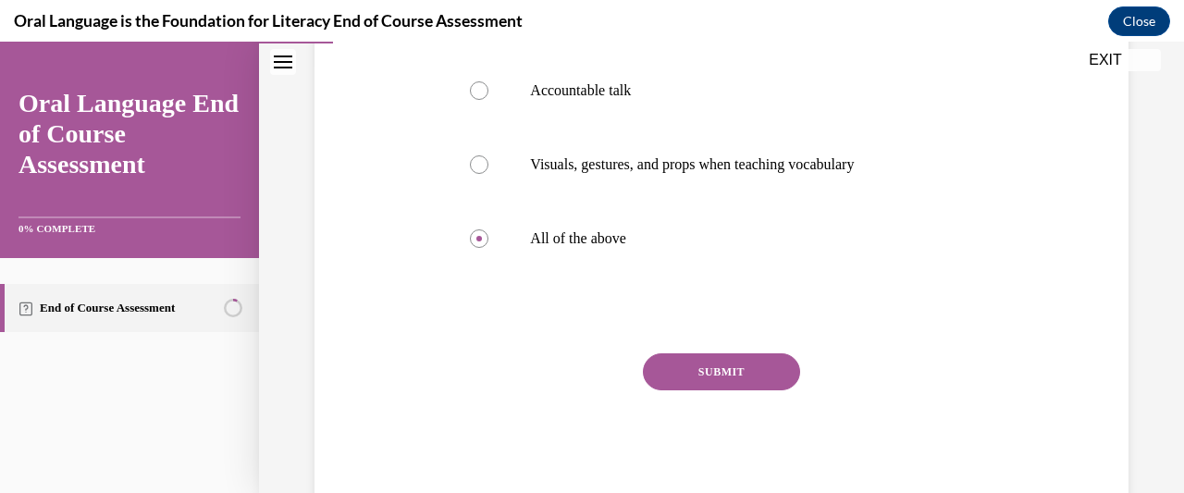
click at [755, 383] on button "SUBMIT" at bounding box center [721, 371] width 157 height 37
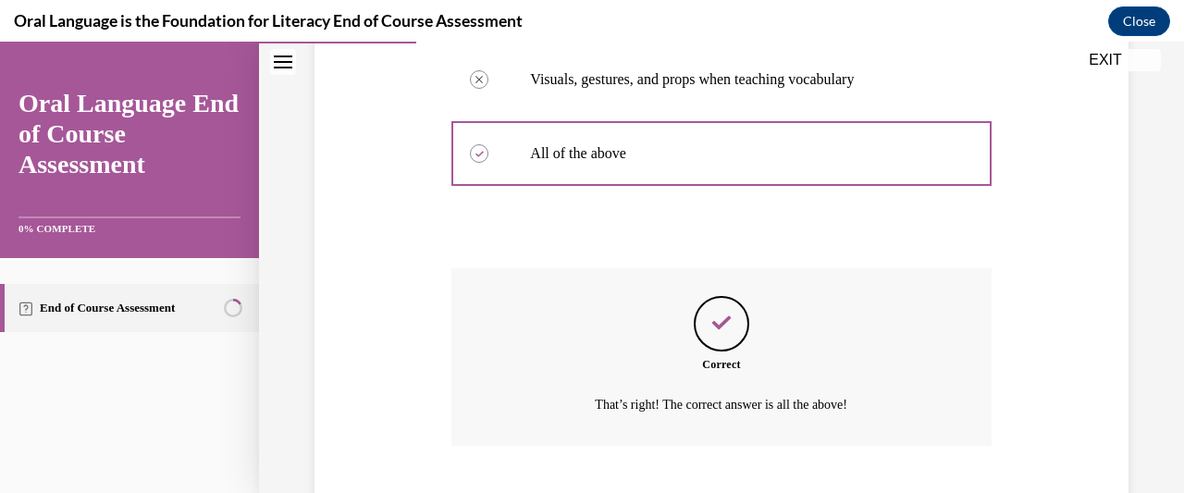
scroll to position [631, 0]
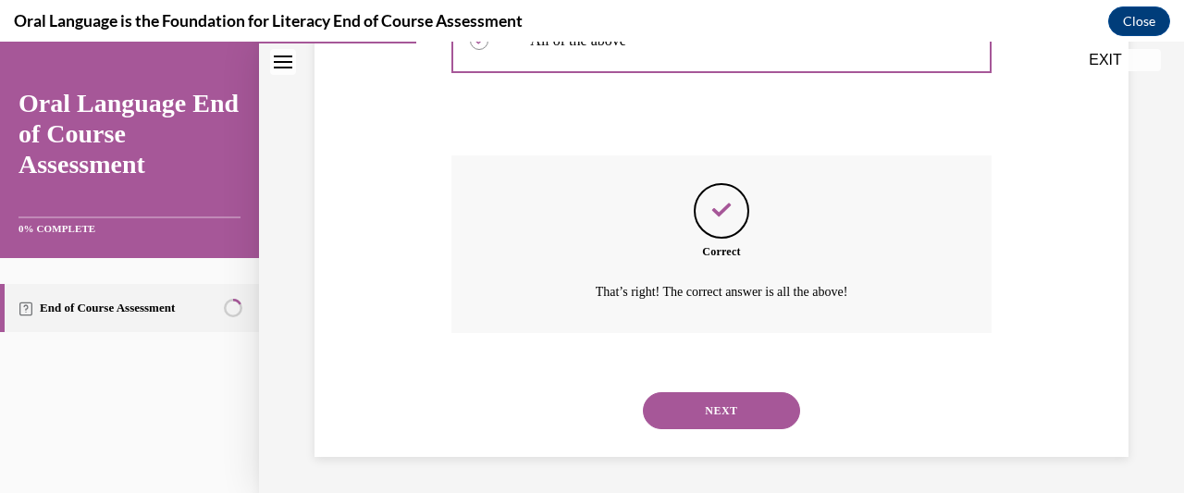
click at [756, 408] on button "NEXT" at bounding box center [721, 410] width 157 height 37
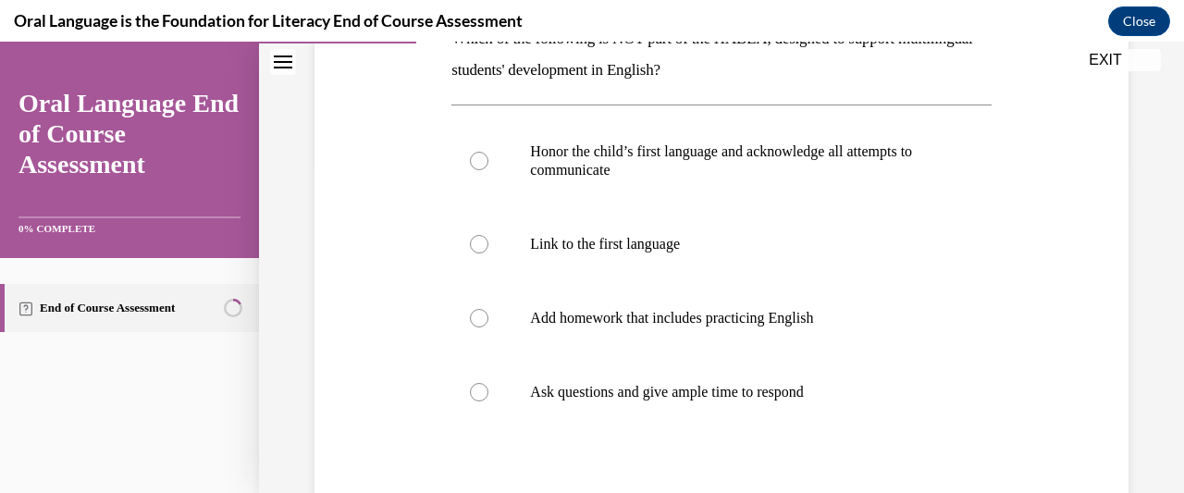
scroll to position [368, 0]
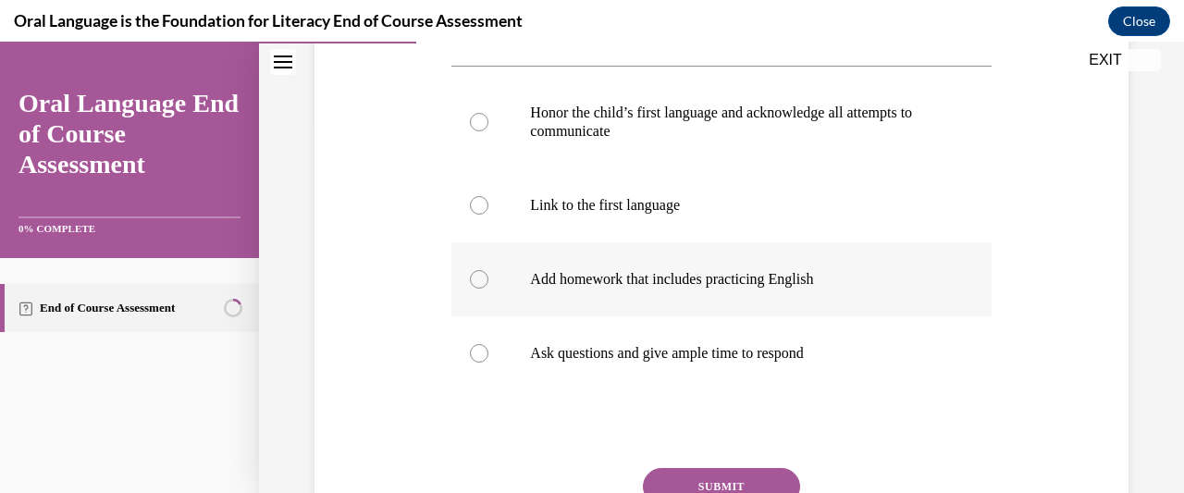
click at [475, 274] on div at bounding box center [479, 279] width 18 height 18
click at [475, 274] on input "Add homework that includes practicing English" at bounding box center [479, 279] width 18 height 18
radio input "true"
click at [768, 473] on button "SUBMIT" at bounding box center [721, 486] width 157 height 37
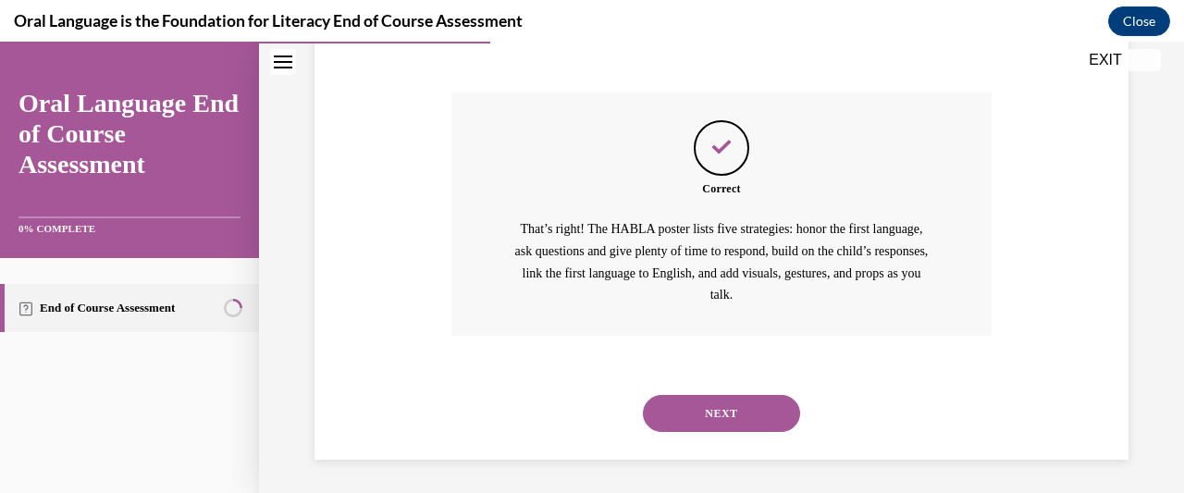
scroll to position [746, 0]
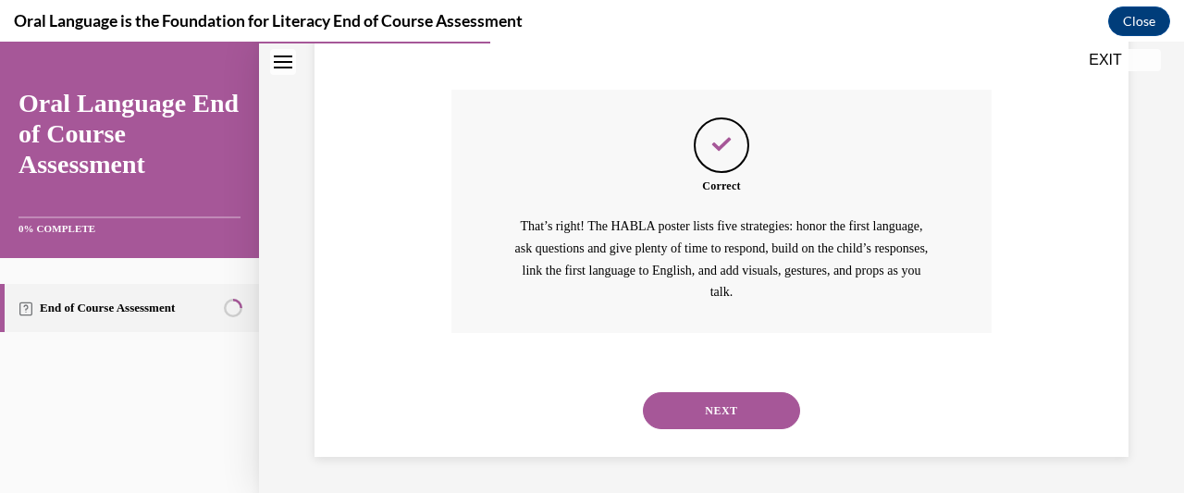
click at [756, 424] on button "NEXT" at bounding box center [721, 410] width 157 height 37
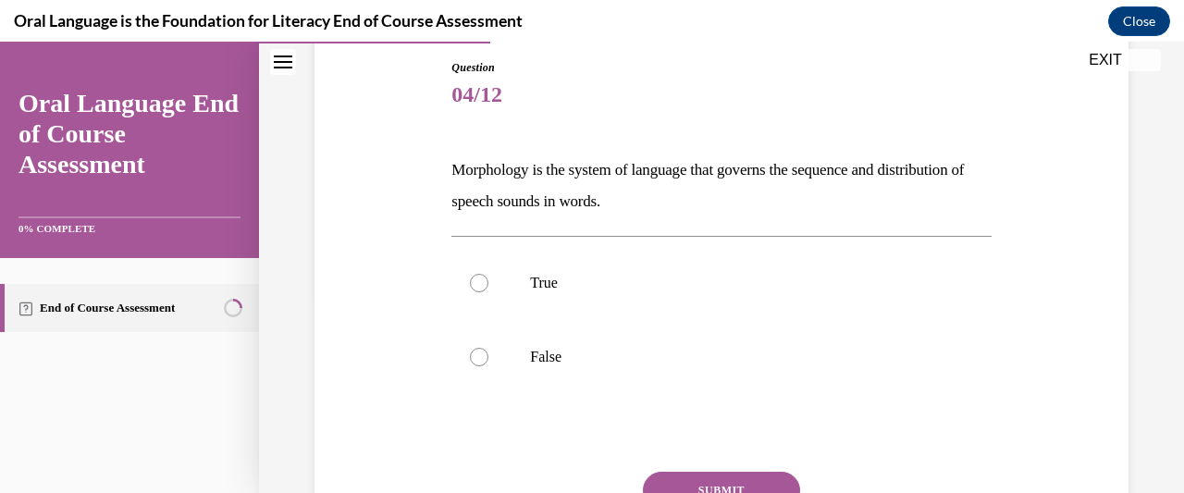
scroll to position [200, 0]
click at [481, 355] on div at bounding box center [479, 355] width 18 height 18
click at [481, 355] on input "False" at bounding box center [479, 355] width 18 height 18
radio input "true"
click at [752, 473] on button "SUBMIT" at bounding box center [721, 488] width 157 height 37
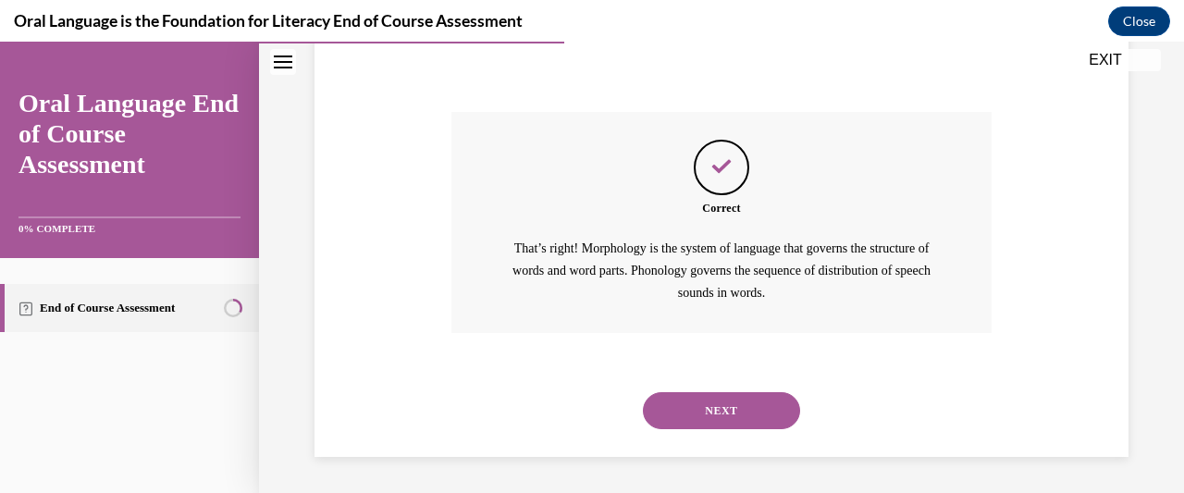
click at [764, 413] on button "NEXT" at bounding box center [721, 410] width 157 height 37
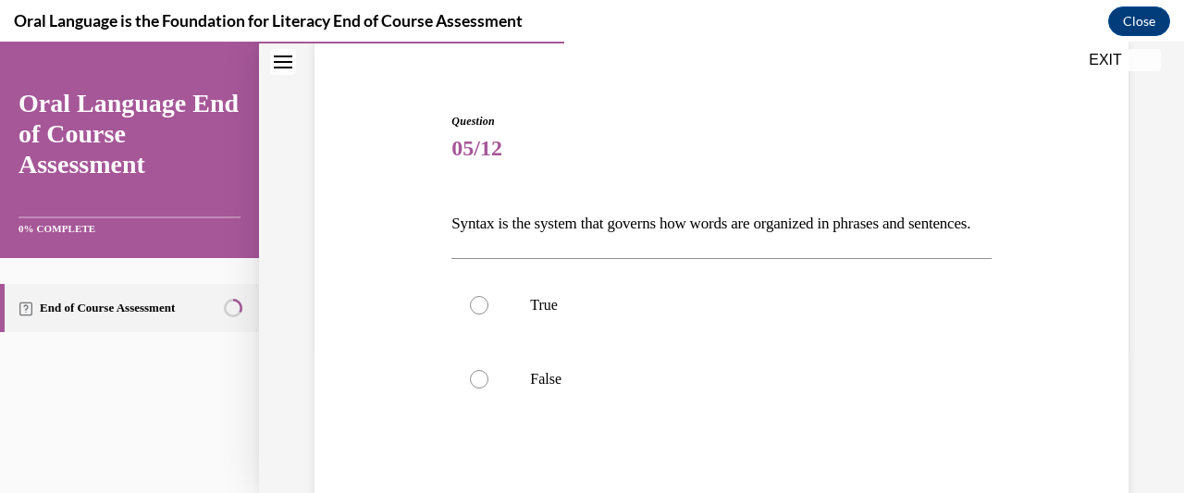
scroll to position [151, 0]
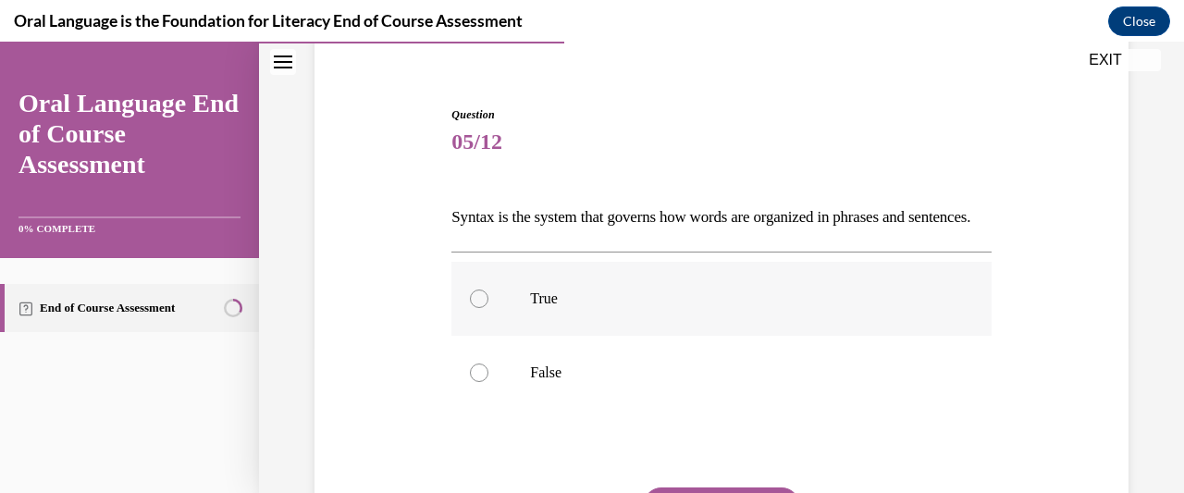
click at [486, 333] on label "True" at bounding box center [720, 299] width 539 height 74
click at [486, 308] on input "True" at bounding box center [479, 298] width 18 height 18
radio input "true"
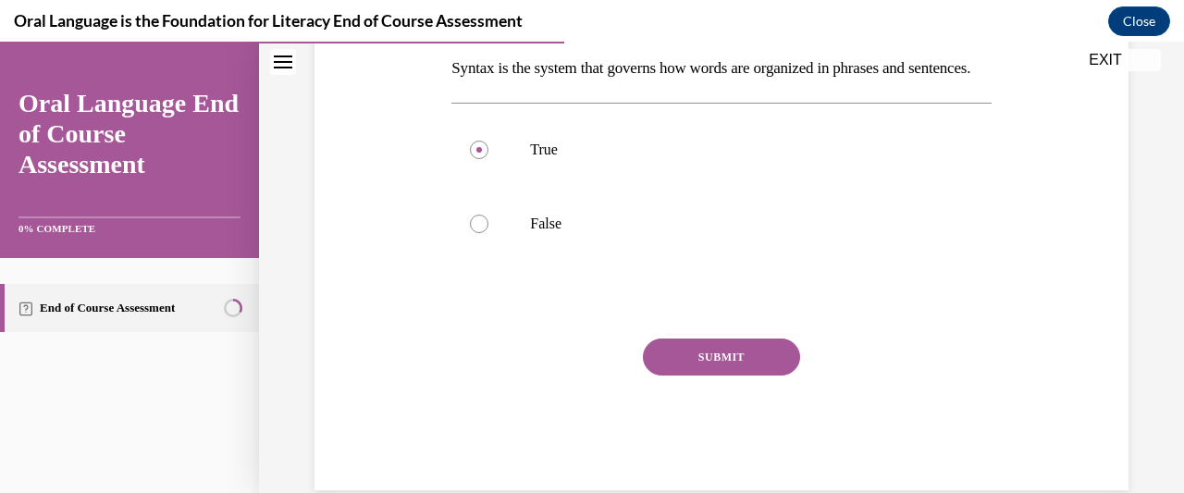
click at [766, 375] on button "SUBMIT" at bounding box center [721, 356] width 157 height 37
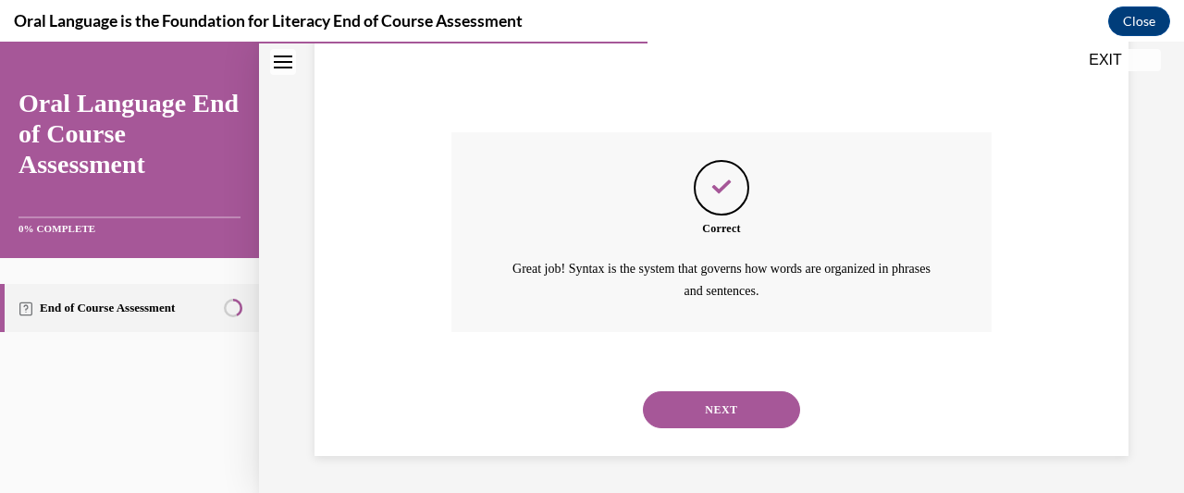
scroll to position [535, 0]
click at [768, 411] on button "NEXT" at bounding box center [721, 409] width 157 height 37
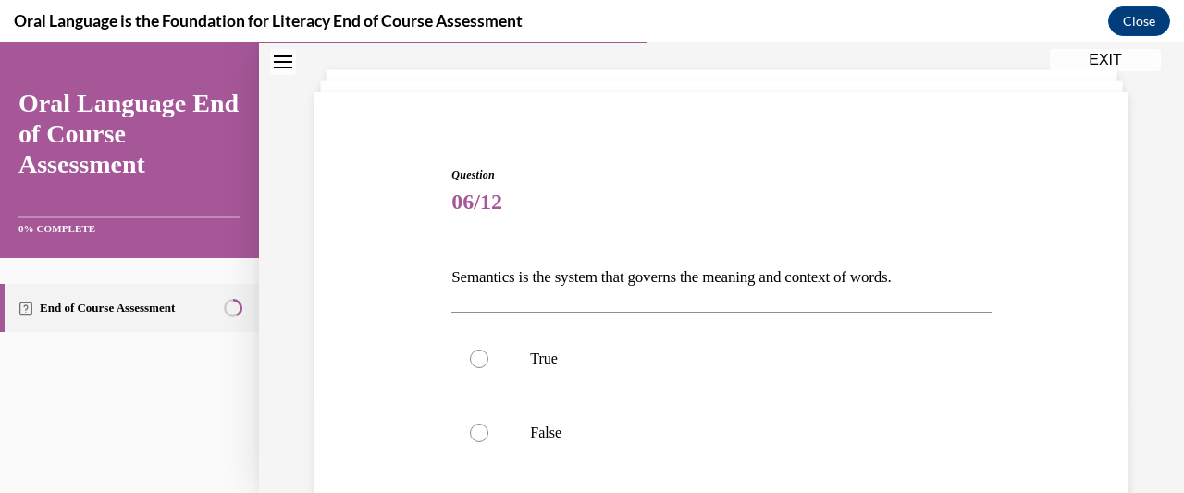
scroll to position [182, 0]
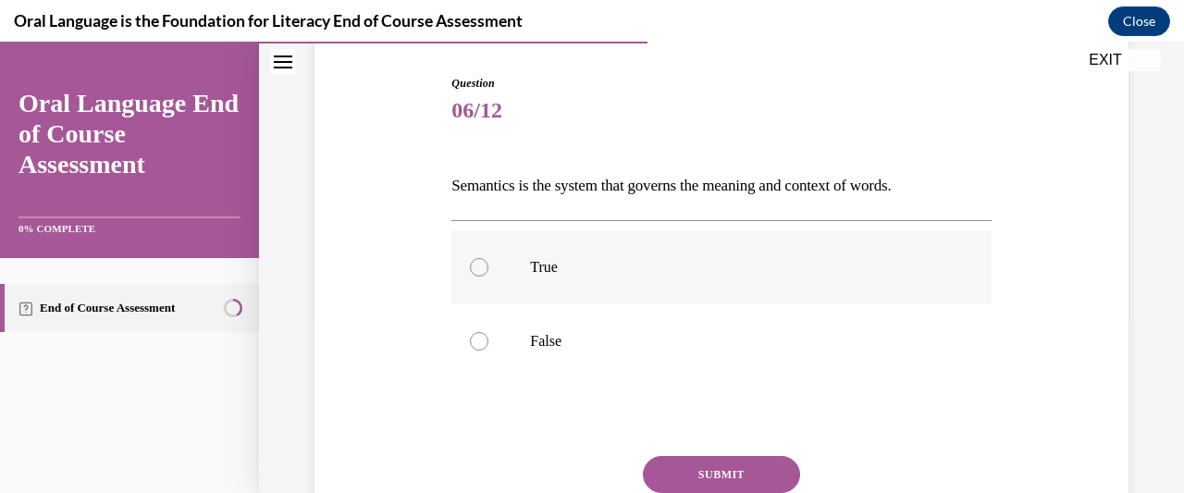
click at [486, 272] on label "True" at bounding box center [720, 267] width 539 height 74
click at [486, 272] on input "True" at bounding box center [479, 267] width 18 height 18
radio input "true"
click at [751, 472] on button "SUBMIT" at bounding box center [721, 474] width 157 height 37
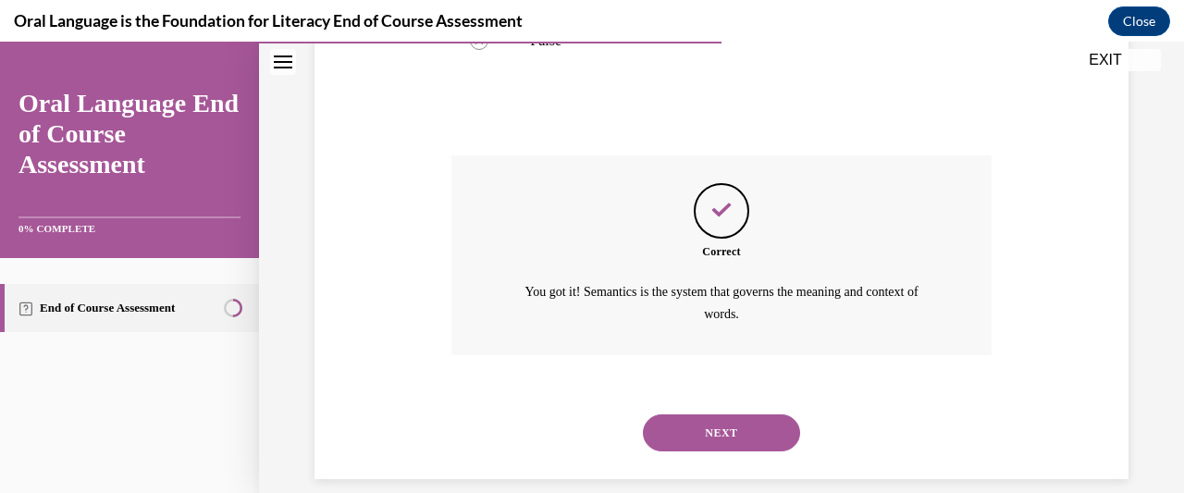
scroll to position [504, 0]
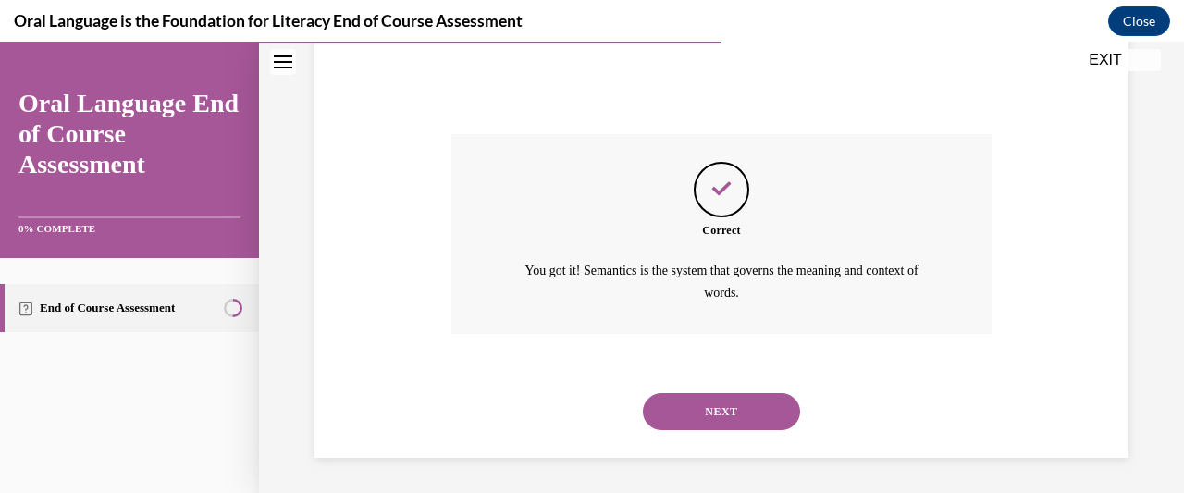
click at [759, 410] on button "NEXT" at bounding box center [721, 411] width 157 height 37
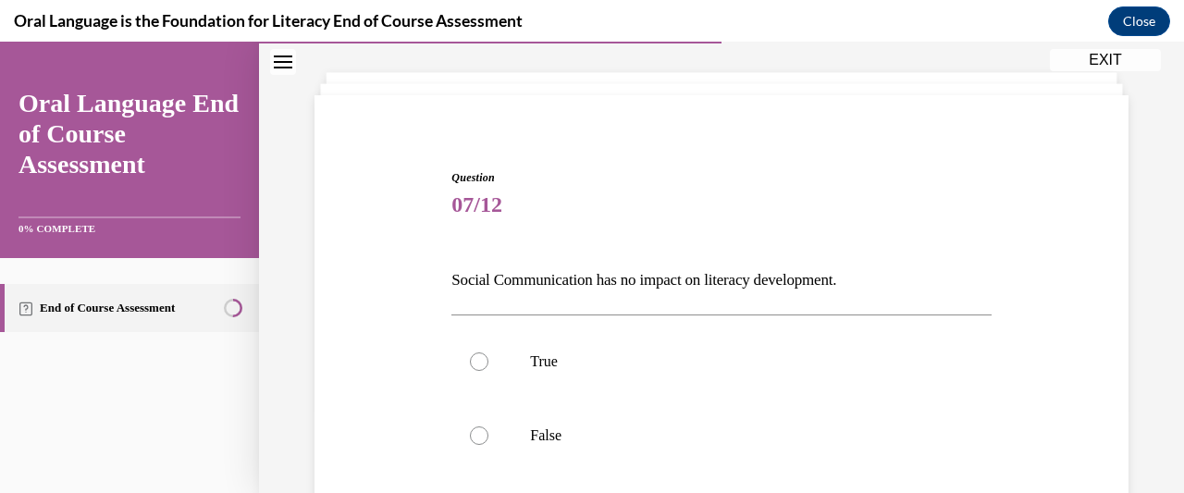
scroll to position [141, 0]
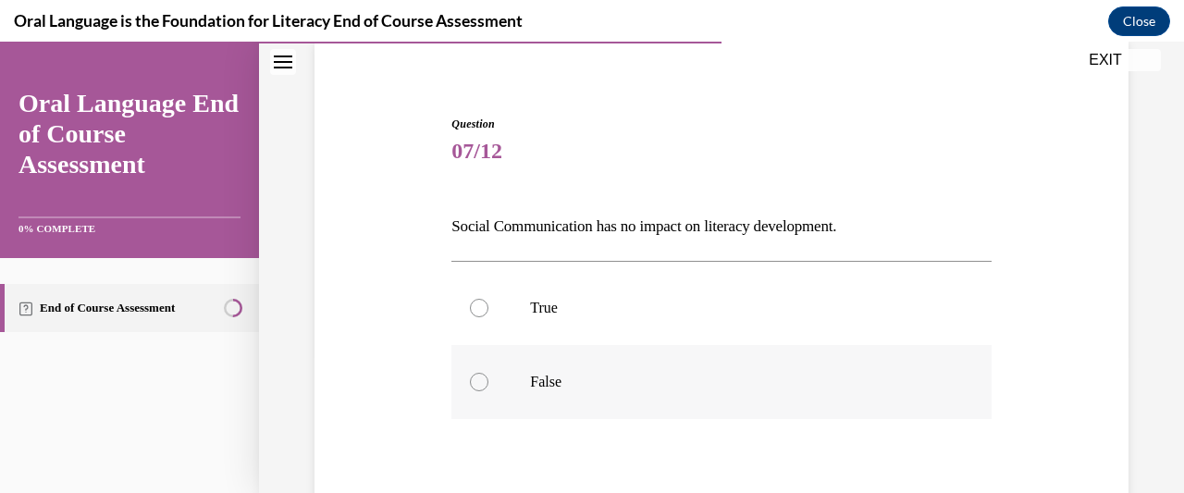
click at [471, 366] on label "False" at bounding box center [720, 382] width 539 height 74
click at [471, 373] on input "False" at bounding box center [479, 382] width 18 height 18
radio input "true"
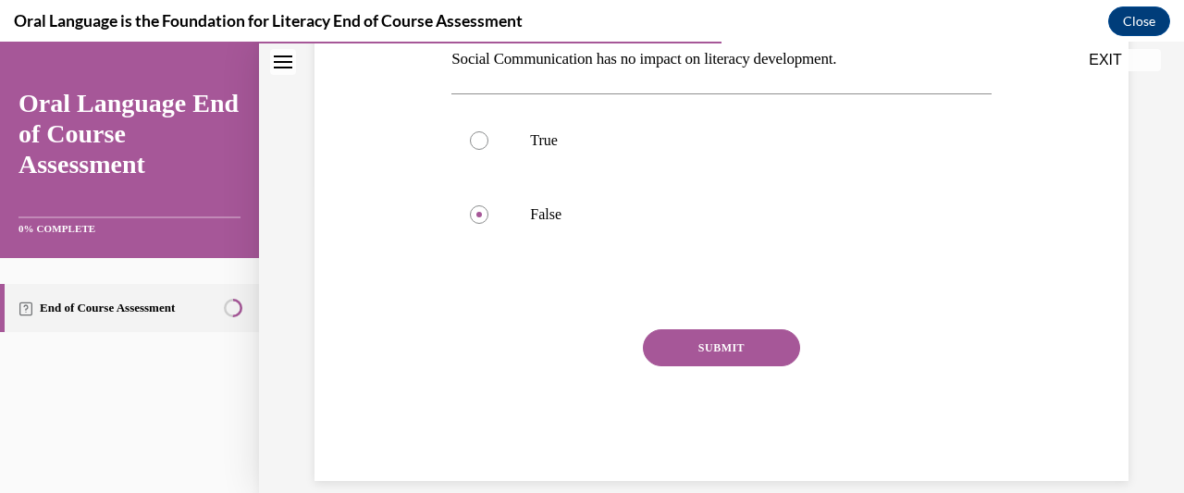
click at [764, 346] on button "SUBMIT" at bounding box center [721, 347] width 157 height 37
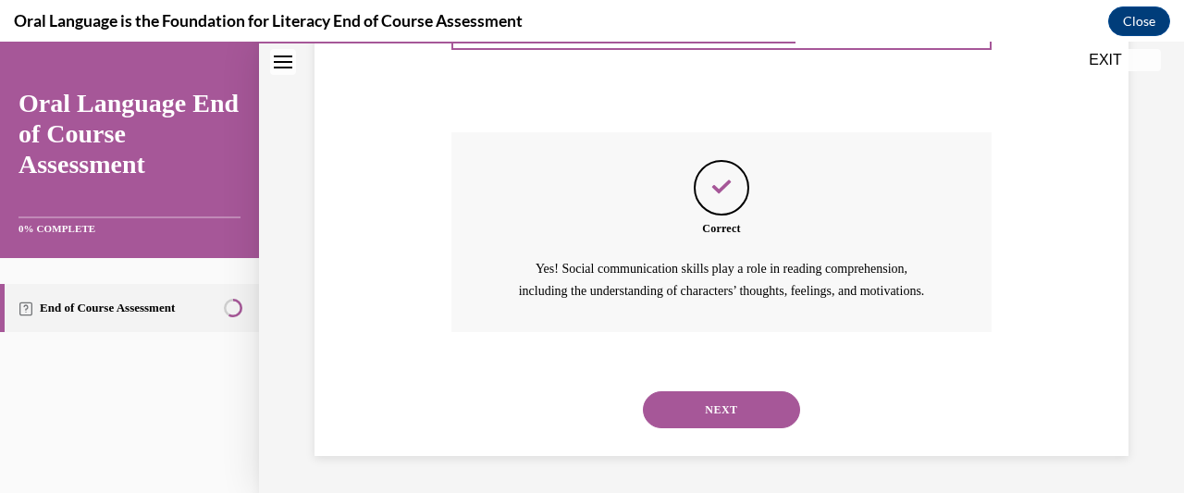
scroll to position [526, 0]
click at [756, 407] on button "NEXT" at bounding box center [721, 409] width 157 height 37
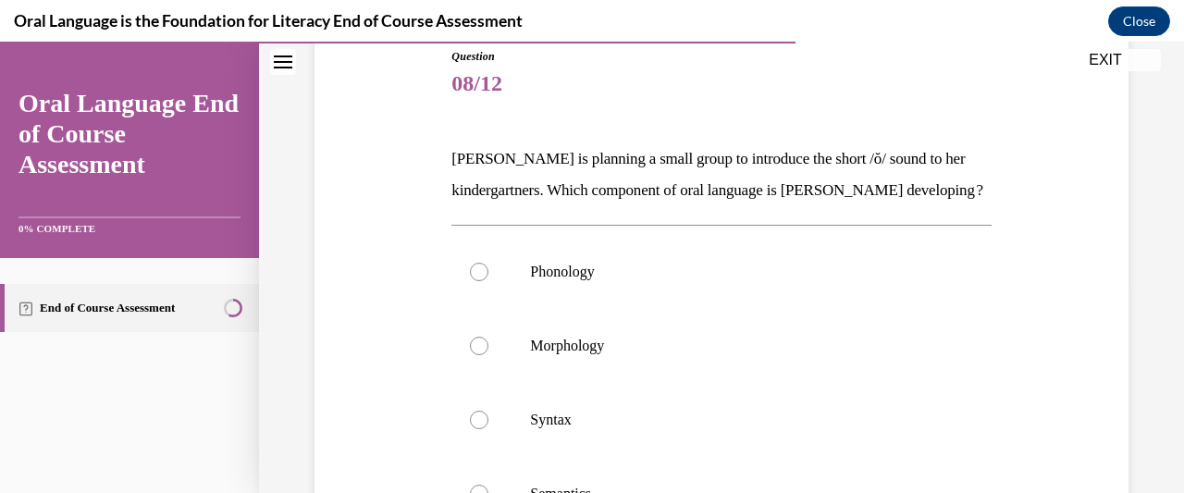
scroll to position [211, 0]
click at [490, 305] on label "Phonology" at bounding box center [720, 270] width 539 height 74
click at [488, 279] on input "Phonology" at bounding box center [479, 270] width 18 height 18
radio input "true"
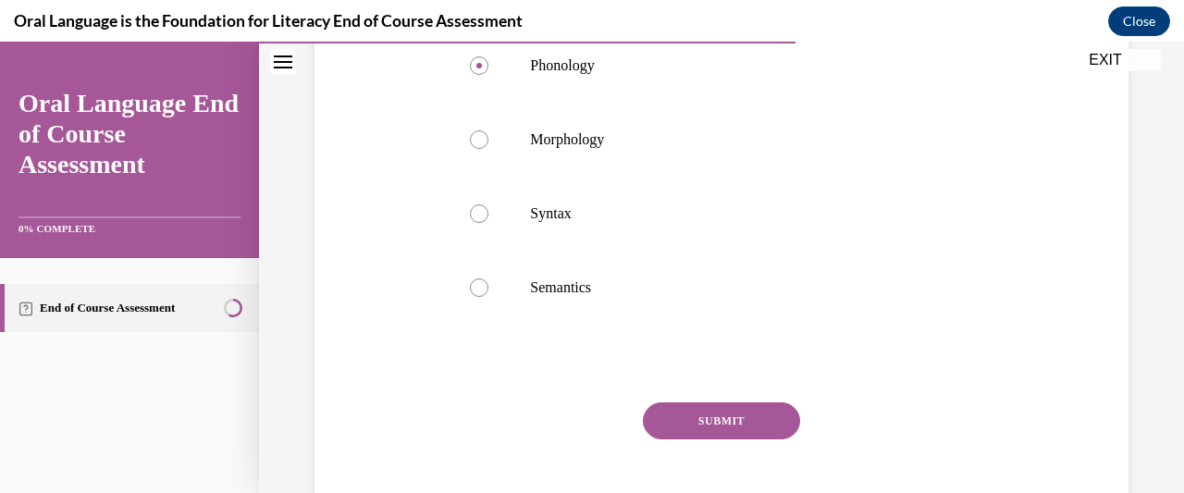
click at [757, 438] on button "SUBMIT" at bounding box center [721, 420] width 157 height 37
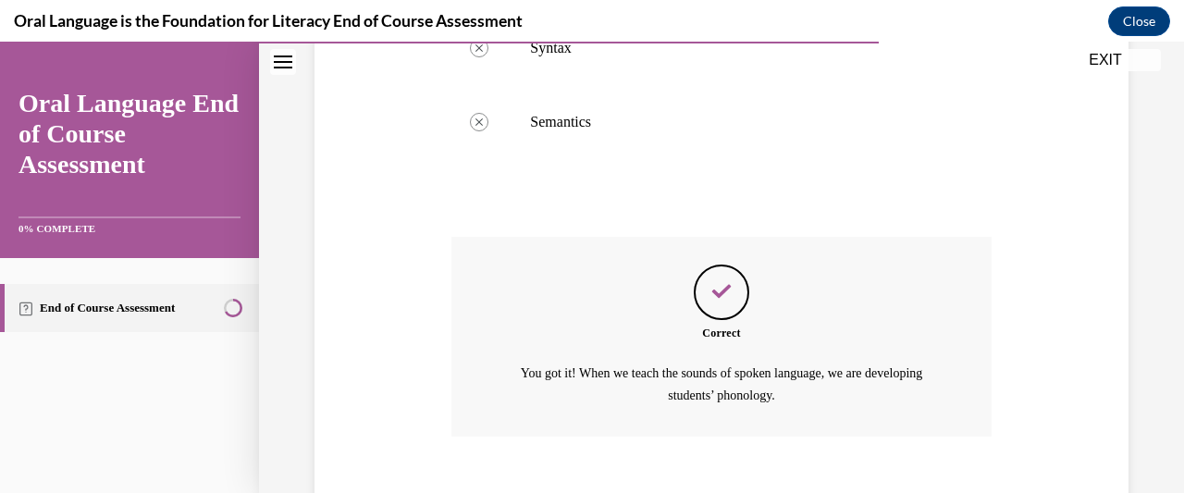
scroll to position [715, 0]
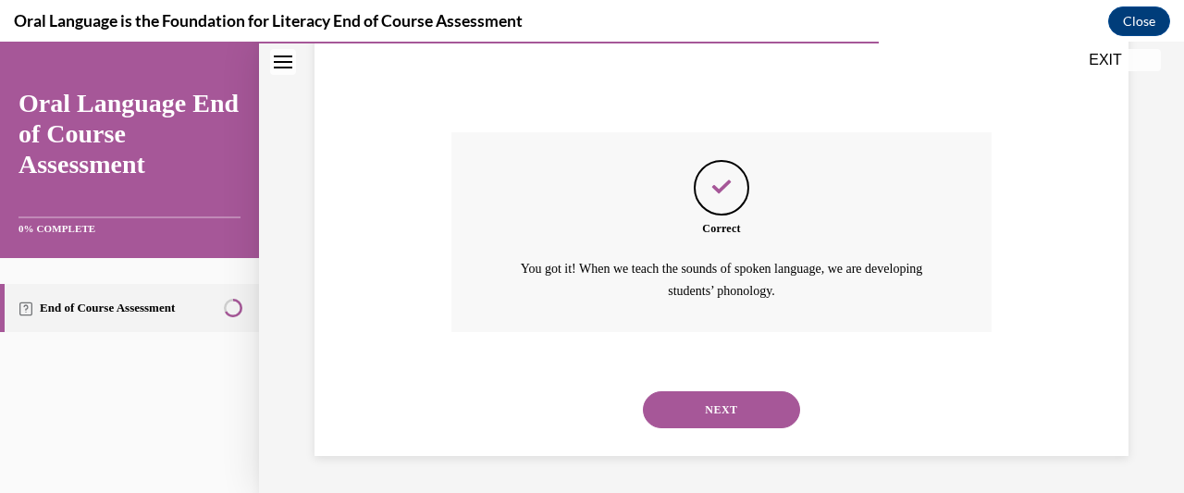
click at [743, 398] on button "NEXT" at bounding box center [721, 409] width 157 height 37
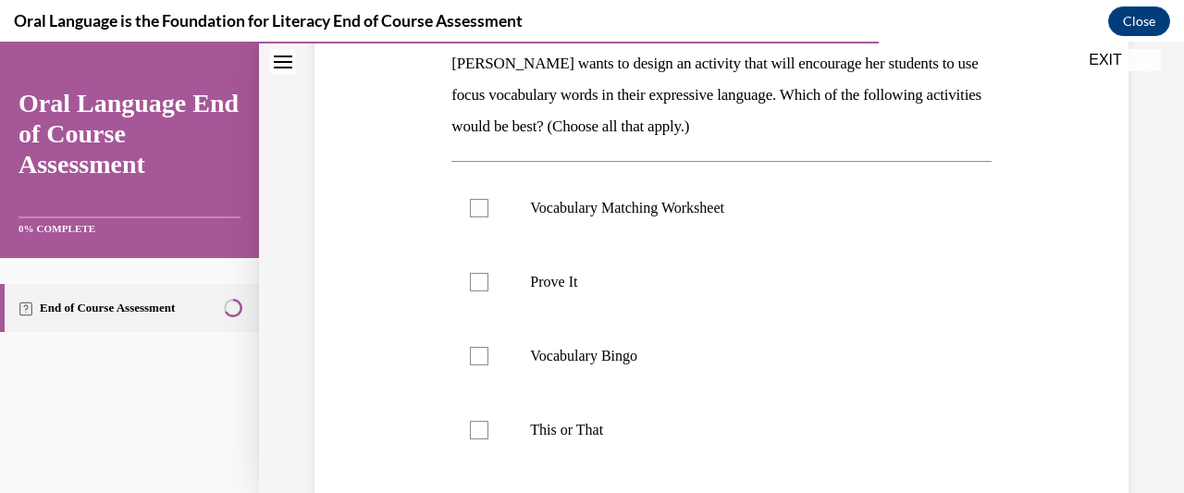
scroll to position [309, 0]
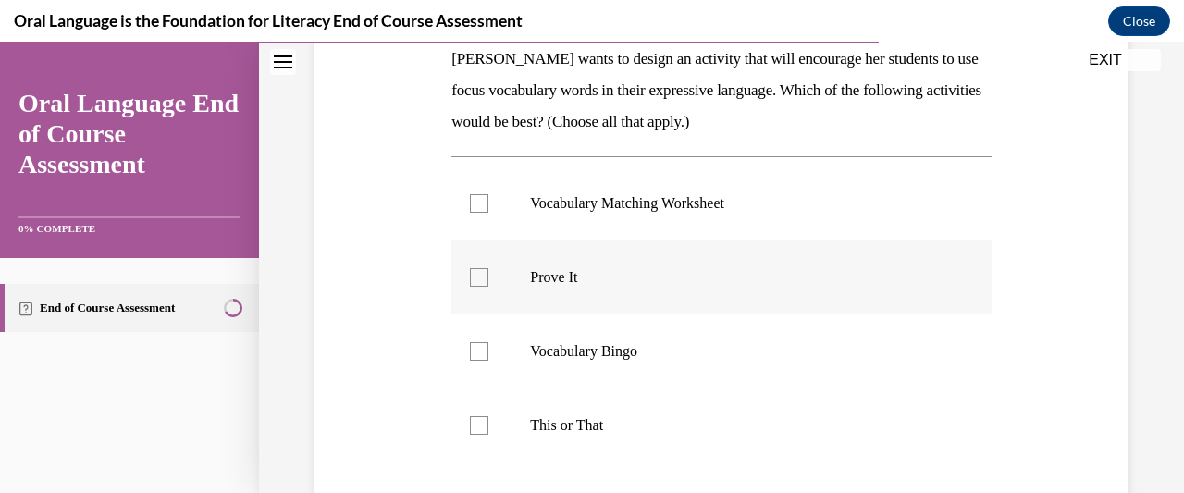
click at [507, 240] on label "Prove It" at bounding box center [720, 277] width 539 height 74
click at [488, 268] on input "Prove It" at bounding box center [479, 277] width 18 height 18
checkbox input "true"
click at [481, 212] on label "Vocabulary Matching Worksheet" at bounding box center [720, 203] width 539 height 74
click at [481, 212] on input "Vocabulary Matching Worksheet" at bounding box center [479, 203] width 18 height 18
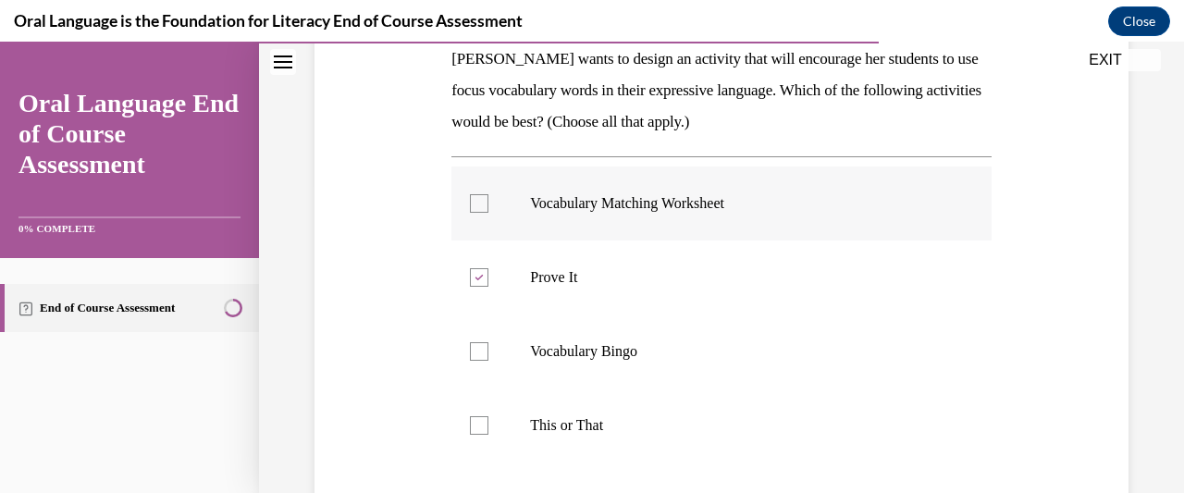
checkbox input "true"
click at [478, 276] on icon at bounding box center [479, 278] width 8 height 6
click at [478, 276] on input "Prove It" at bounding box center [479, 277] width 18 height 18
checkbox input "false"
click at [465, 195] on label "Vocabulary Matching Worksheet" at bounding box center [720, 203] width 539 height 74
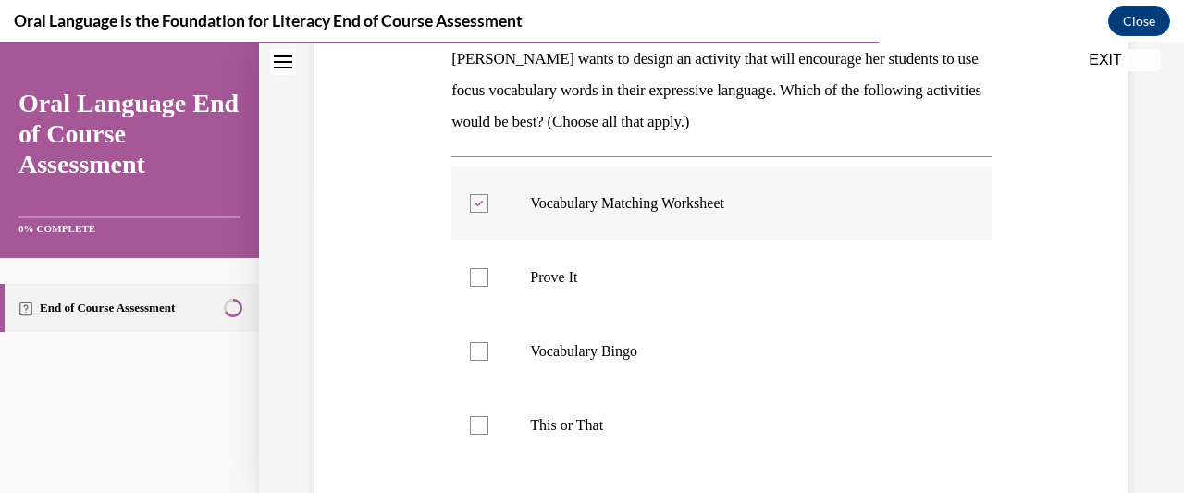
click at [470, 195] on input "Vocabulary Matching Worksheet" at bounding box center [479, 203] width 18 height 18
checkbox input "false"
click at [472, 277] on div at bounding box center [479, 277] width 18 height 18
click at [472, 277] on input "Prove It" at bounding box center [479, 277] width 18 height 18
checkbox input "true"
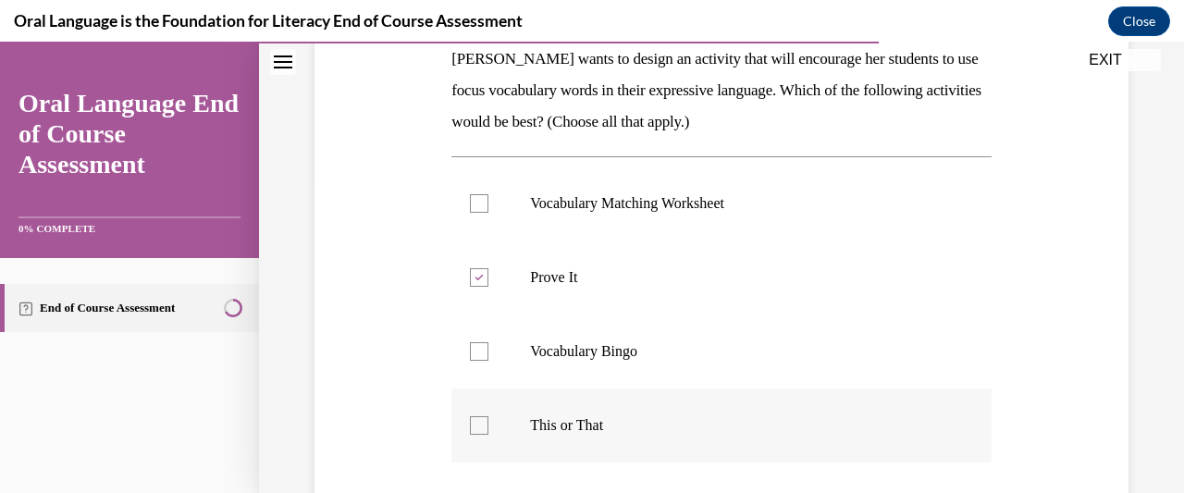
click at [482, 425] on div at bounding box center [479, 425] width 18 height 18
click at [482, 425] on input "This or That" at bounding box center [479, 425] width 18 height 18
checkbox input "true"
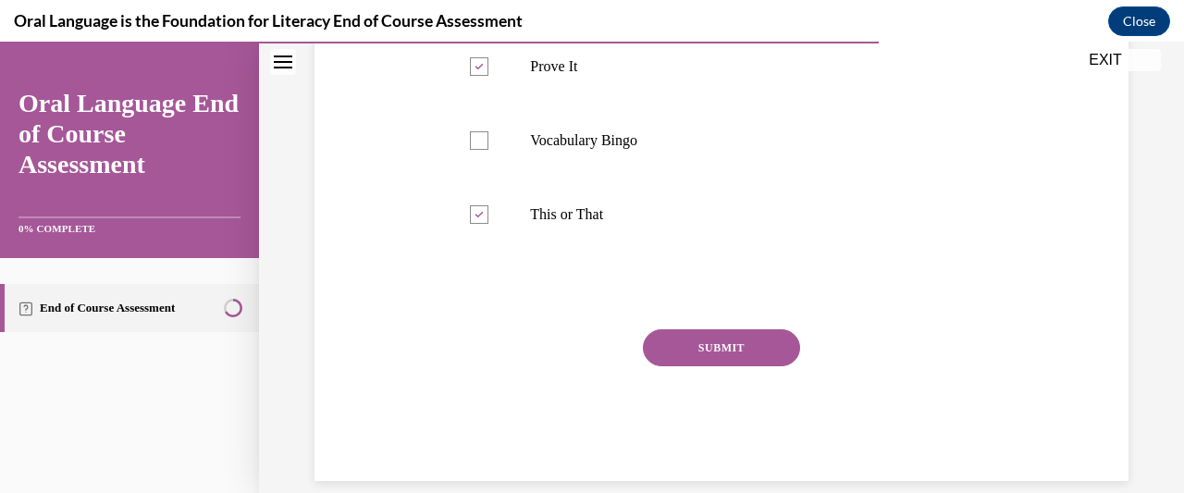
click at [760, 350] on button "SUBMIT" at bounding box center [721, 347] width 157 height 37
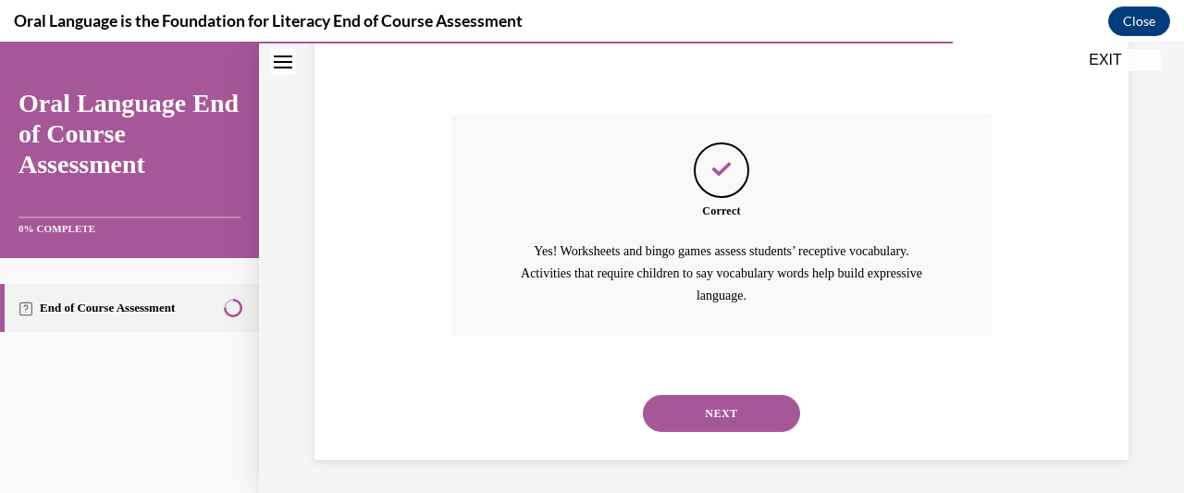
scroll to position [737, 0]
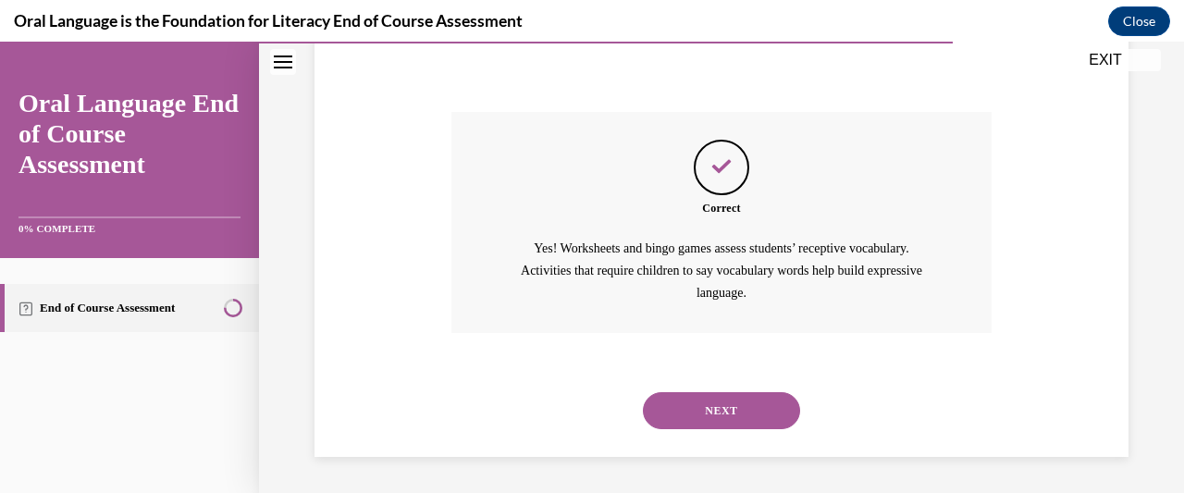
click at [761, 418] on button "NEXT" at bounding box center [721, 410] width 157 height 37
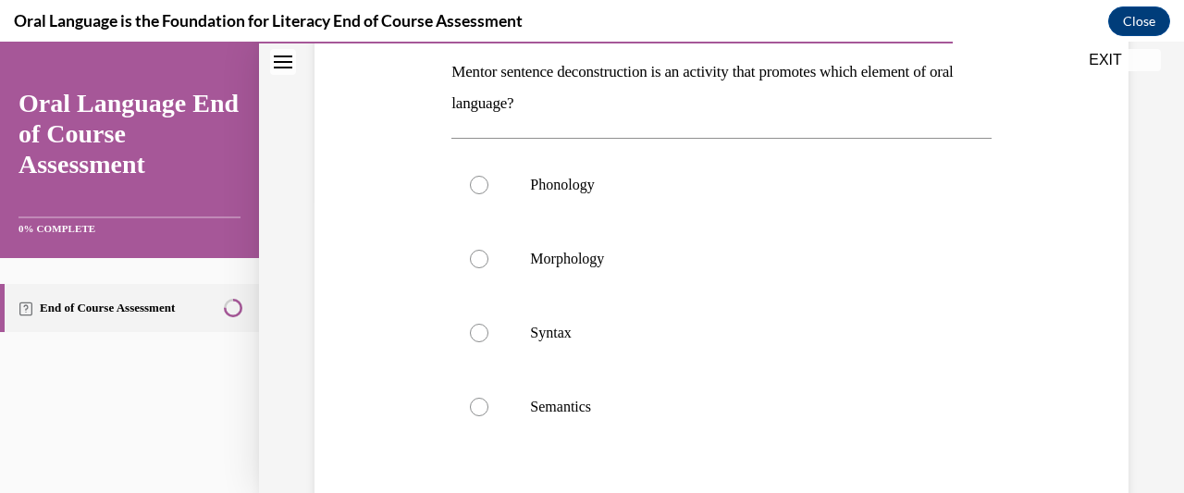
scroll to position [296, 0]
click at [479, 345] on label "Syntax" at bounding box center [720, 333] width 539 height 74
click at [479, 342] on input "Syntax" at bounding box center [479, 333] width 18 height 18
radio input "true"
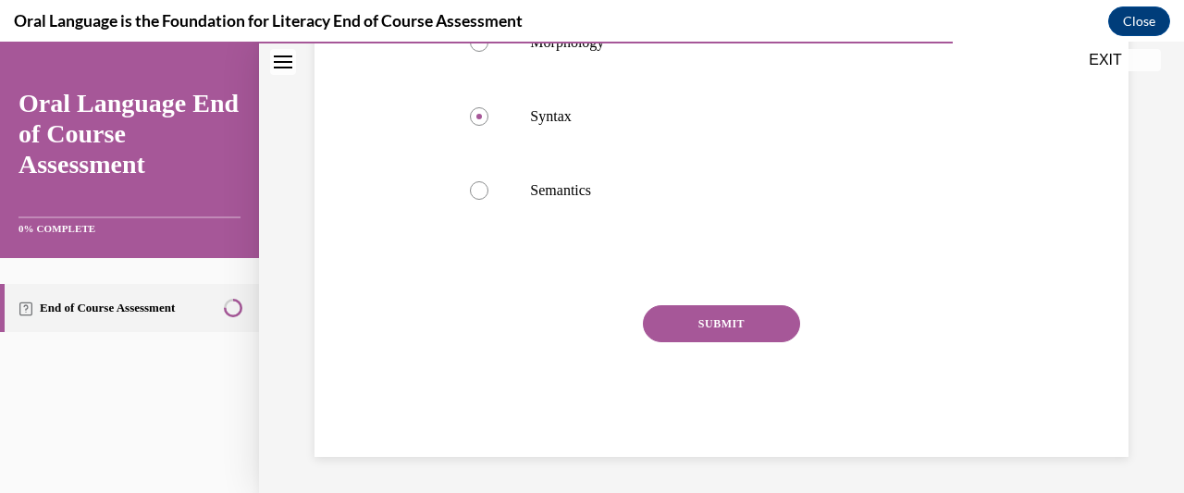
click at [766, 330] on button "SUBMIT" at bounding box center [721, 323] width 157 height 37
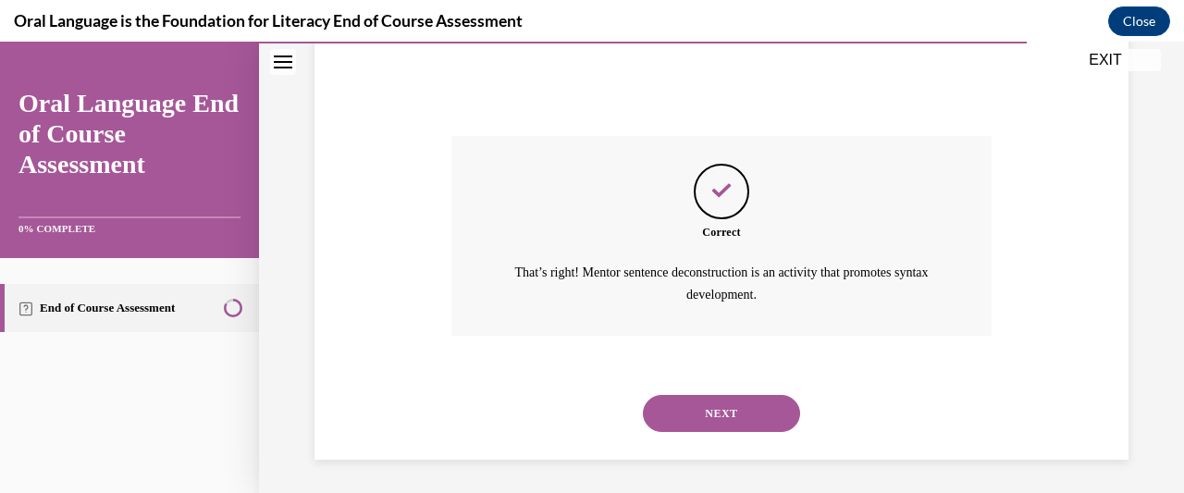
scroll to position [683, 0]
click at [729, 403] on button "NEXT" at bounding box center [721, 411] width 157 height 37
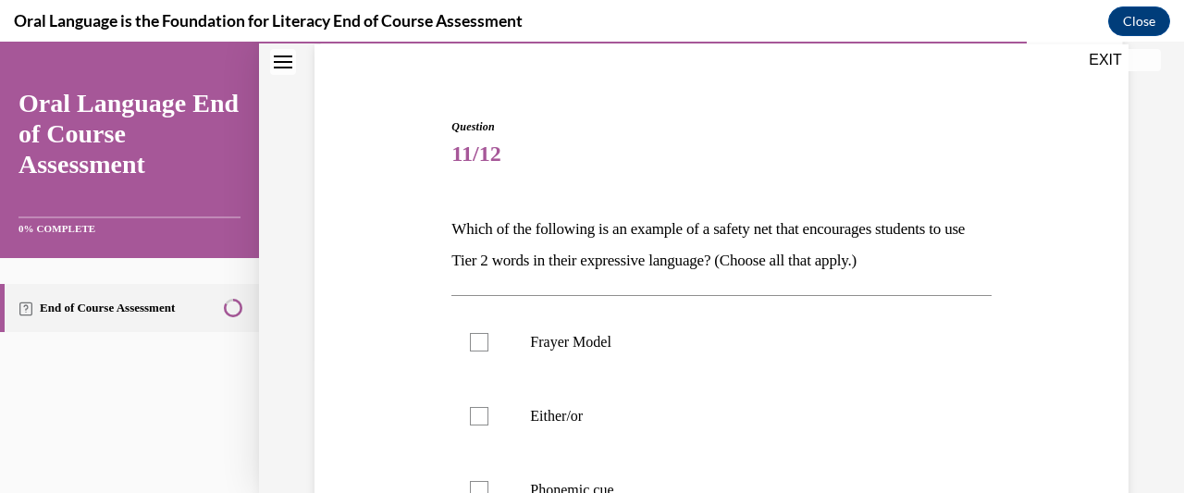
scroll to position [237, 0]
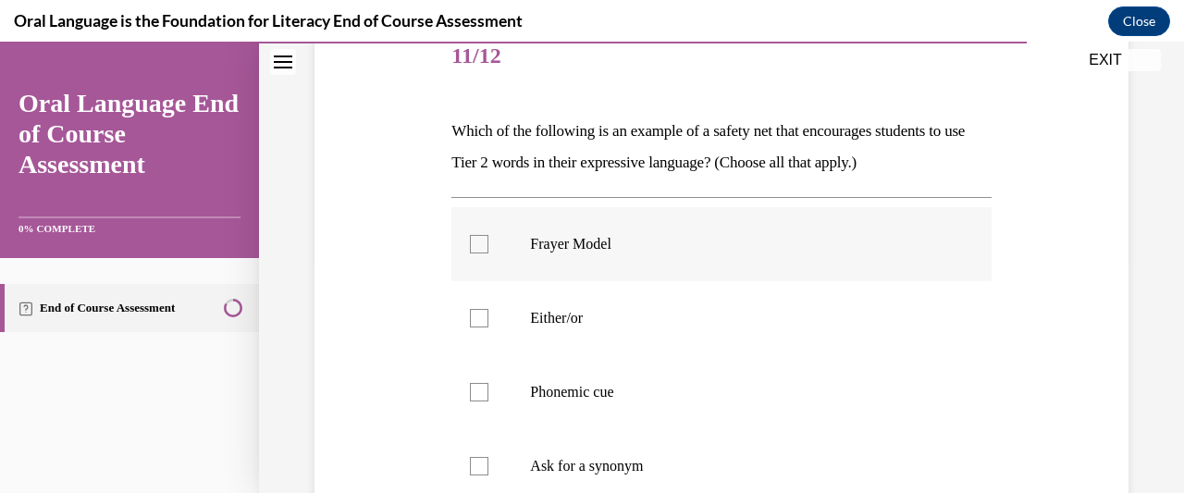
click at [481, 237] on div at bounding box center [479, 244] width 18 height 18
click at [481, 237] on input "Frayer Model" at bounding box center [479, 244] width 18 height 18
checkbox input "true"
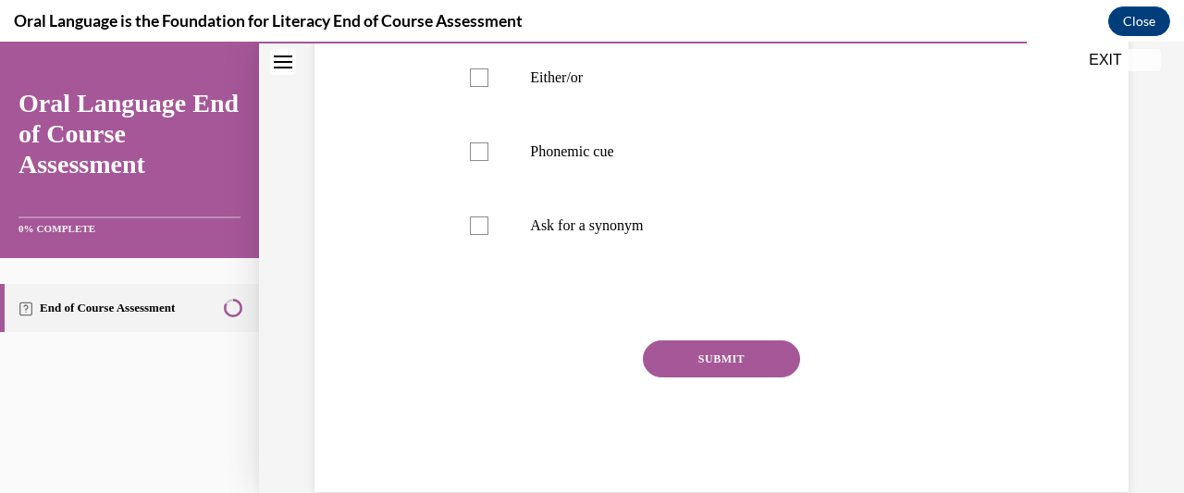
click at [731, 352] on button "SUBMIT" at bounding box center [721, 358] width 157 height 37
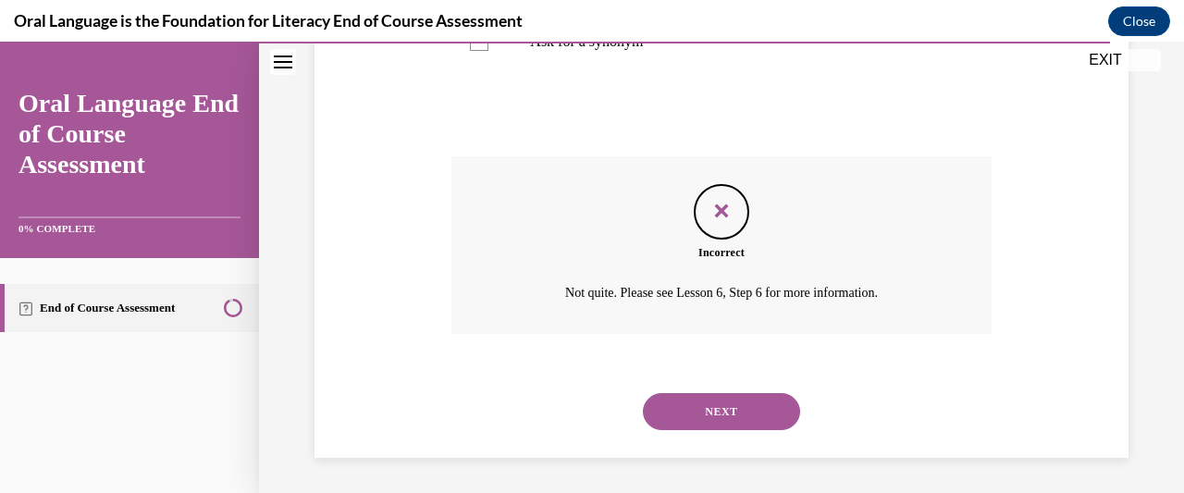
scroll to position [662, 0]
click at [756, 406] on button "NEXT" at bounding box center [721, 410] width 157 height 37
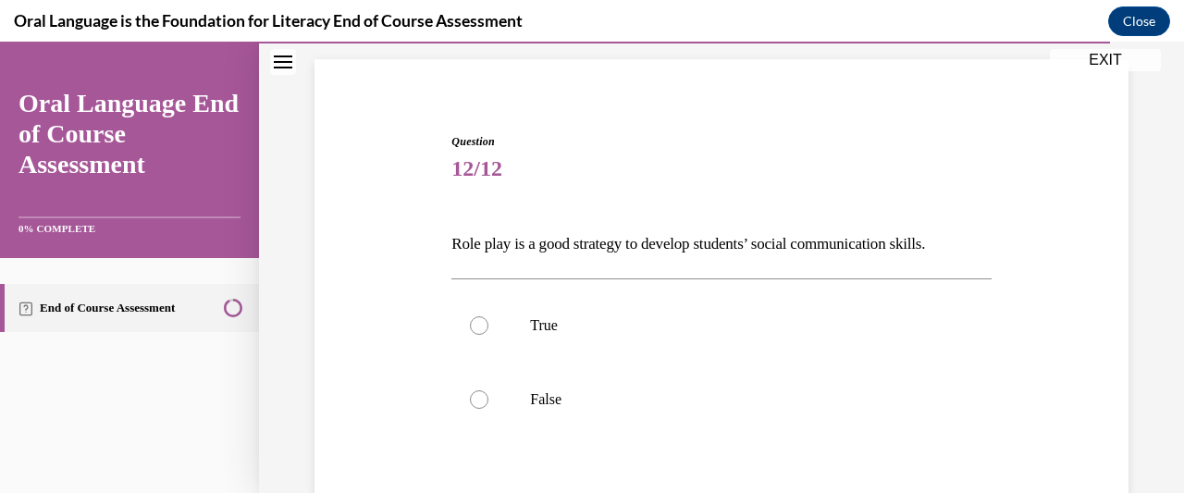
scroll to position [196, 0]
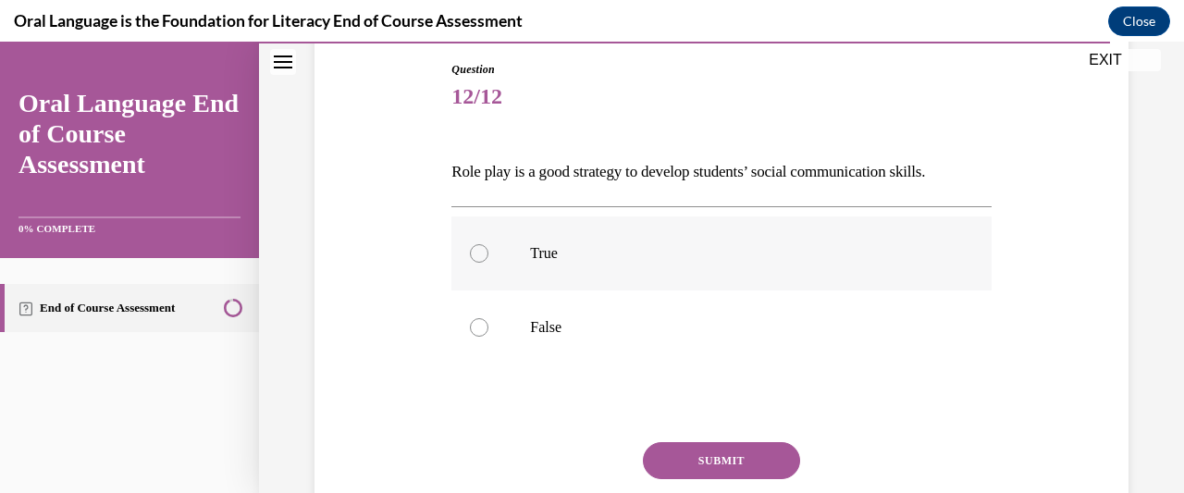
click at [498, 232] on label "True" at bounding box center [720, 253] width 539 height 74
click at [488, 244] on input "True" at bounding box center [479, 253] width 18 height 18
radio input "true"
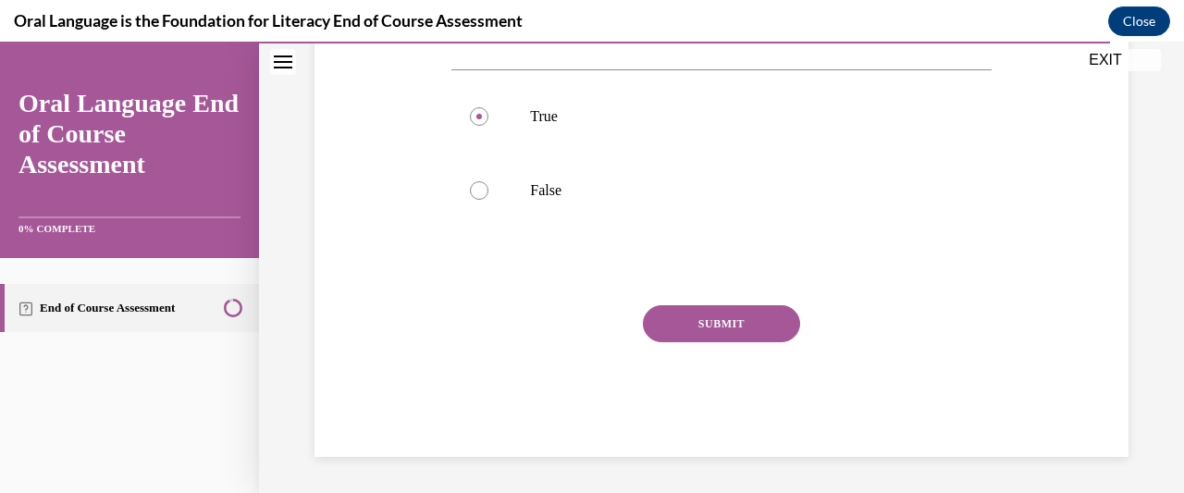
click at [756, 329] on button "SUBMIT" at bounding box center [721, 323] width 157 height 37
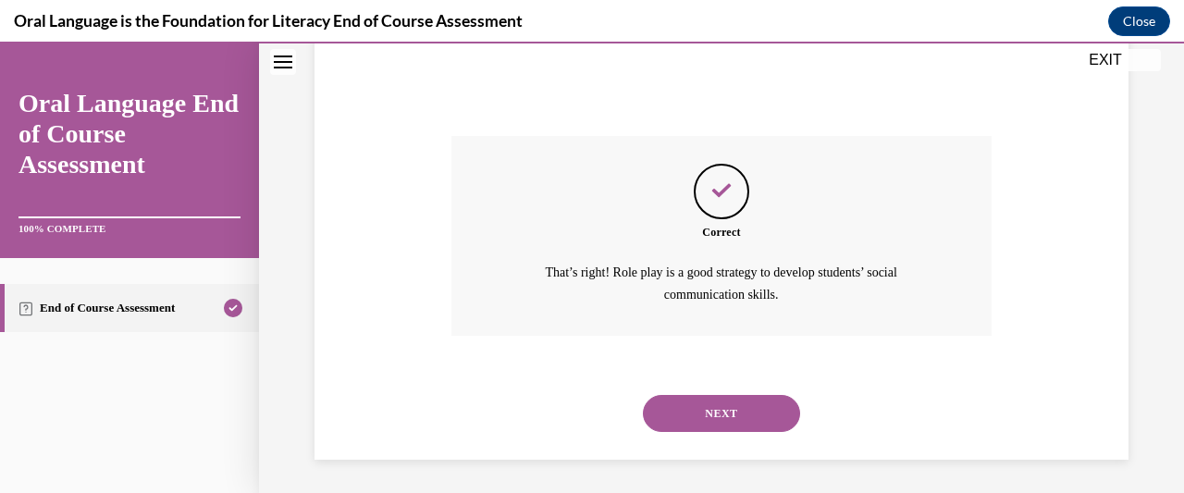
scroll to position [504, 0]
click at [741, 402] on button "NEXT" at bounding box center [721, 411] width 157 height 37
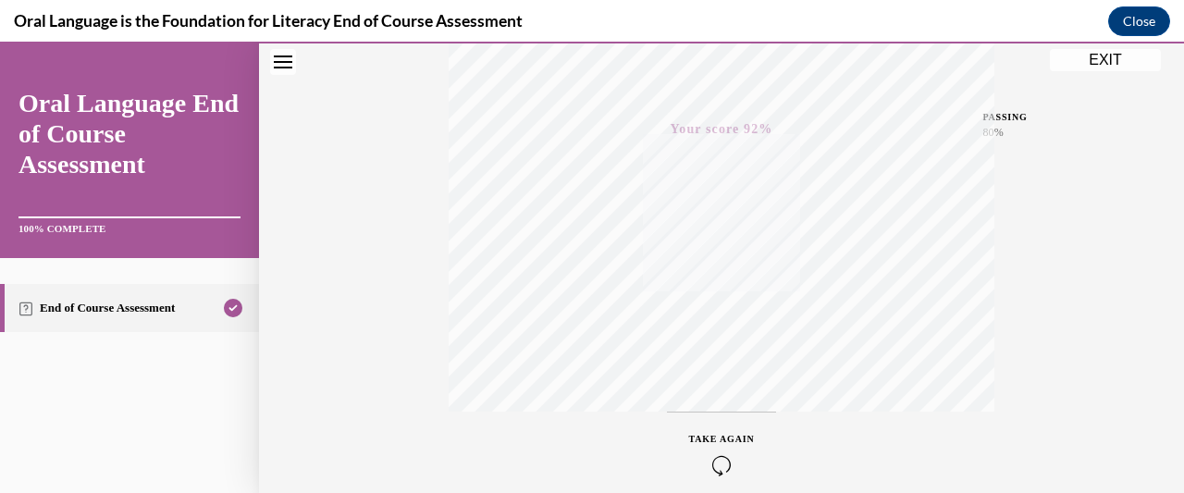
scroll to position [323, 0]
click at [1120, 61] on button "EXIT" at bounding box center [1105, 60] width 111 height 22
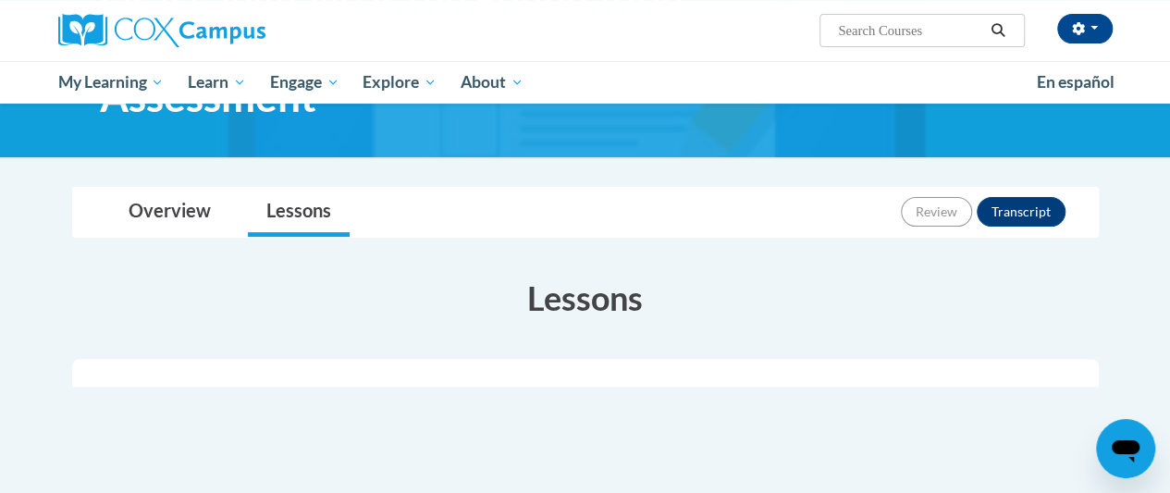
scroll to position [182, 0]
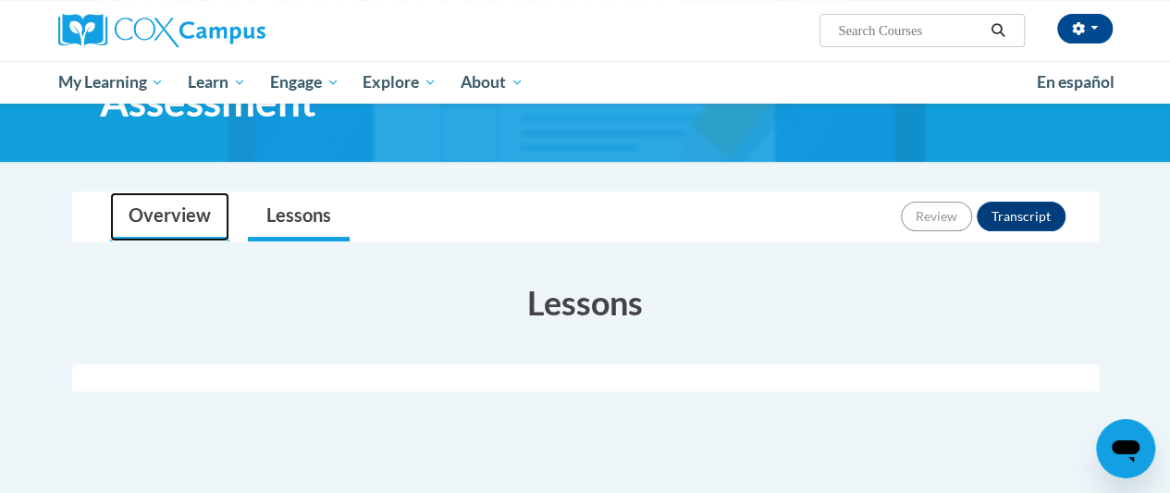
click at [152, 203] on link "Overview" at bounding box center [169, 216] width 119 height 49
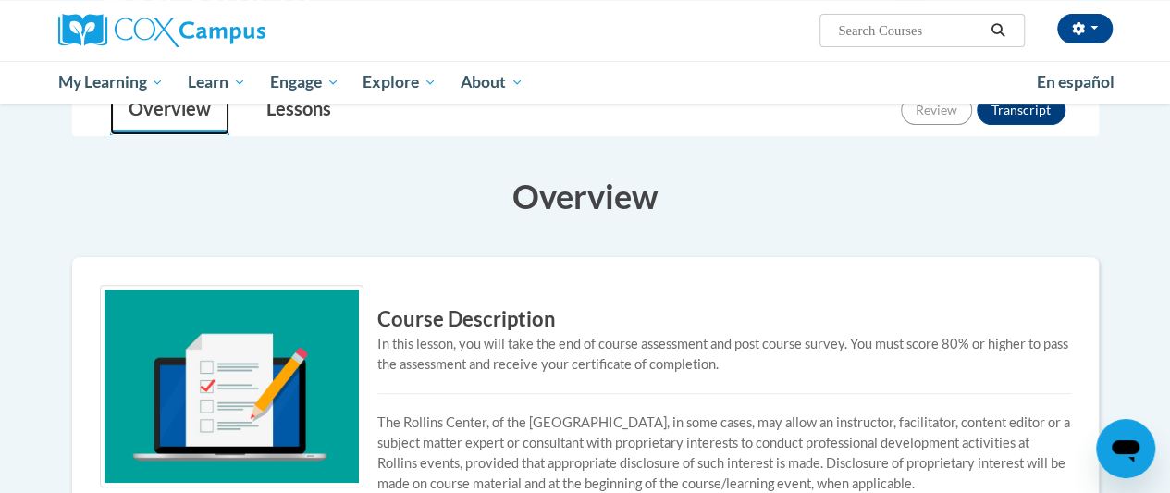
scroll to position [290, 0]
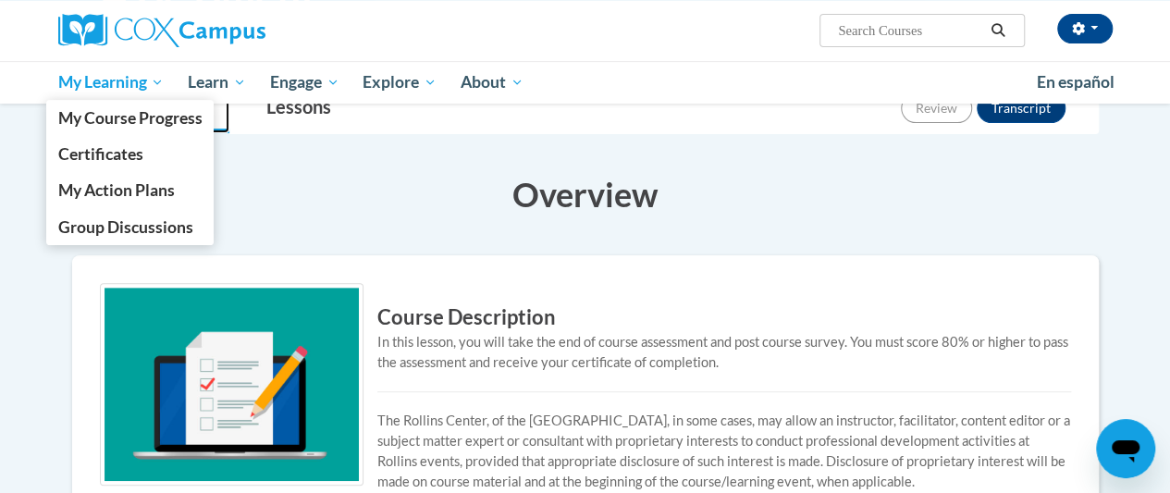
click at [97, 78] on span "My Learning" at bounding box center [110, 82] width 106 height 22
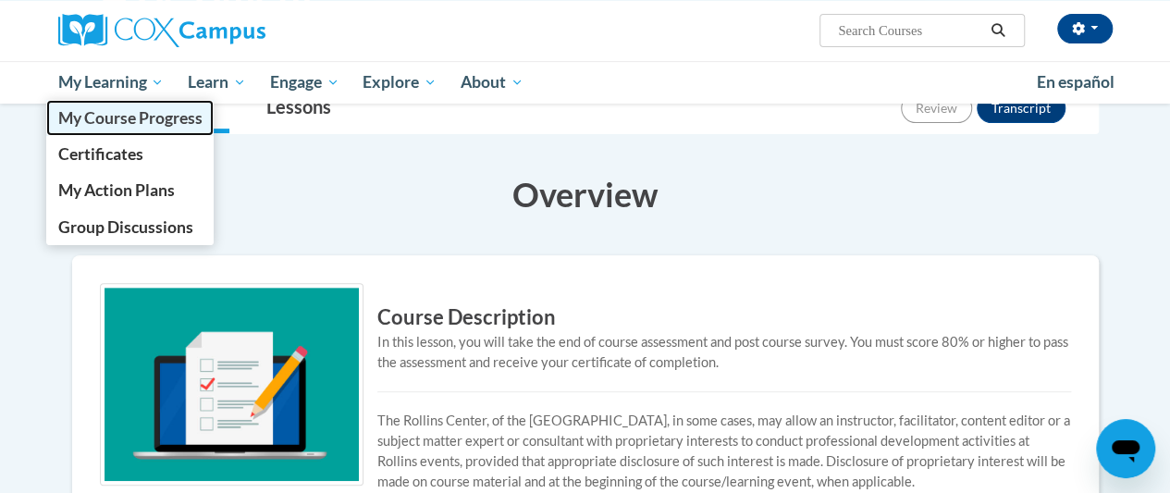
click at [164, 108] on span "My Course Progress" at bounding box center [129, 117] width 144 height 19
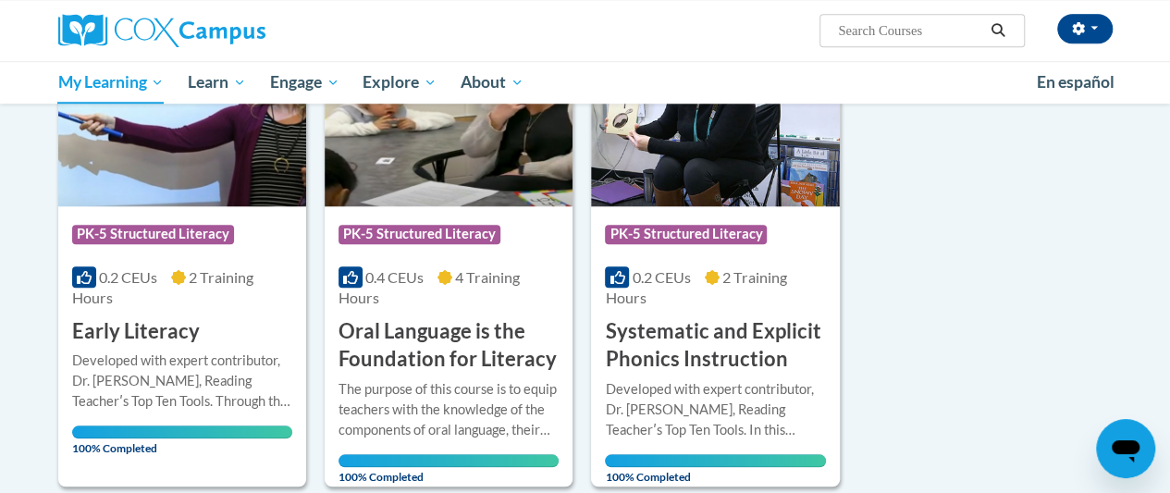
scroll to position [797, 0]
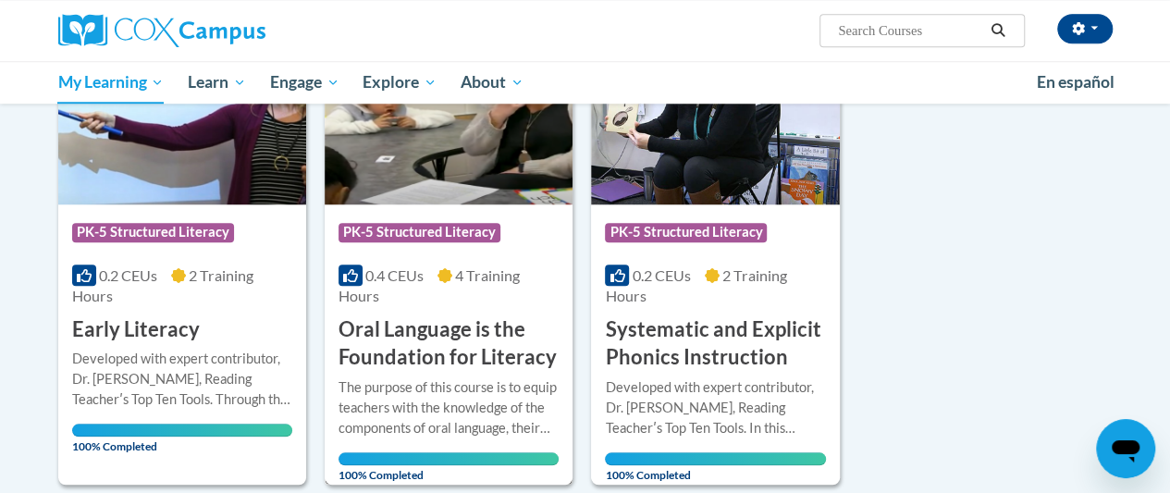
click at [477, 315] on h3 "Oral Language is the Foundation for Literacy" at bounding box center [448, 343] width 220 height 57
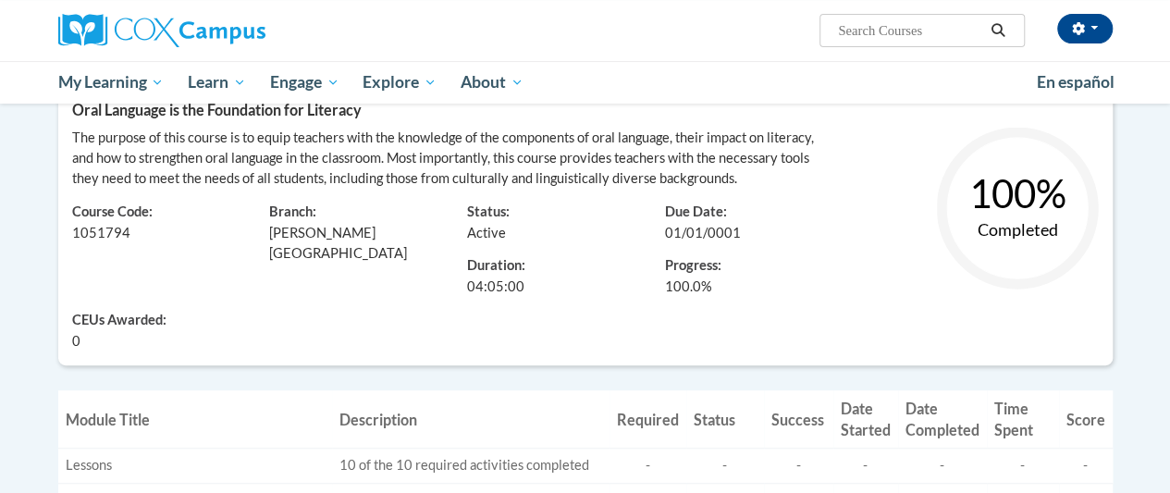
scroll to position [285, 0]
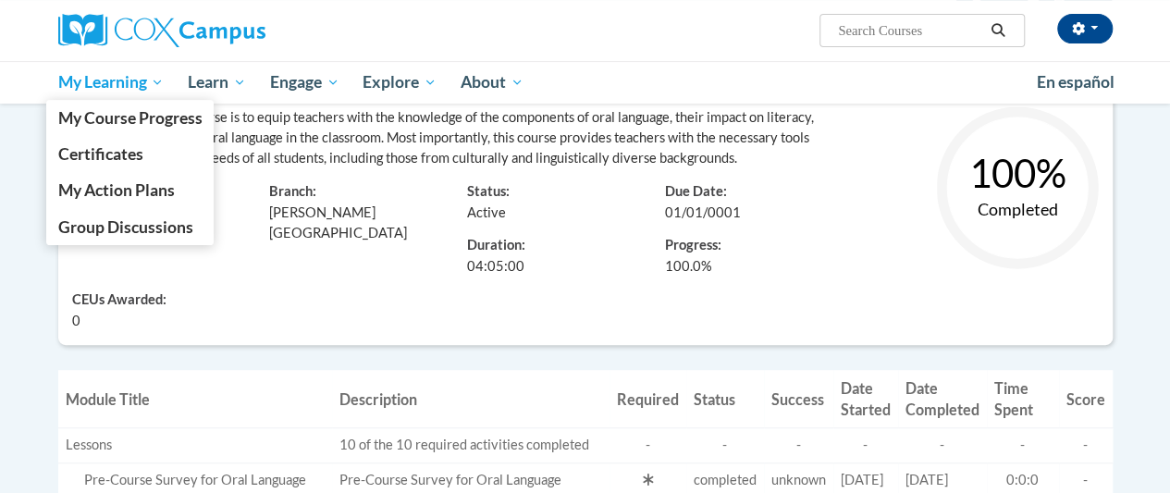
click at [122, 75] on span "My Learning" at bounding box center [110, 82] width 106 height 22
click at [183, 117] on span "My Course Progress" at bounding box center [129, 117] width 144 height 19
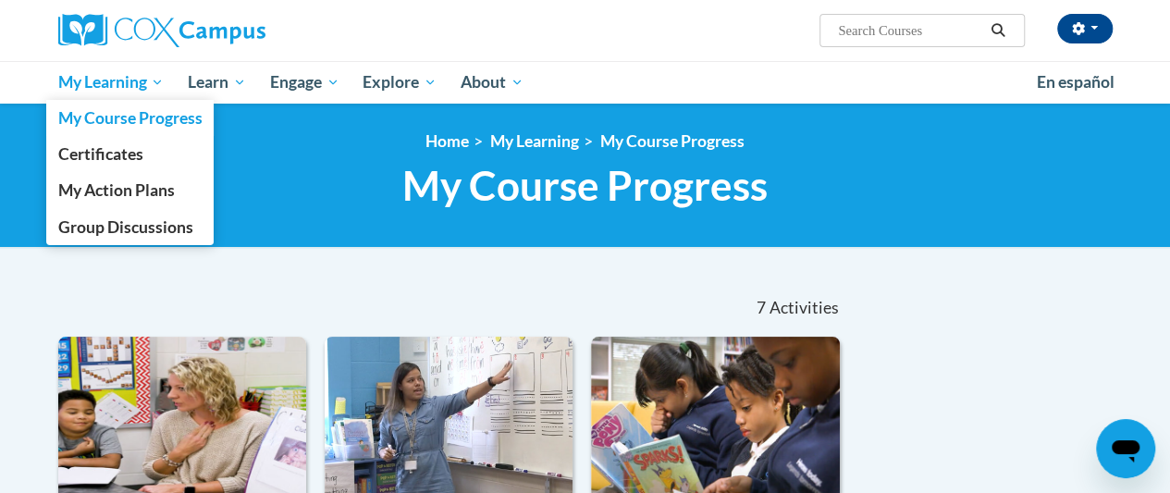
click at [152, 83] on span "My Learning" at bounding box center [110, 82] width 106 height 22
click at [122, 155] on span "Certificates" at bounding box center [99, 153] width 85 height 19
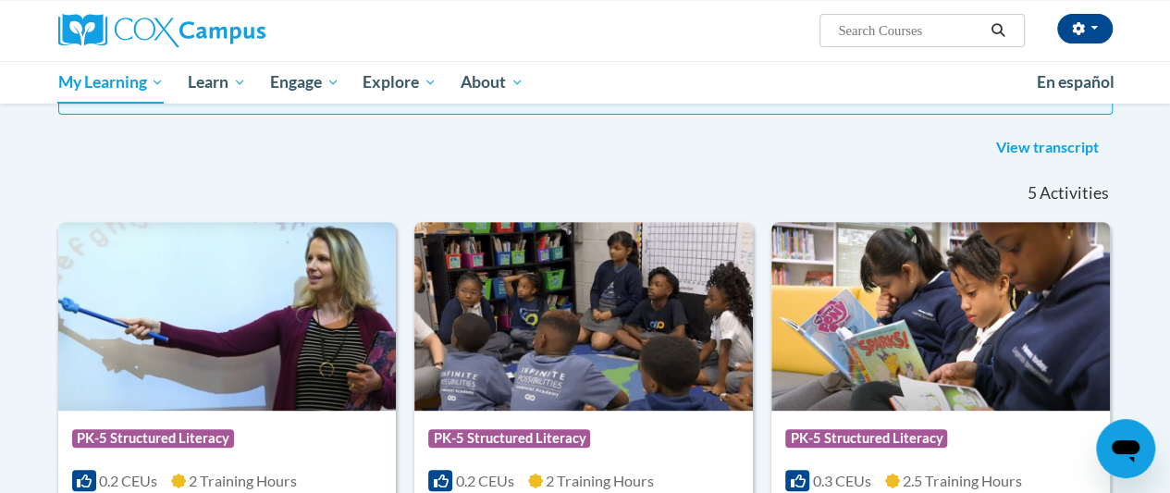
scroll to position [230, 0]
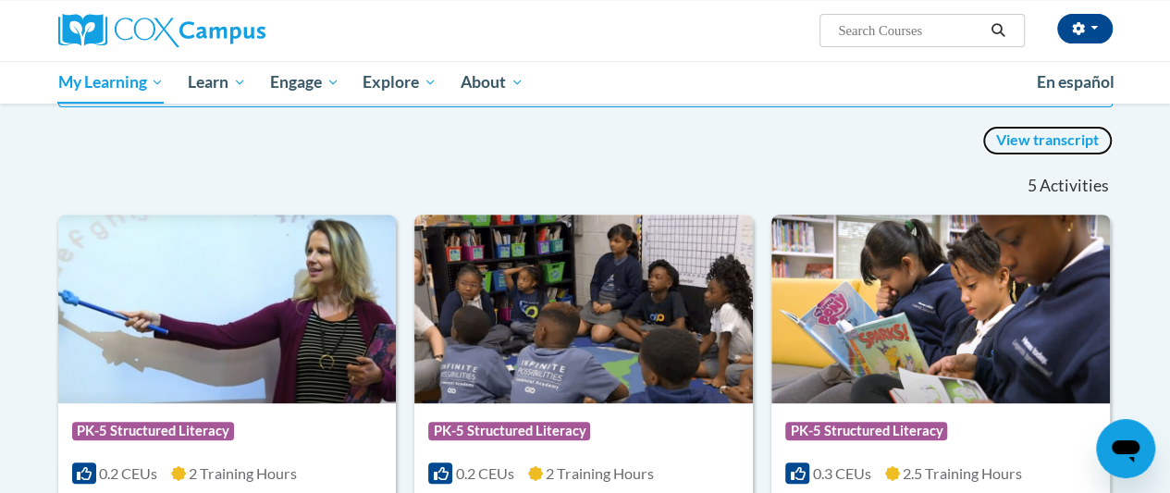
click at [1089, 141] on link "View transcript" at bounding box center [1047, 141] width 130 height 30
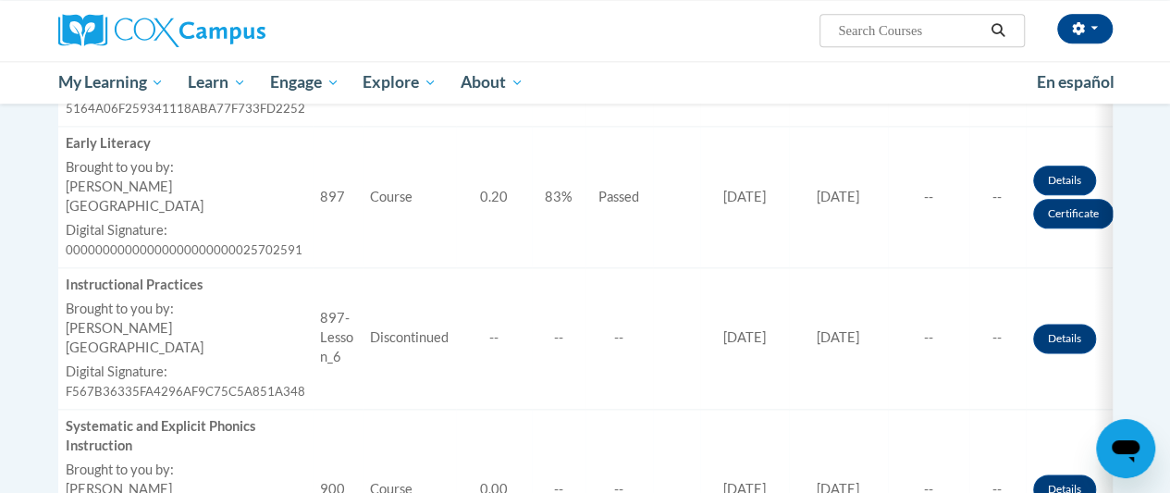
scroll to position [1030, 0]
click at [919, 269] on td "Approved By --" at bounding box center [928, 339] width 81 height 141
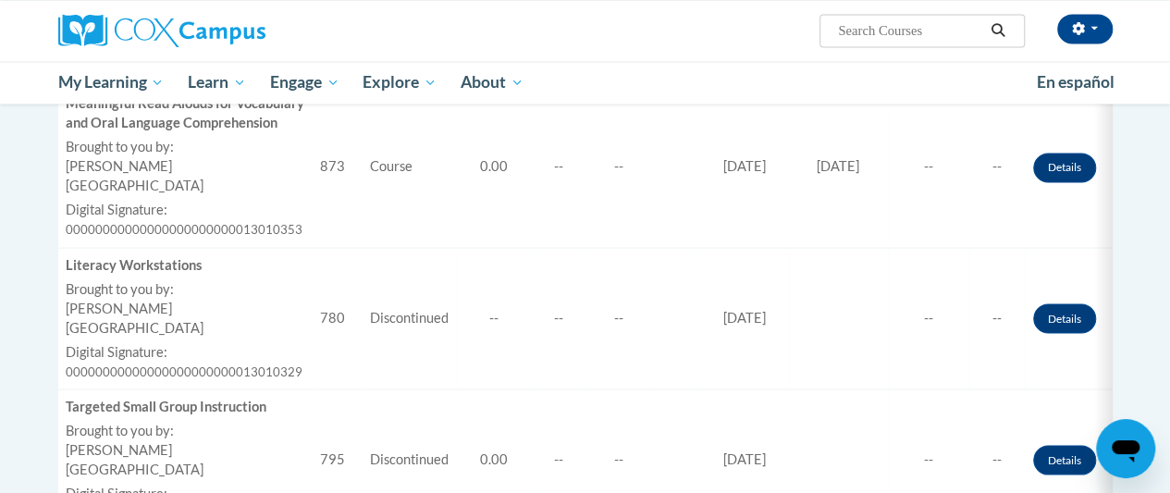
scroll to position [1513, 0]
click at [1054, 447] on link "Details" at bounding box center [1064, 462] width 63 height 30
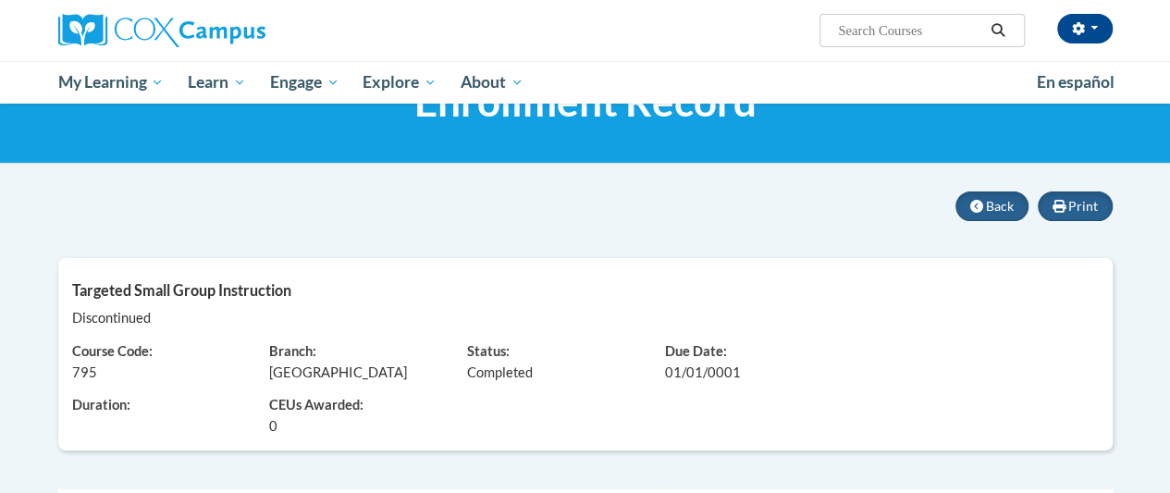
scroll to position [89, 0]
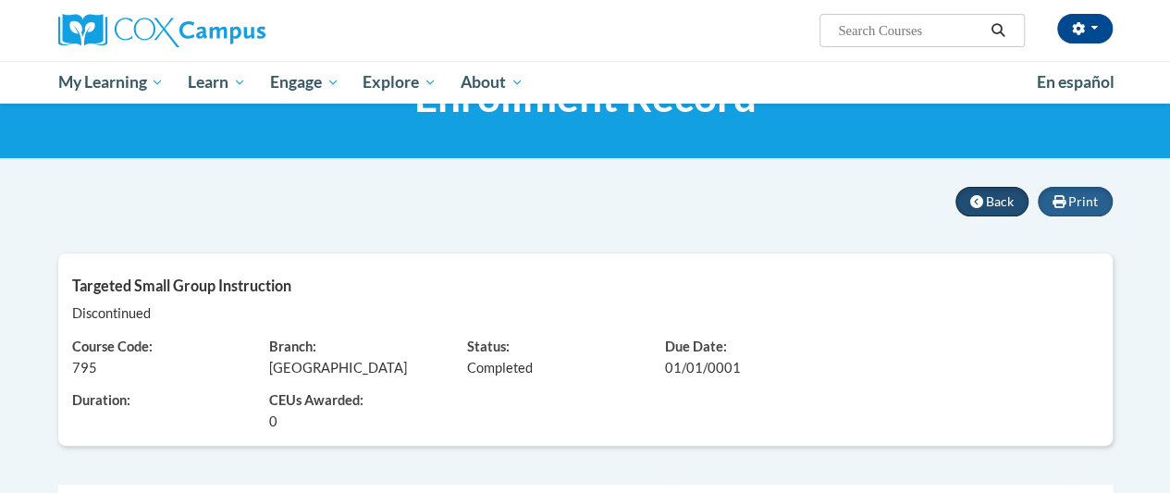
click at [989, 202] on button "Back" at bounding box center [991, 202] width 73 height 30
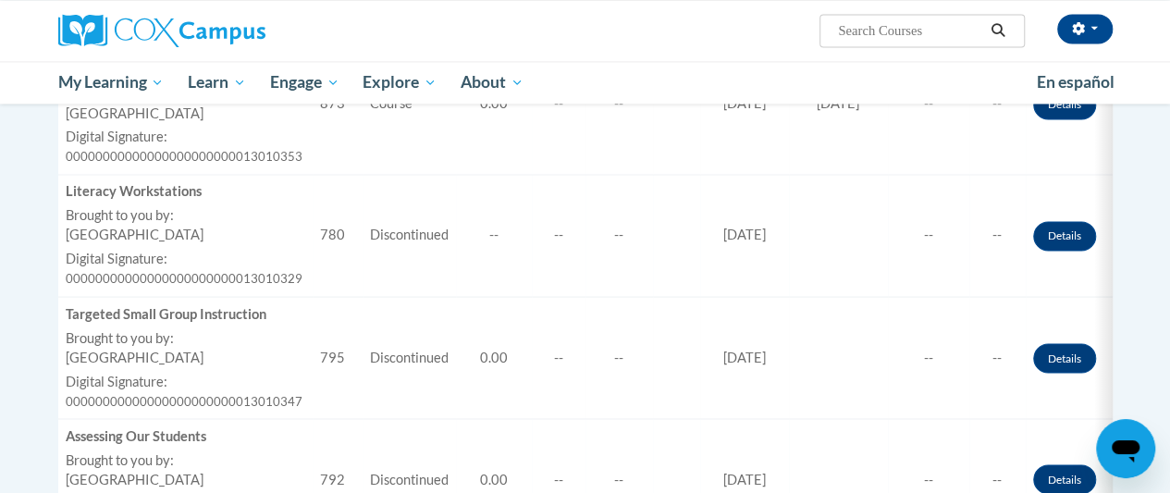
scroll to position [1453, 0]
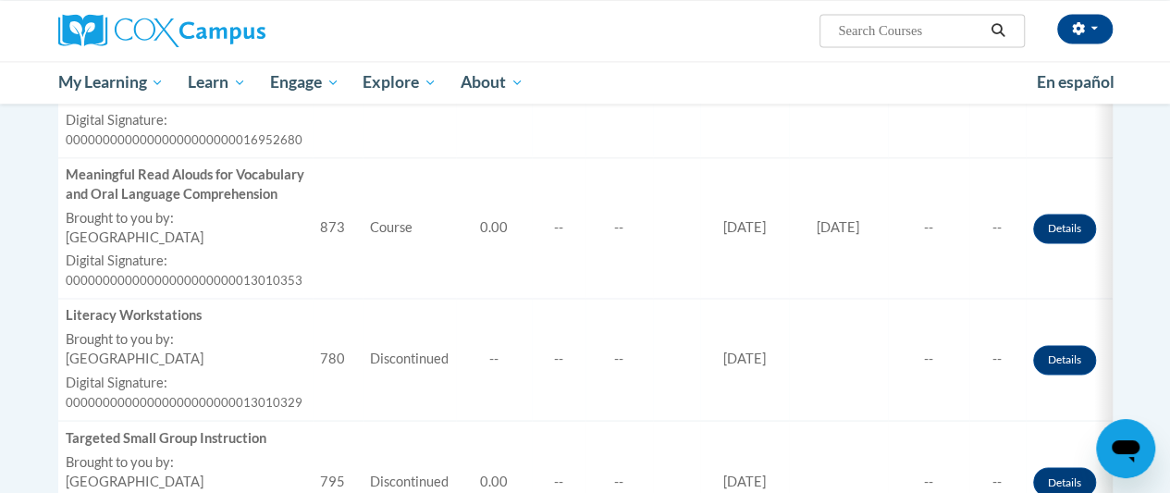
scroll to position [1326, 0]
click at [187, 176] on div "Meaningful Read Alouds for Vocabulary and Oral Language Comprehension" at bounding box center [186, 186] width 240 height 39
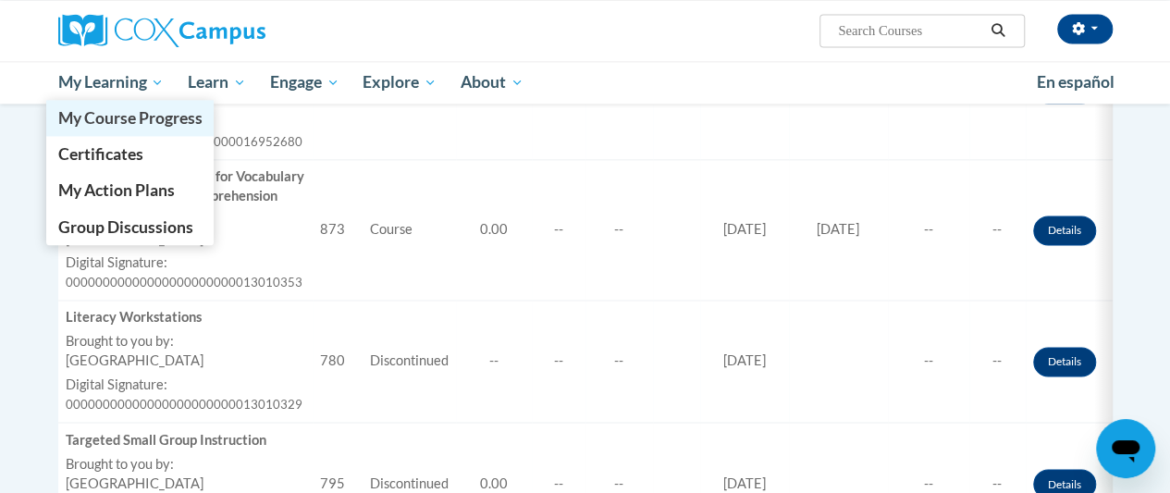
click at [117, 102] on link "My Course Progress" at bounding box center [130, 118] width 168 height 36
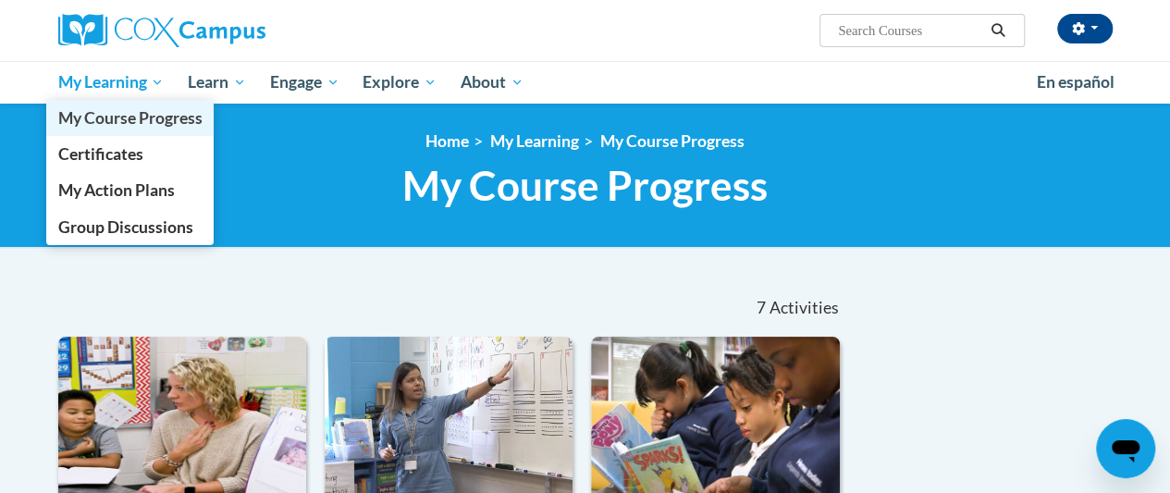
click at [135, 102] on link "My Course Progress" at bounding box center [130, 118] width 168 height 36
click at [126, 81] on span "My Learning" at bounding box center [110, 82] width 106 height 22
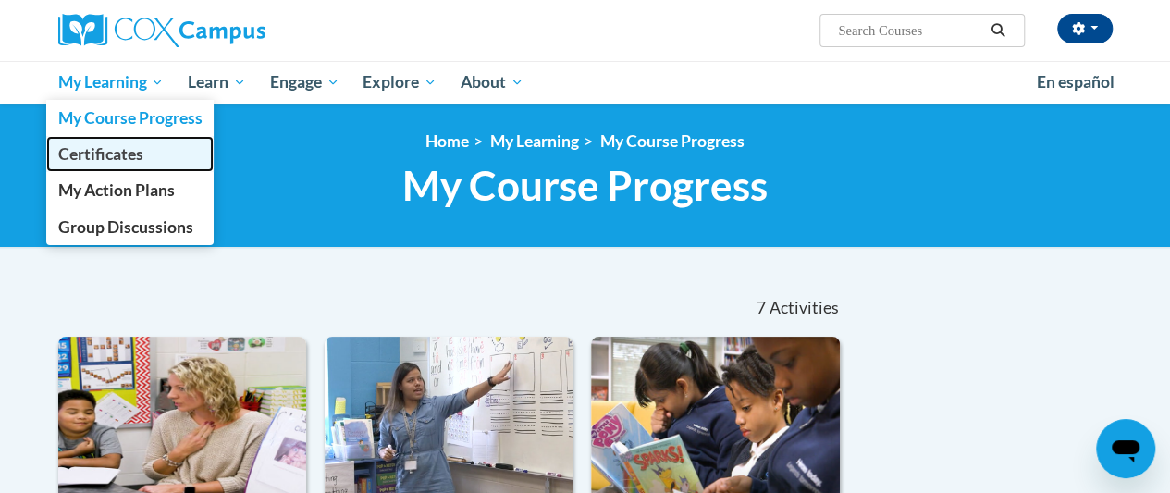
click at [135, 152] on span "Certificates" at bounding box center [99, 153] width 85 height 19
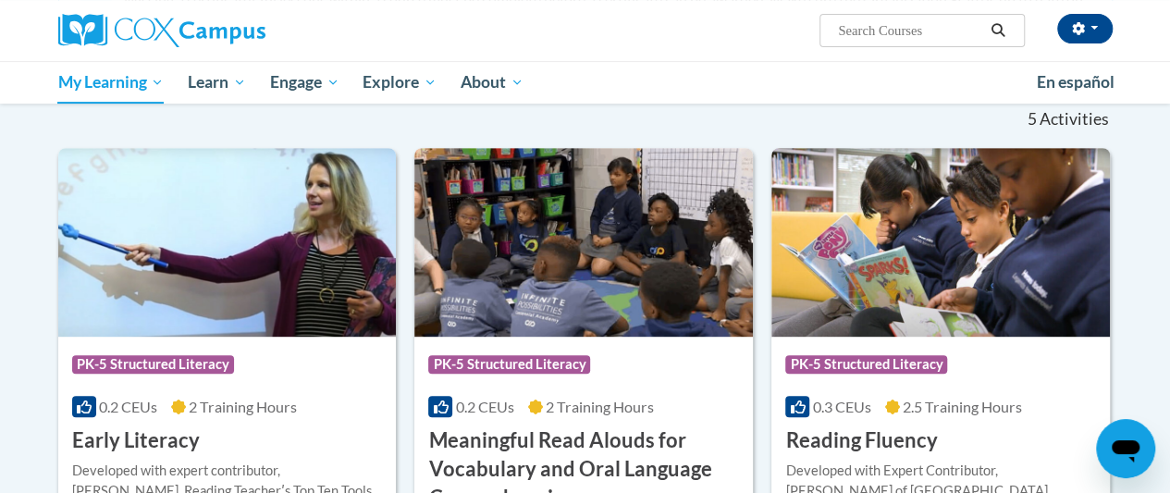
scroll to position [287, 0]
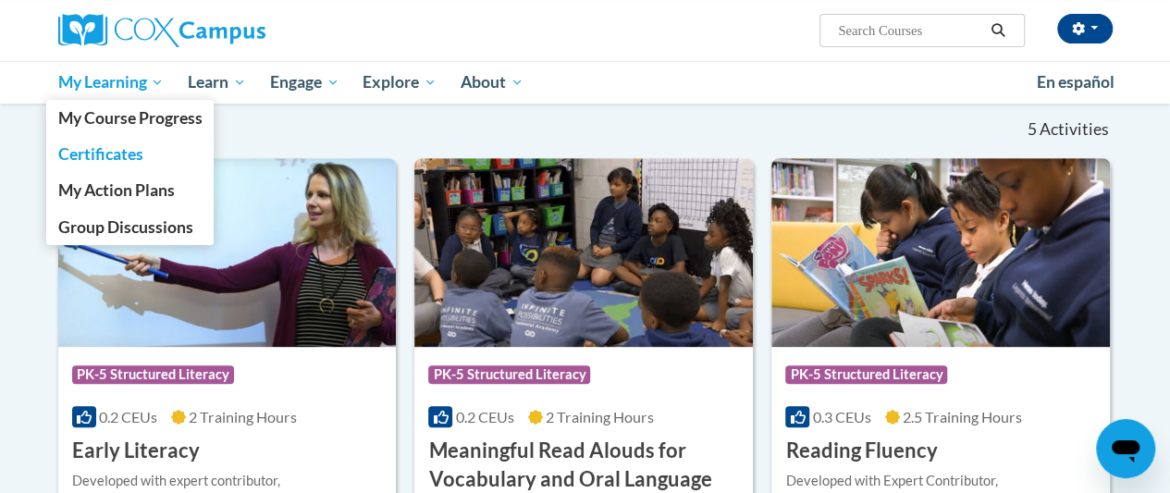
click at [121, 88] on span "My Learning" at bounding box center [110, 82] width 106 height 22
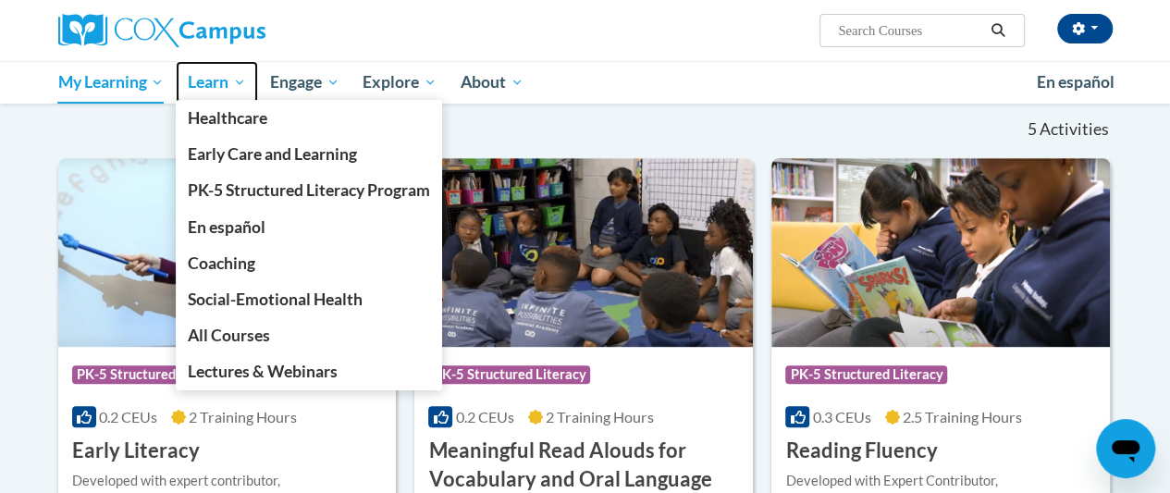
click at [209, 86] on span "Learn" at bounding box center [217, 82] width 58 height 22
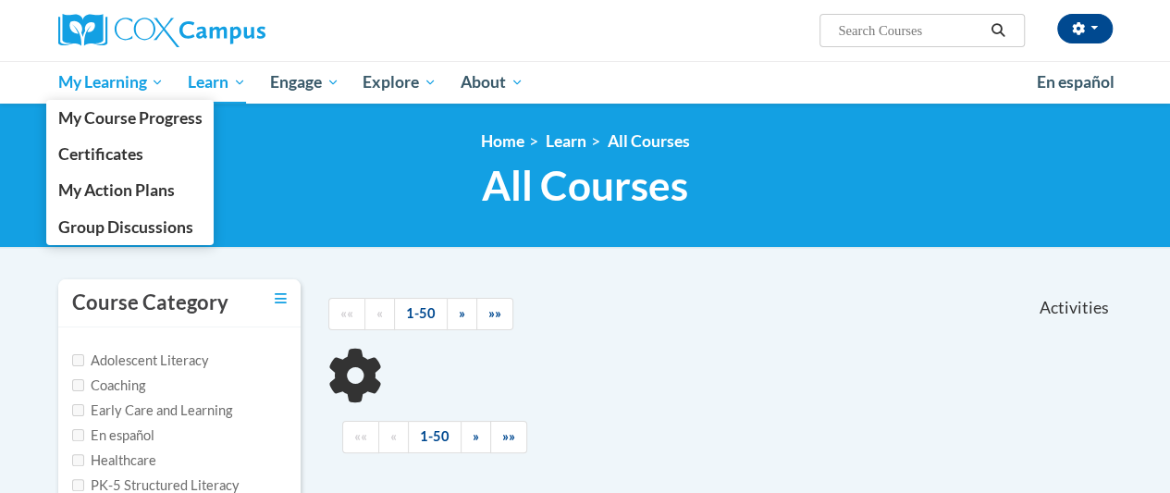
click at [111, 92] on span "My Learning" at bounding box center [110, 82] width 106 height 22
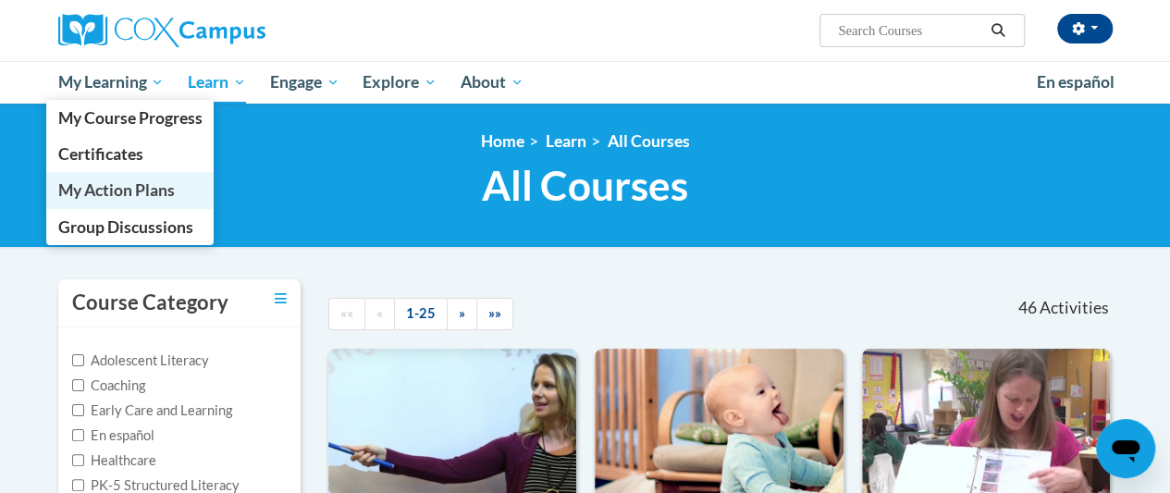
click at [126, 178] on link "My Action Plans" at bounding box center [130, 190] width 168 height 36
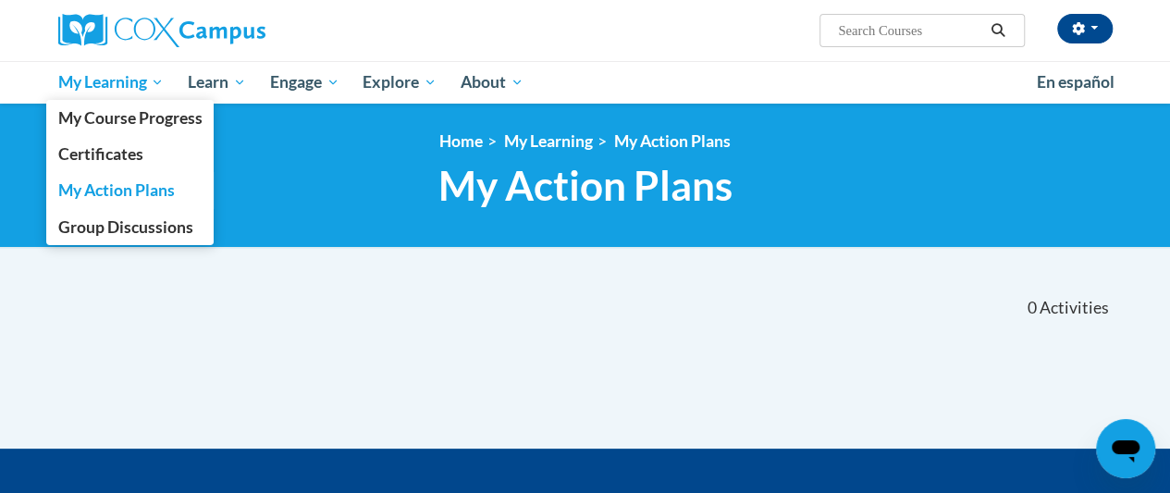
click at [121, 78] on span "My Learning" at bounding box center [110, 82] width 106 height 22
click at [132, 148] on span "Certificates" at bounding box center [99, 153] width 85 height 19
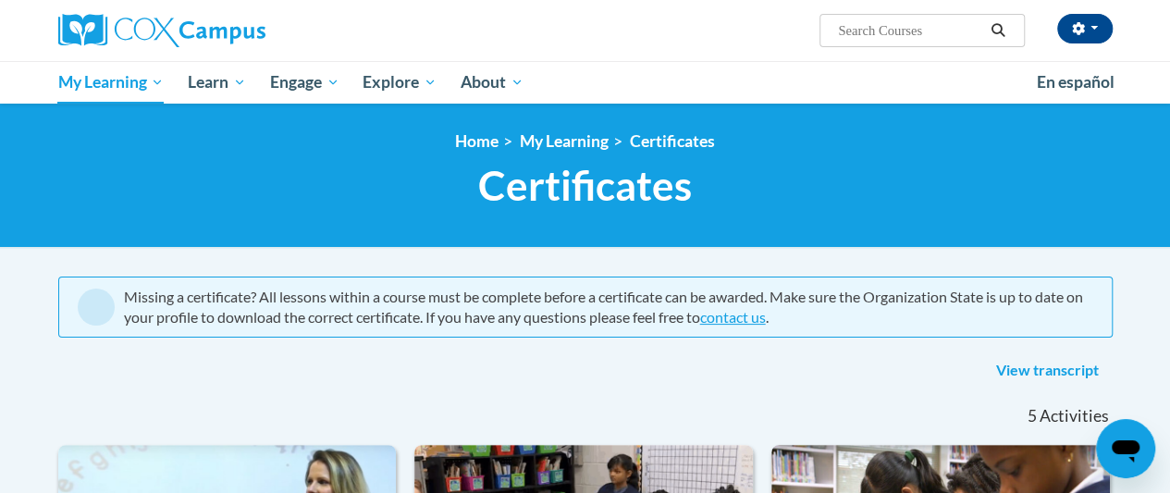
click at [1054, 359] on link "View transcript" at bounding box center [1047, 371] width 130 height 30
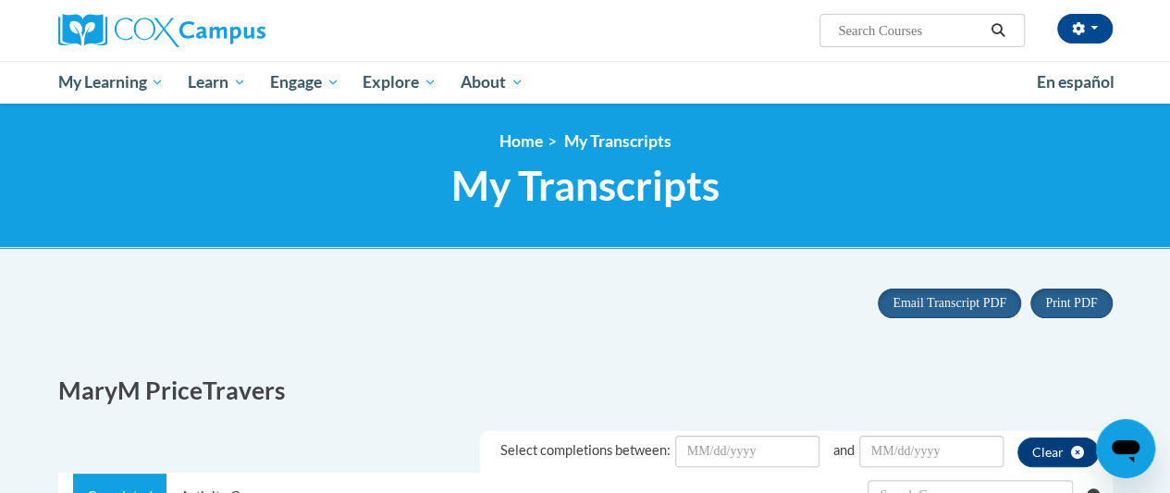
click at [897, 31] on input "Search..." at bounding box center [910, 30] width 148 height 22
type input "systemic"
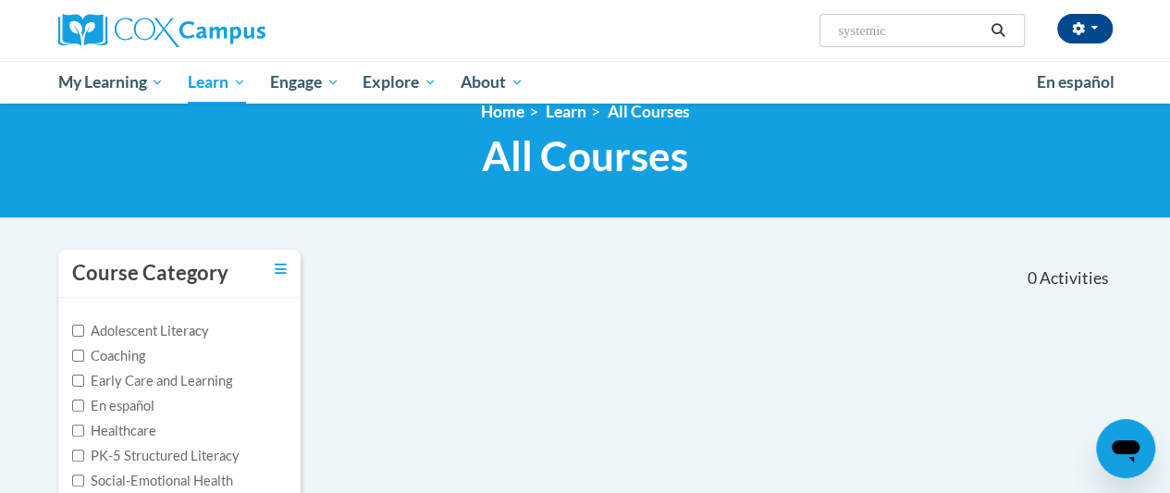
scroll to position [29, 0]
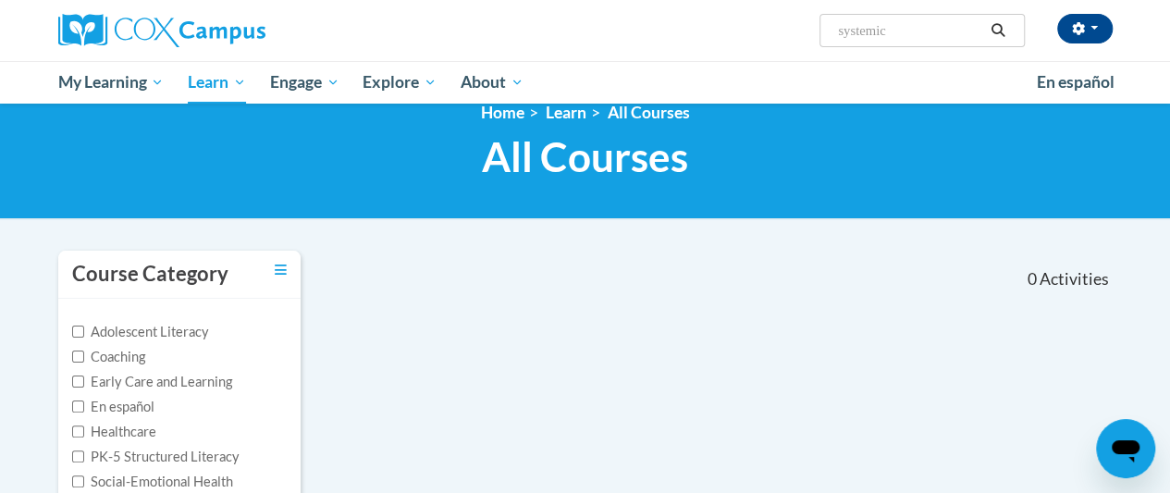
click at [938, 22] on input "systemic" at bounding box center [910, 30] width 148 height 22
type input "systematic"
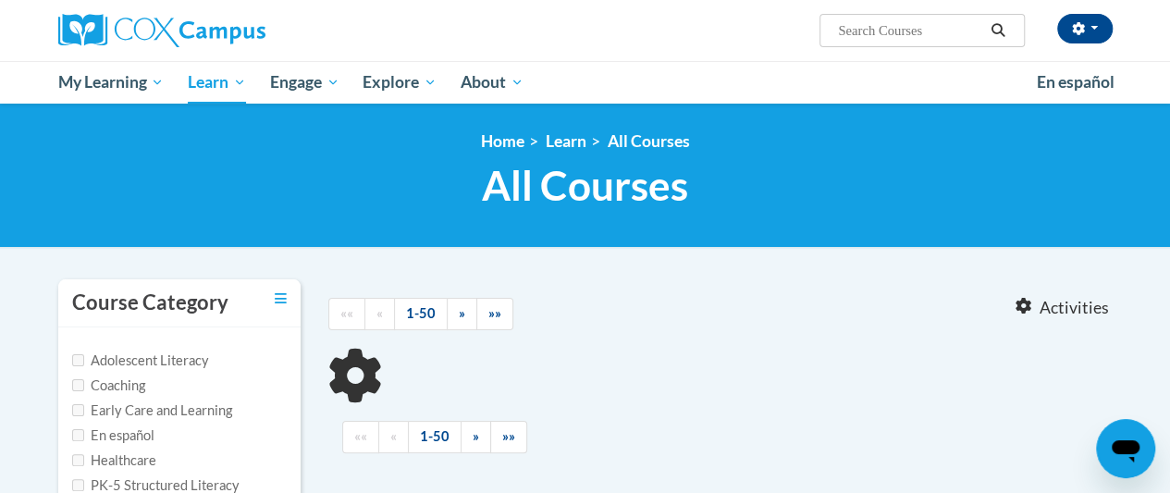
type input "systematic"
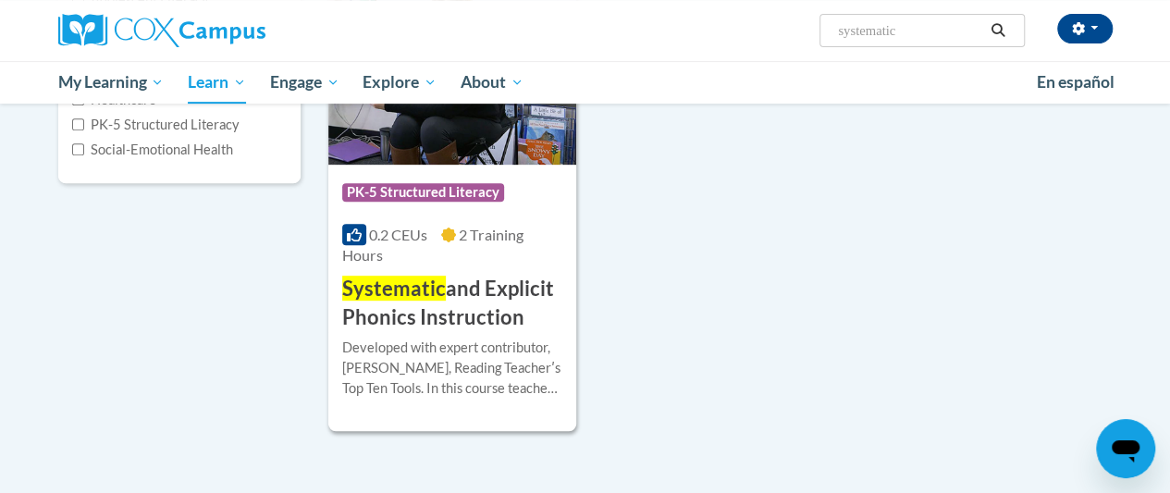
scroll to position [373, 0]
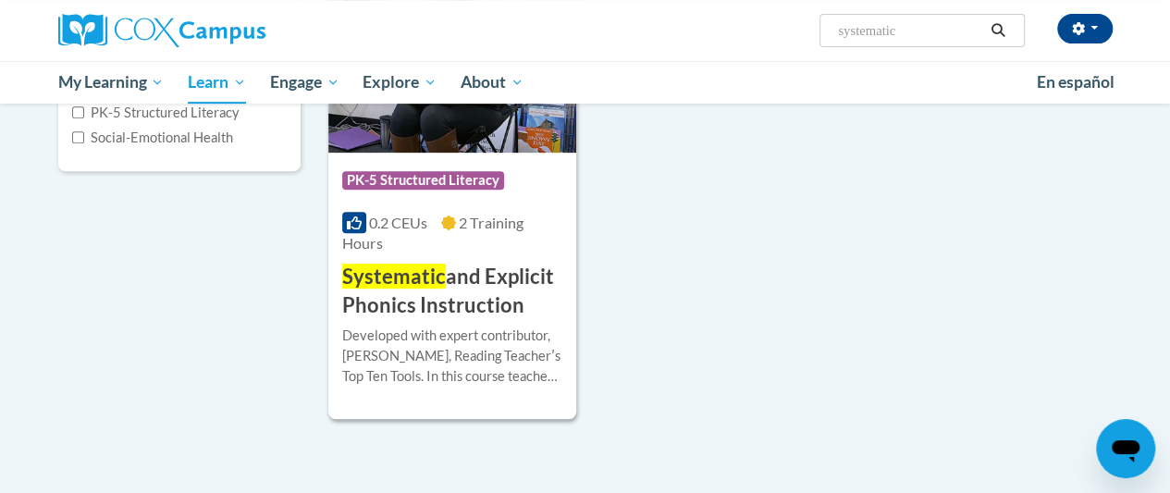
click at [473, 264] on h3 "Systematic and Explicit Phonics Instruction" at bounding box center [452, 291] width 220 height 57
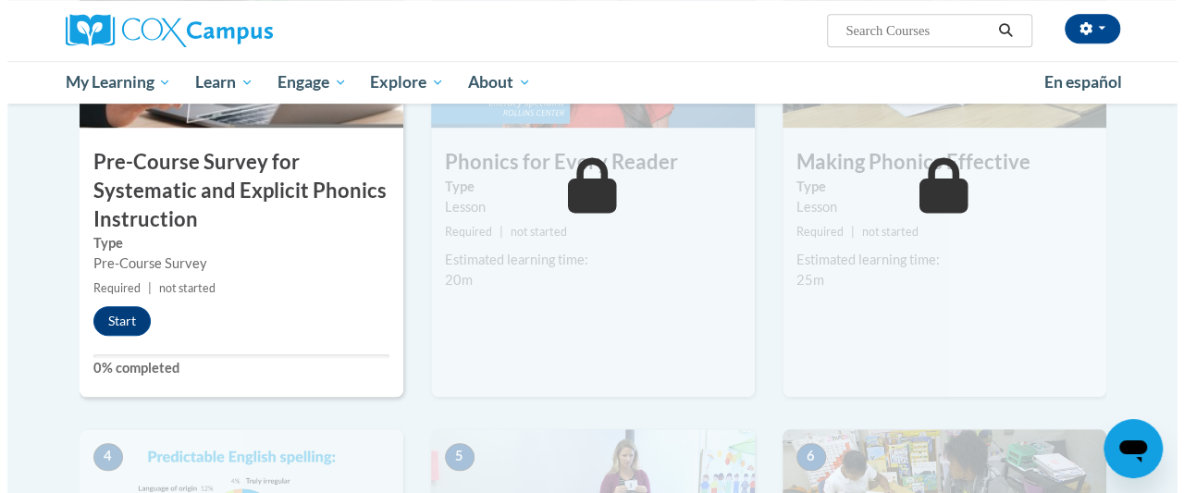
scroll to position [617, 0]
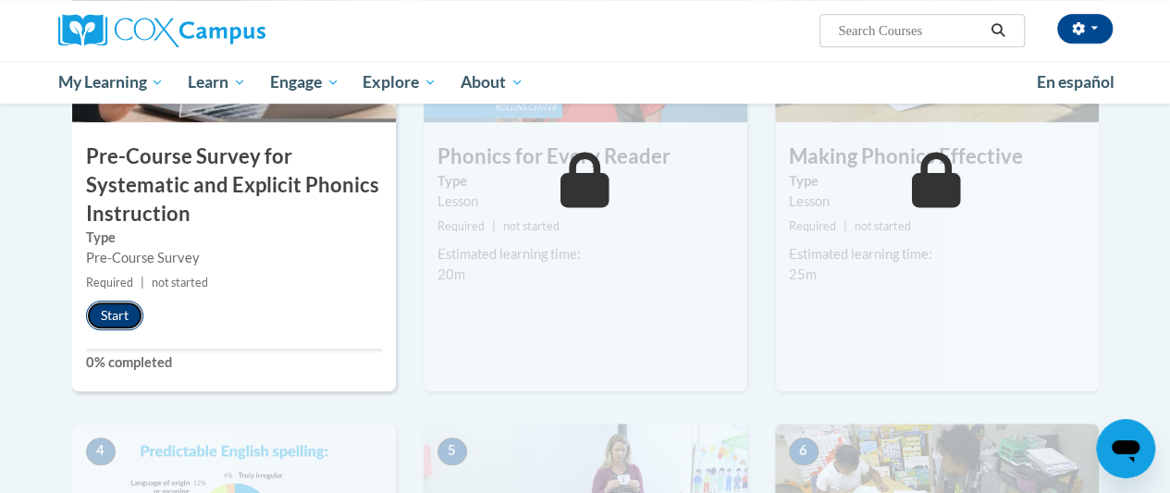
click at [106, 312] on button "Start" at bounding box center [114, 316] width 57 height 30
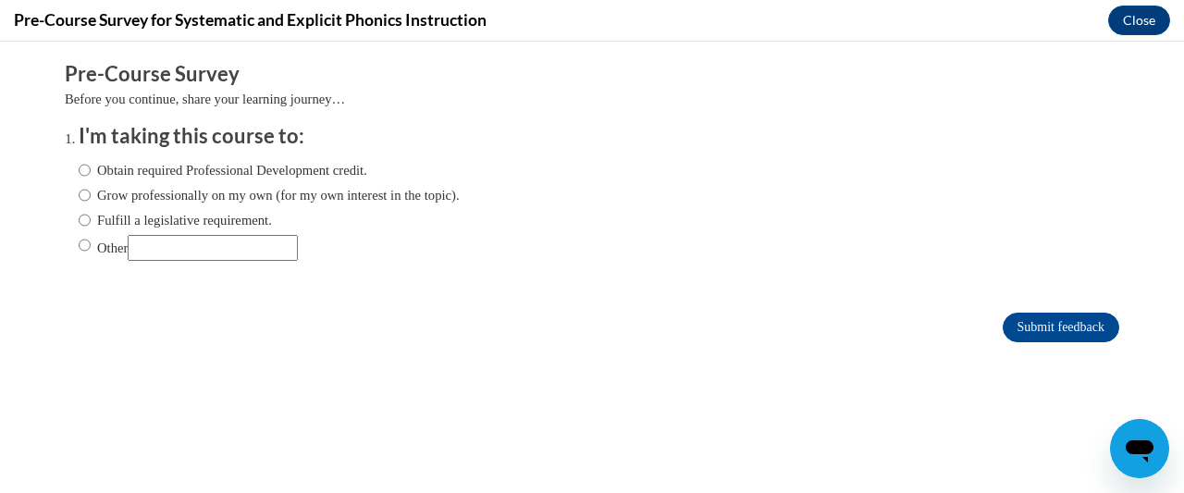
scroll to position [0, 0]
click at [79, 165] on input "Obtain required Professional Development credit." at bounding box center [85, 170] width 12 height 20
radio input "true"
click at [1056, 335] on input "Submit feedback" at bounding box center [1060, 328] width 117 height 30
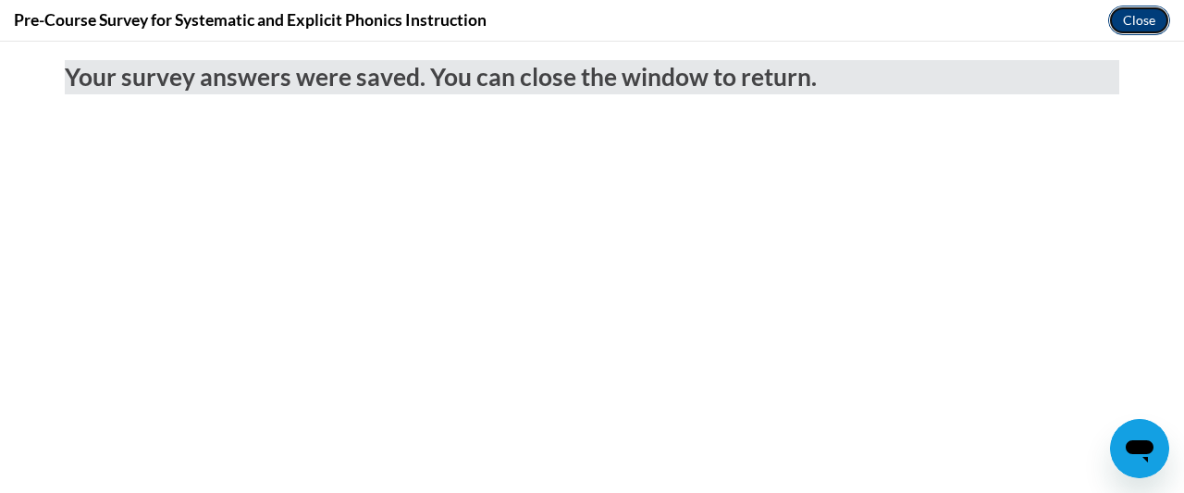
click at [1154, 6] on button "Close" at bounding box center [1139, 21] width 62 height 30
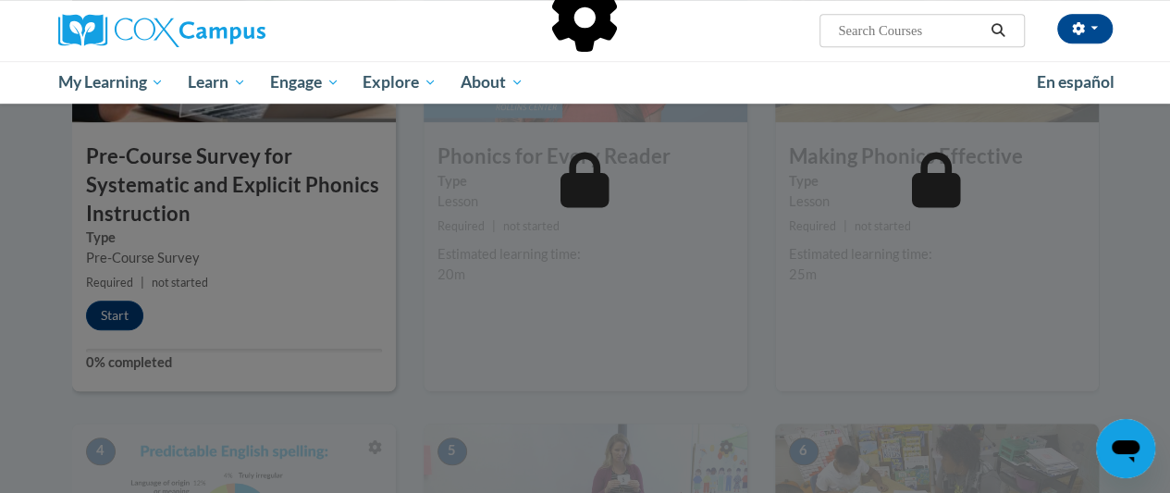
click at [885, 338] on div at bounding box center [585, 246] width 1170 height 493
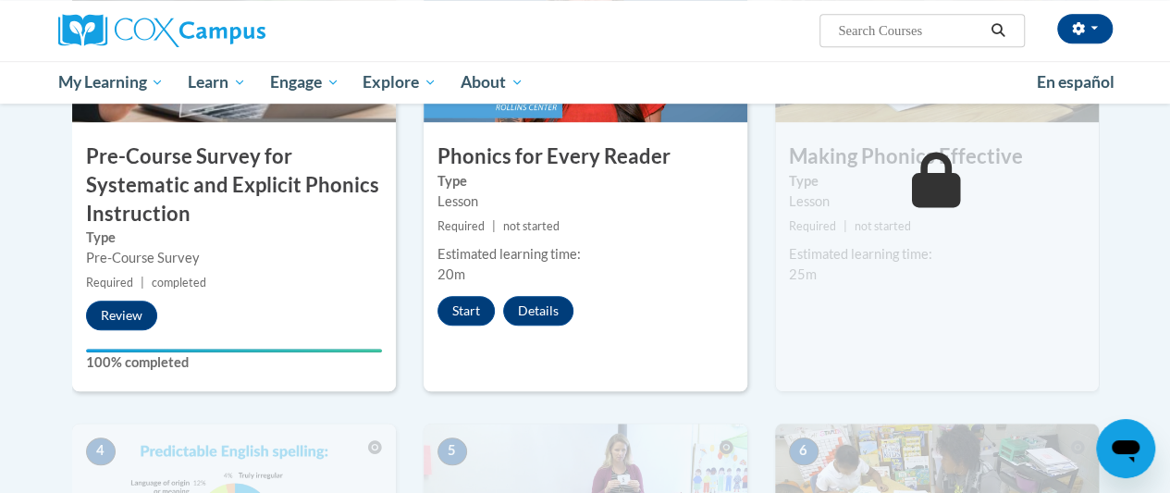
click at [695, 294] on div "2 Phonics for Every Reader Type Lesson Required | not started Estimated learnin…" at bounding box center [586, 164] width 324 height 454
click at [464, 304] on button "Start" at bounding box center [465, 311] width 57 height 30
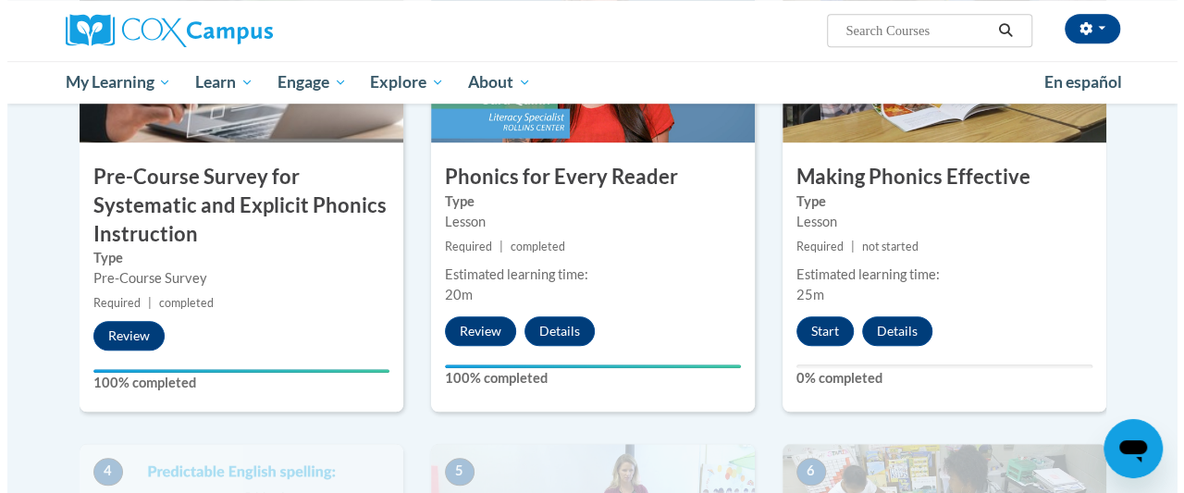
scroll to position [589, 0]
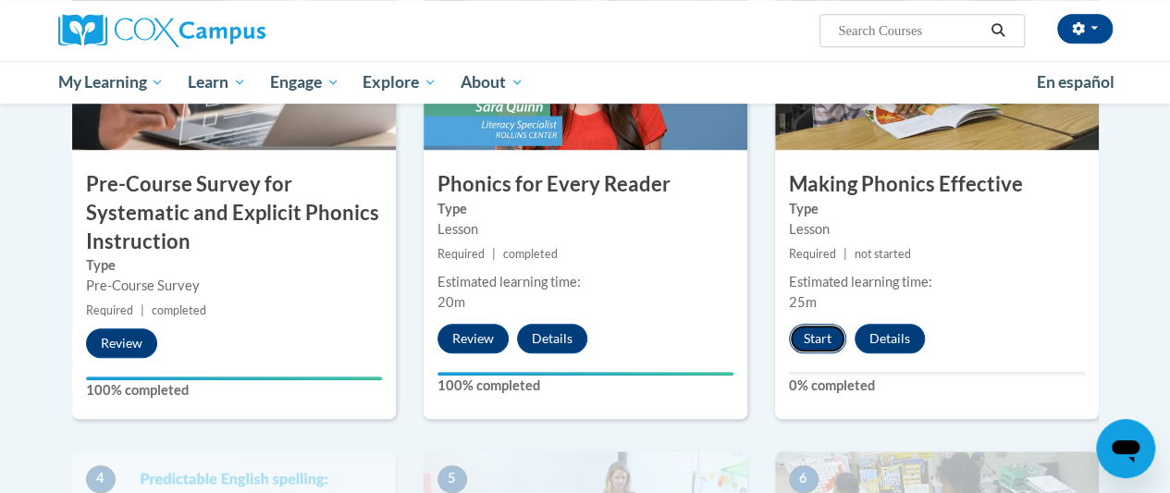
click at [829, 348] on button "Start" at bounding box center [817, 339] width 57 height 30
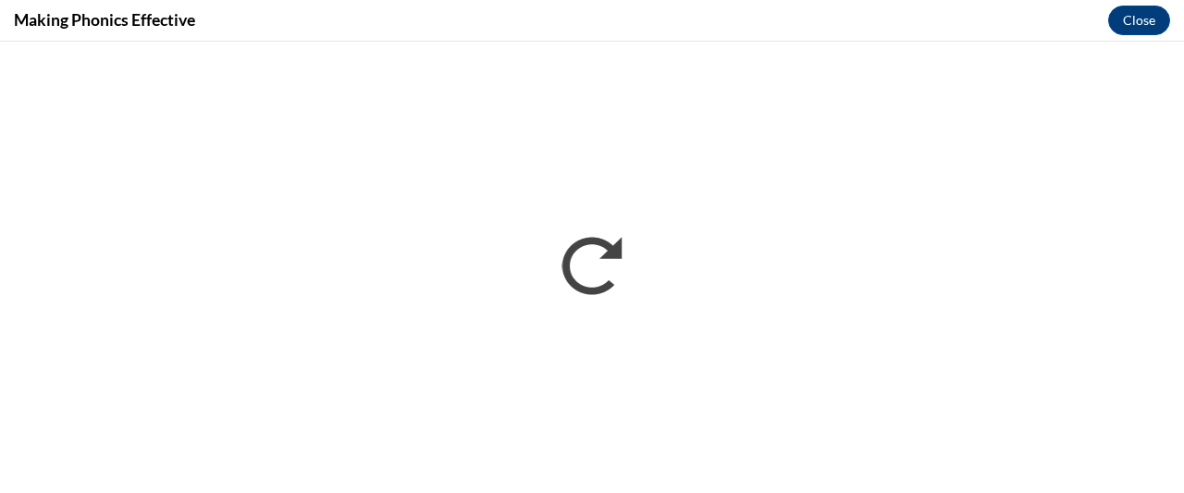
scroll to position [0, 0]
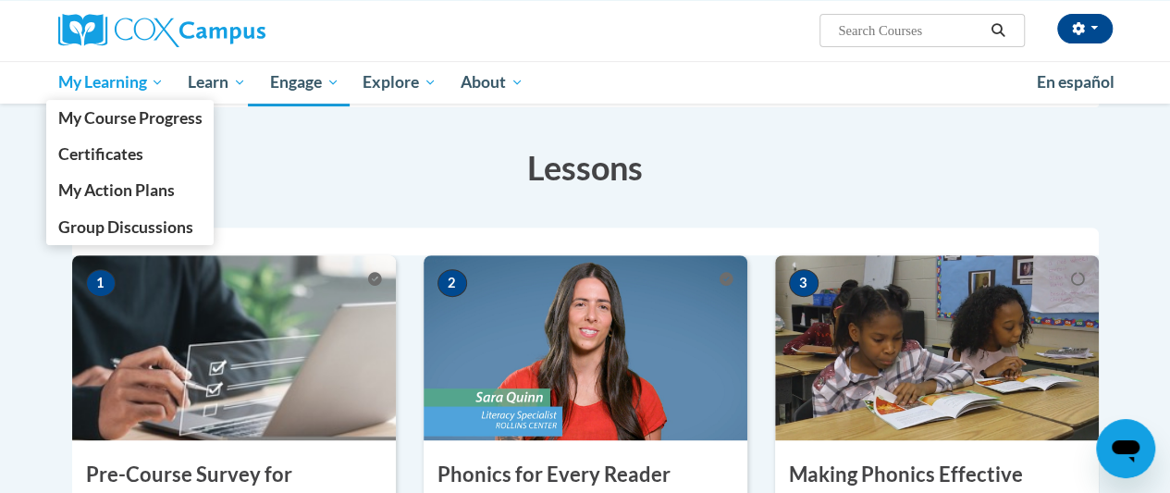
click at [133, 85] on span "My Learning" at bounding box center [110, 82] width 106 height 22
click at [133, 161] on span "Certificates" at bounding box center [99, 153] width 85 height 19
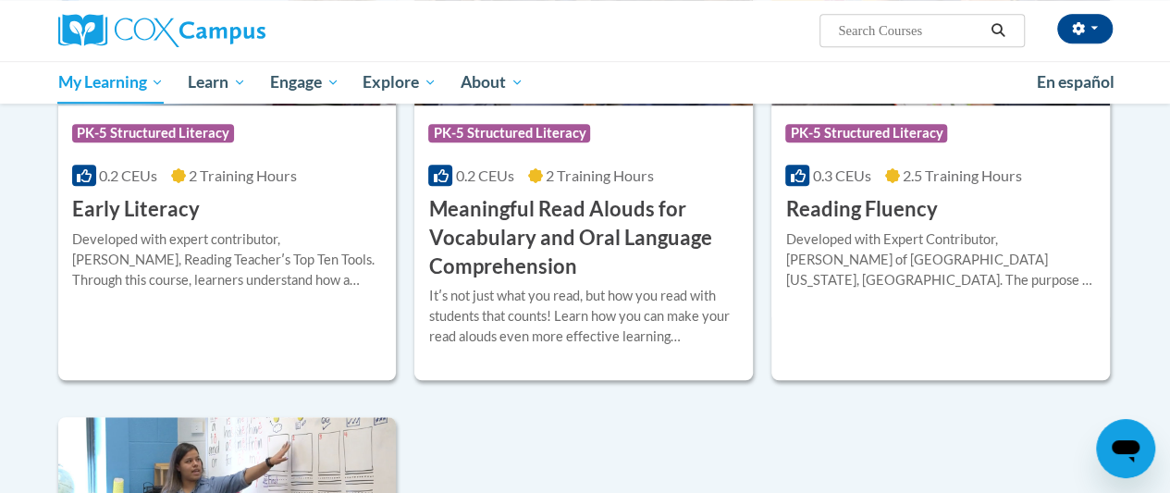
scroll to position [415, 0]
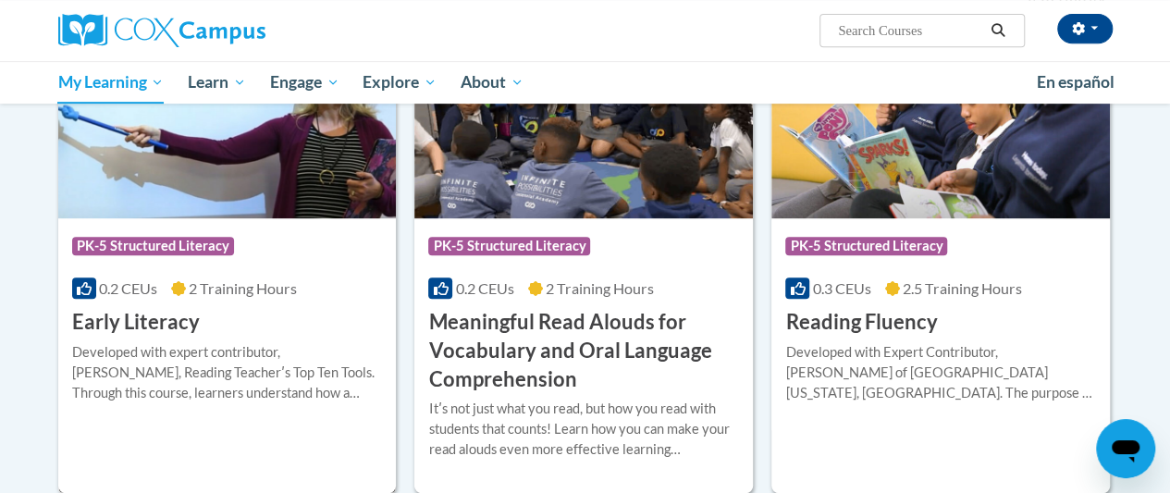
click at [274, 386] on div "Developed with expert contributor, [PERSON_NAME], Reading Teacherʹs Top Ten Too…" at bounding box center [227, 372] width 311 height 61
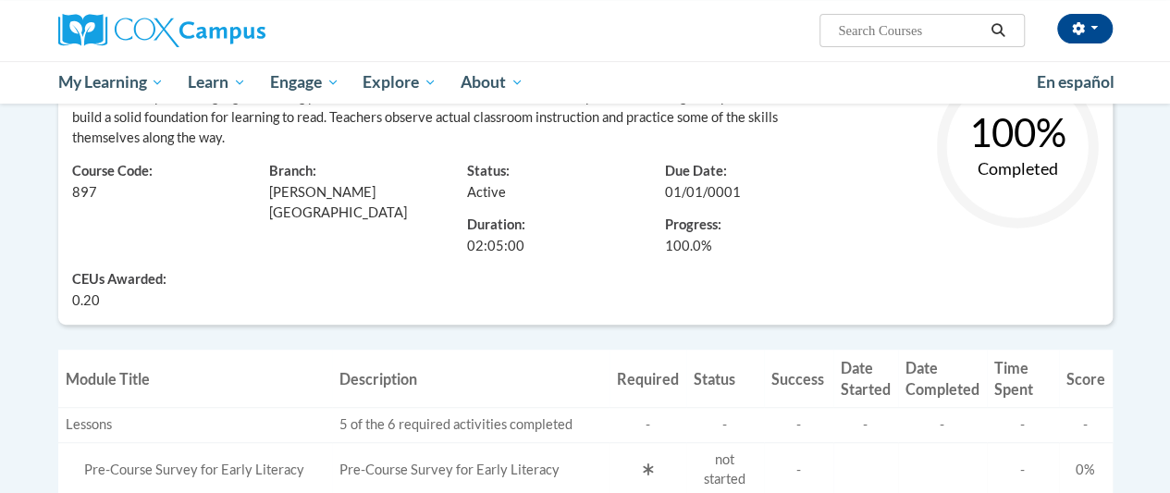
scroll to position [326, 0]
click at [688, 124] on span "Developed with expert contributor, [PERSON_NAME], Reading Teacher's Top Ten Too…" at bounding box center [450, 106] width 756 height 77
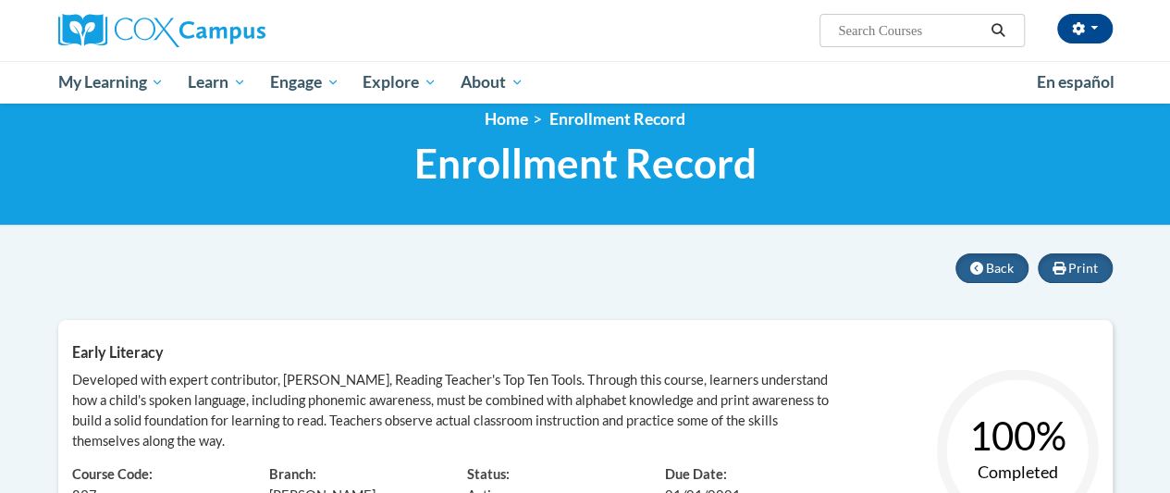
scroll to position [0, 0]
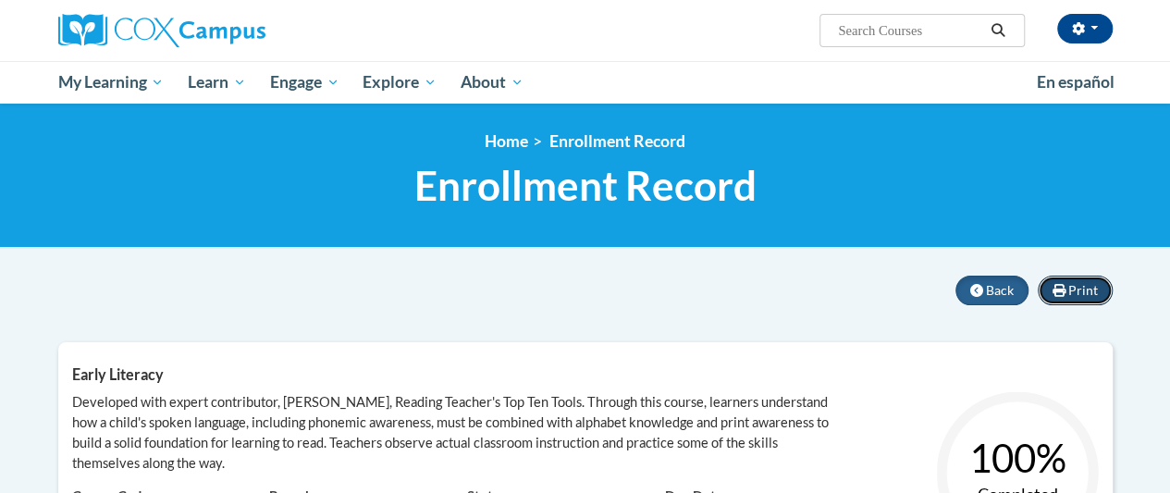
click at [1067, 289] on button "Print" at bounding box center [1075, 291] width 75 height 30
click at [1097, 285] on button "Print" at bounding box center [1075, 291] width 75 height 30
click at [1112, 437] on div "Print Back Early Literacy Learner: MaryM PriceTravers Course Code: 897 Branch: …" at bounding box center [585, 475] width 1082 height 399
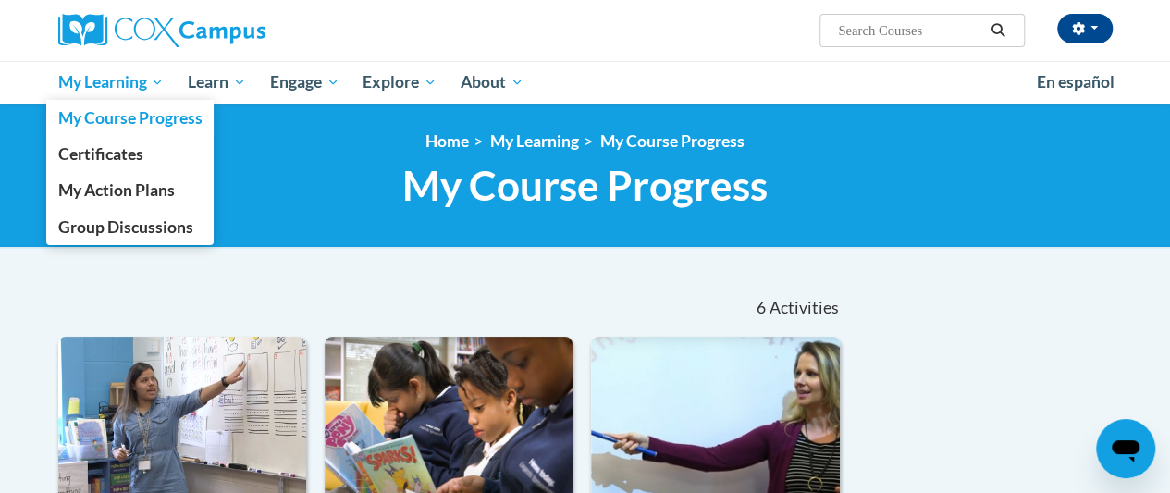
click at [143, 90] on span "My Learning" at bounding box center [110, 82] width 106 height 22
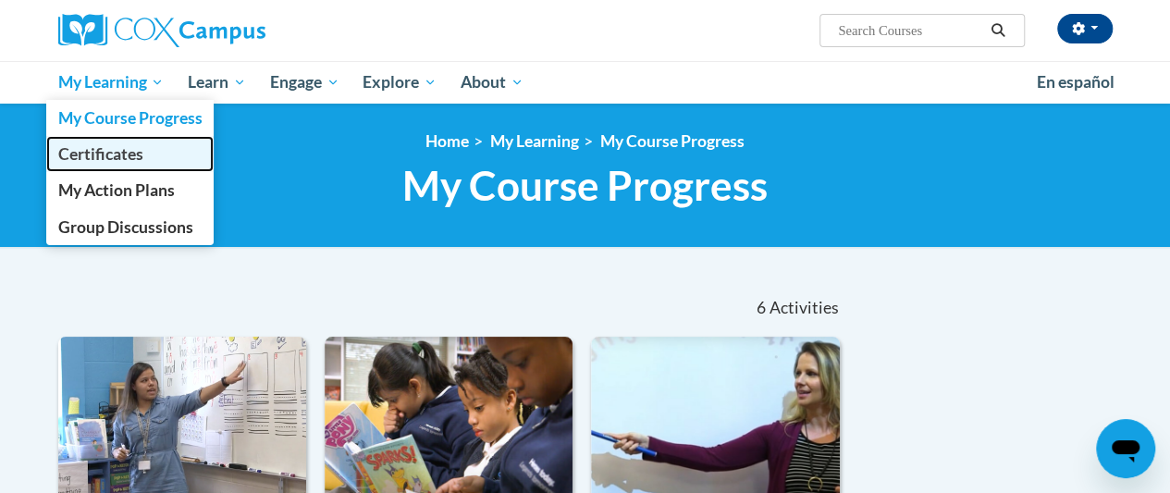
click at [139, 160] on span "Certificates" at bounding box center [99, 153] width 85 height 19
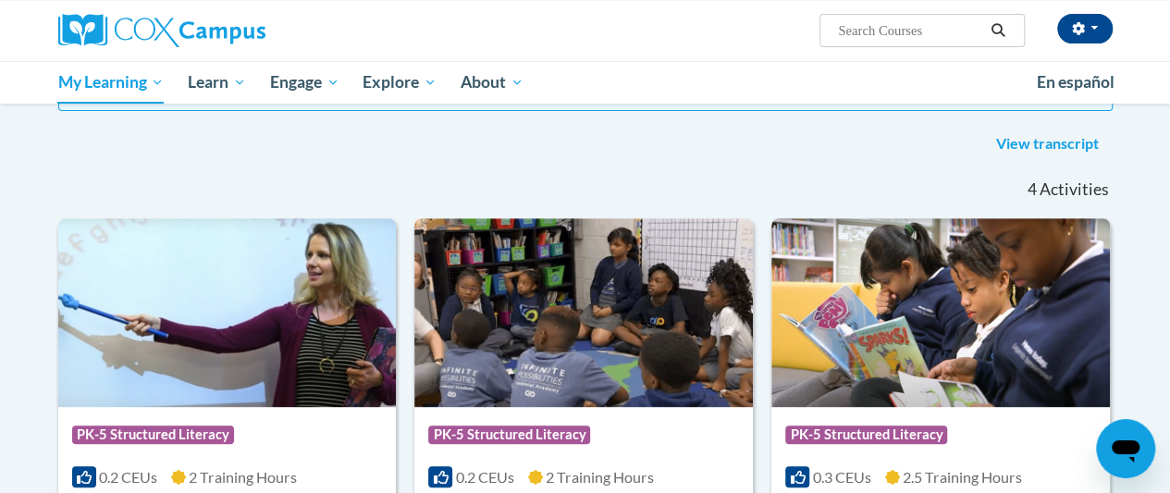
scroll to position [223, 0]
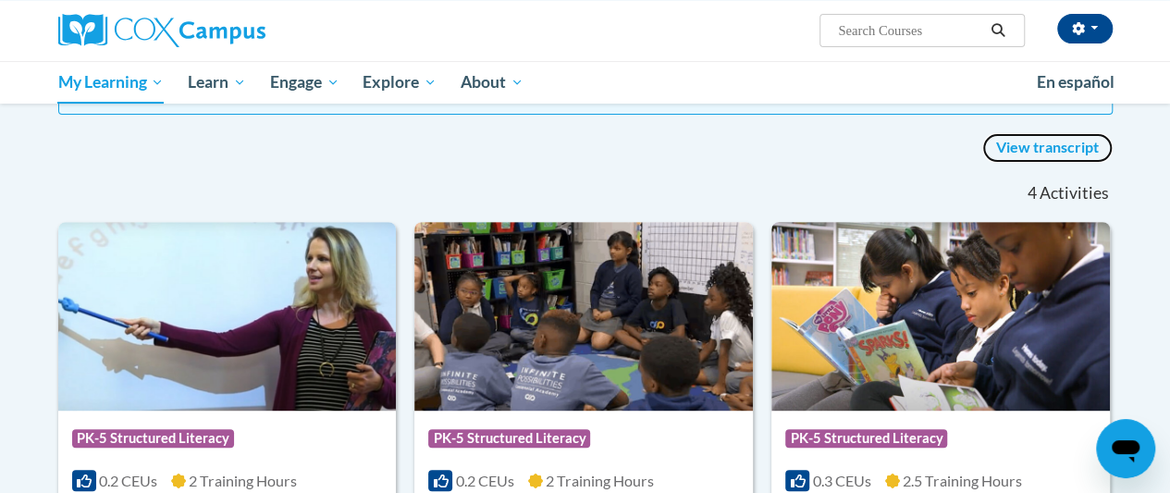
click at [1045, 151] on link "View transcript" at bounding box center [1047, 148] width 130 height 30
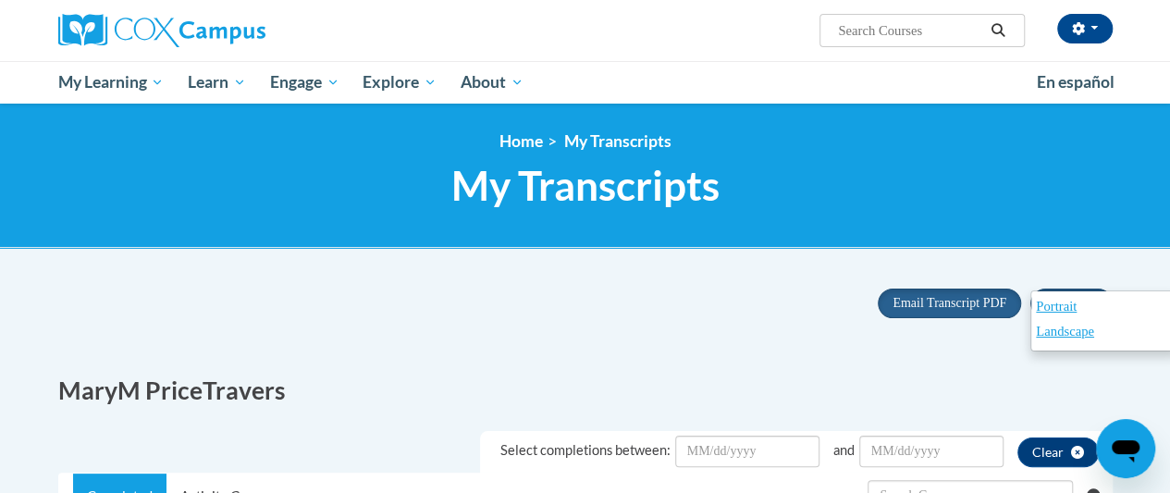
click at [1093, 292] on div "Portrait Landscape" at bounding box center [1104, 320] width 148 height 61
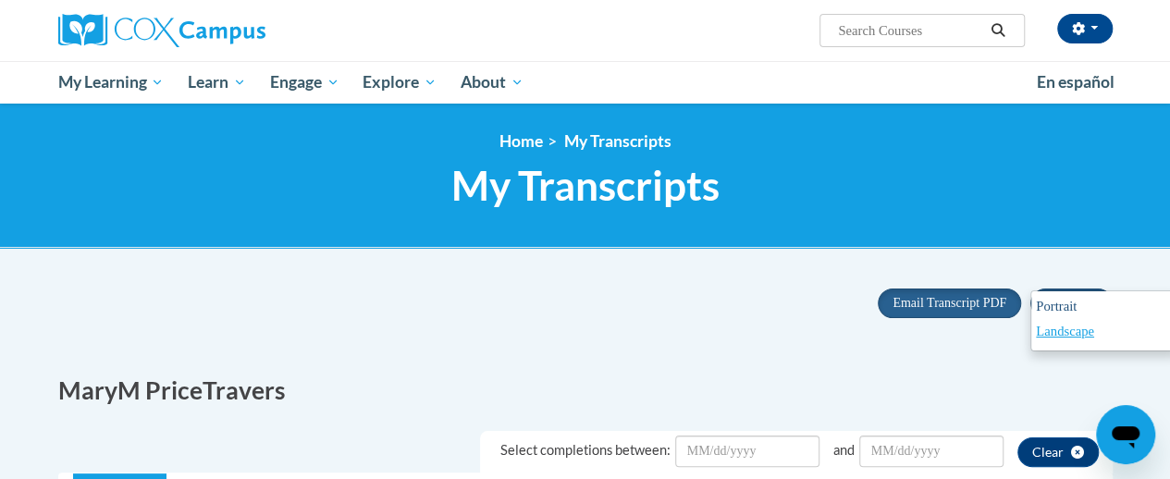
click at [1081, 313] on link "Portrait" at bounding box center [1104, 308] width 146 height 25
